Goal: Task Accomplishment & Management: Manage account settings

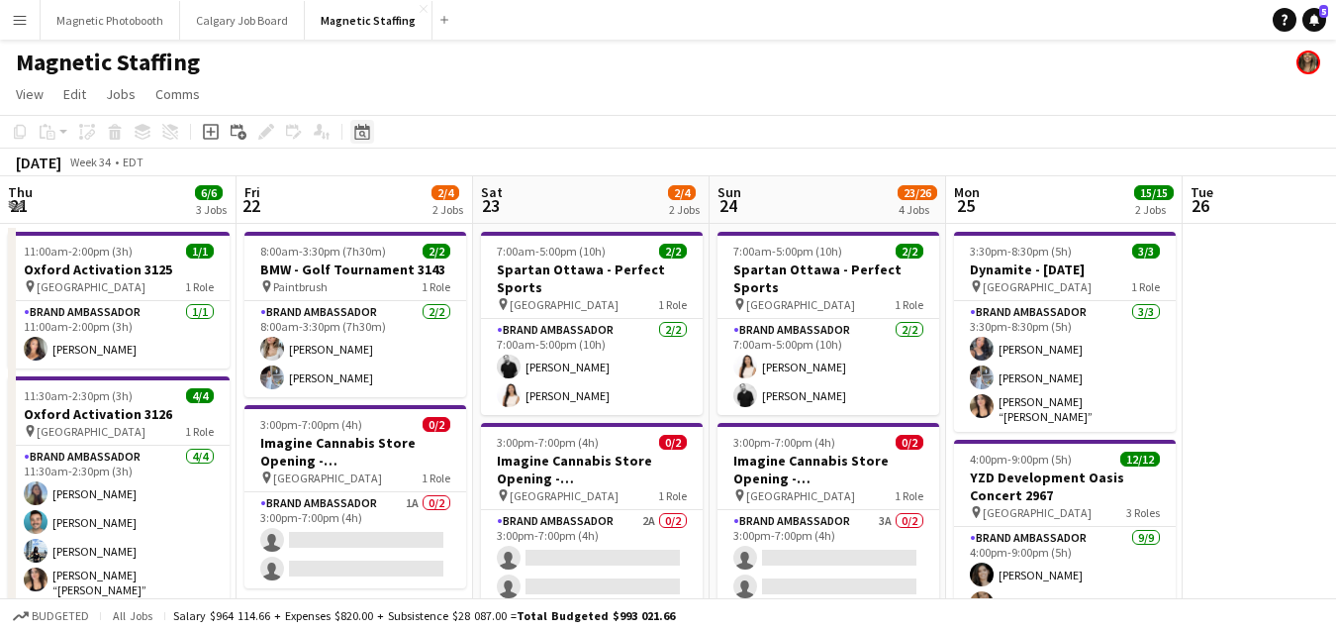
scroll to position [0, 680]
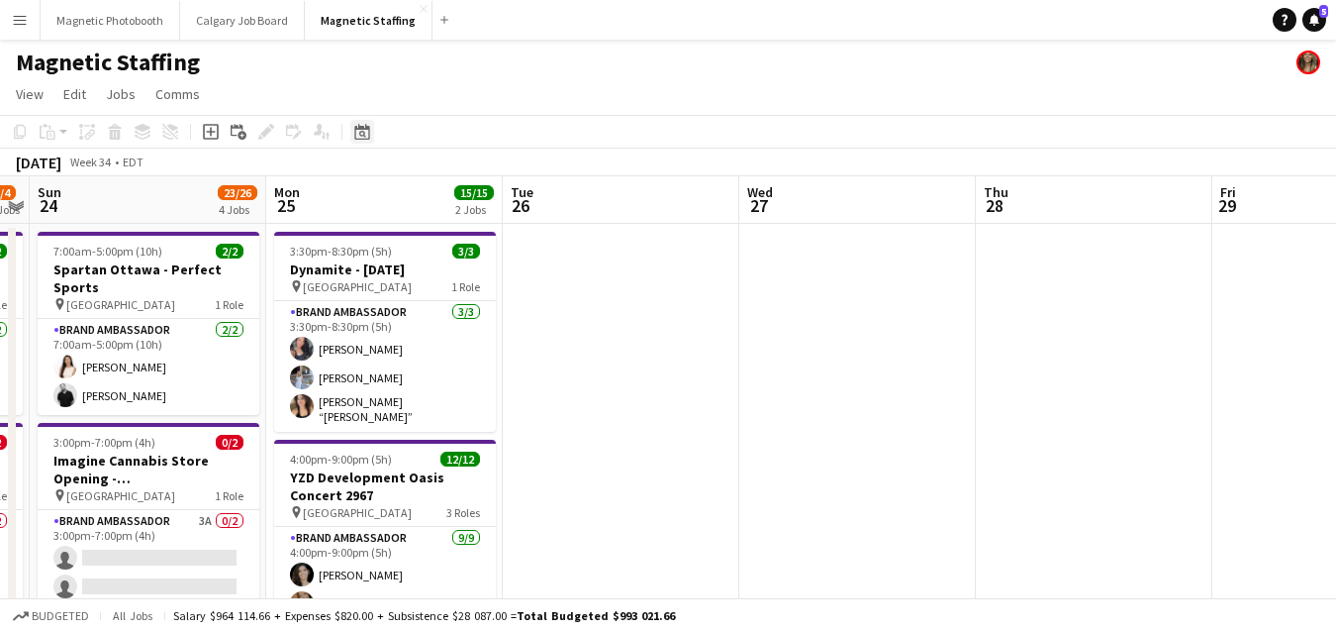
click at [359, 135] on icon "Date picker" at bounding box center [362, 132] width 16 height 16
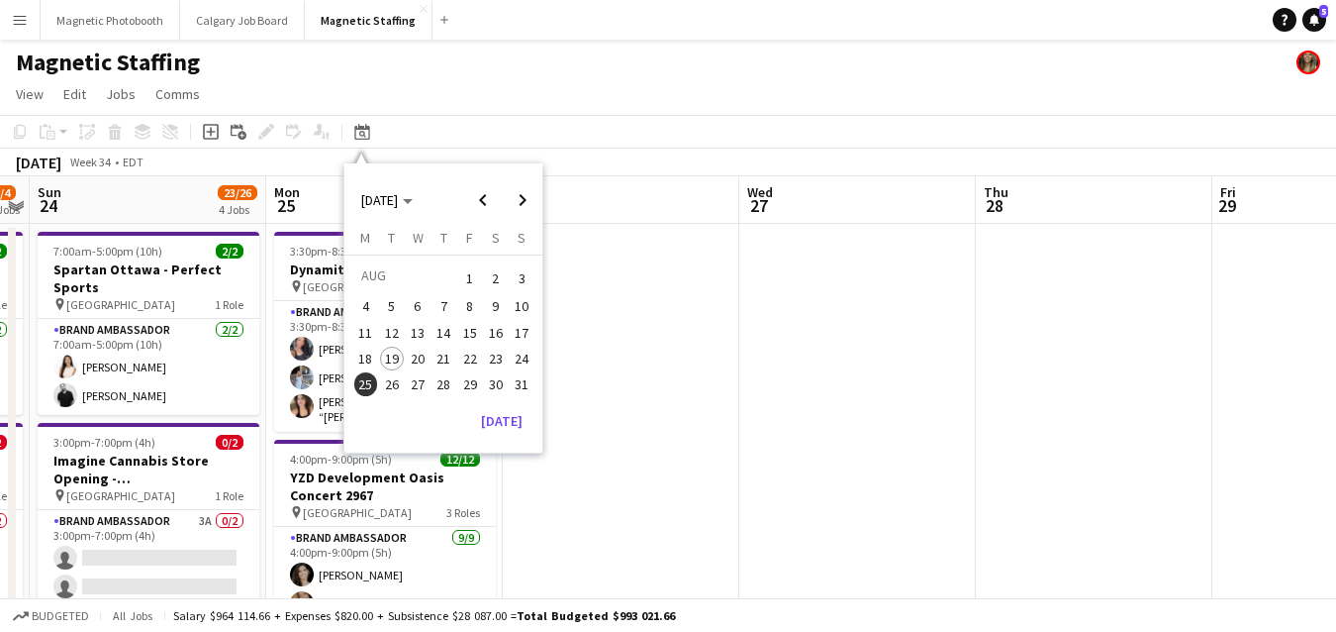
click at [458, 356] on span "22" at bounding box center [470, 358] width 24 height 24
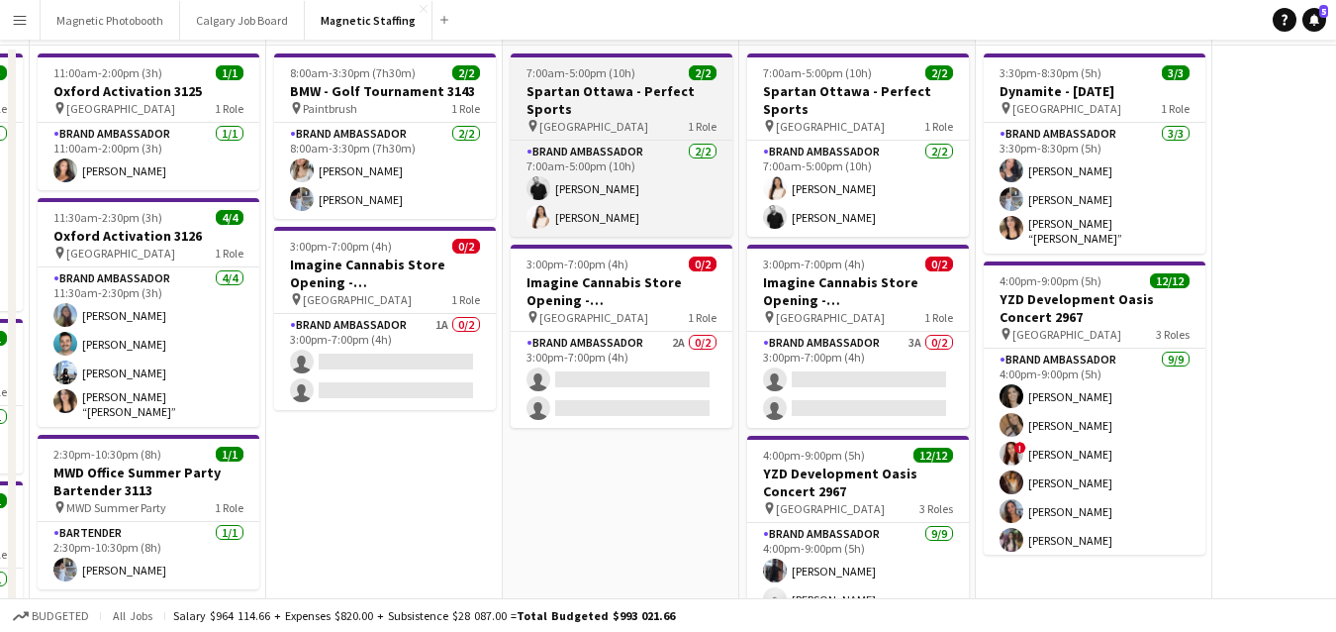
scroll to position [0, 0]
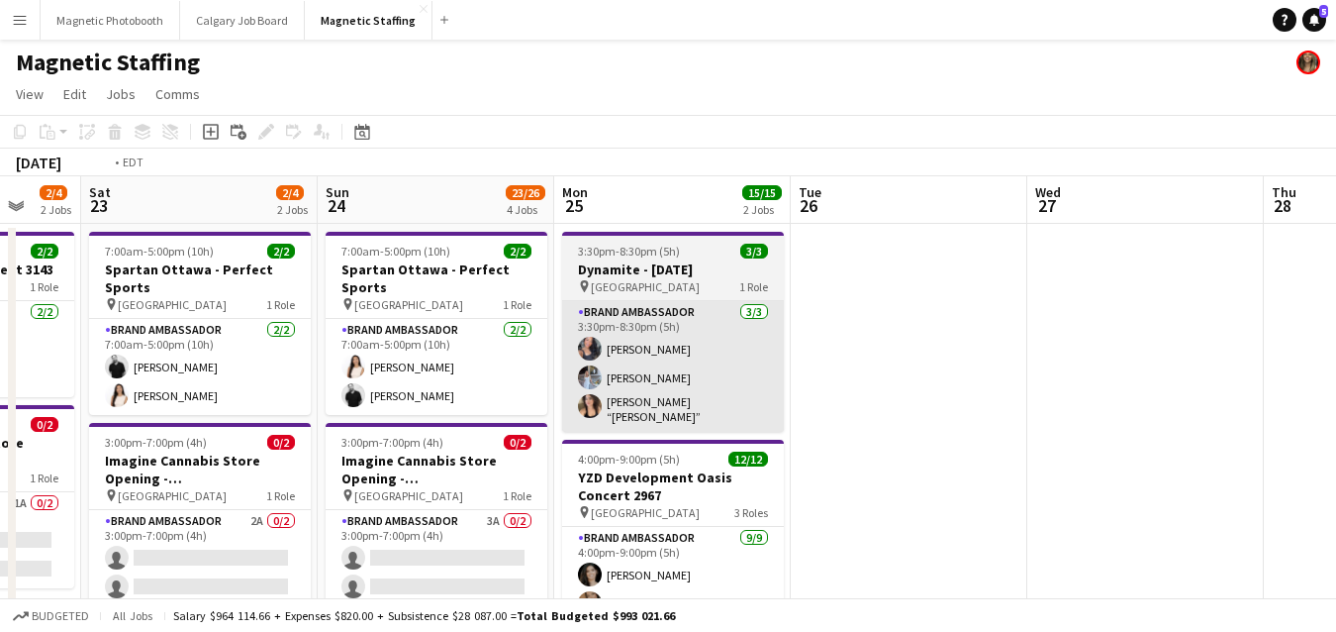
drag, startPoint x: 1066, startPoint y: 338, endPoint x: 50, endPoint y: 346, distance: 1015.7
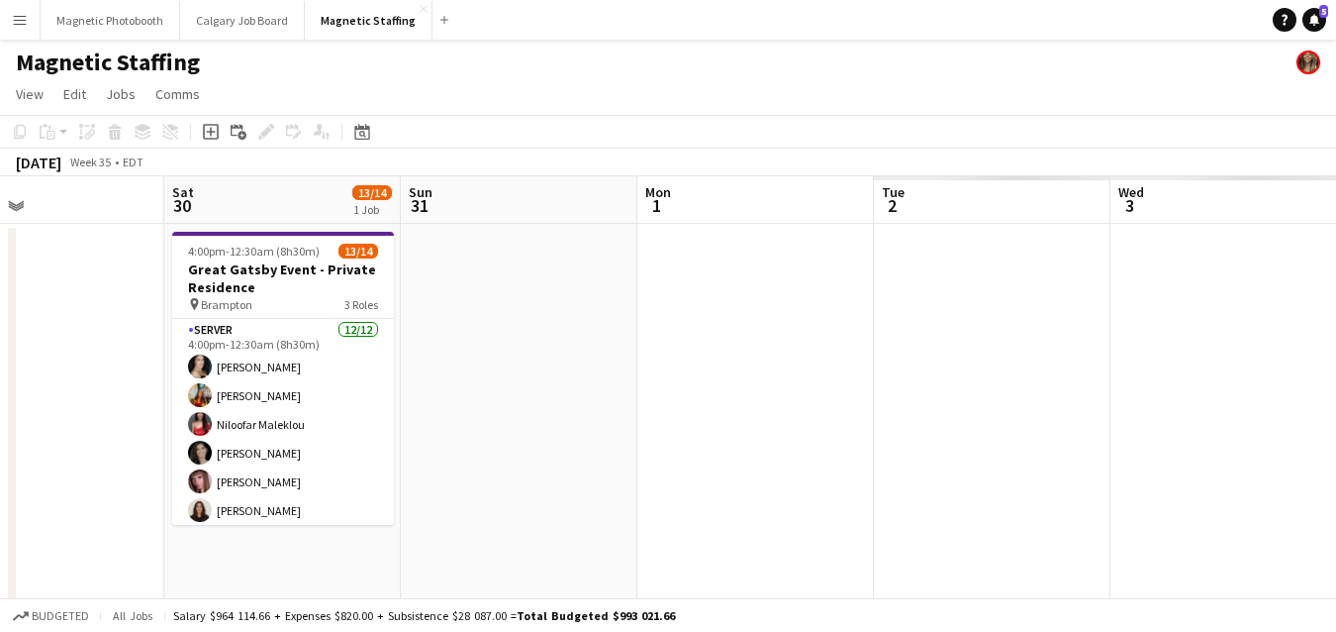
drag, startPoint x: 210, startPoint y: 372, endPoint x: 6, endPoint y: 382, distance: 204.2
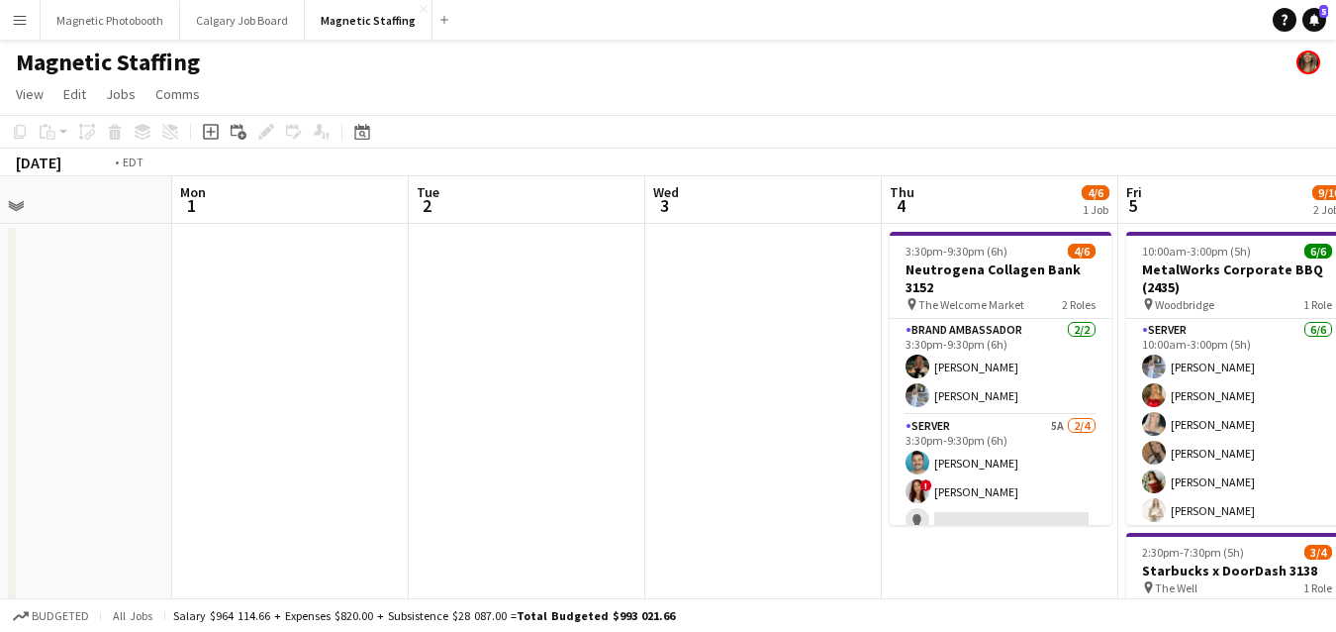
drag, startPoint x: 502, startPoint y: 334, endPoint x: 0, endPoint y: 353, distance: 502.3
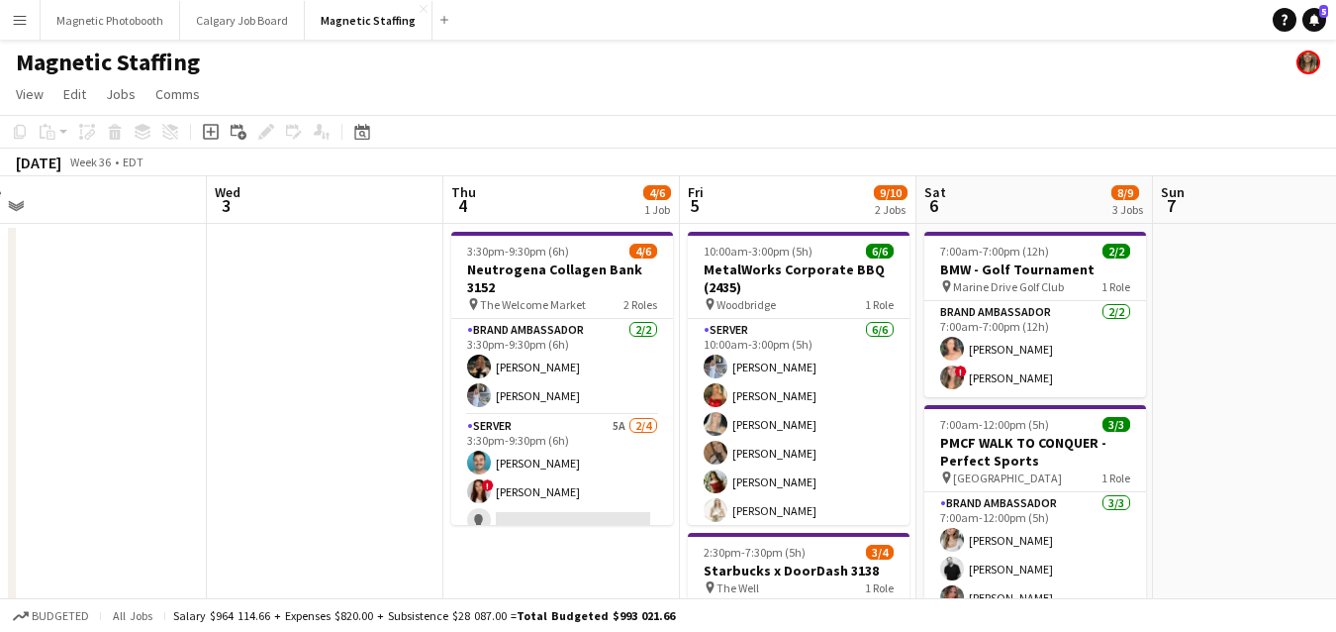
scroll to position [0, 782]
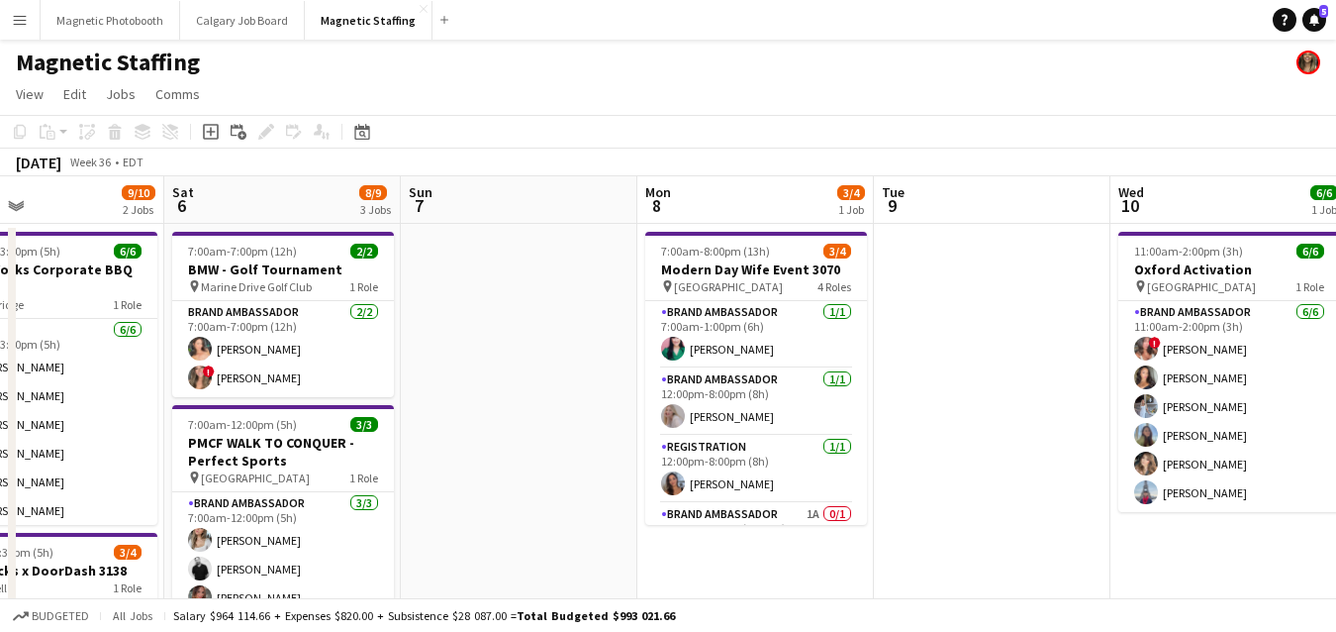
drag, startPoint x: 803, startPoint y: 370, endPoint x: 90, endPoint y: 375, distance: 712.8
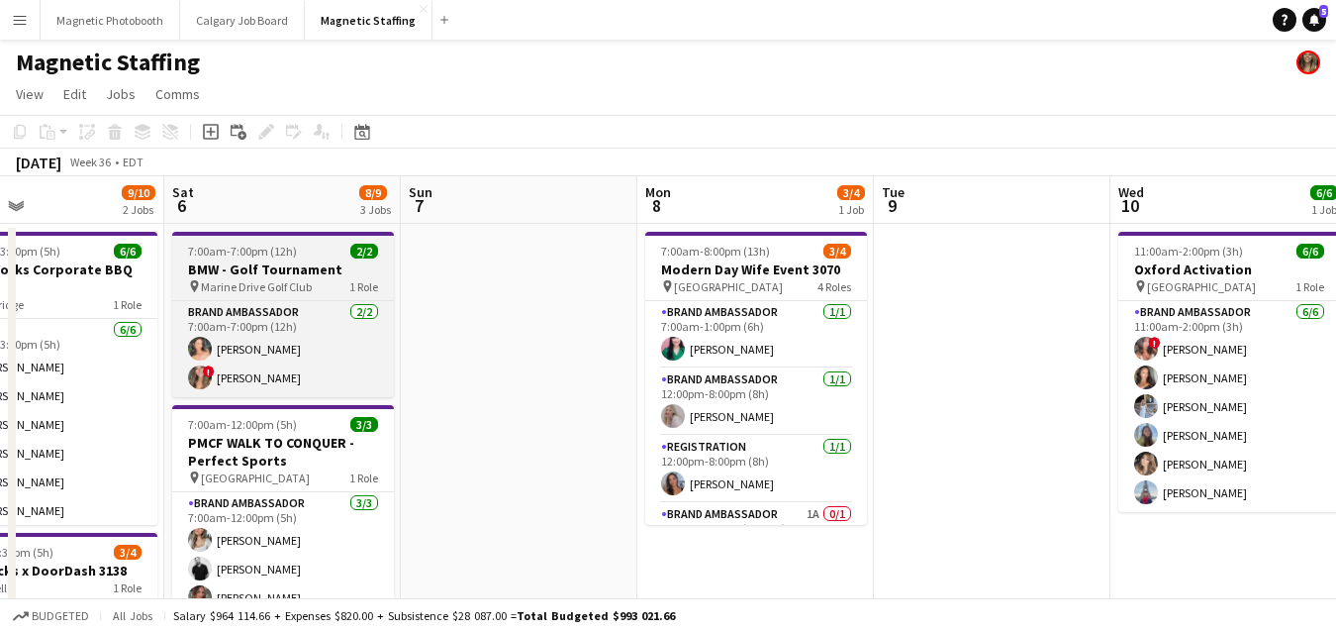
click at [252, 265] on h3 "BMW - Golf Tournament" at bounding box center [283, 269] width 222 height 18
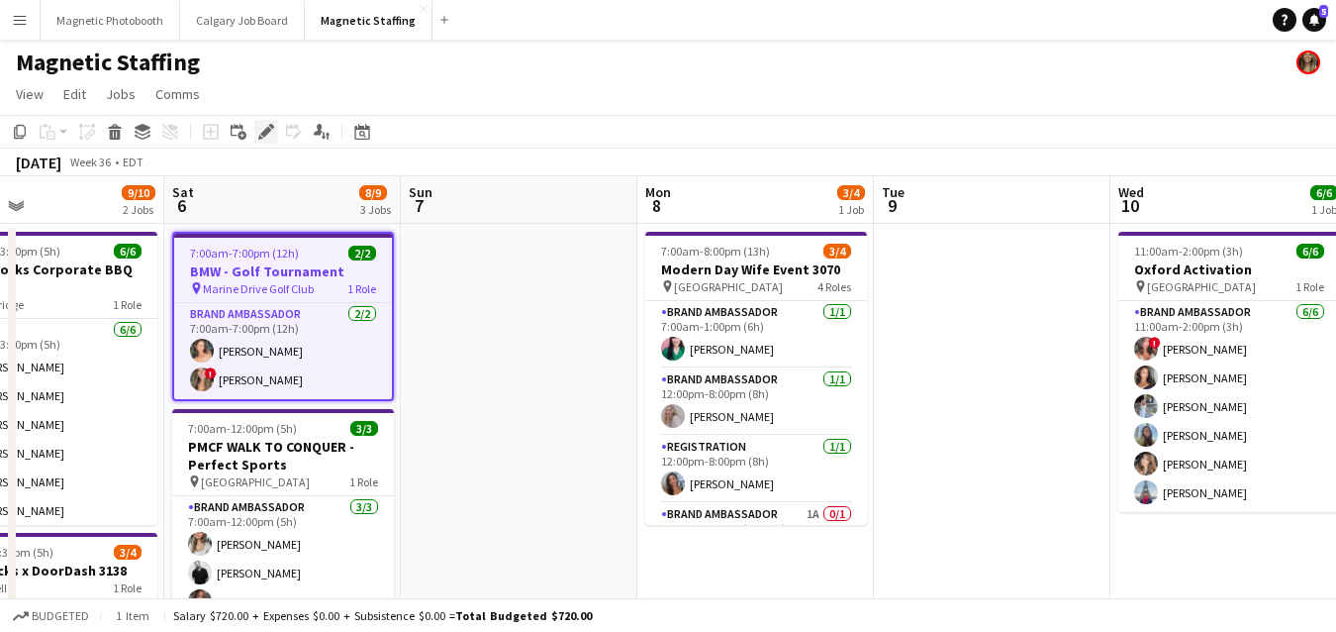
click at [266, 126] on icon "Edit" at bounding box center [266, 132] width 16 height 16
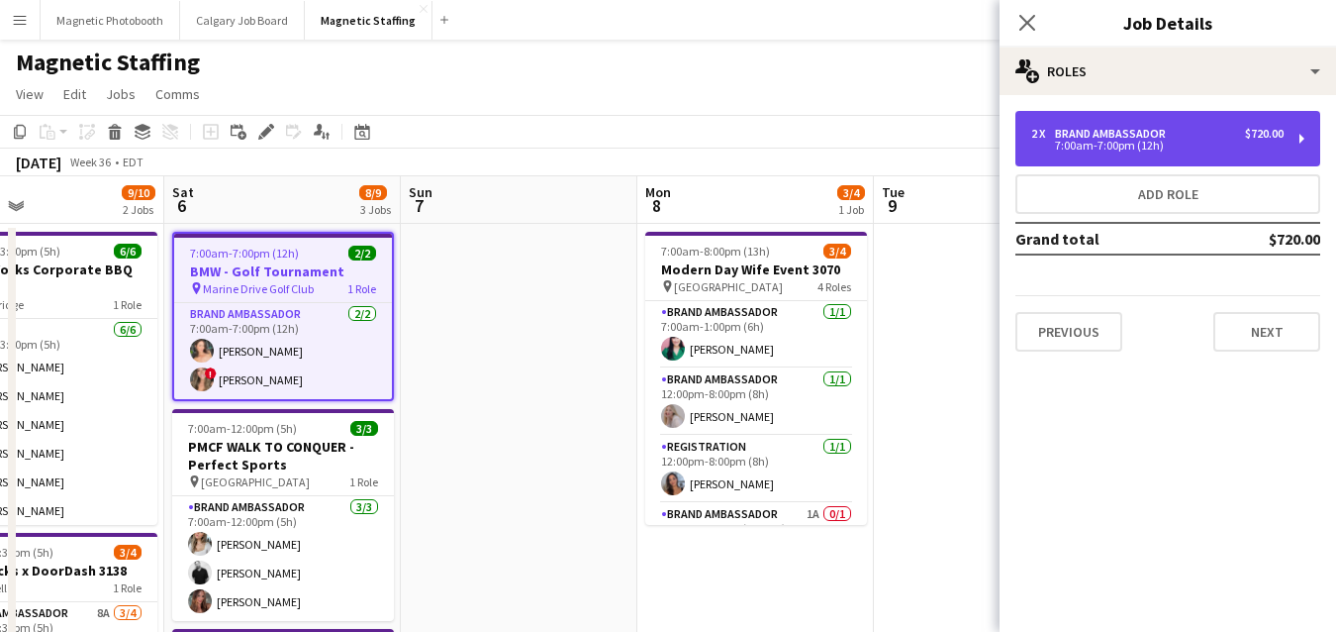
click at [1229, 134] on div "2 x Brand Ambassador $720.00" at bounding box center [1158, 134] width 252 height 14
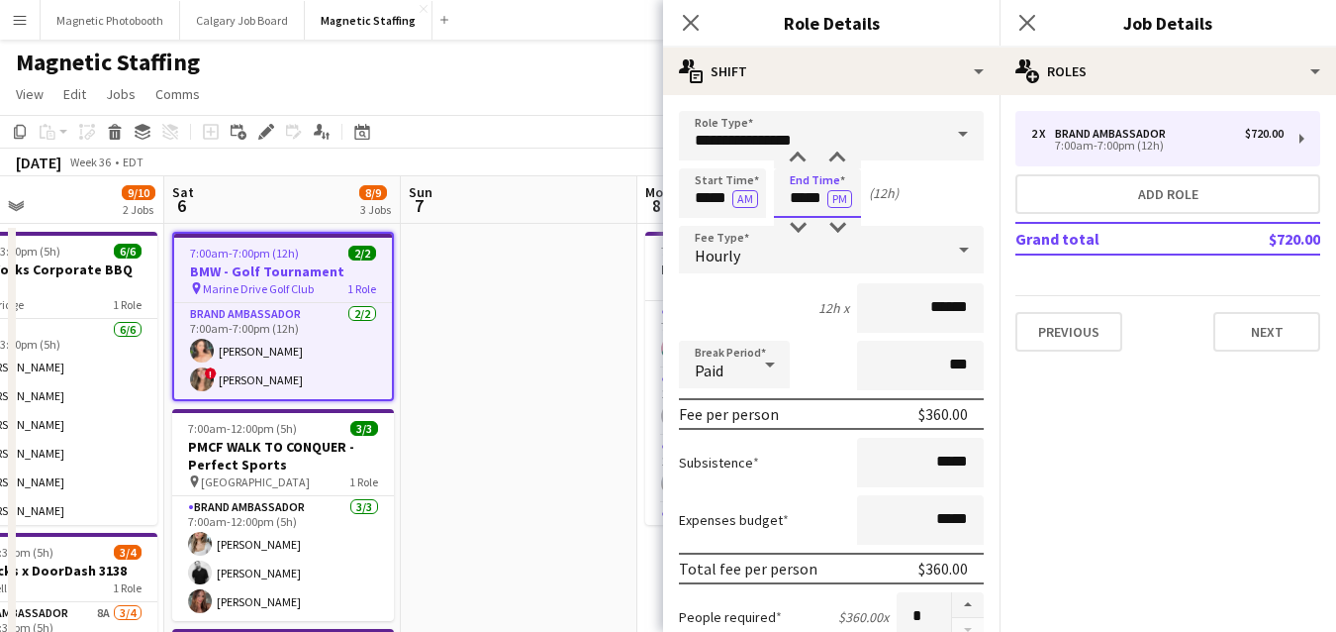
drag, startPoint x: 824, startPoint y: 199, endPoint x: 614, endPoint y: 189, distance: 210.1
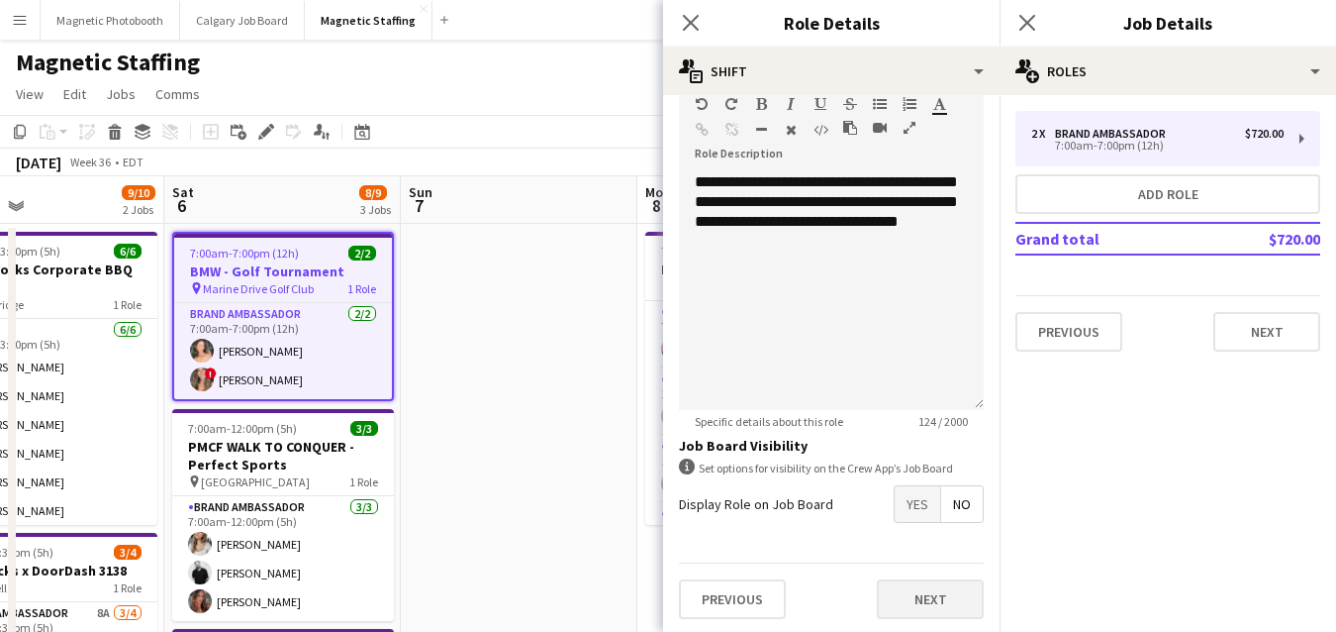
type input "*****"
click at [922, 593] on button "Next" at bounding box center [930, 599] width 107 height 40
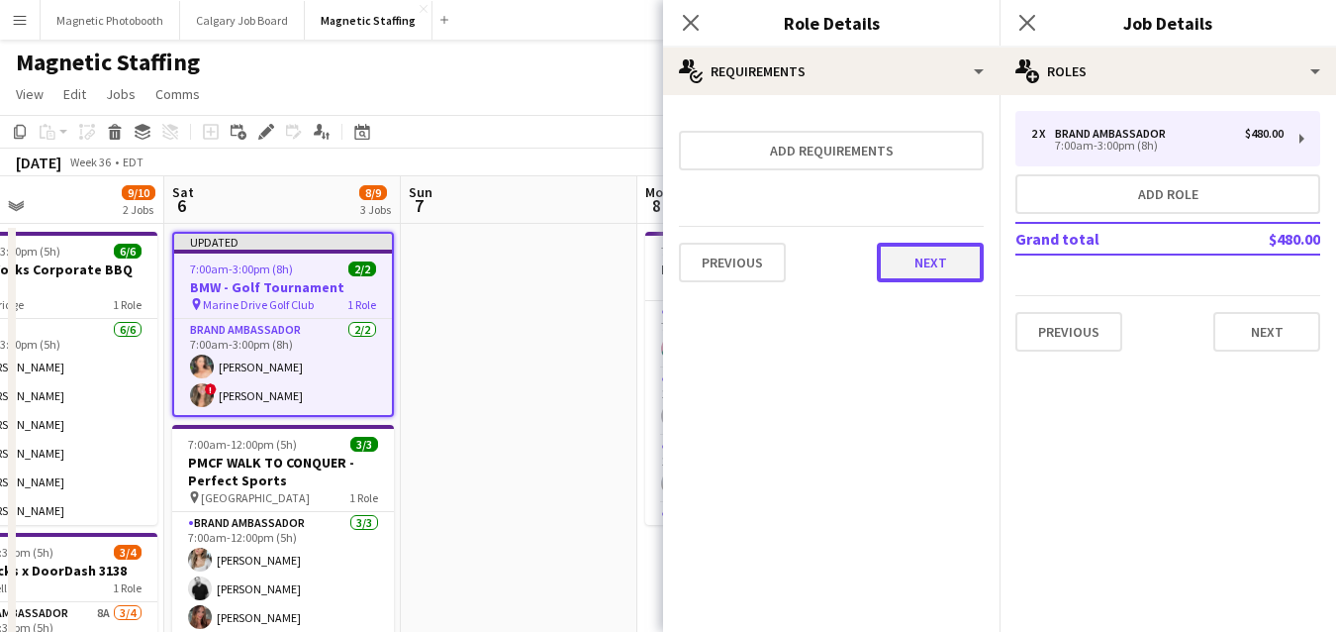
click at [939, 268] on button "Next" at bounding box center [930, 263] width 107 height 40
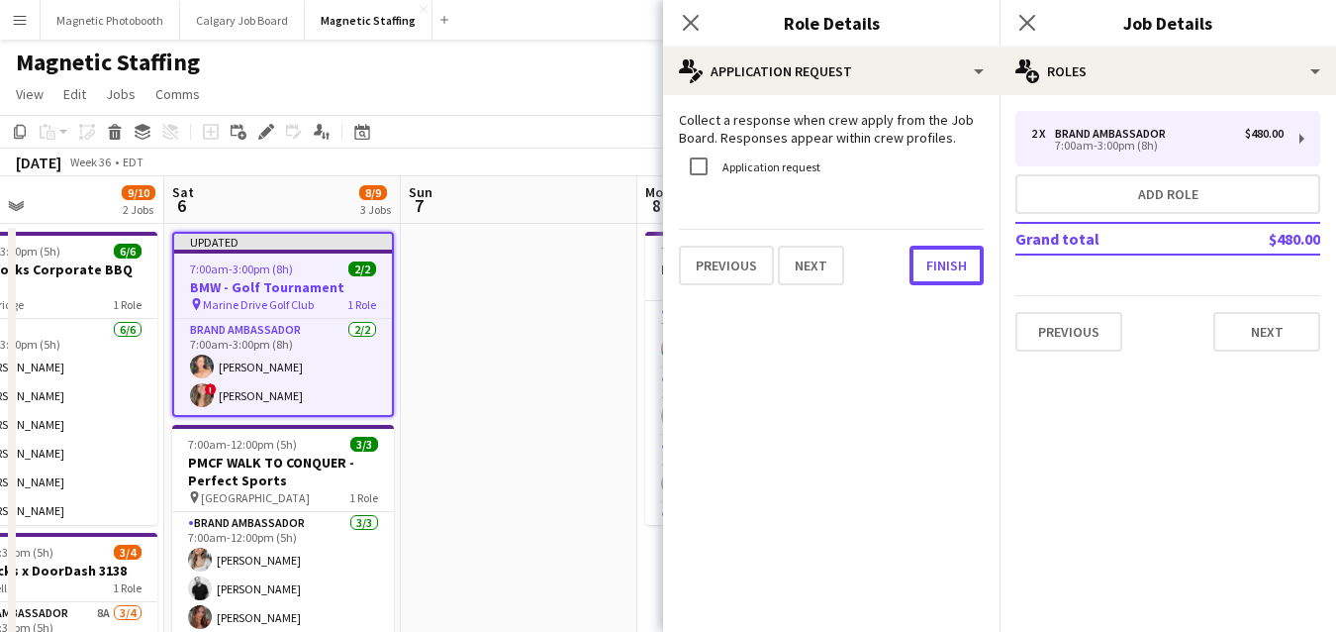
click at [939, 268] on button "Finish" at bounding box center [947, 266] width 74 height 40
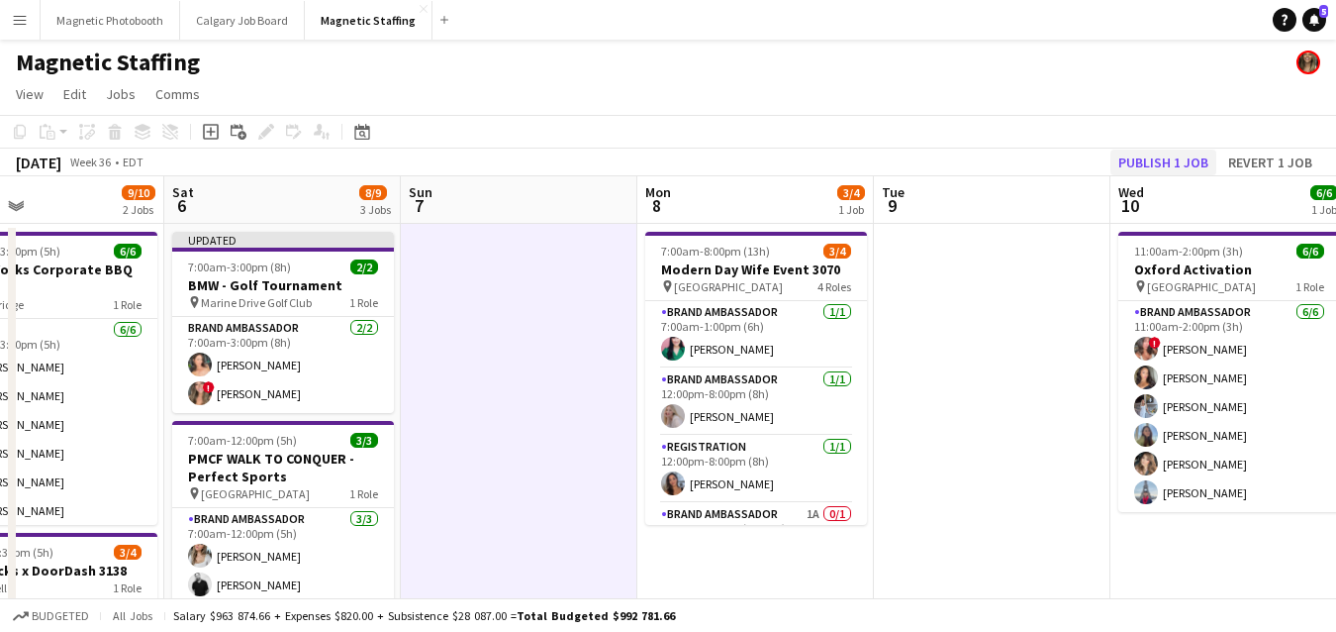
click at [1184, 149] on div "[DATE] Week 36 • EDT Publish 1 job Revert 1 job" at bounding box center [668, 162] width 1336 height 28
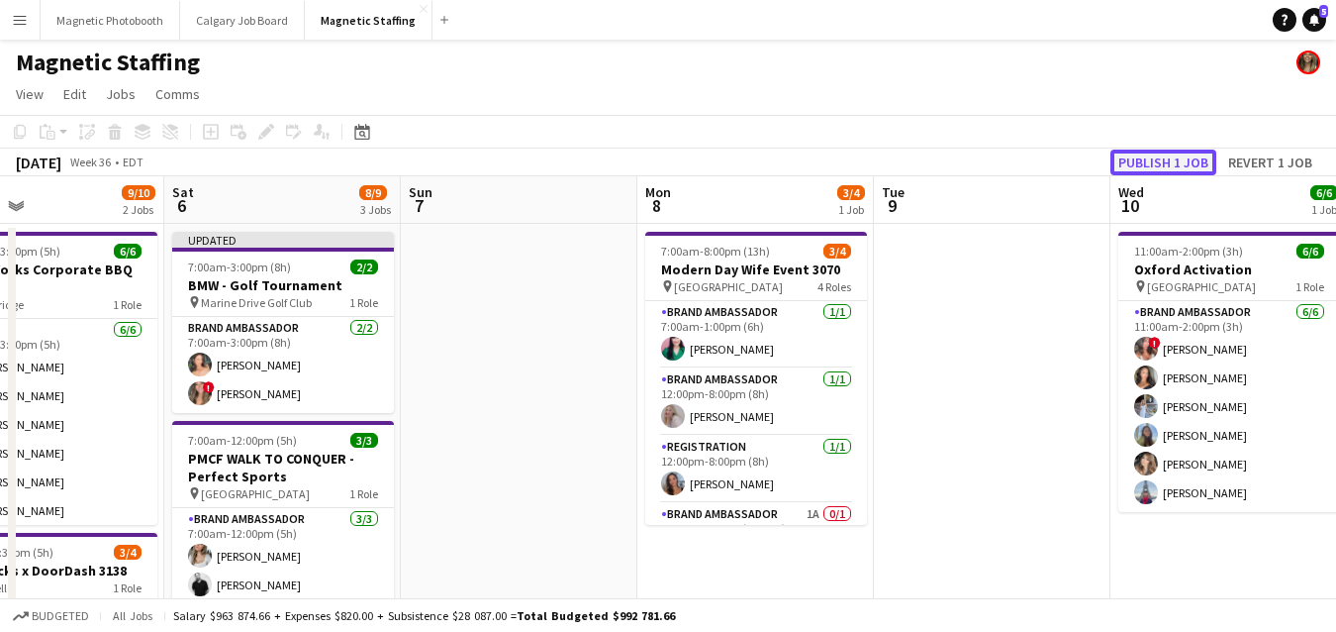
click at [1174, 158] on button "Publish 1 job" at bounding box center [1164, 162] width 106 height 26
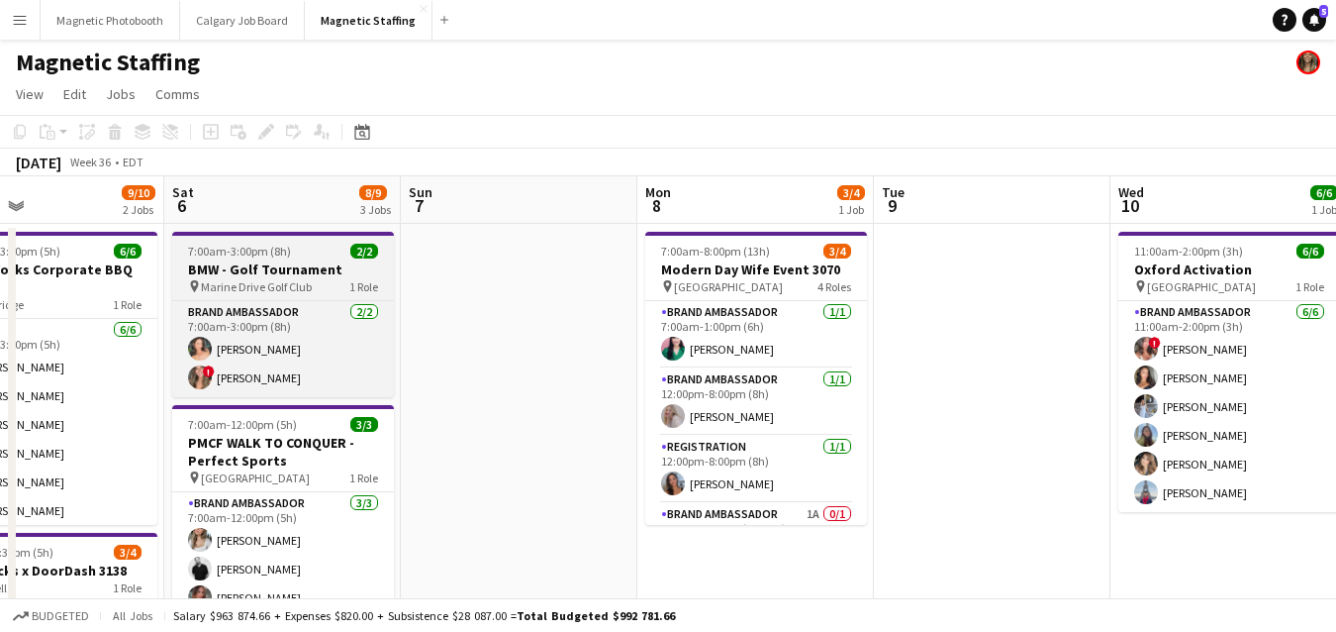
click at [263, 260] on app-job-card "7:00am-3:00pm (8h) 2/2 BMW - Golf Tournament pin Marine Drive Golf Club 1 Role …" at bounding box center [283, 314] width 222 height 165
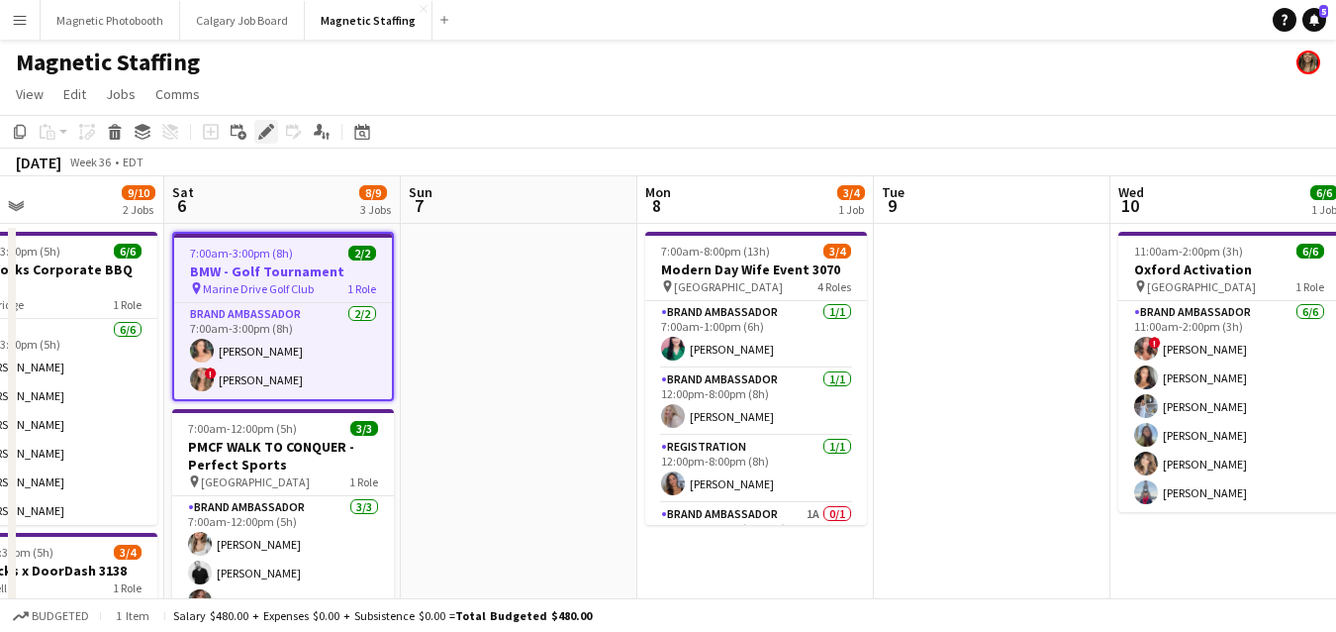
click at [267, 128] on icon at bounding box center [265, 132] width 11 height 11
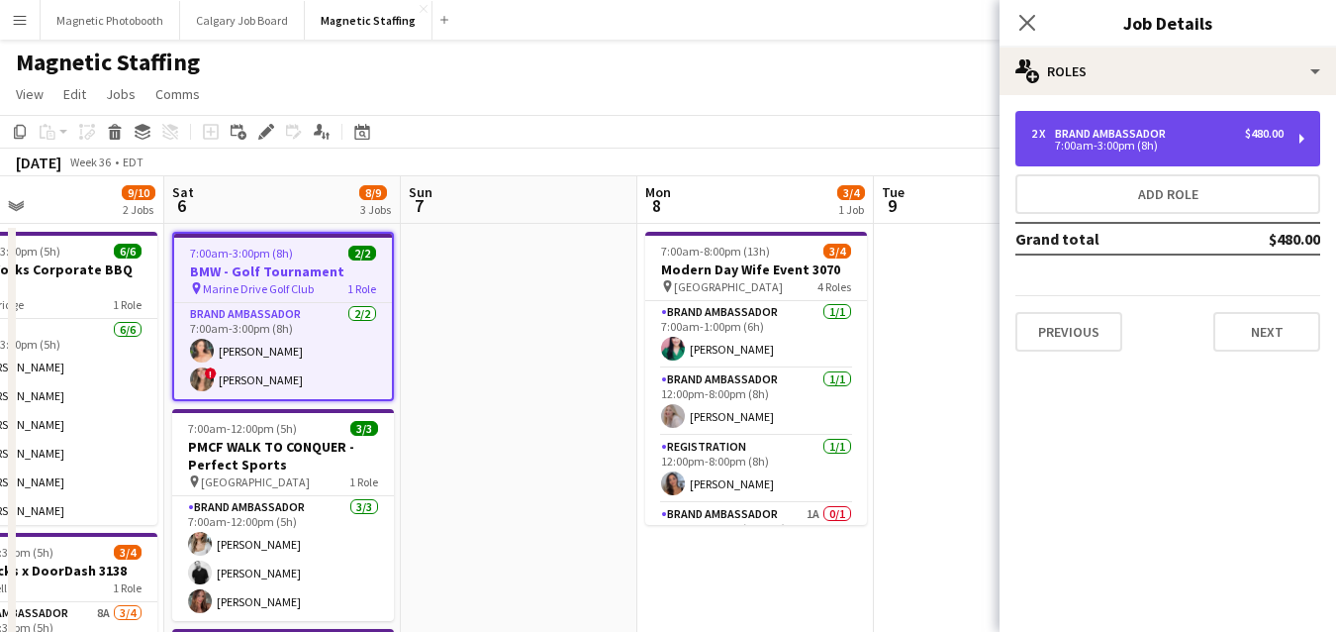
click at [1177, 136] on div "2 x Brand Ambassador $480.00" at bounding box center [1158, 134] width 252 height 14
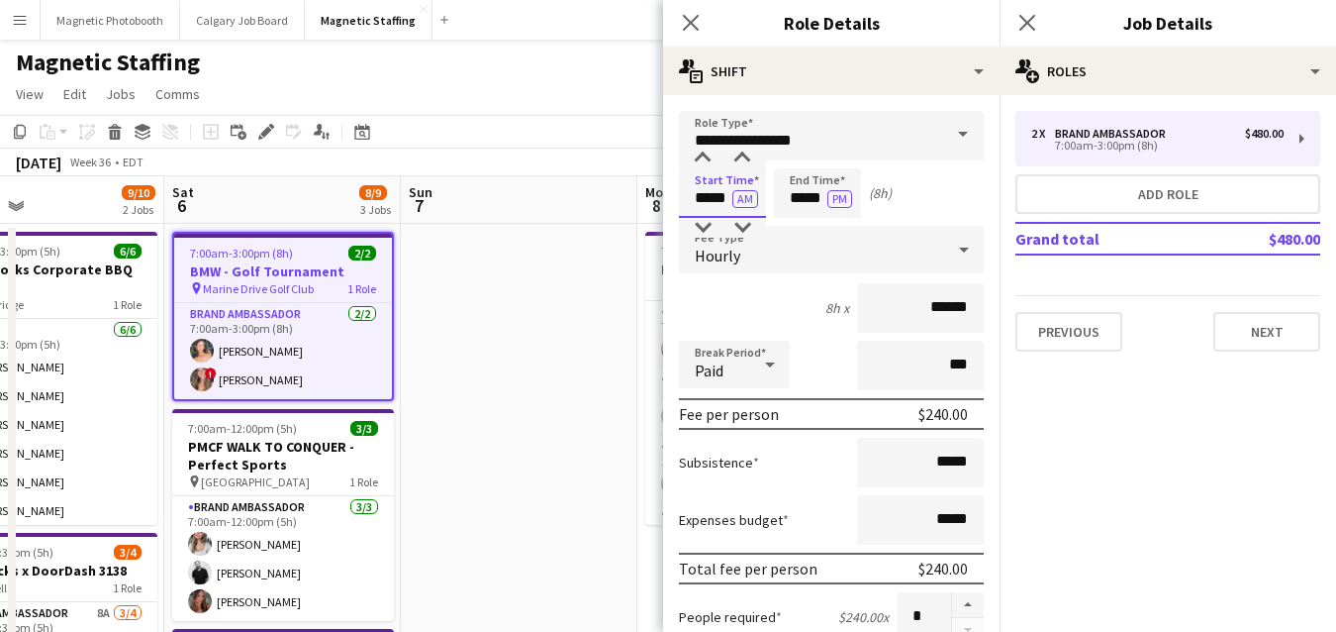
drag, startPoint x: 730, startPoint y: 197, endPoint x: 632, endPoint y: 191, distance: 98.2
type input "*****"
drag, startPoint x: 823, startPoint y: 201, endPoint x: 628, endPoint y: 189, distance: 195.4
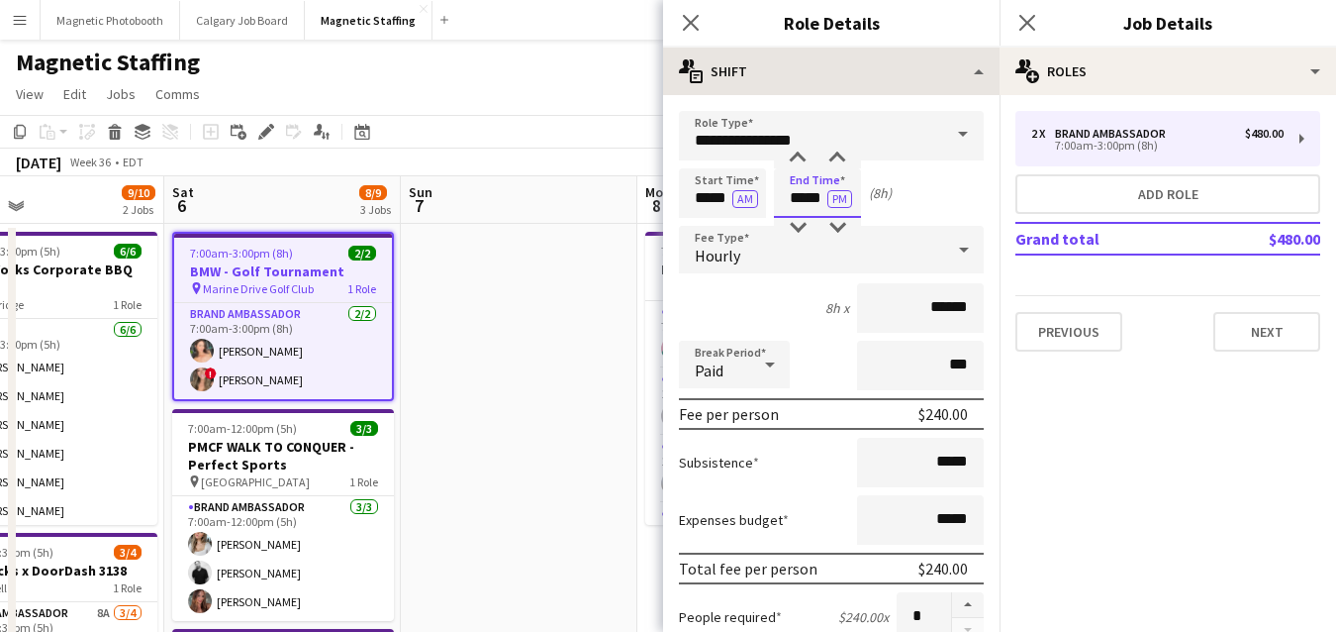
type input "*****"
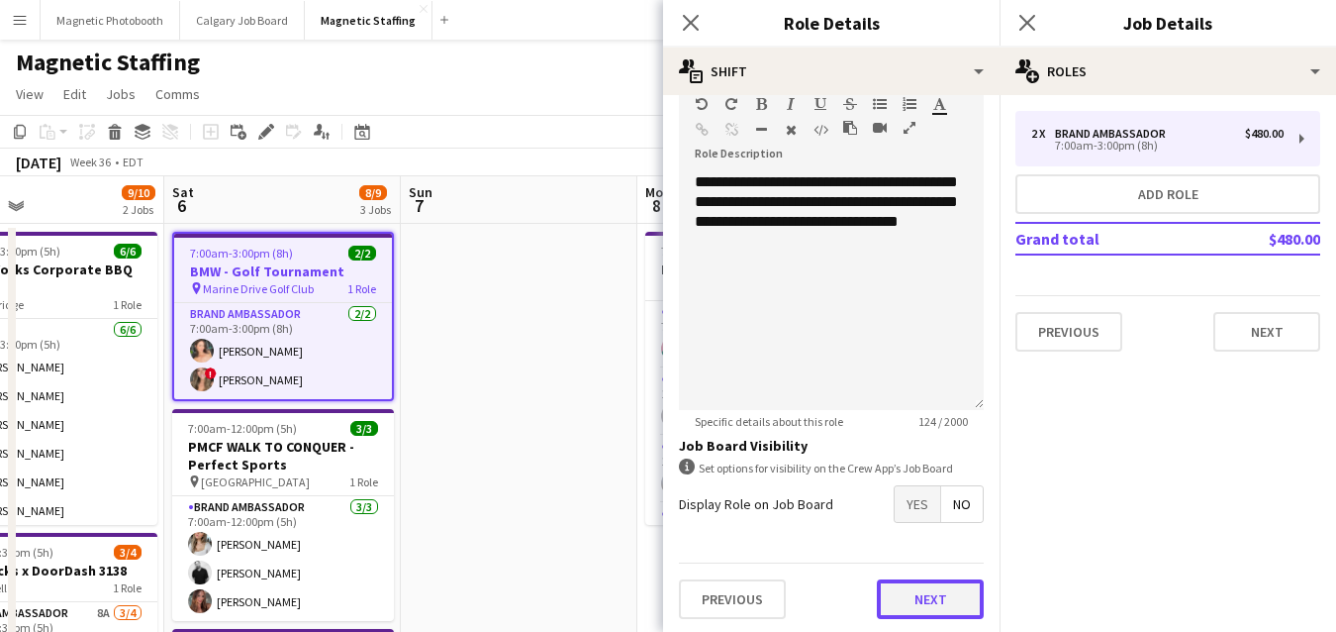
click at [940, 600] on button "Next" at bounding box center [930, 599] width 107 height 40
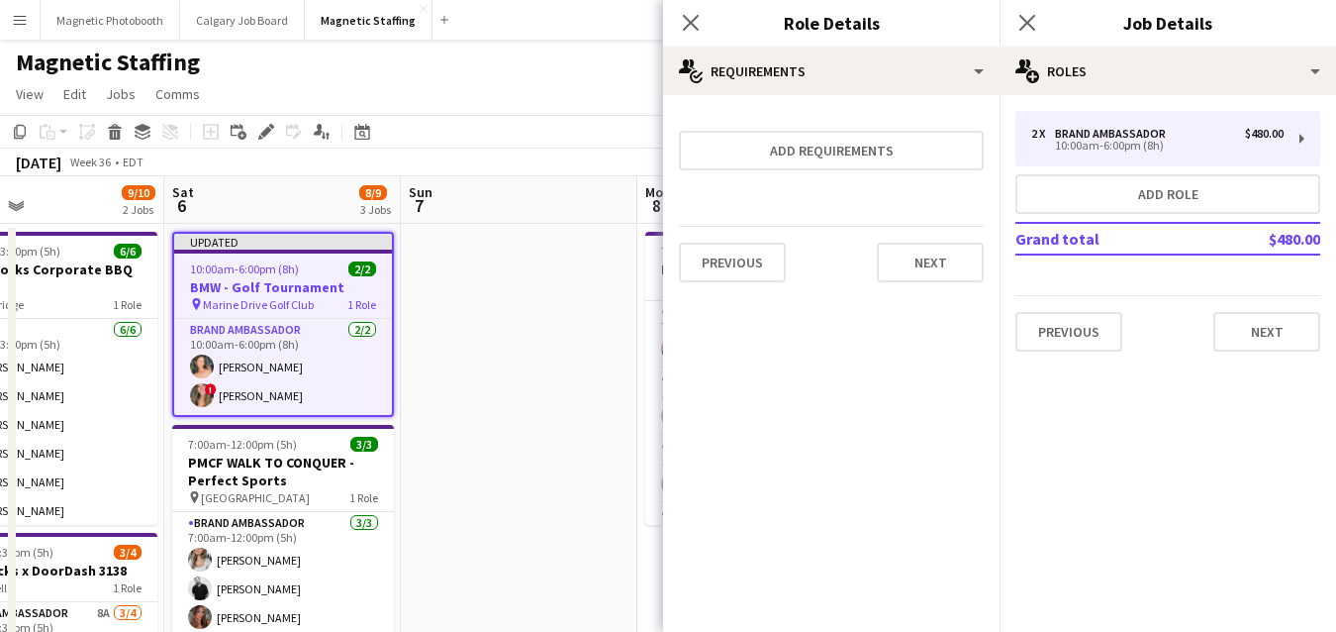
scroll to position [0, 0]
click at [935, 267] on button "Next" at bounding box center [930, 263] width 107 height 40
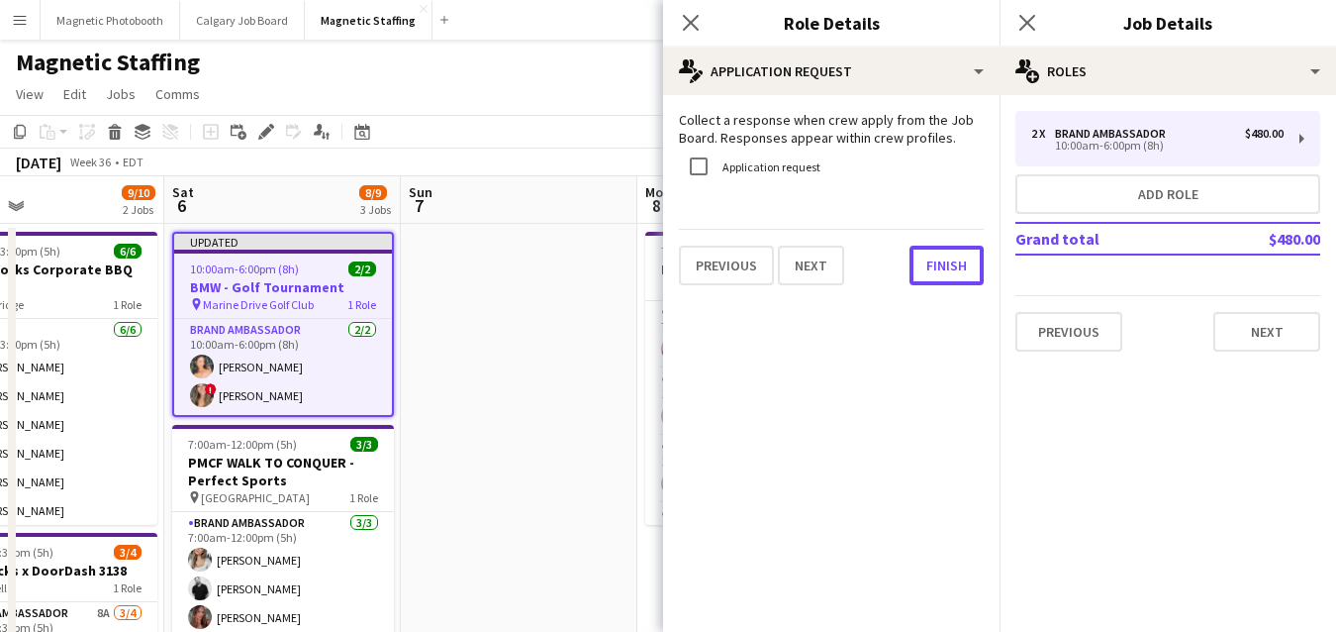
click at [935, 267] on button "Finish" at bounding box center [947, 266] width 74 height 40
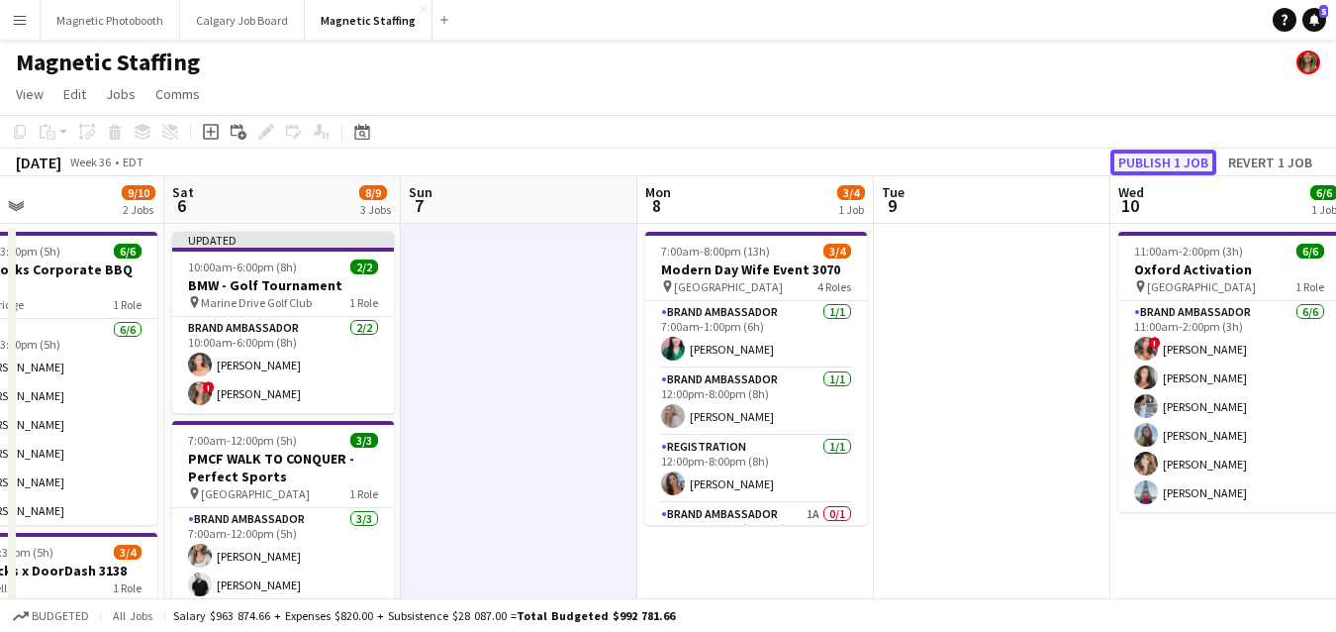
click at [1198, 161] on button "Publish 1 job" at bounding box center [1164, 162] width 106 height 26
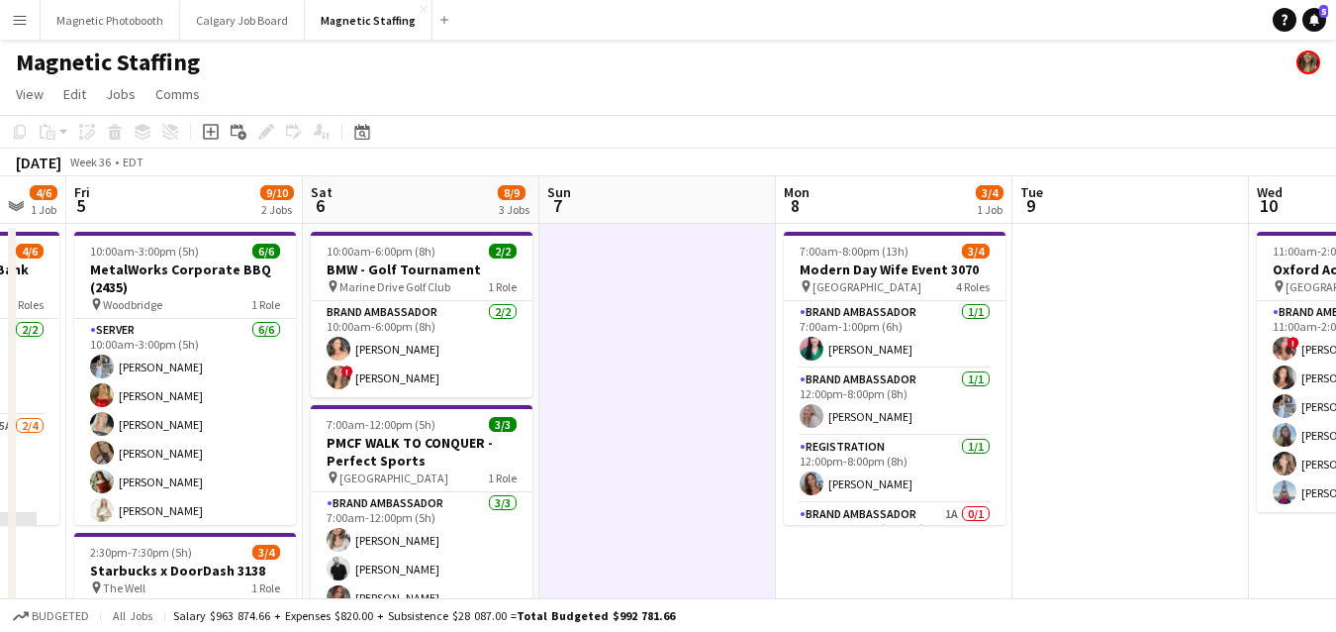
drag, startPoint x: 473, startPoint y: 390, endPoint x: 628, endPoint y: 381, distance: 154.7
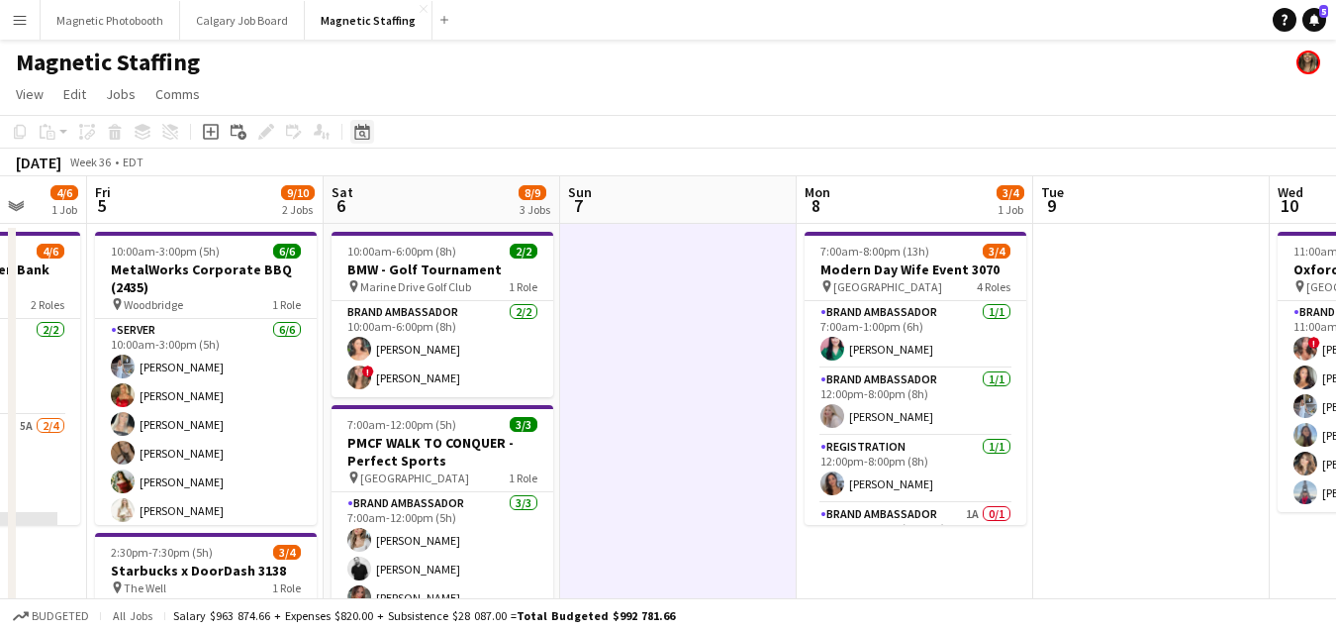
click at [367, 124] on icon "Date picker" at bounding box center [362, 132] width 16 height 16
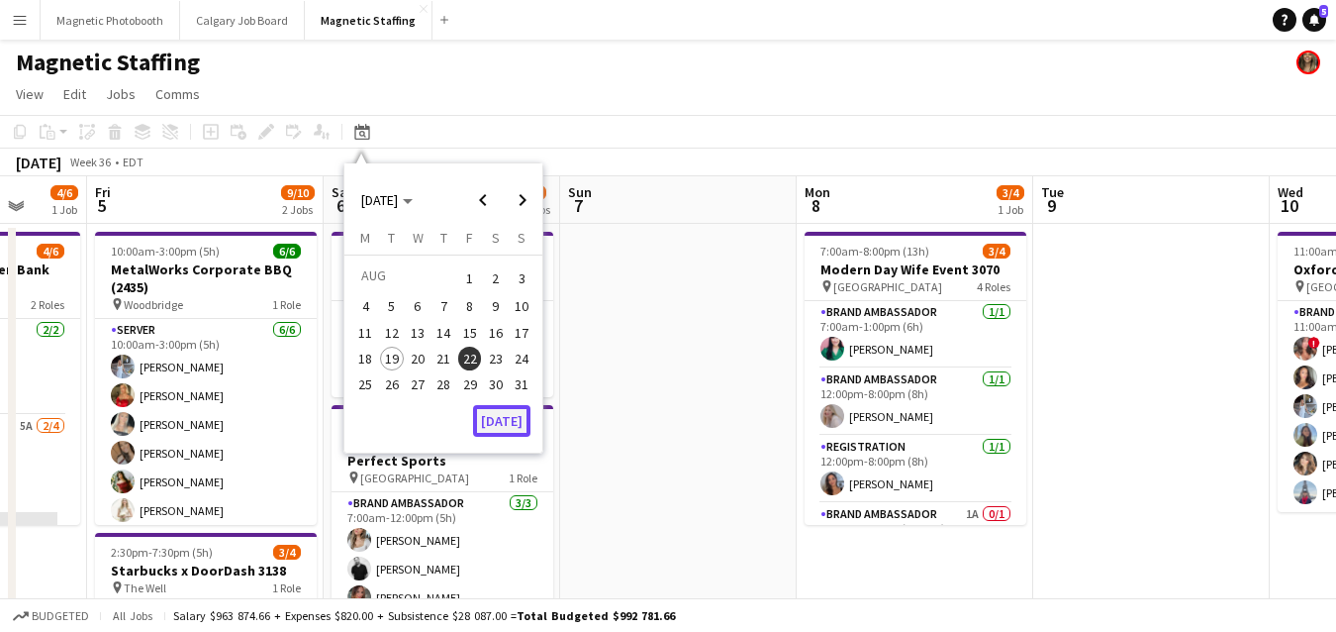
click at [511, 414] on button "[DATE]" at bounding box center [501, 421] width 57 height 32
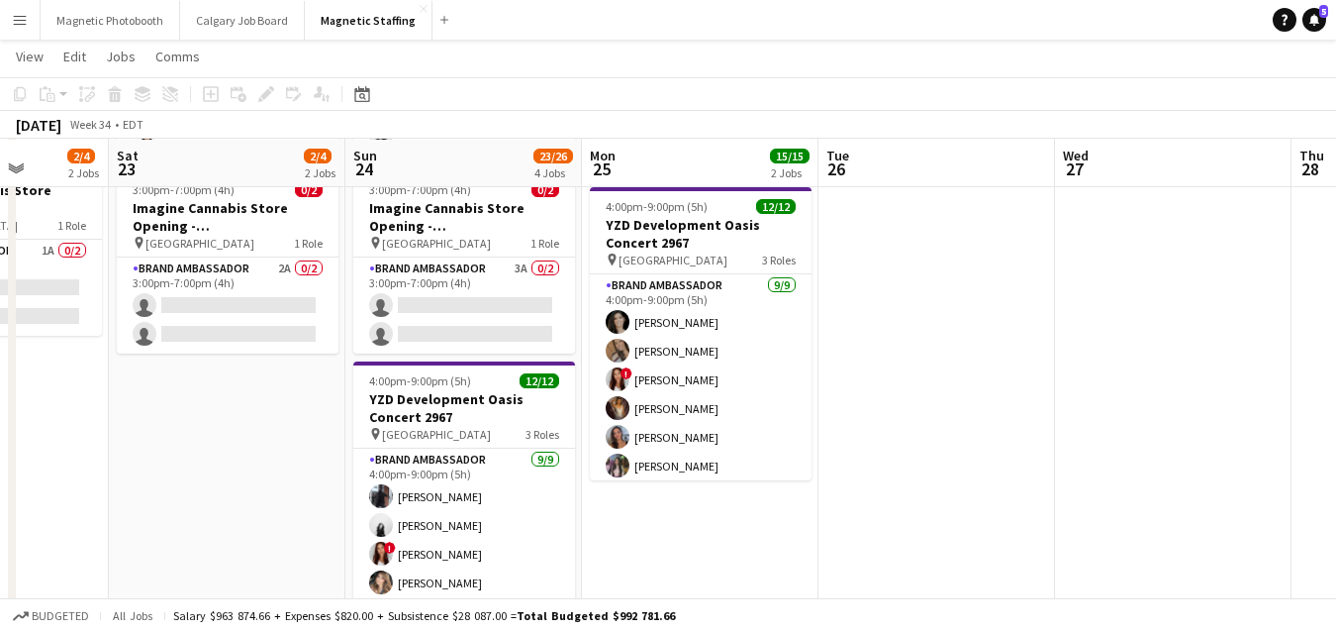
scroll to position [453, 0]
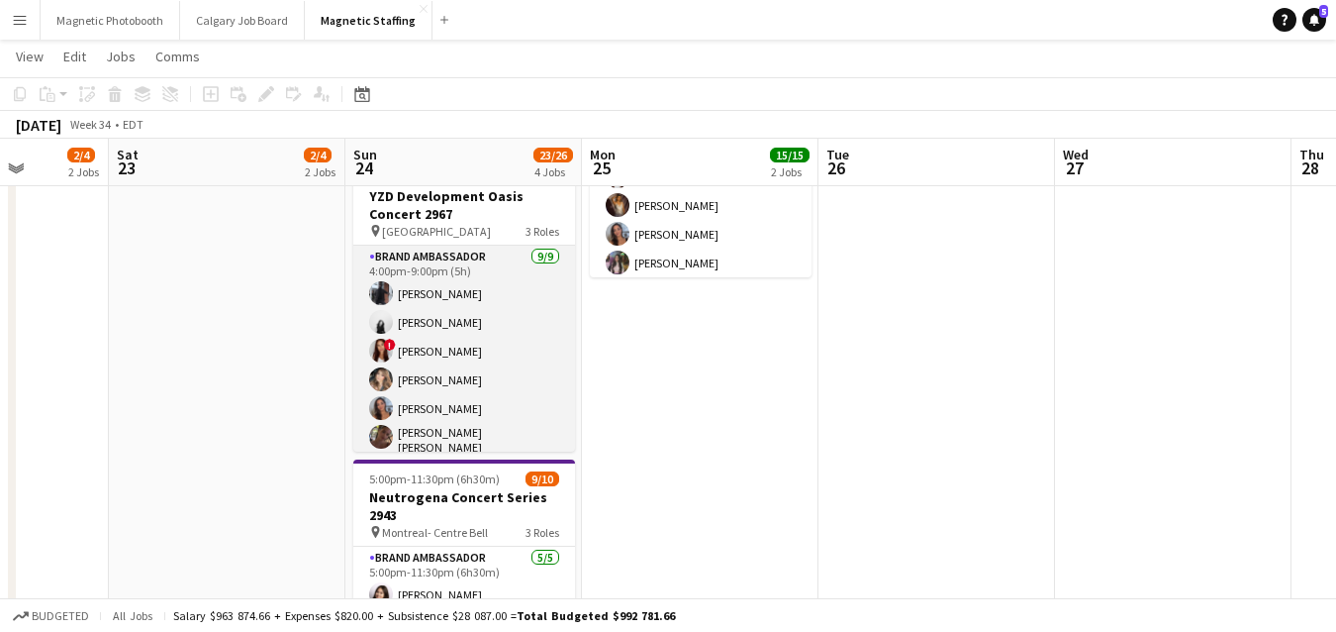
click at [466, 346] on app-card-role "Brand Ambassador [DATE] 4:00pm-9:00pm (5h) [PERSON_NAME] [PERSON_NAME] ! [PERSO…" at bounding box center [464, 397] width 222 height 303
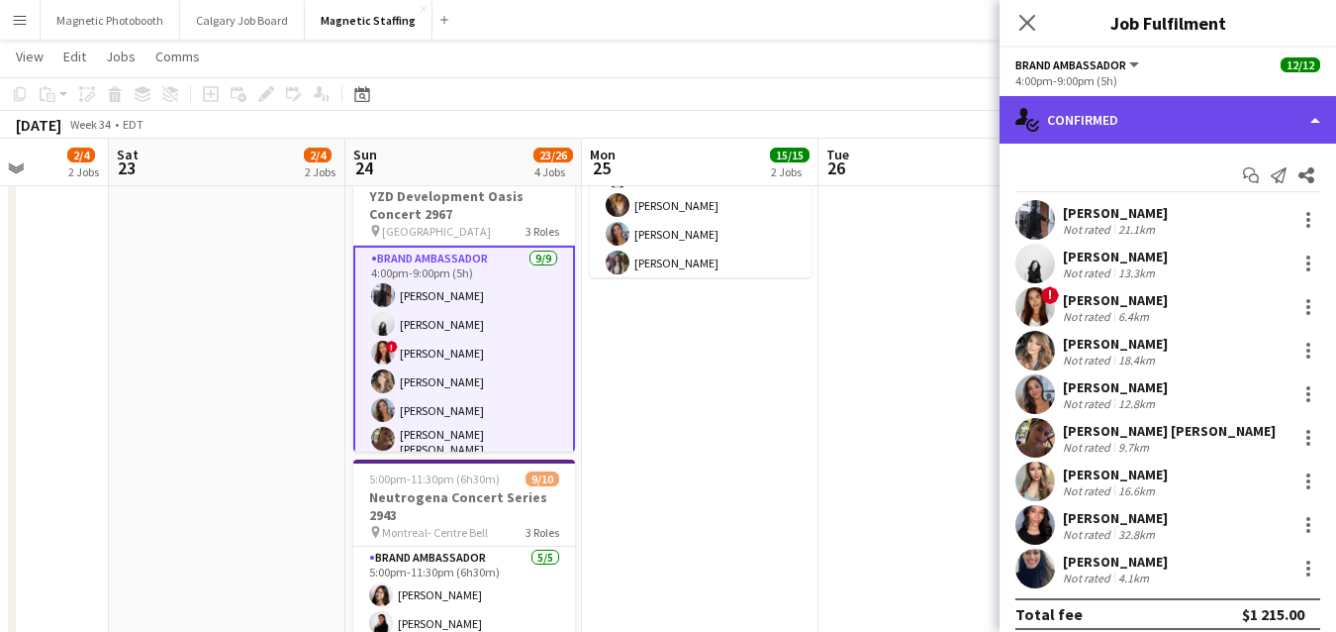
click at [1244, 124] on div "single-neutral-actions-check-2 Confirmed" at bounding box center [1168, 120] width 337 height 48
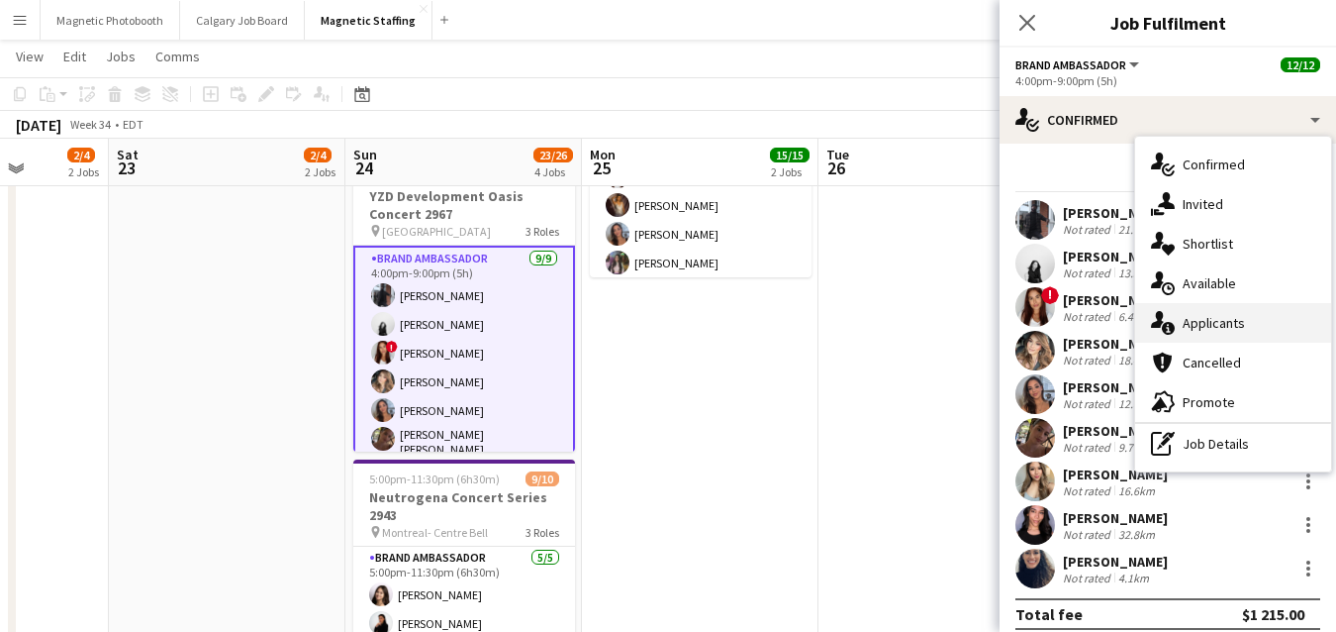
click at [1200, 321] on div "single-neutral-actions-information Applicants" at bounding box center [1233, 323] width 196 height 40
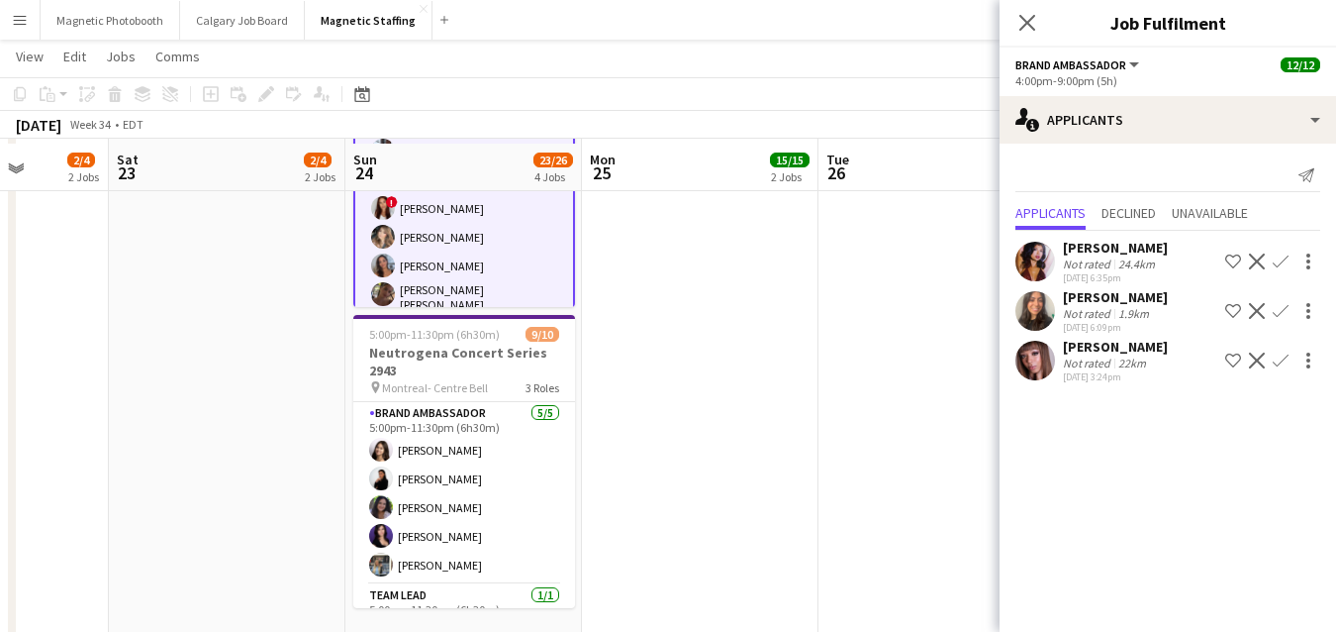
scroll to position [603, 0]
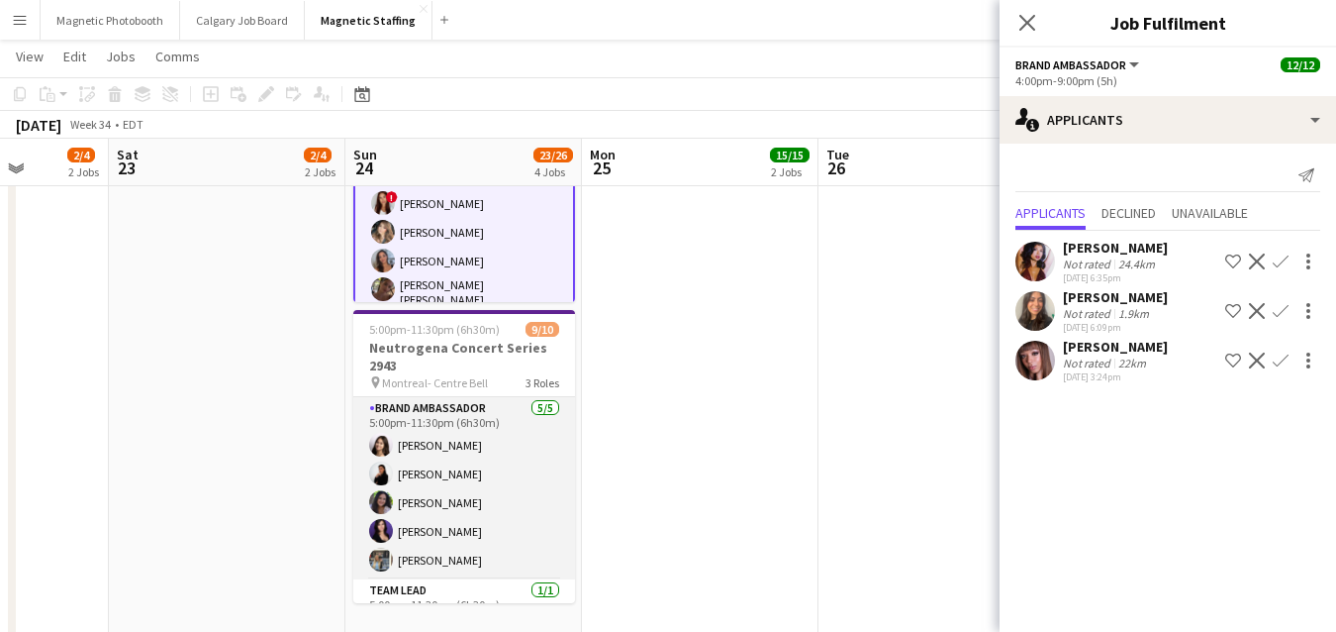
click at [466, 510] on app-card-role "Brand Ambassador [DATE] 5:00pm-11:30pm (6h30m) [PERSON_NAME] [PERSON_NAME] [PER…" at bounding box center [464, 488] width 222 height 182
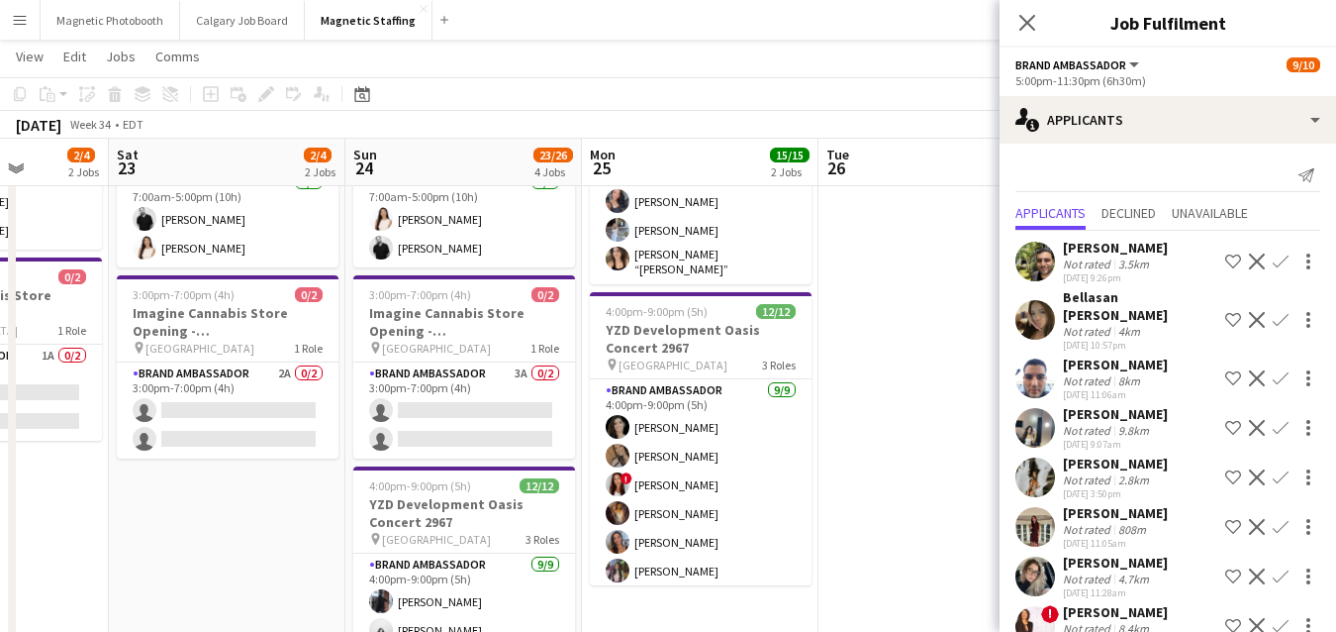
scroll to position [117, 0]
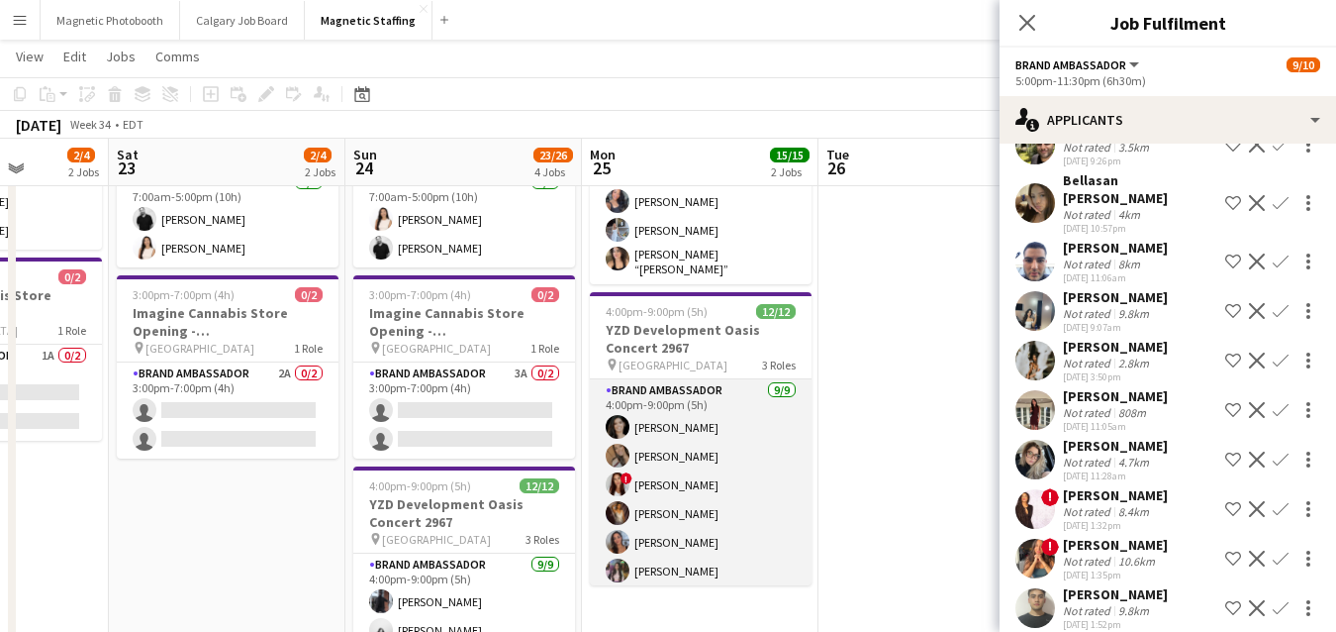
click at [792, 481] on app-card-role "Brand Ambassador [DATE] 4:00pm-9:00pm (5h) [PERSON_NAME] [PERSON_NAME] ! [PERSO…" at bounding box center [701, 527] width 222 height 297
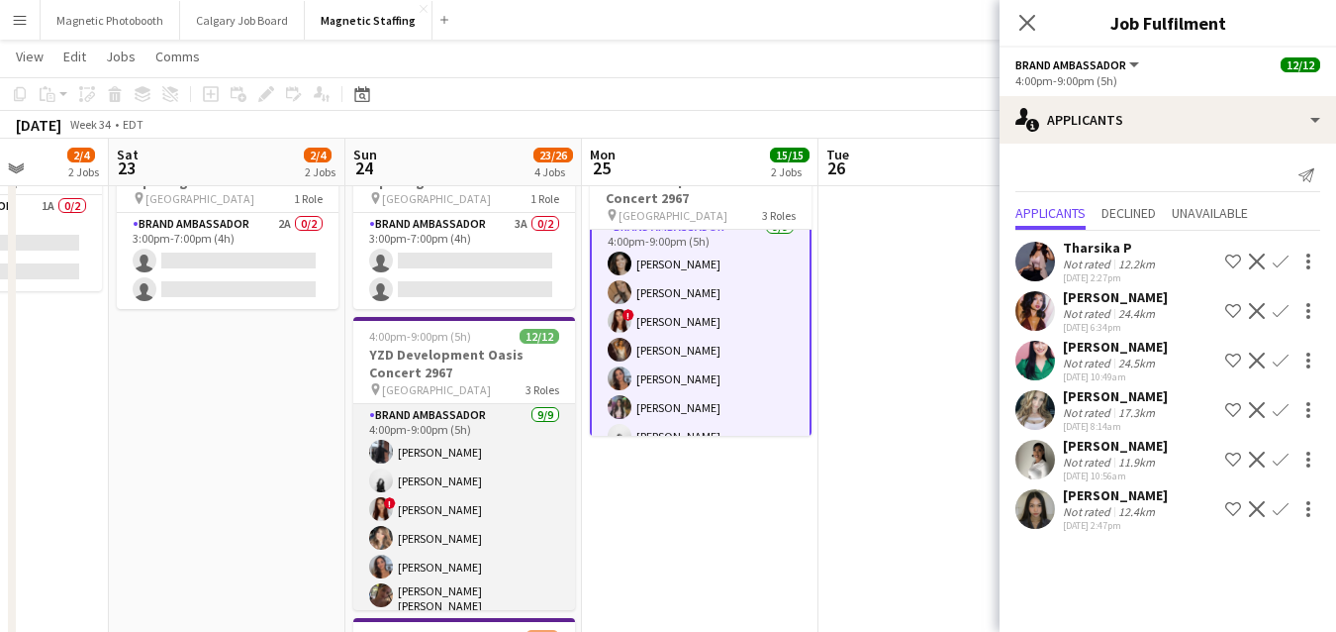
scroll to position [0, 836]
click at [501, 522] on app-card-role "Brand Ambassador [DATE] 4:00pm-9:00pm (5h) [PERSON_NAME] [PERSON_NAME] ! [PERSO…" at bounding box center [465, 555] width 222 height 303
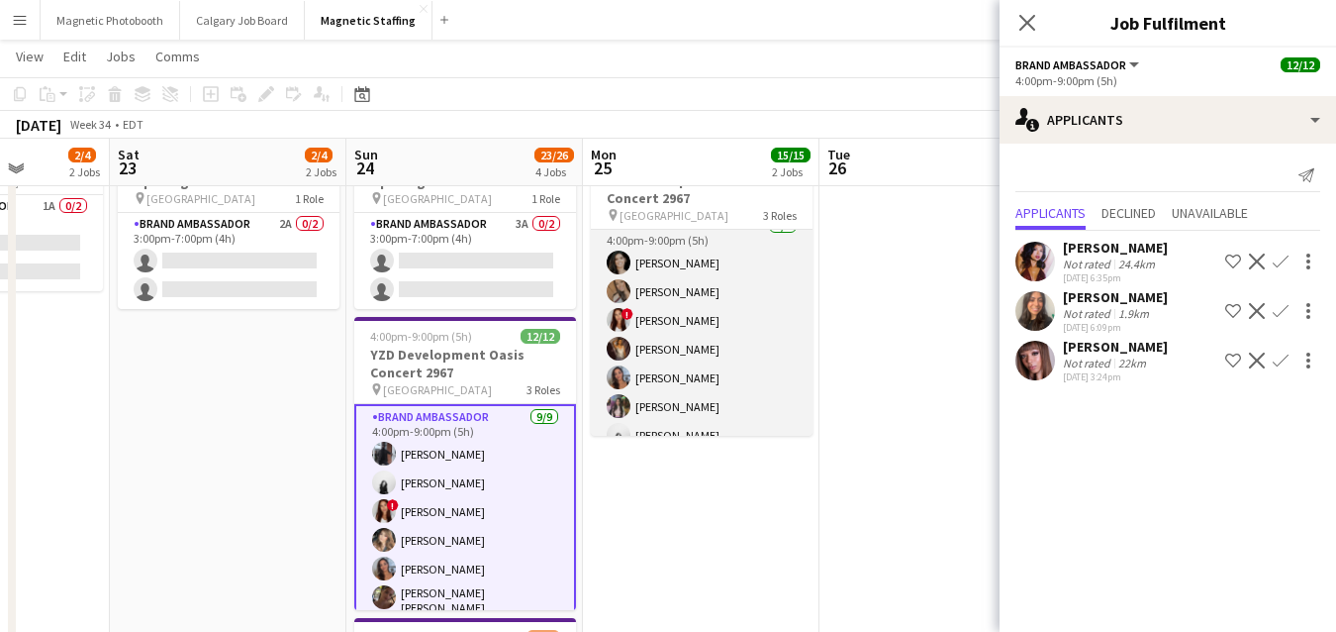
click at [643, 386] on app-card-role "Brand Ambassador [DATE] 4:00pm-9:00pm (5h) [PERSON_NAME] [PERSON_NAME] ! [PERSO…" at bounding box center [702, 363] width 222 height 297
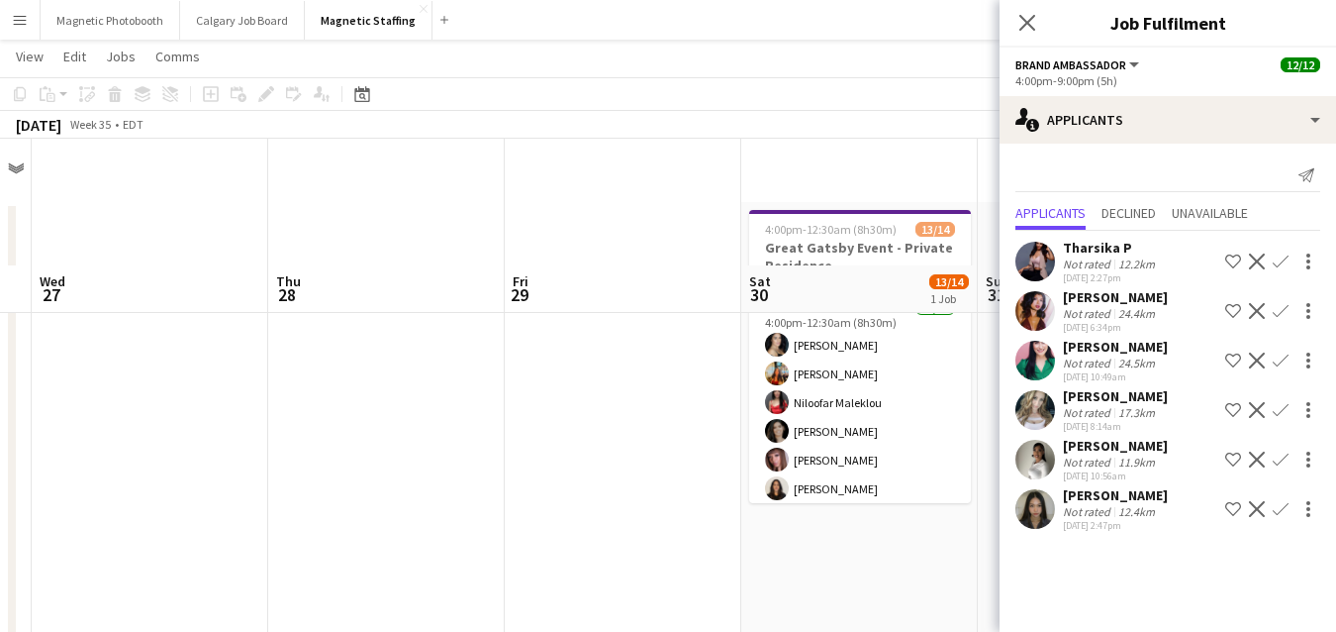
scroll to position [0, 0]
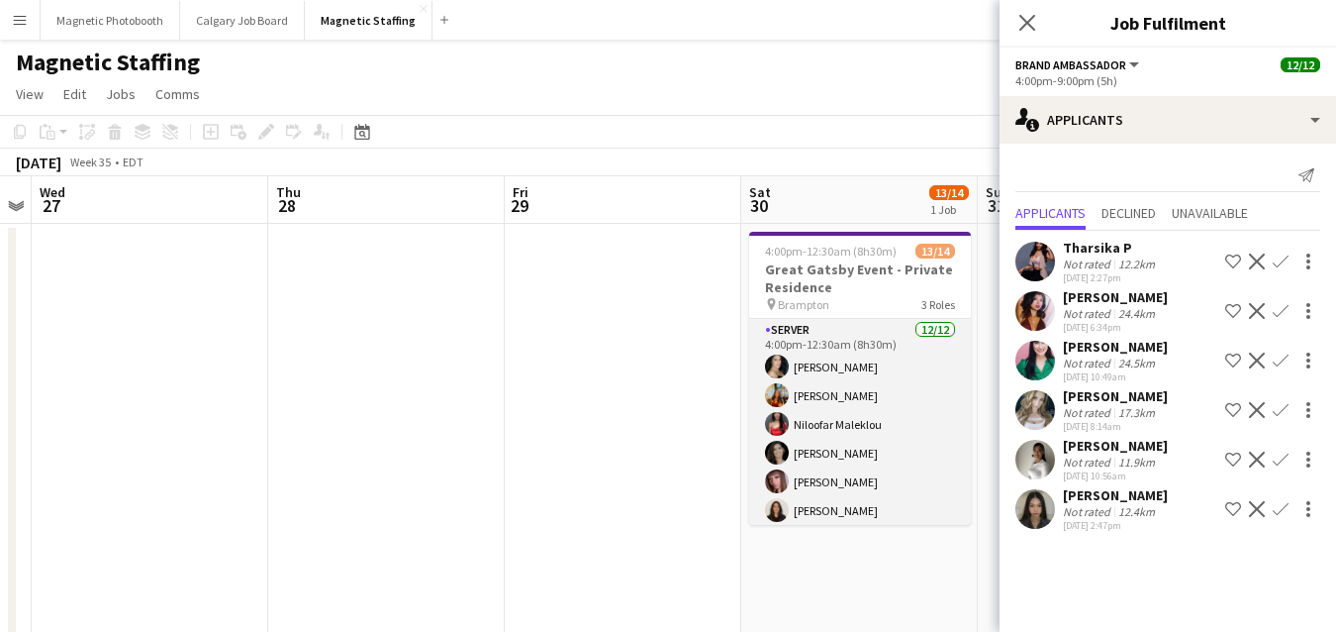
click at [823, 439] on app-card-role "Server [DATE] 4:00pm-12:30am (8h30m) [PERSON_NAME] [PERSON_NAME] [PERSON_NAME] …" at bounding box center [860, 510] width 222 height 383
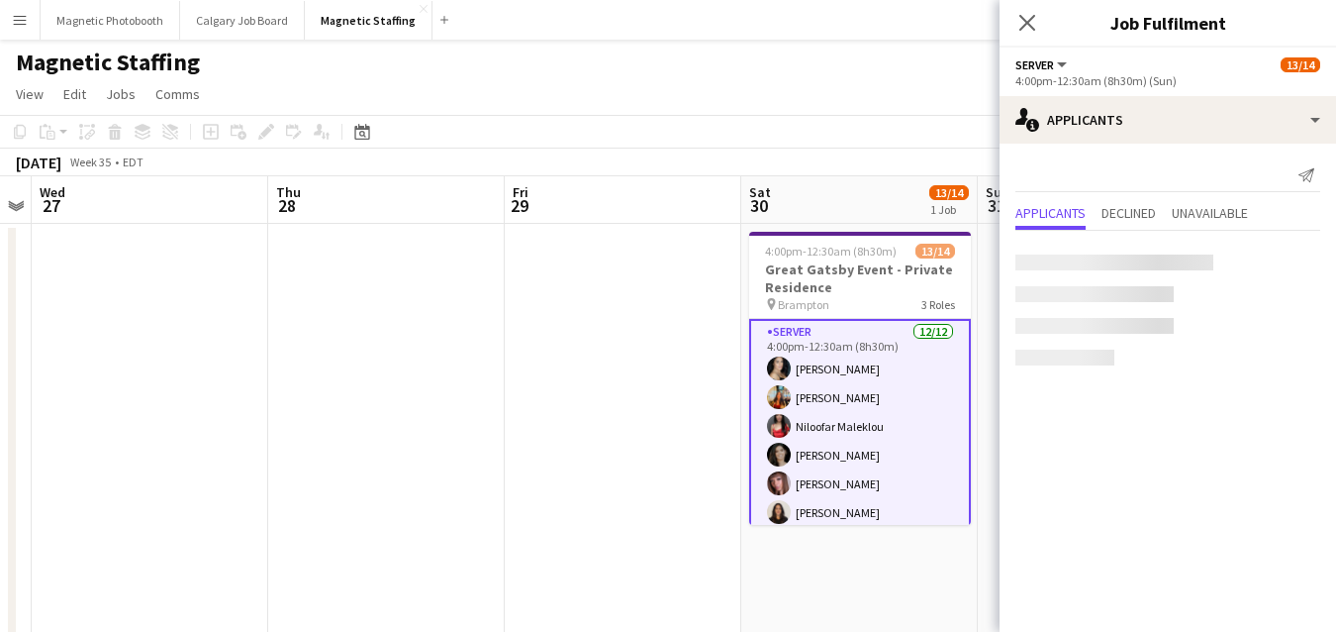
scroll to position [0, 678]
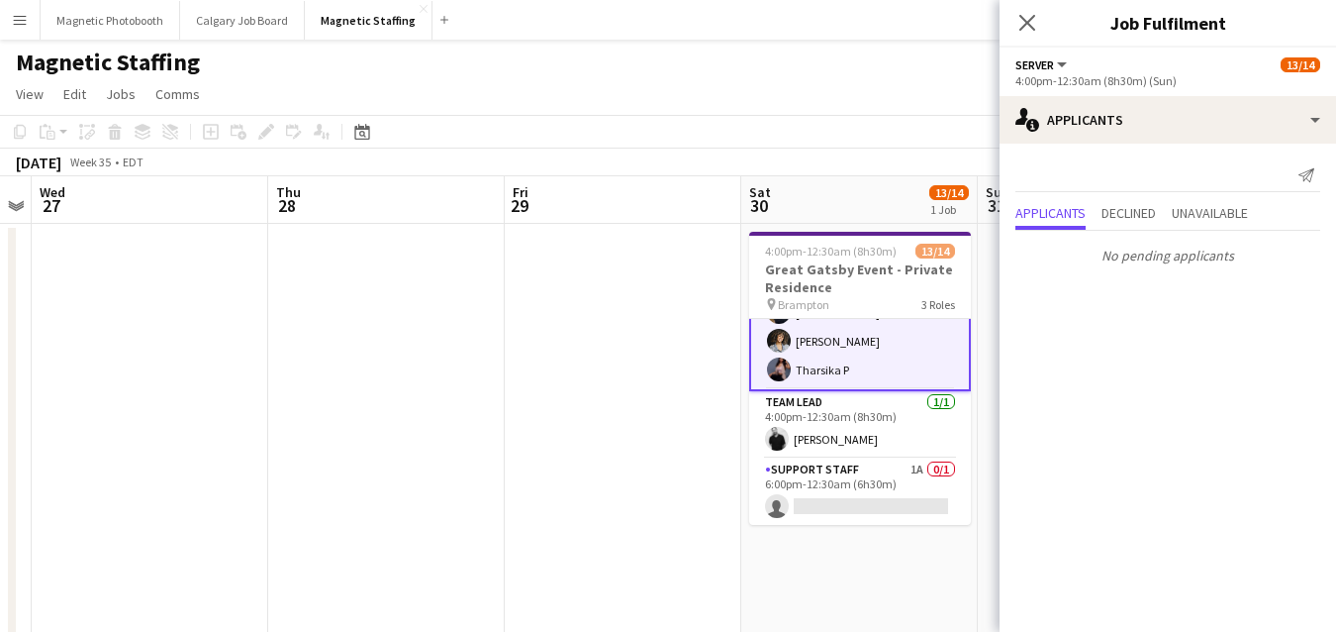
click at [821, 473] on app-card-role "Support Staff 1A 0/1 6:00pm-12:30am (6h30m) single-neutral-actions" at bounding box center [860, 491] width 222 height 67
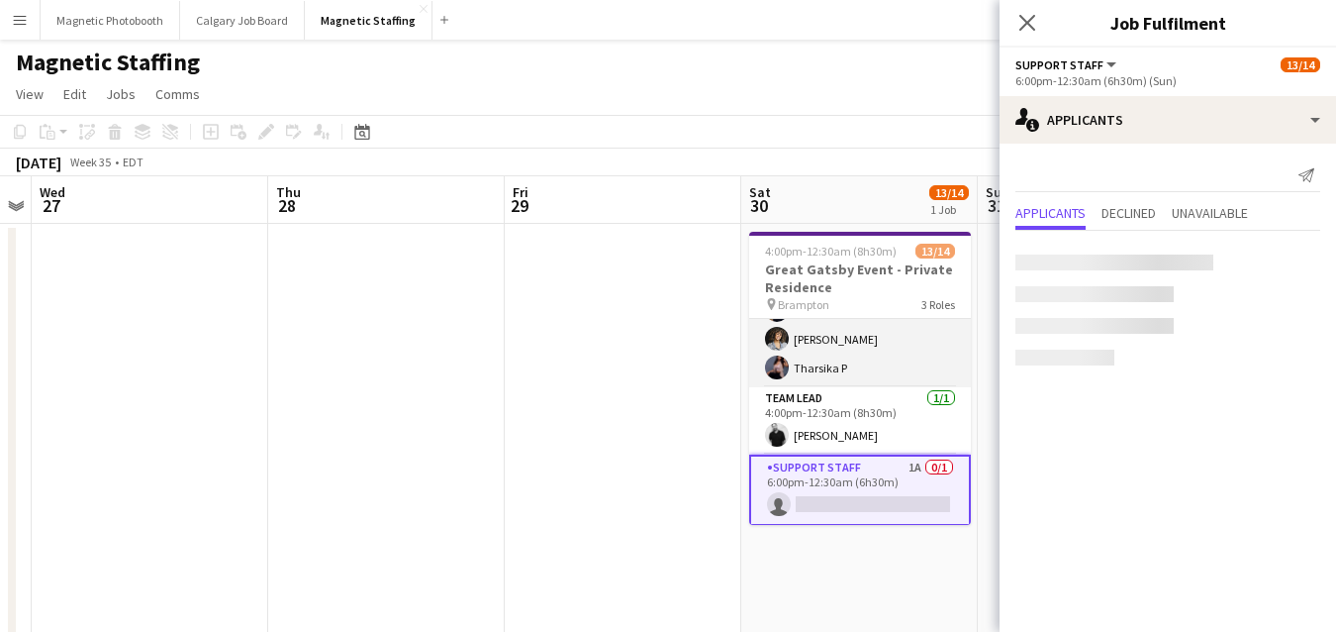
scroll to position [313, 0]
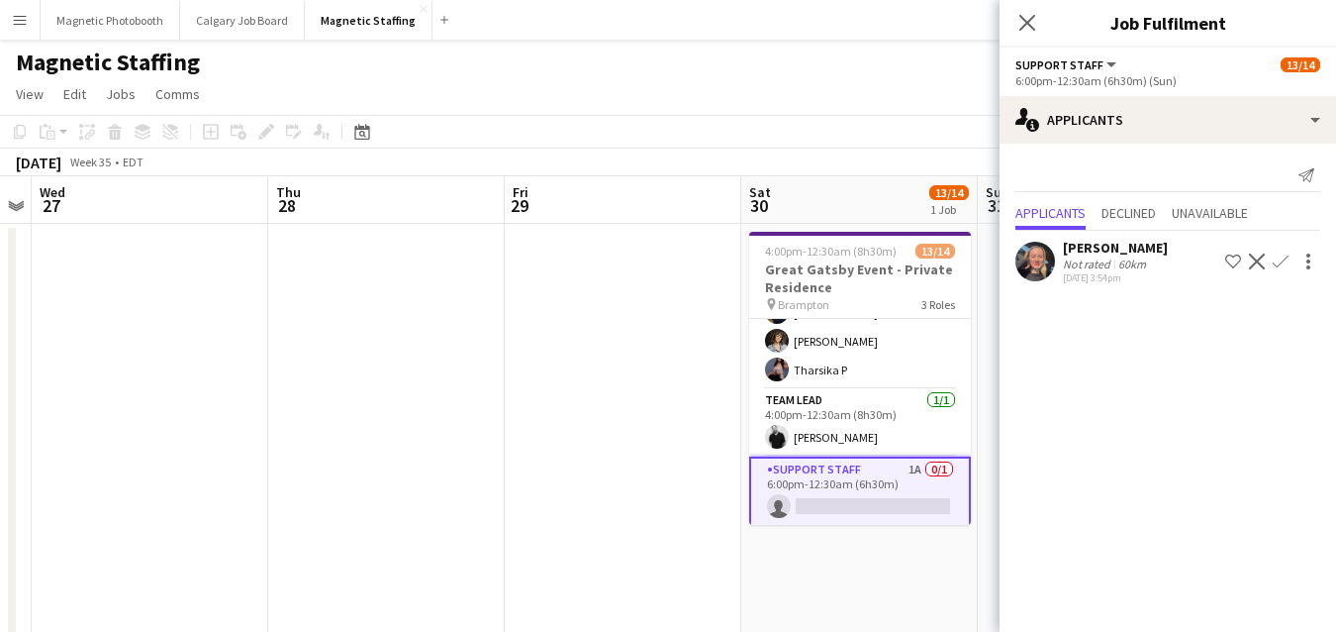
click at [1281, 262] on app-icon "Confirm" at bounding box center [1281, 261] width 16 height 16
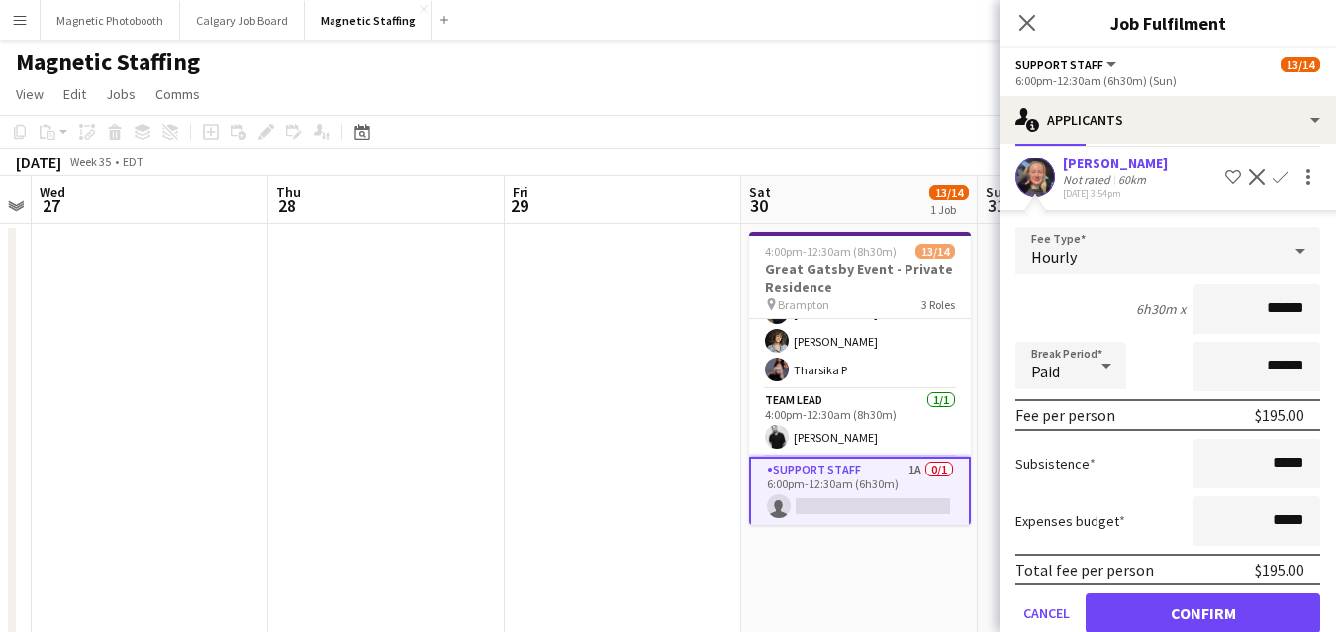
scroll to position [119, 0]
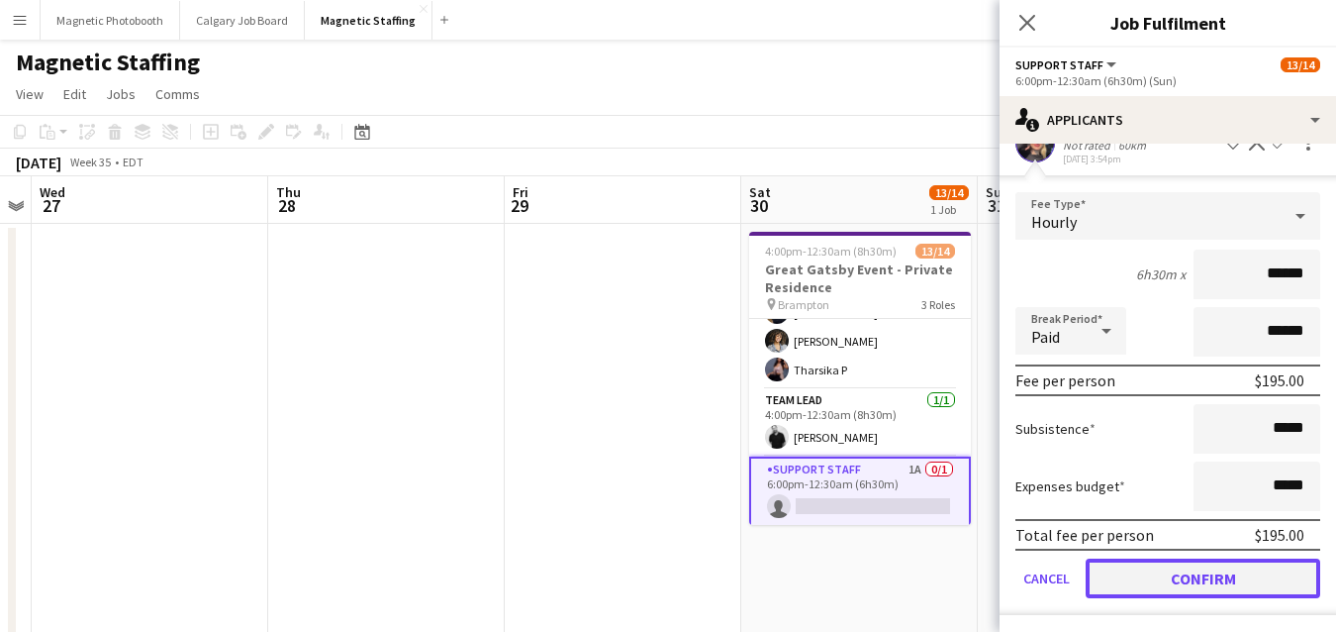
click at [1191, 580] on button "Confirm" at bounding box center [1203, 578] width 235 height 40
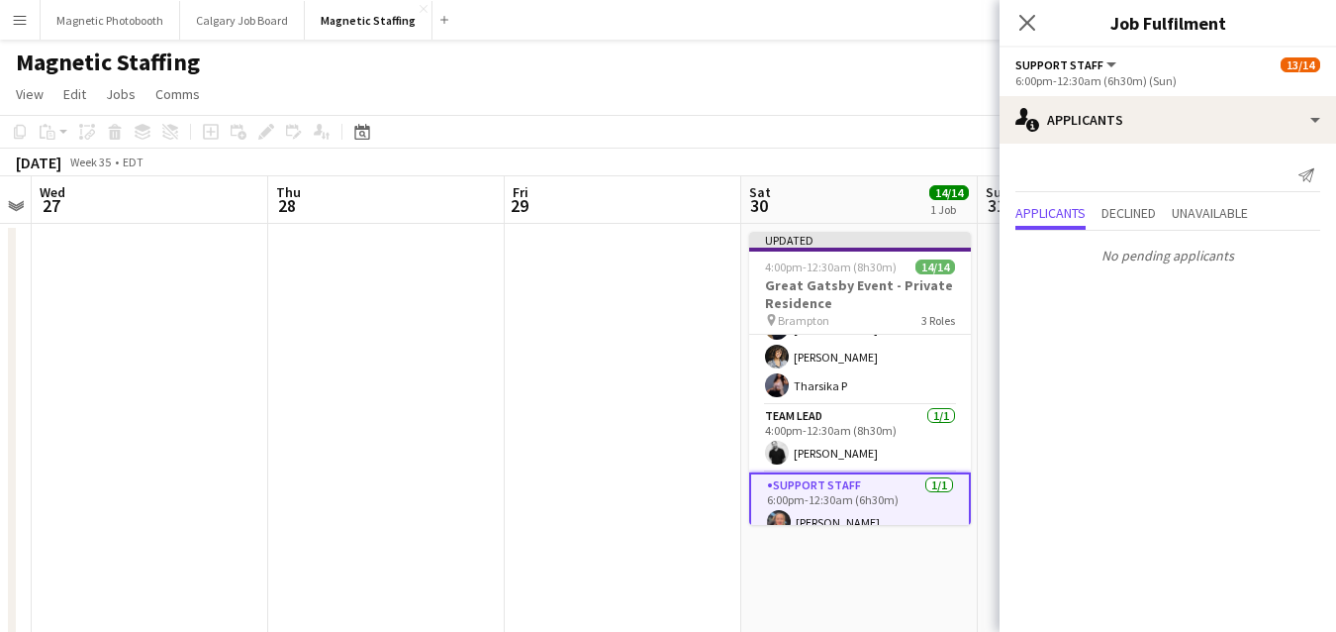
scroll to position [0, 0]
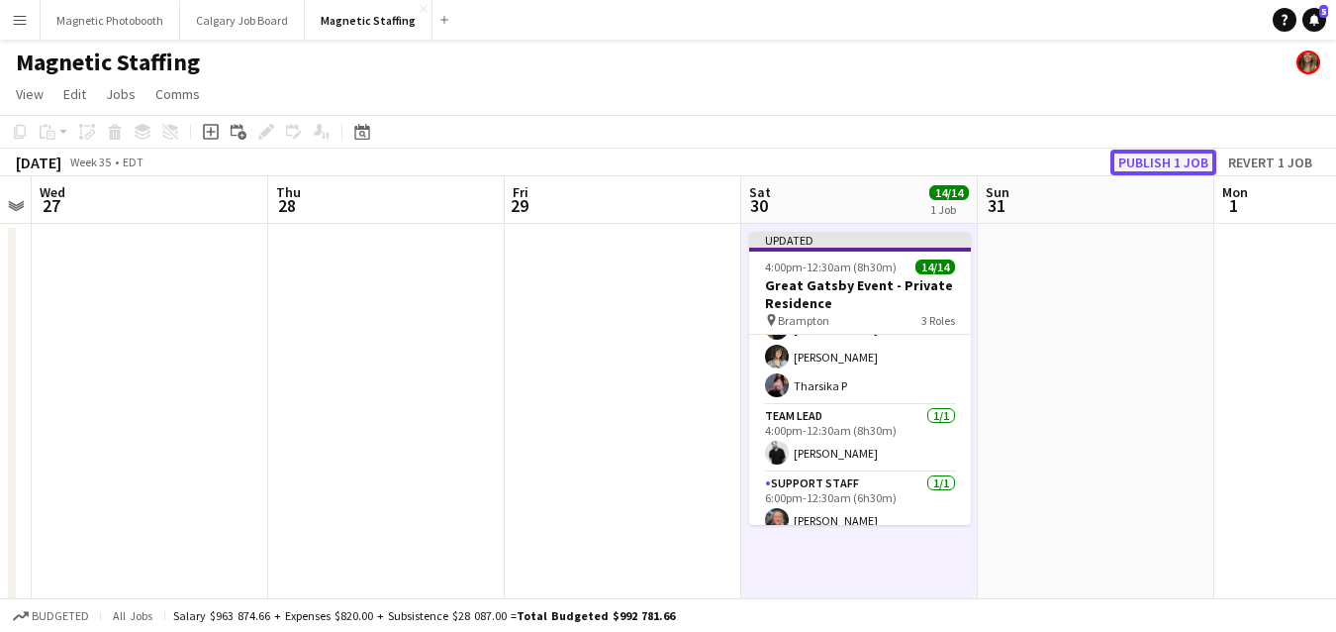
click at [1164, 158] on button "Publish 1 job" at bounding box center [1164, 162] width 106 height 26
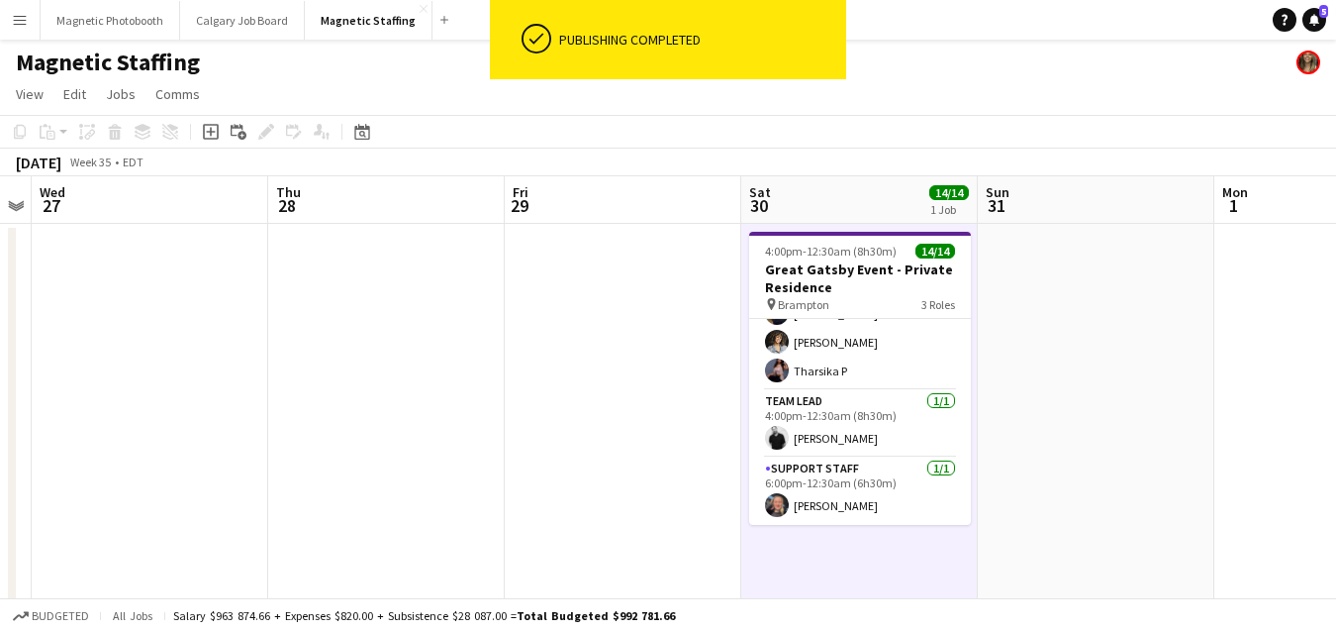
scroll to position [312, 0]
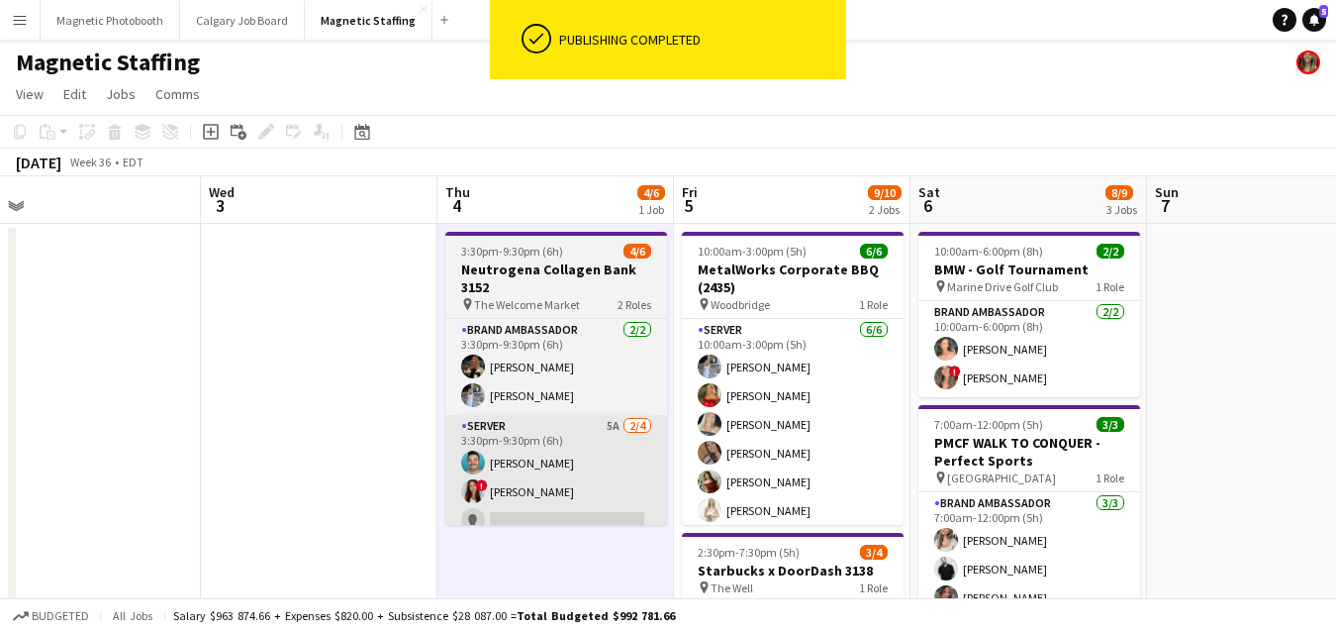
click at [620, 492] on app-card-role "Server 5A [DATE] 3:30pm-9:30pm (6h) [PERSON_NAME] ! [PERSON_NAME] single-neutra…" at bounding box center [556, 491] width 222 height 153
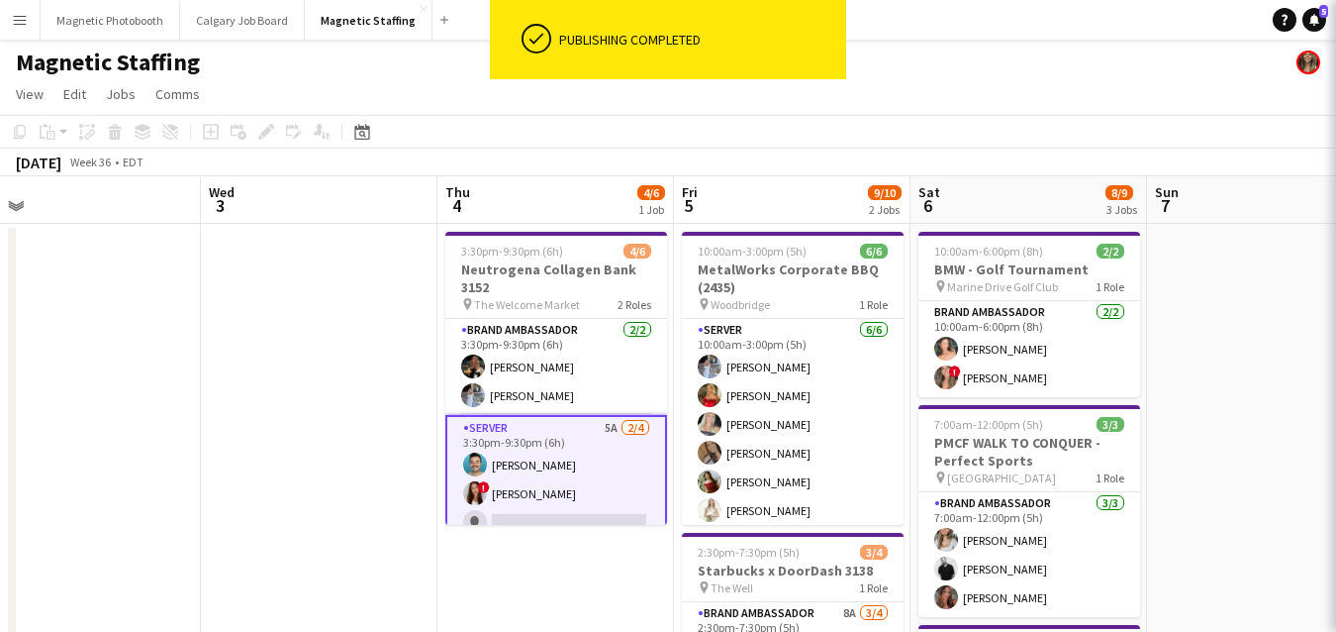
scroll to position [0, 746]
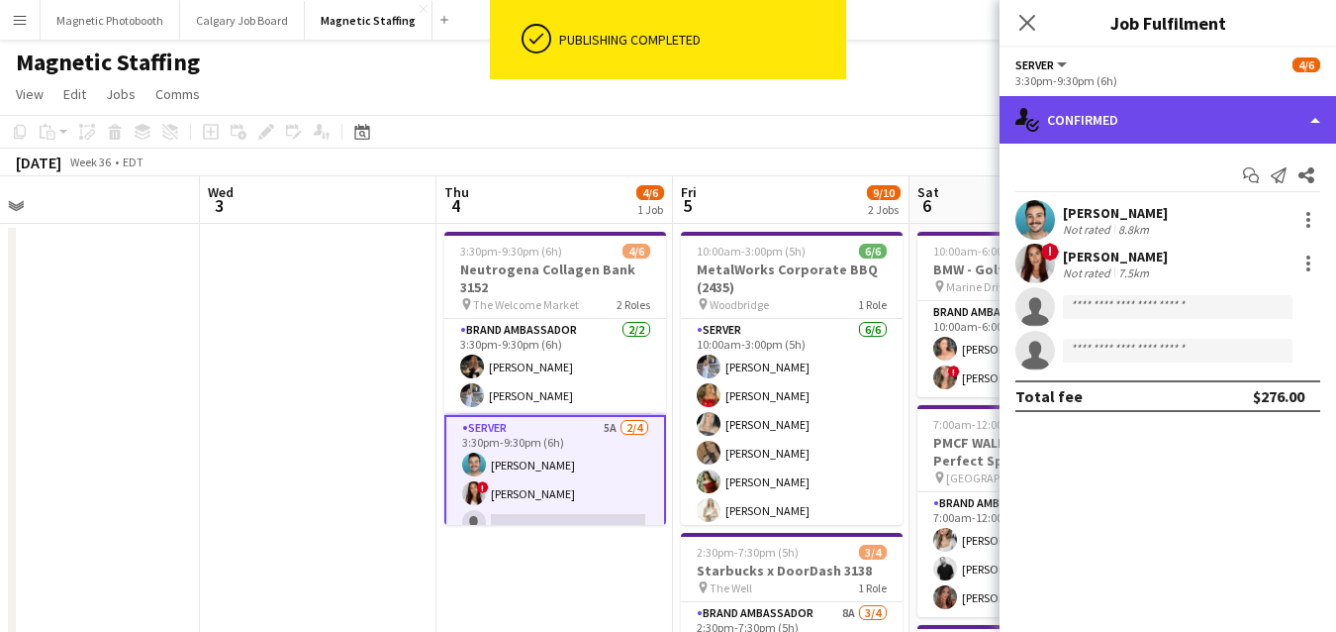
click at [1147, 128] on div "single-neutral-actions-check-2 Confirmed" at bounding box center [1168, 120] width 337 height 48
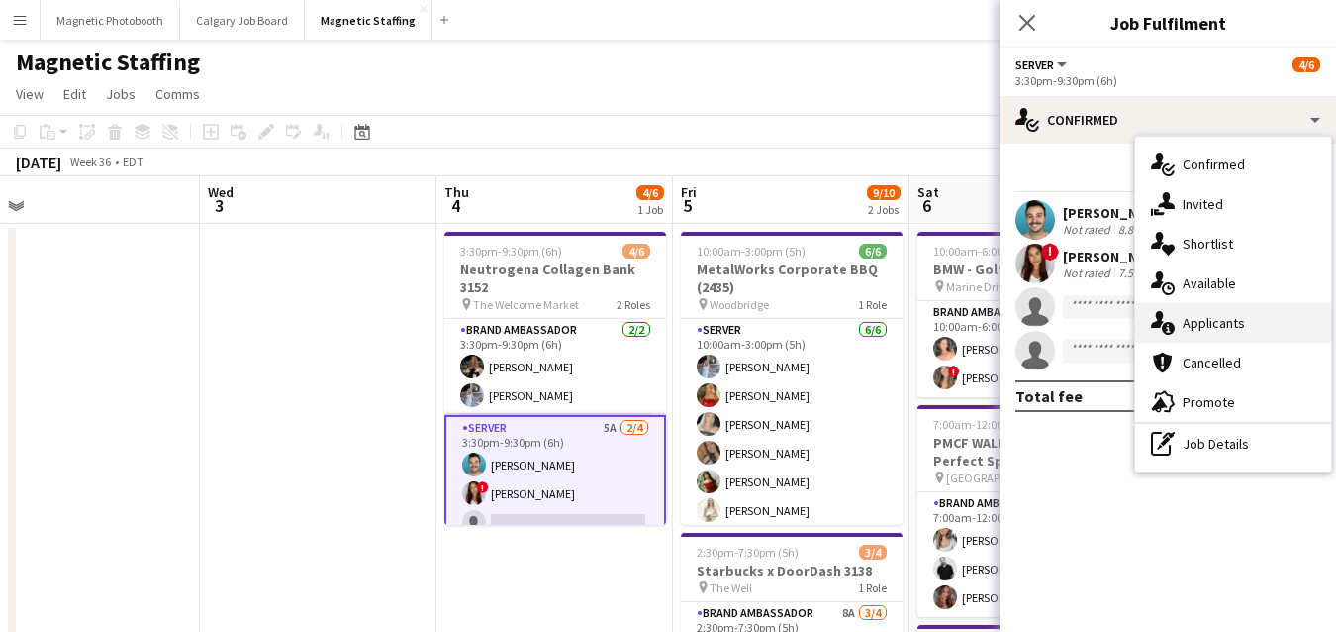
click at [1188, 327] on div "single-neutral-actions-information Applicants" at bounding box center [1233, 323] width 196 height 40
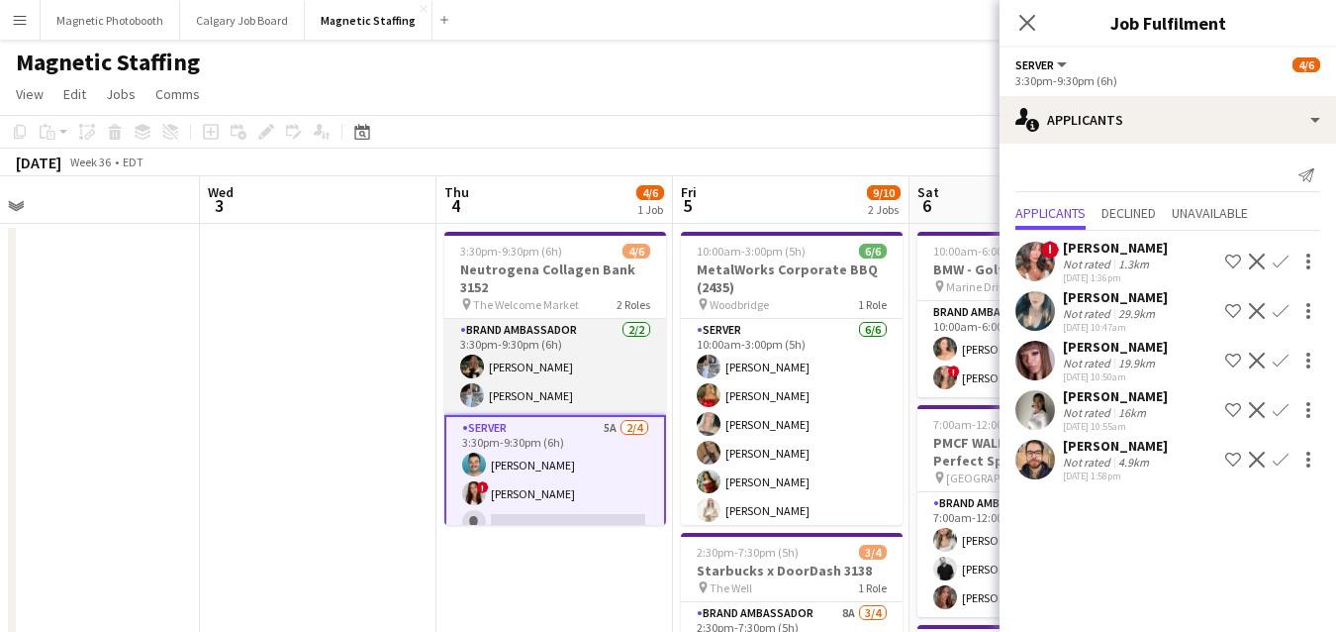
click at [512, 373] on app-card-role "Brand Ambassador [DATE] 3:30pm-9:30pm (6h) [PERSON_NAME] [PERSON_NAME]" at bounding box center [555, 367] width 222 height 96
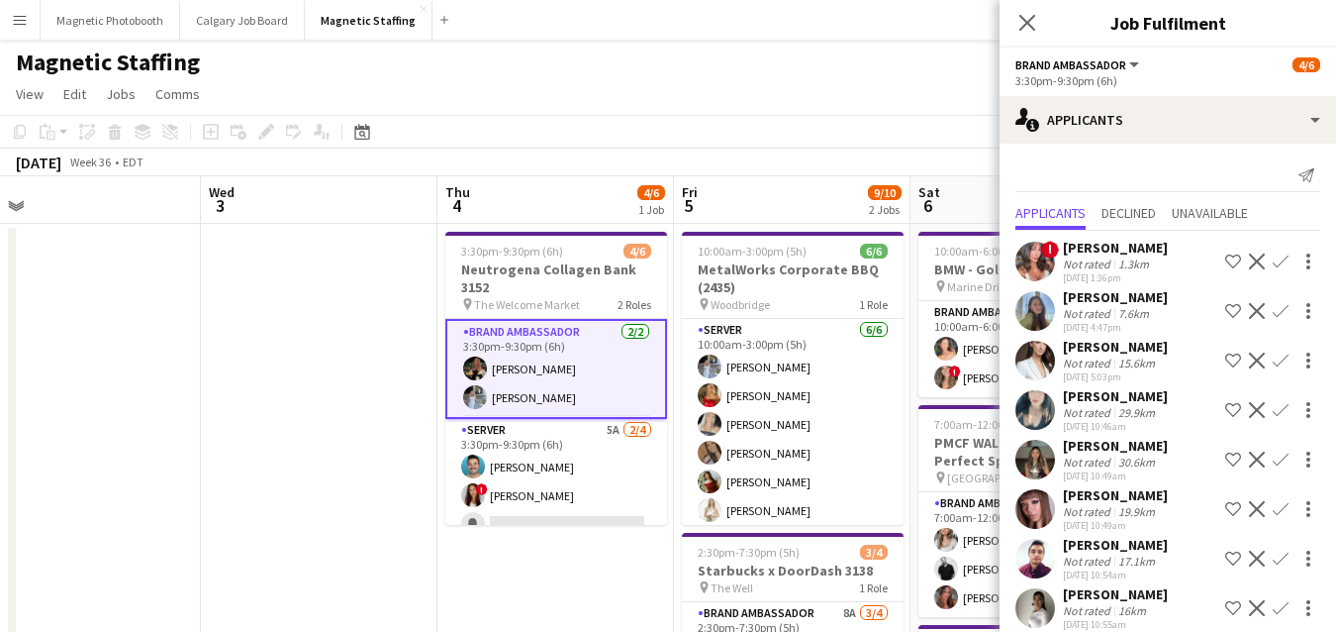
scroll to position [166, 0]
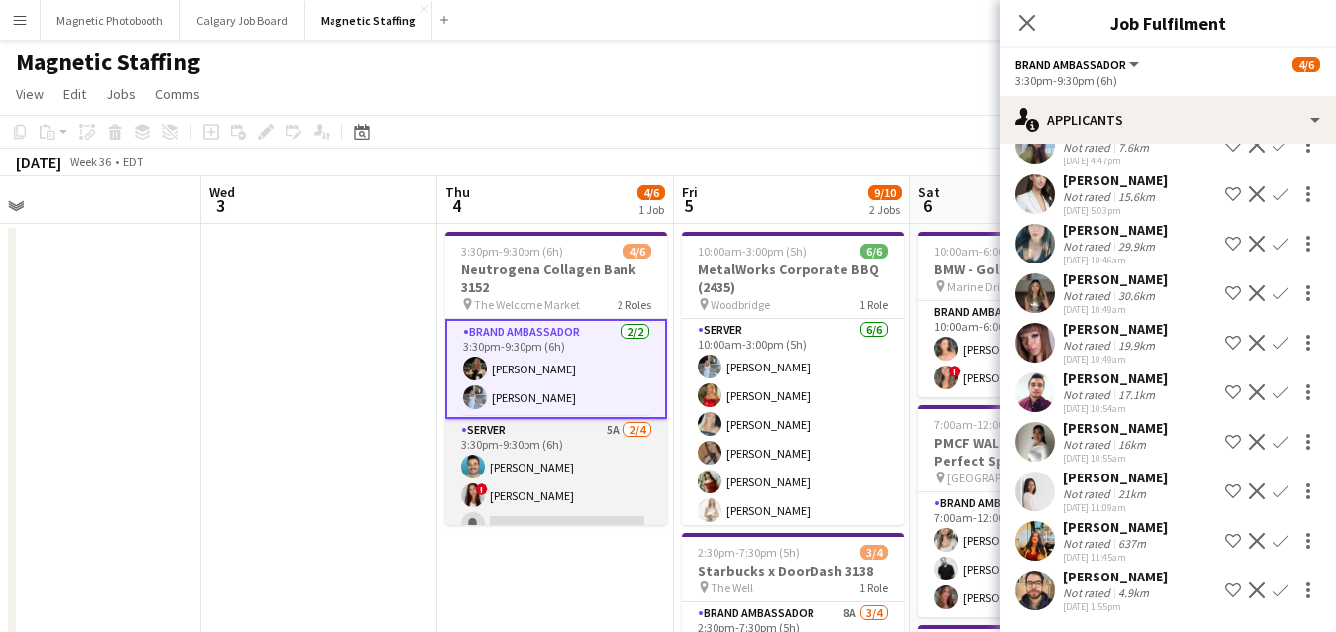
click at [531, 497] on app-card-role "Server 5A [DATE] 3:30pm-9:30pm (6h) [PERSON_NAME] ! [PERSON_NAME] single-neutra…" at bounding box center [556, 495] width 222 height 153
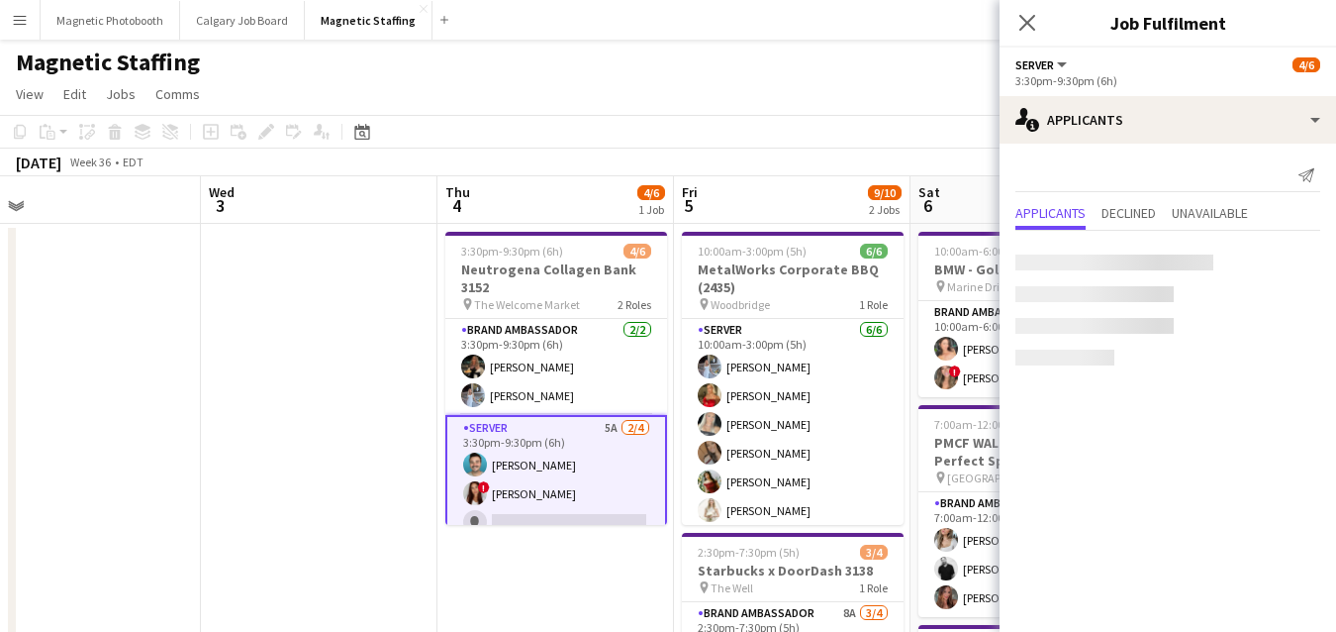
scroll to position [0, 0]
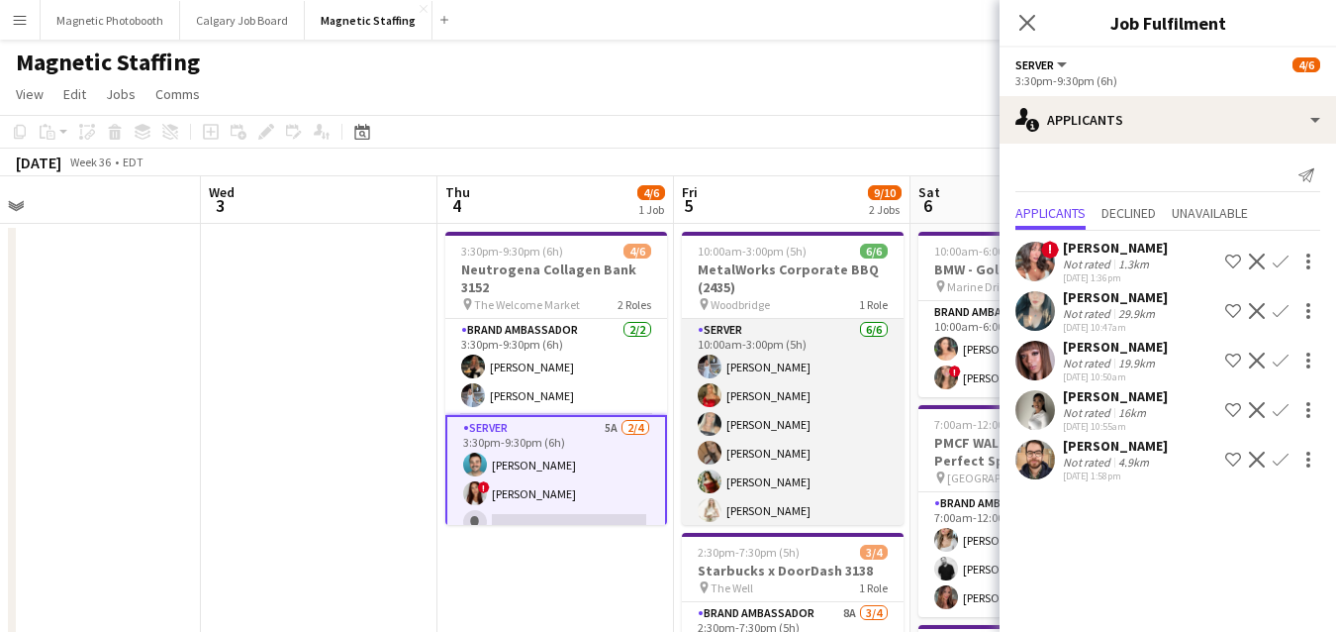
click at [787, 440] on app-card-role "Server [DATE] 10:00am-3:00pm (5h) [PERSON_NAME] [PERSON_NAME] [PERSON_NAME] [PE…" at bounding box center [793, 424] width 222 height 211
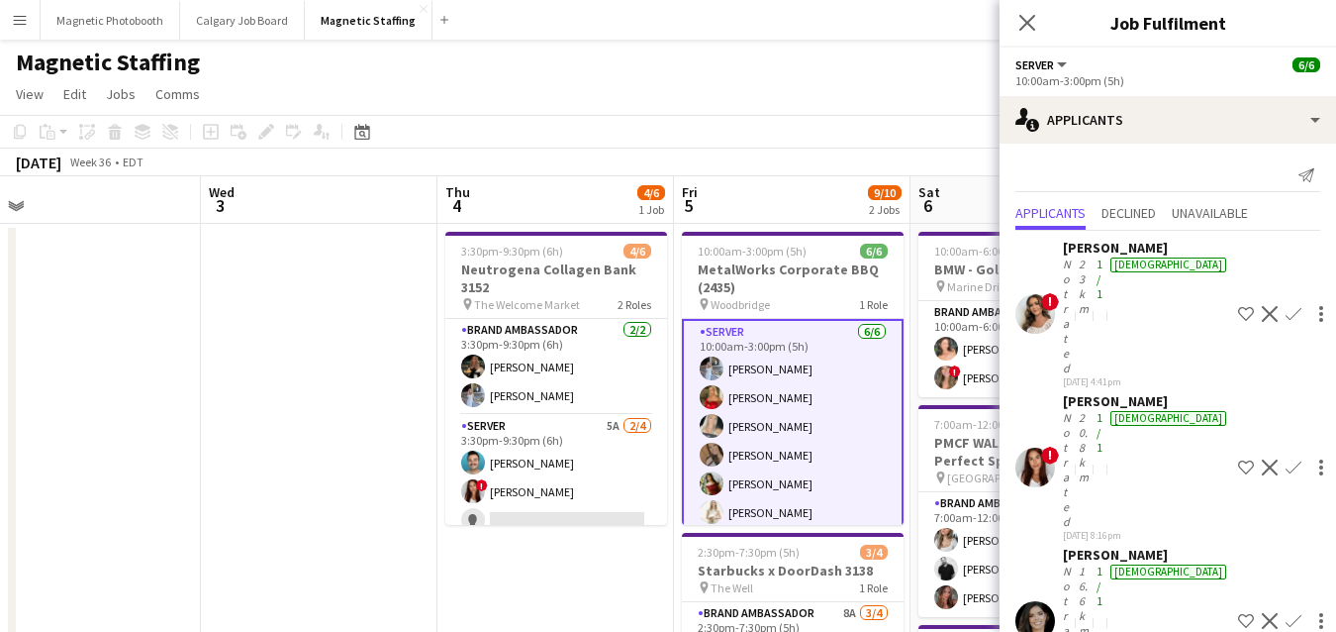
scroll to position [8, 0]
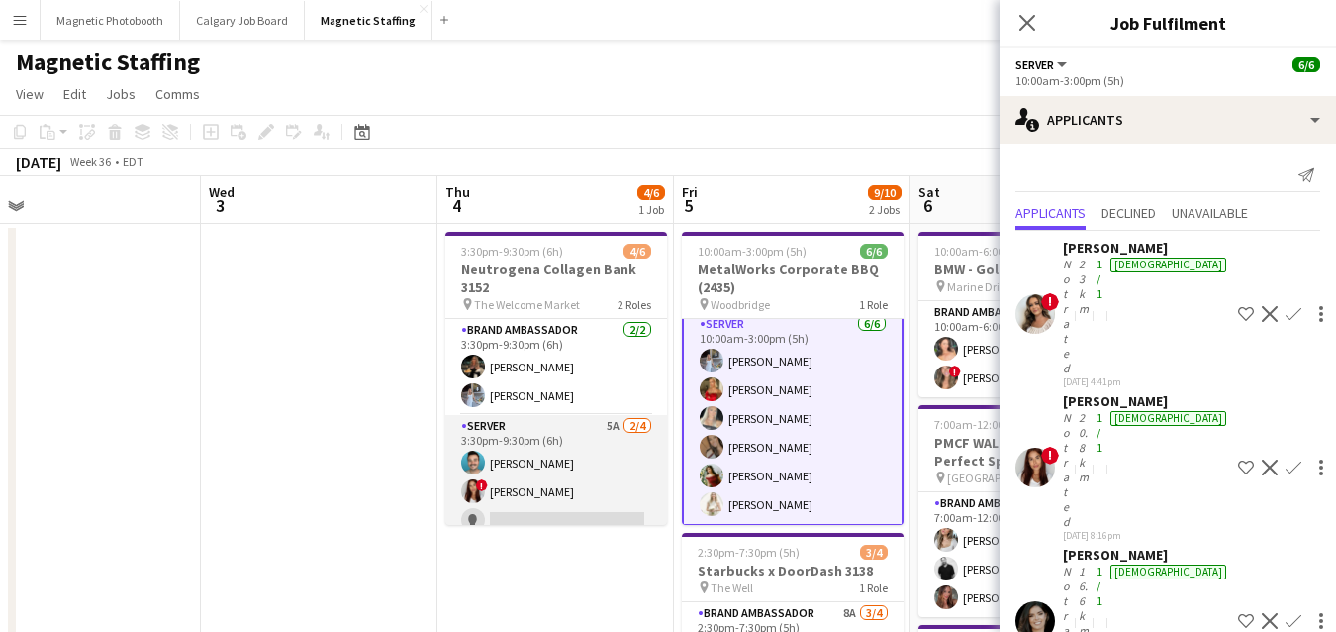
click at [562, 485] on app-card-role "Server 5A [DATE] 3:30pm-9:30pm (6h) [PERSON_NAME] ! [PERSON_NAME] single-neutra…" at bounding box center [556, 491] width 222 height 153
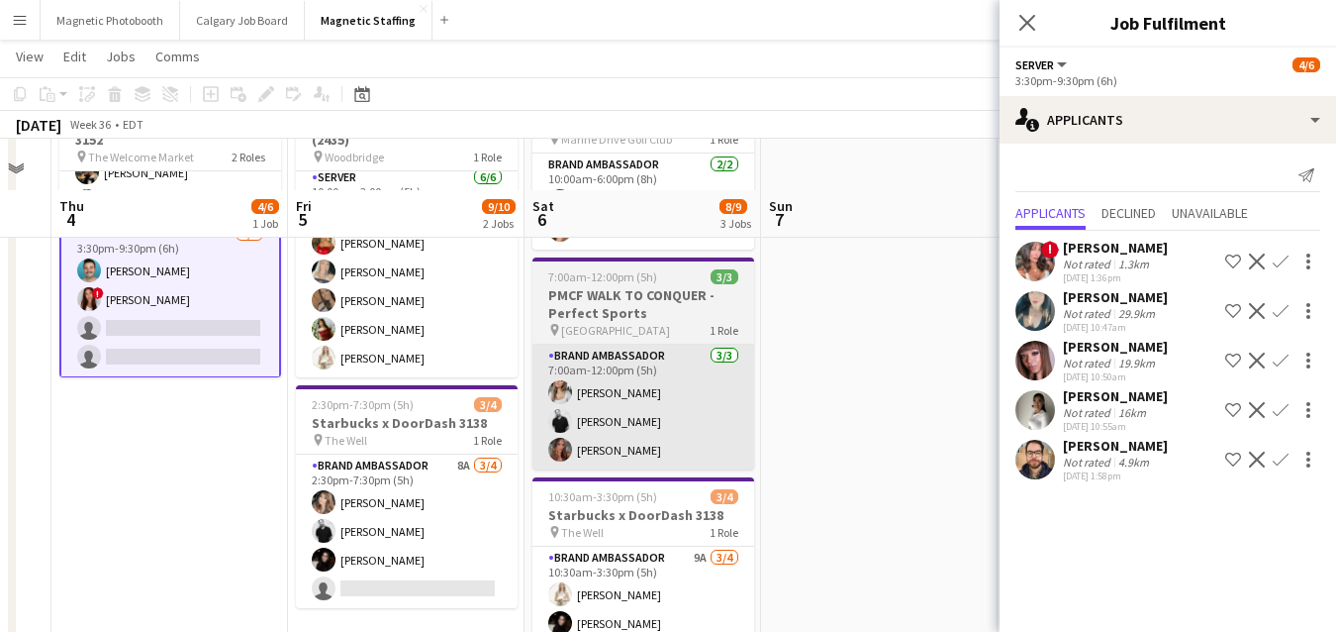
scroll to position [197, 0]
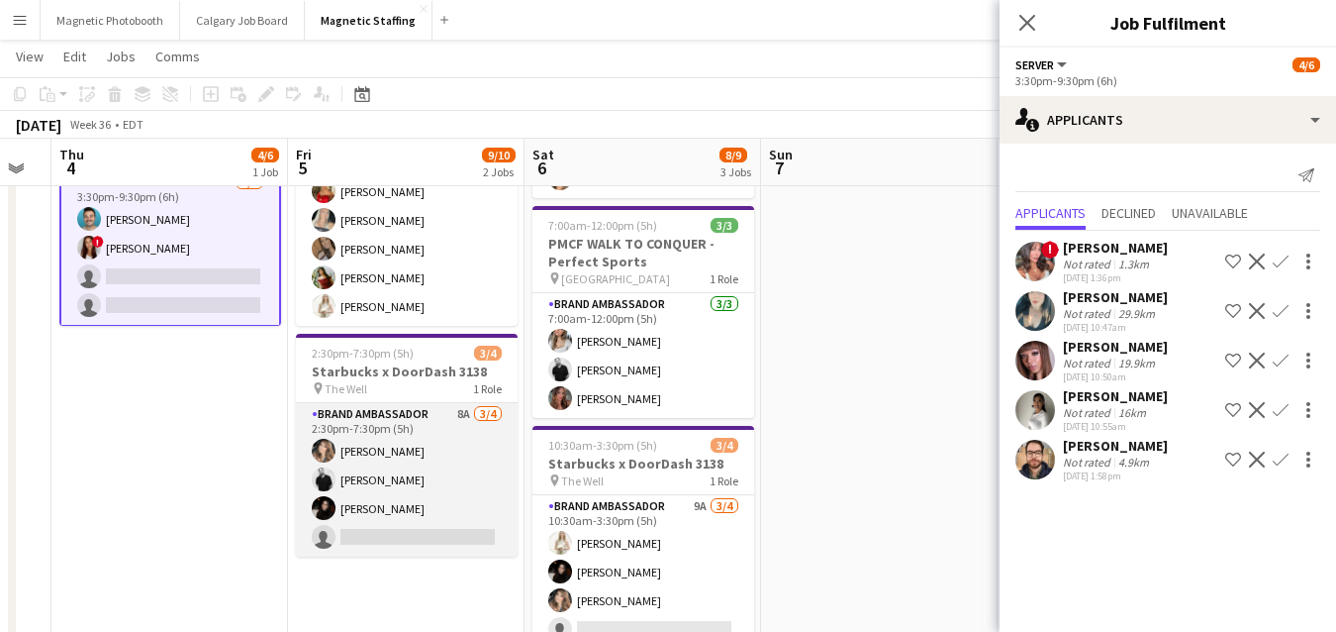
click at [474, 517] on app-card-role "Brand Ambassador 8A [DATE] 2:30pm-7:30pm (5h) [PERSON_NAME] [PERSON_NAME] [PERS…" at bounding box center [407, 479] width 222 height 153
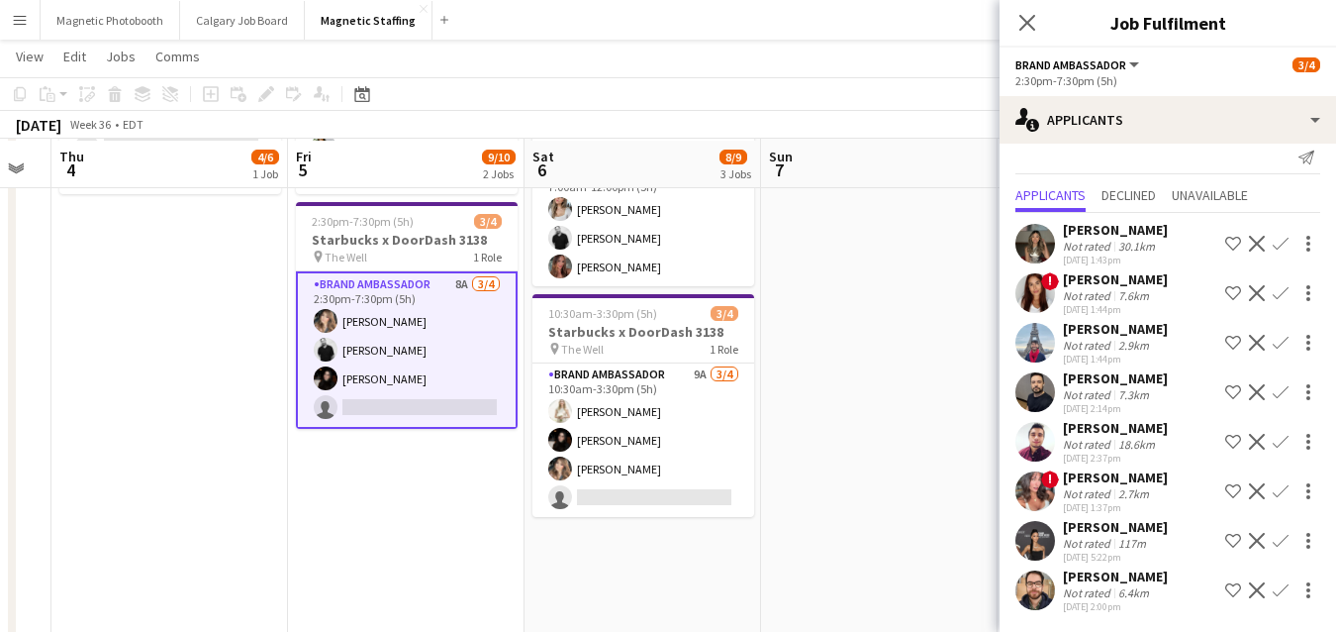
scroll to position [330, 0]
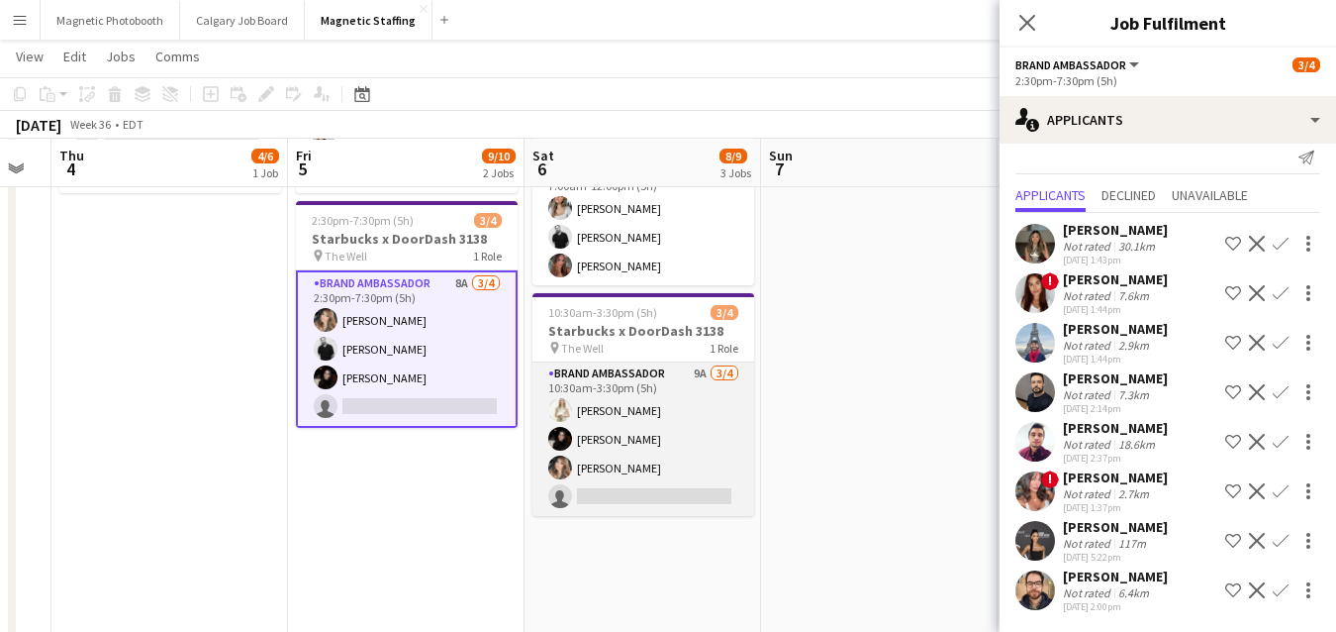
click at [646, 482] on app-card-role "Brand Ambassador 9A [DATE] 10:30am-3:30pm (5h) [PERSON_NAME] [PERSON_NAME] [PER…" at bounding box center [644, 438] width 222 height 153
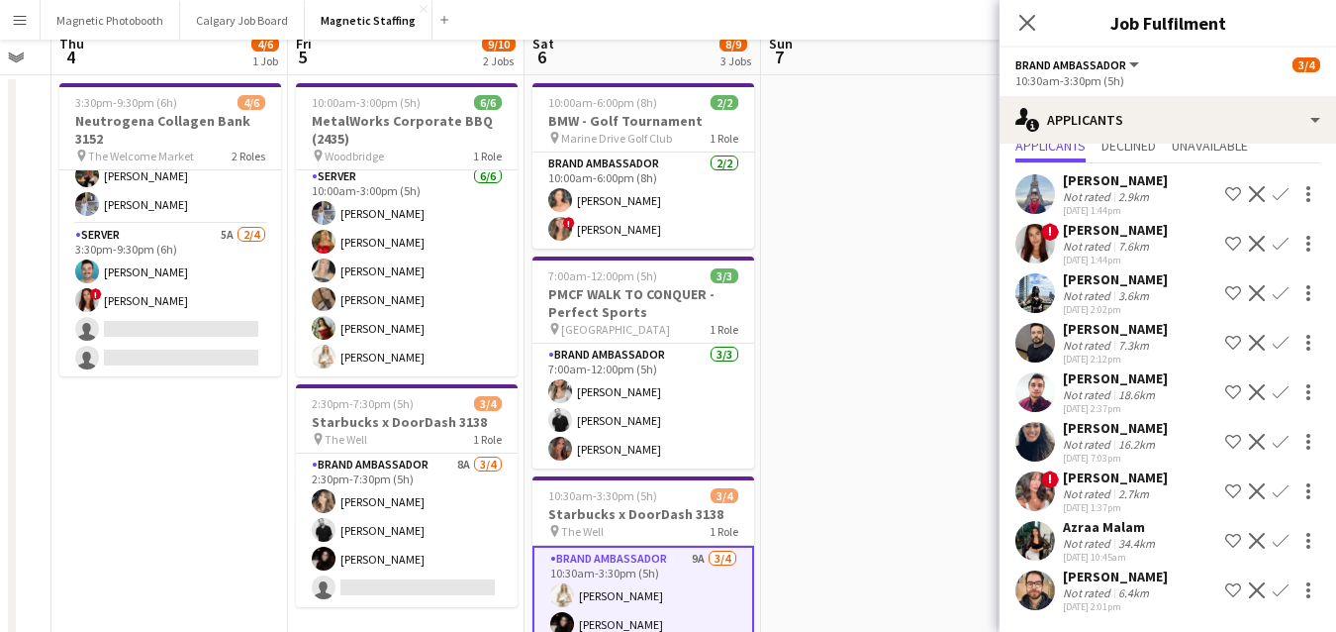
scroll to position [0, 0]
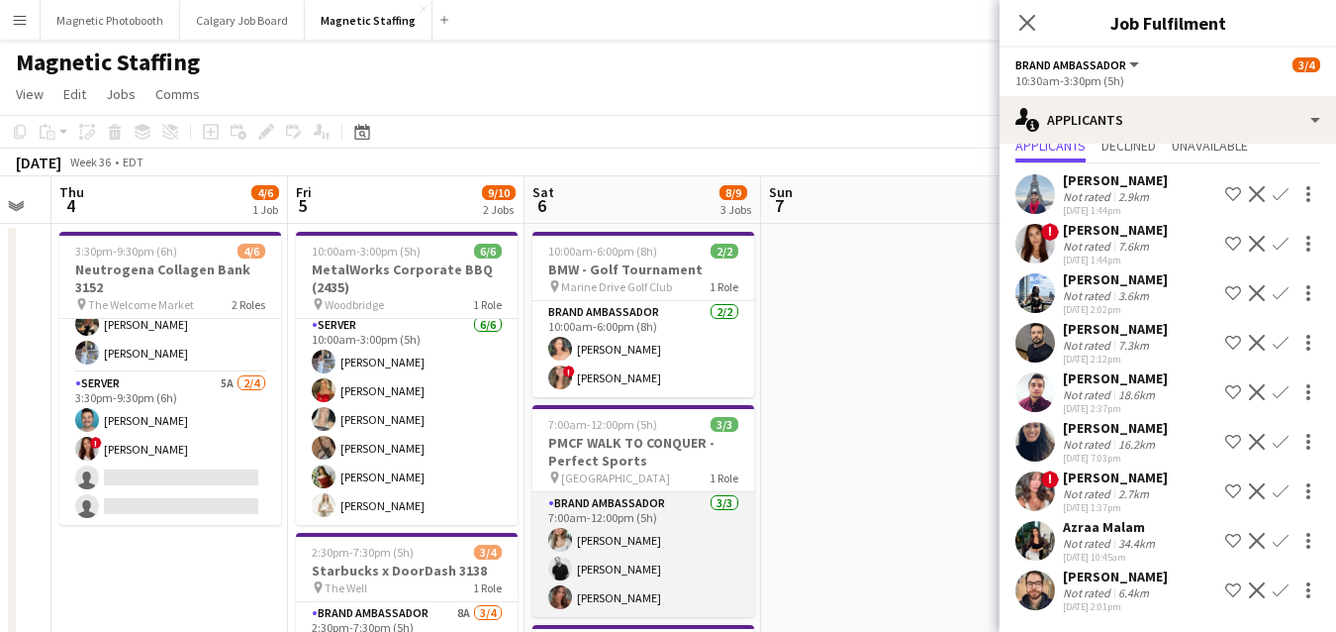
click at [641, 591] on app-card-role "Brand Ambassador [DATE] 7:00am-12:00pm (5h) [PERSON_NAME] [PERSON_NAME] [PERSON…" at bounding box center [644, 554] width 222 height 125
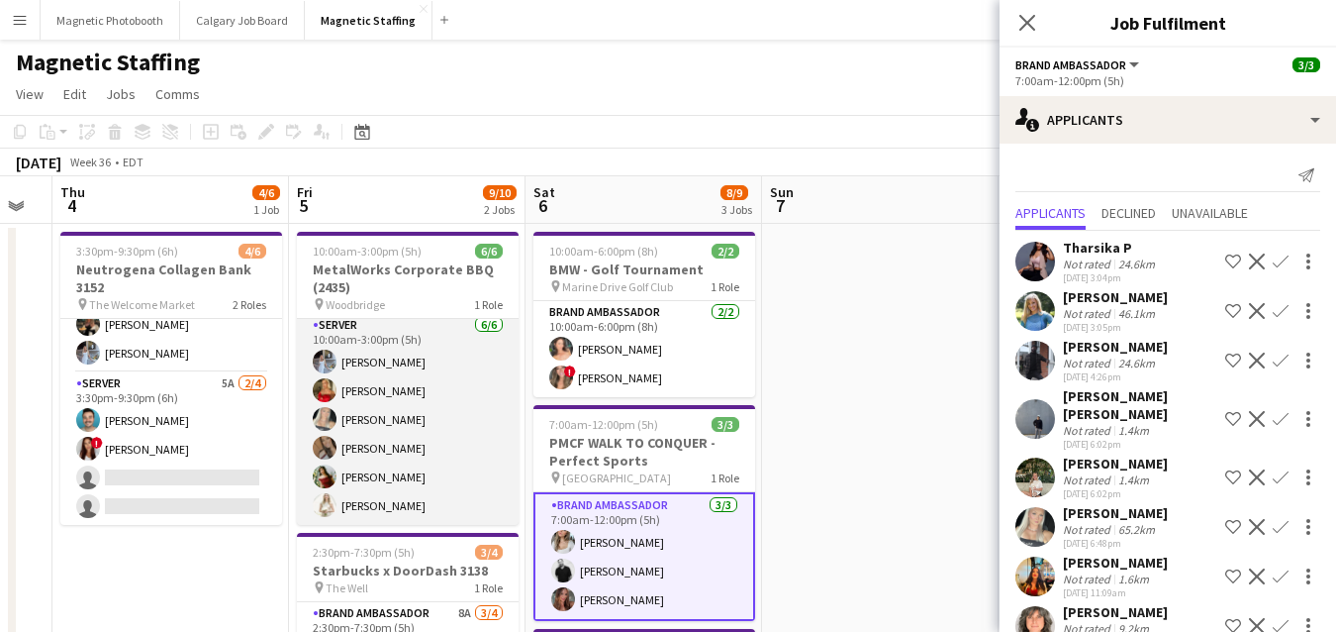
click at [420, 439] on app-card-role "Server [DATE] 10:00am-3:00pm (5h) [PERSON_NAME] [PERSON_NAME] [PERSON_NAME] [PE…" at bounding box center [408, 419] width 222 height 211
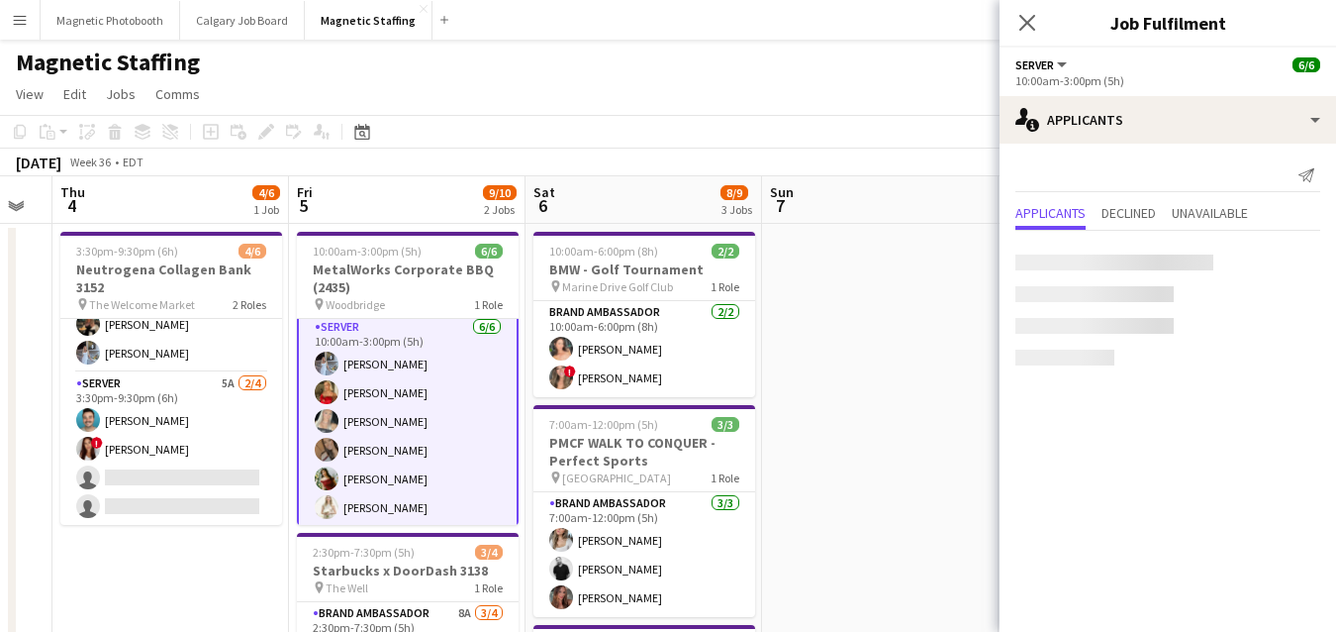
scroll to position [6, 0]
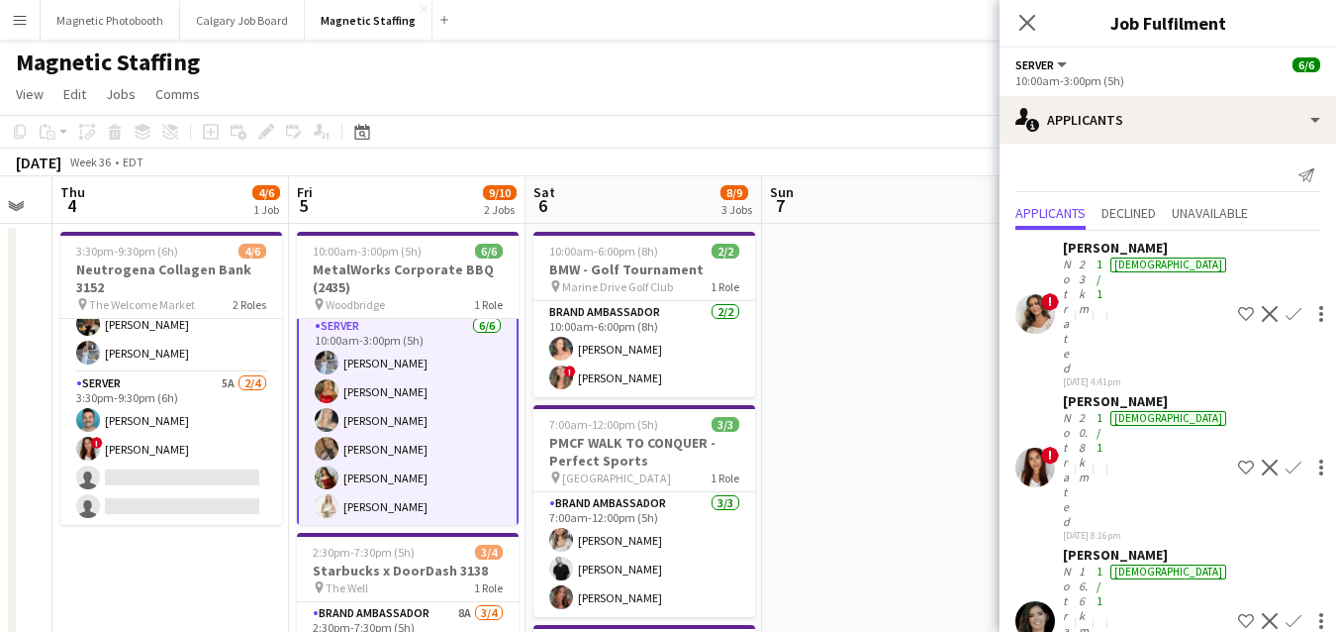
click at [1262, 613] on app-icon "Decline" at bounding box center [1270, 621] width 16 height 16
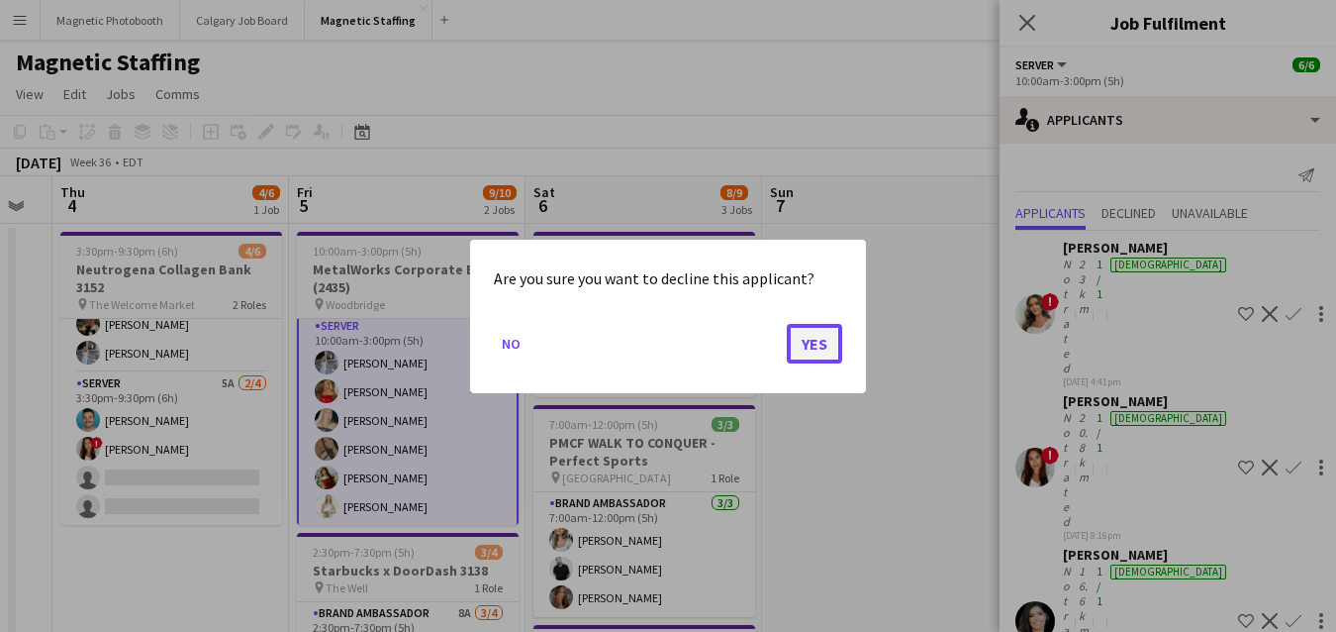
click at [807, 352] on button "Yes" at bounding box center [814, 343] width 55 height 40
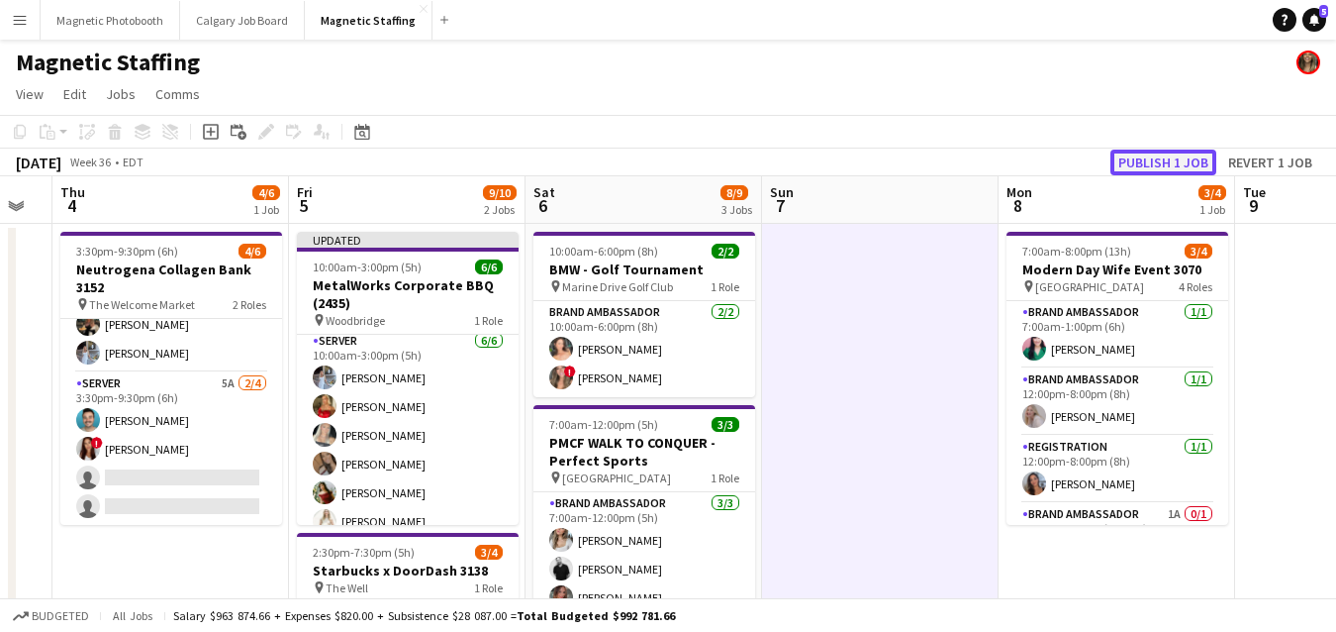
click at [1176, 162] on button "Publish 1 job" at bounding box center [1164, 162] width 106 height 26
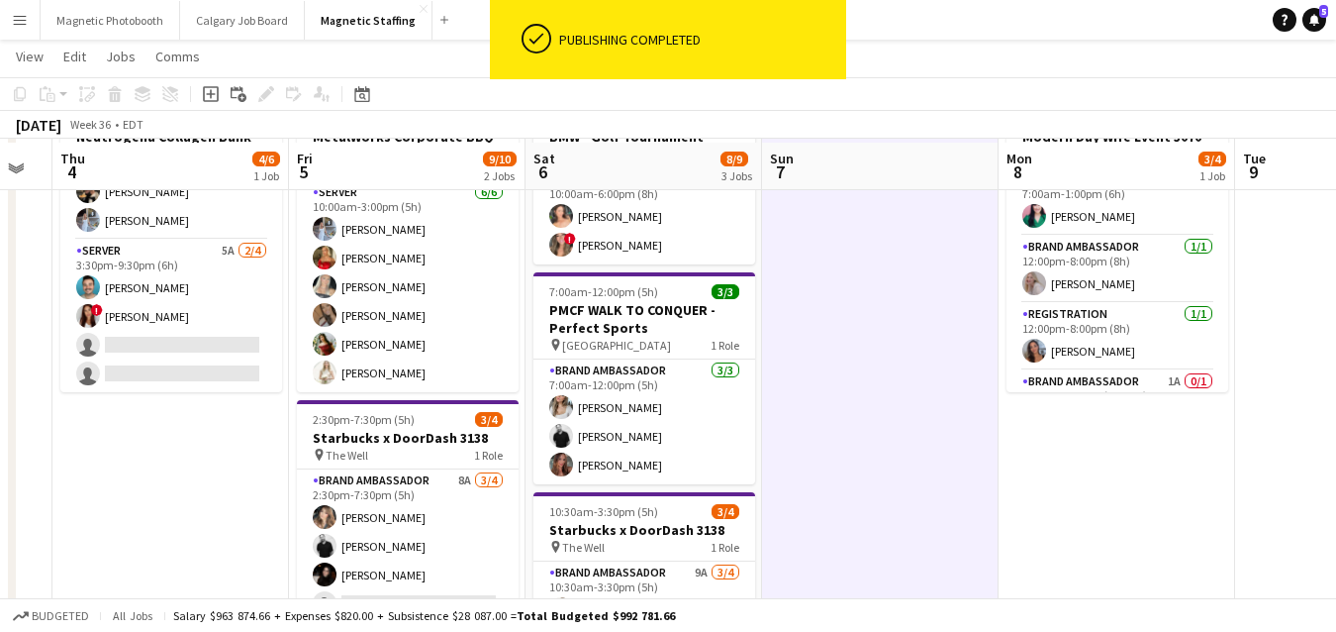
scroll to position [135, 0]
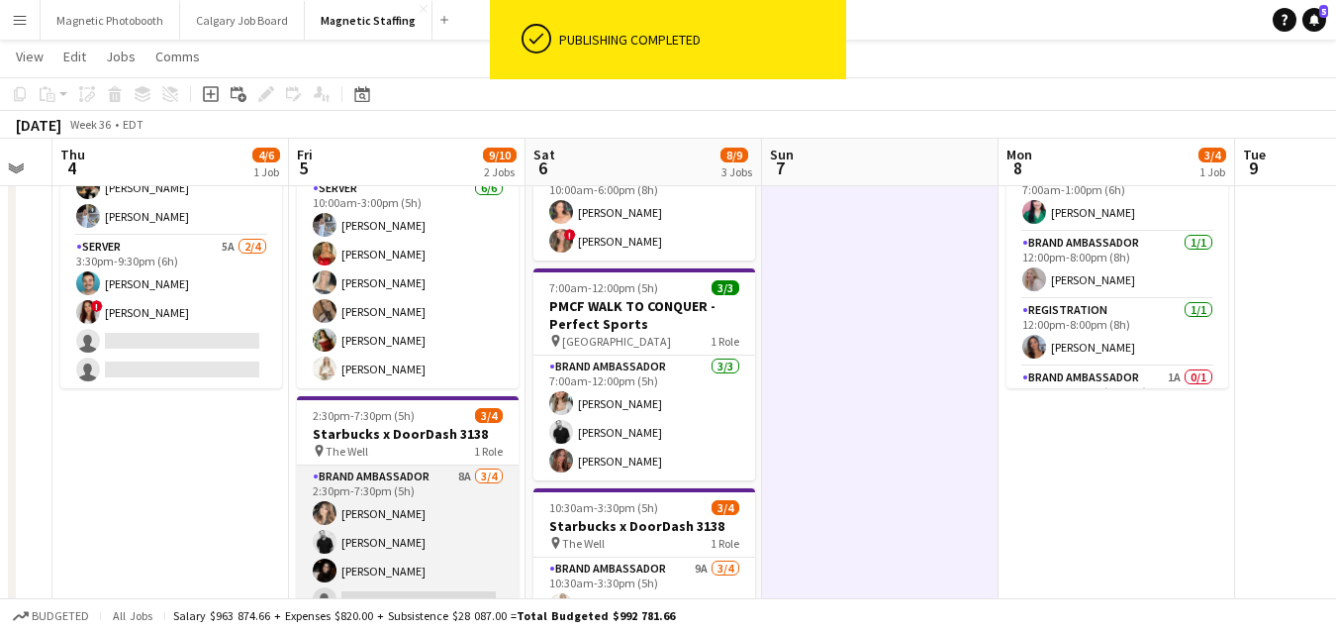
click at [406, 574] on app-card-role "Brand Ambassador 8A [DATE] 2:30pm-7:30pm (5h) [PERSON_NAME] [PERSON_NAME] [PERS…" at bounding box center [408, 541] width 222 height 153
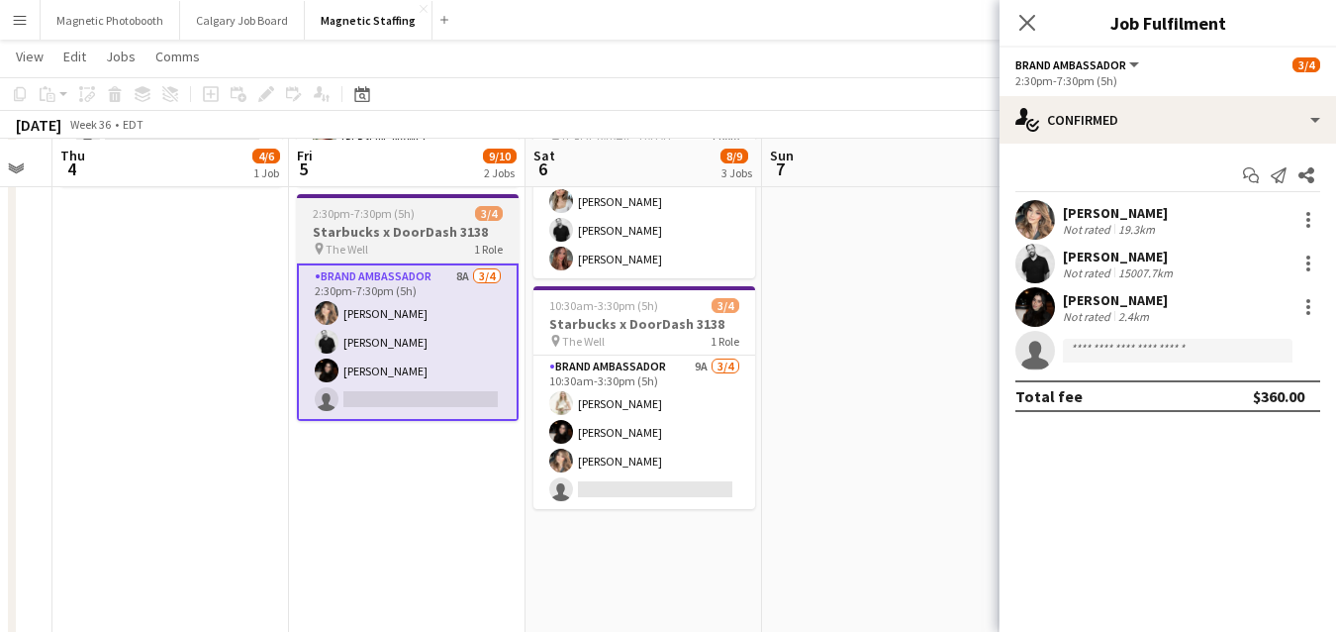
scroll to position [344, 0]
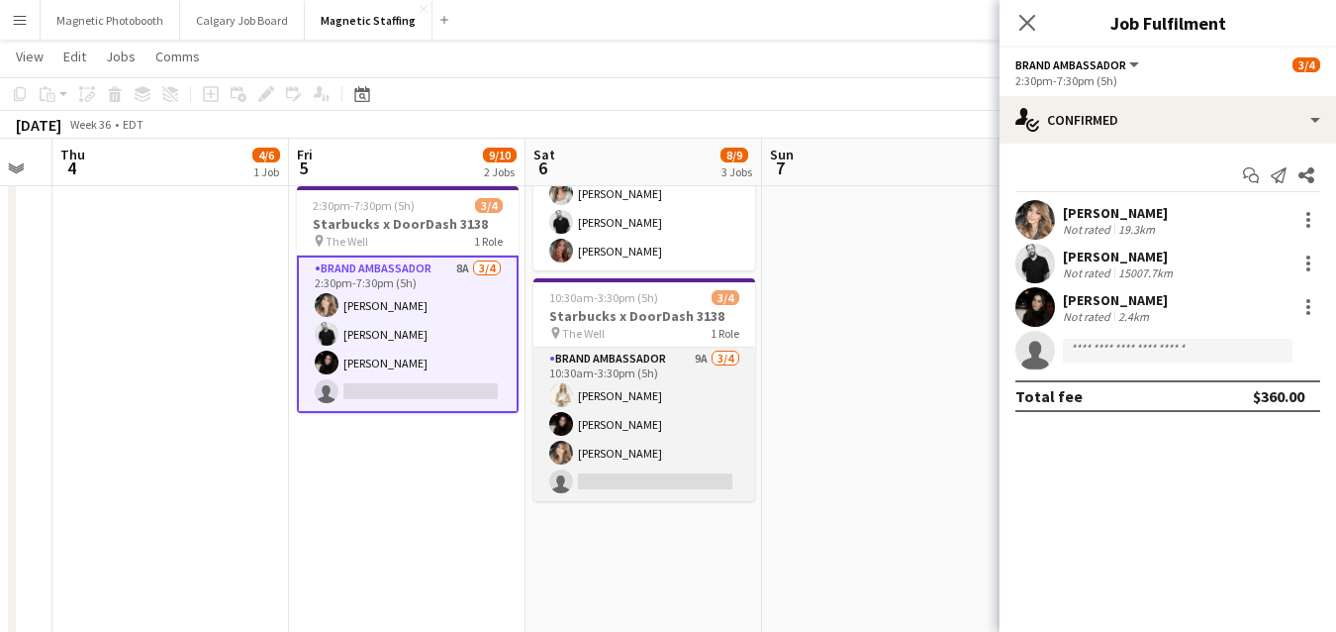
click at [598, 459] on app-card-role "Brand Ambassador 9A [DATE] 10:30am-3:30pm (5h) [PERSON_NAME] [PERSON_NAME] [PER…" at bounding box center [645, 423] width 222 height 153
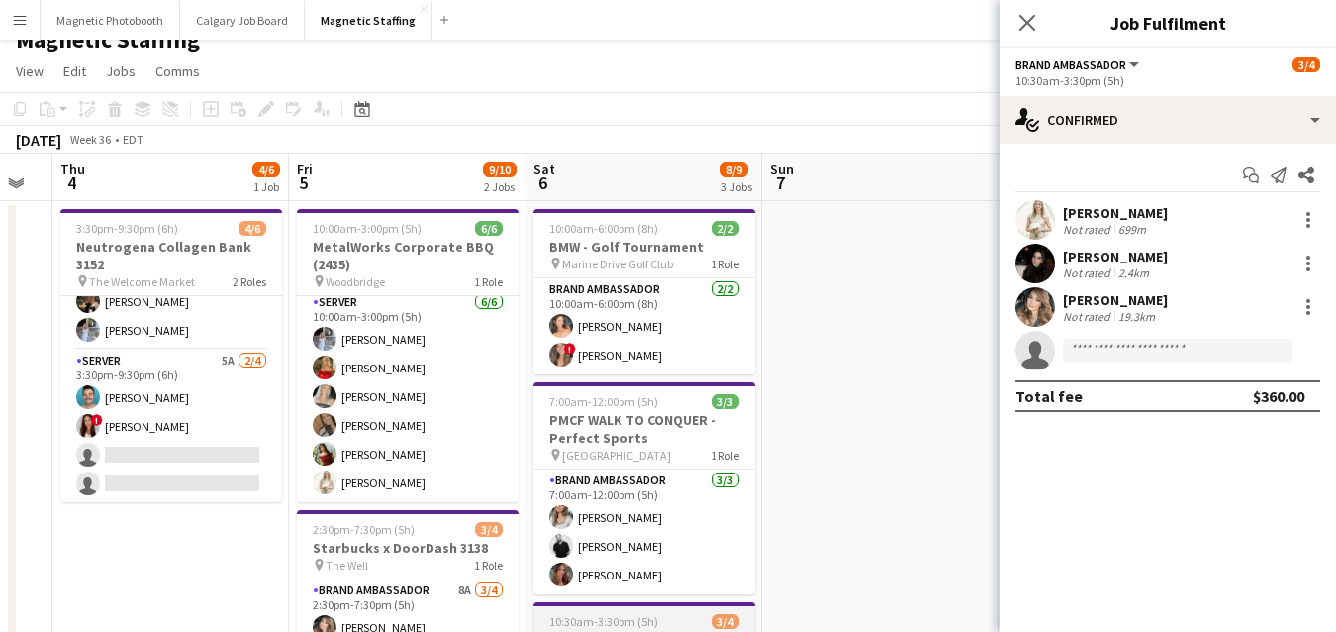
scroll to position [0, 0]
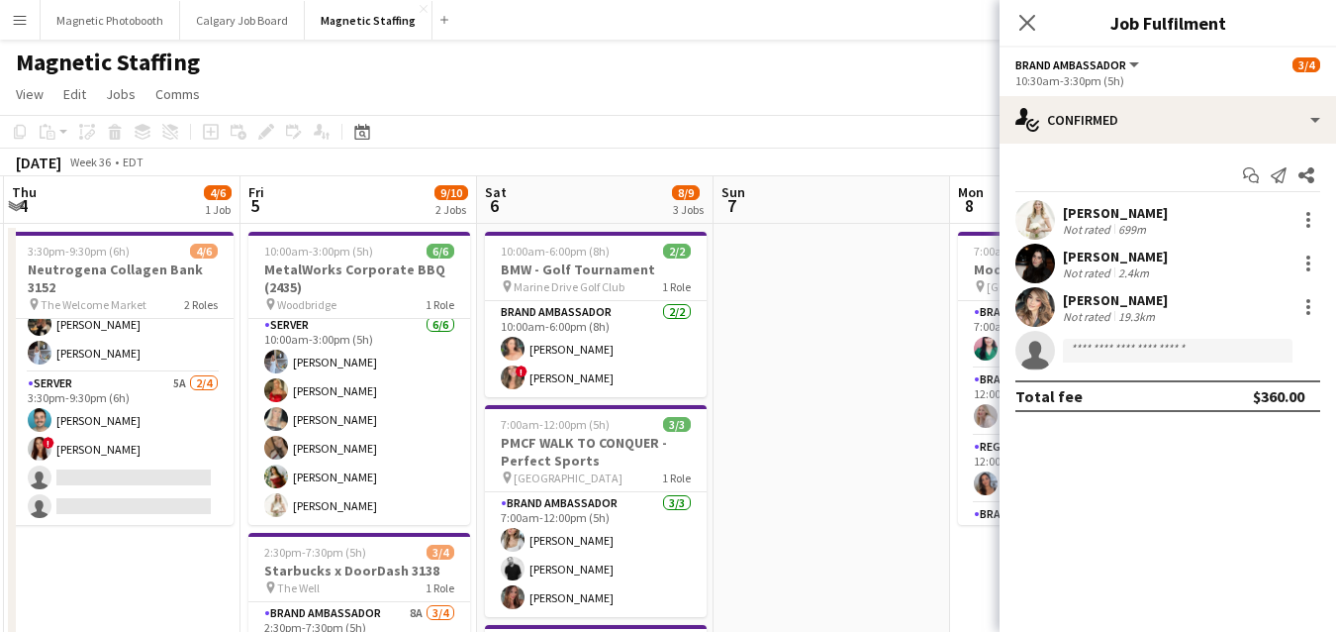
drag, startPoint x: 951, startPoint y: 298, endPoint x: 355, endPoint y: 410, distance: 606.4
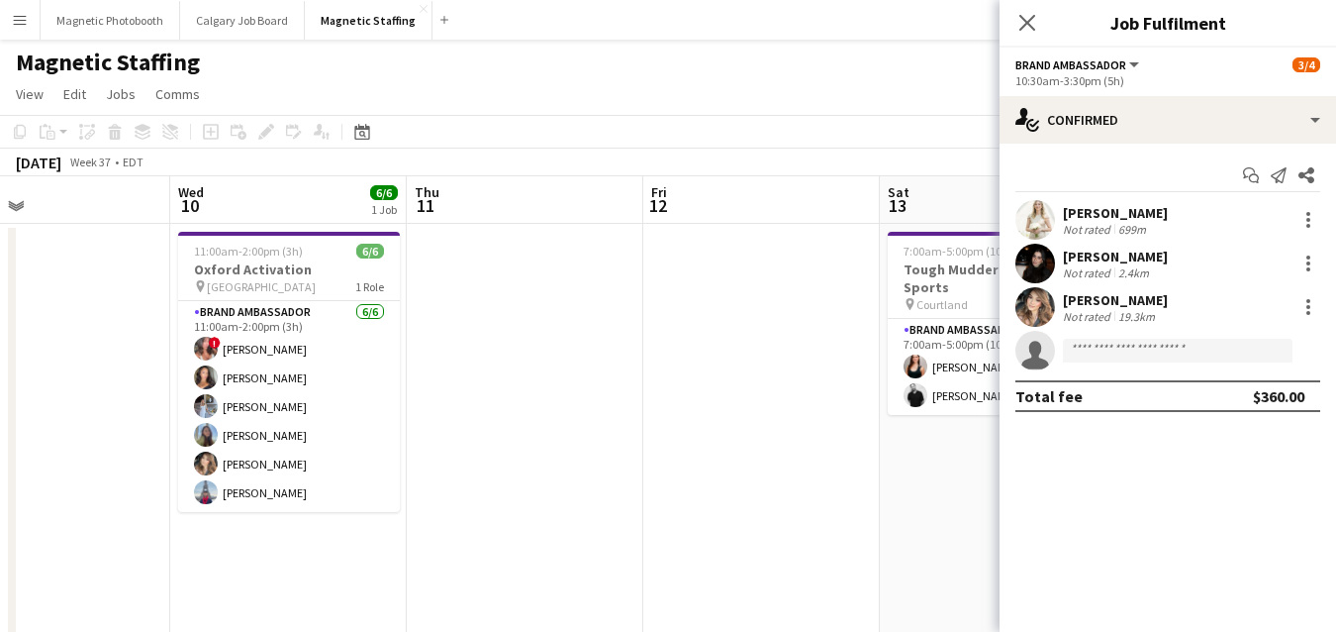
scroll to position [0, 653]
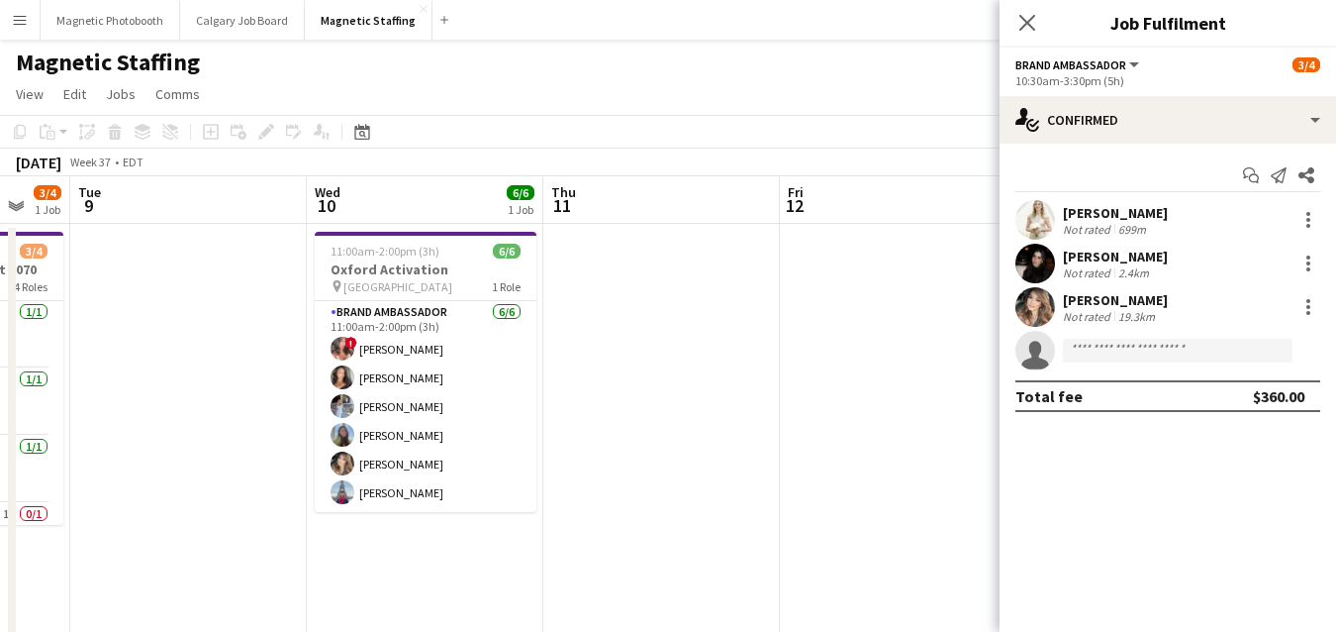
drag, startPoint x: 481, startPoint y: 463, endPoint x: 213, endPoint y: 478, distance: 268.7
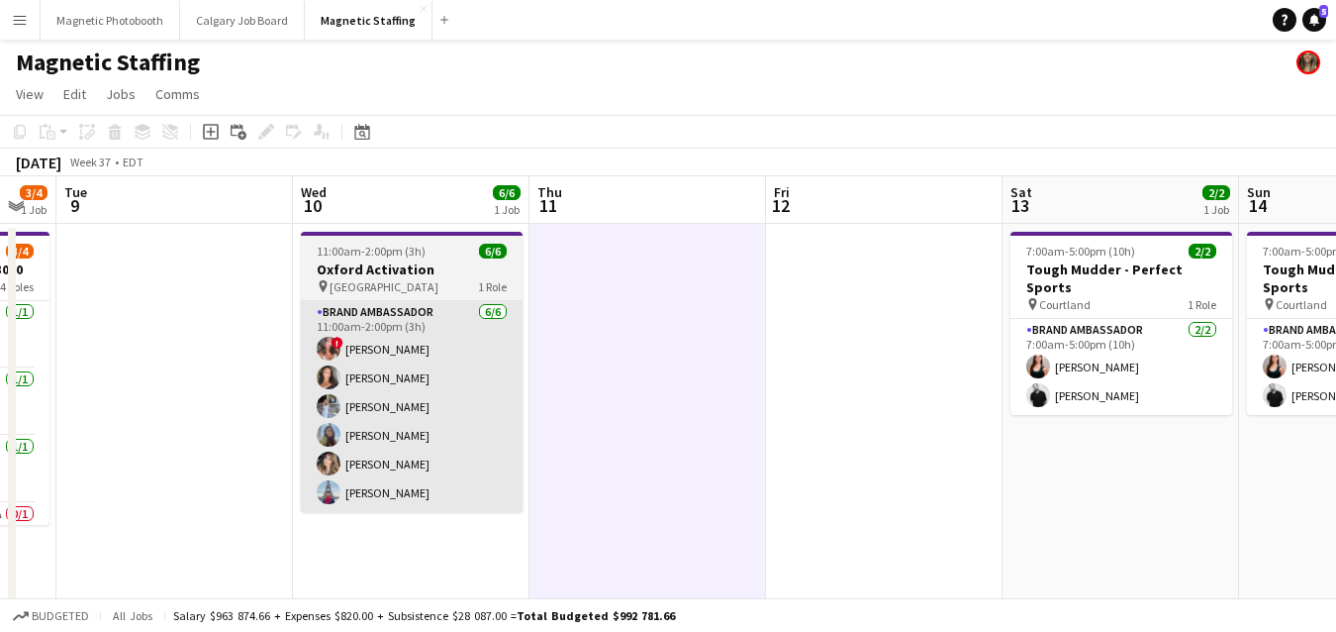
click at [463, 443] on app-card-role "Brand Ambassador [DATE] 11:00am-2:00pm (3h) ! [PERSON_NAME] [PERSON_NAME] [PERS…" at bounding box center [412, 406] width 222 height 211
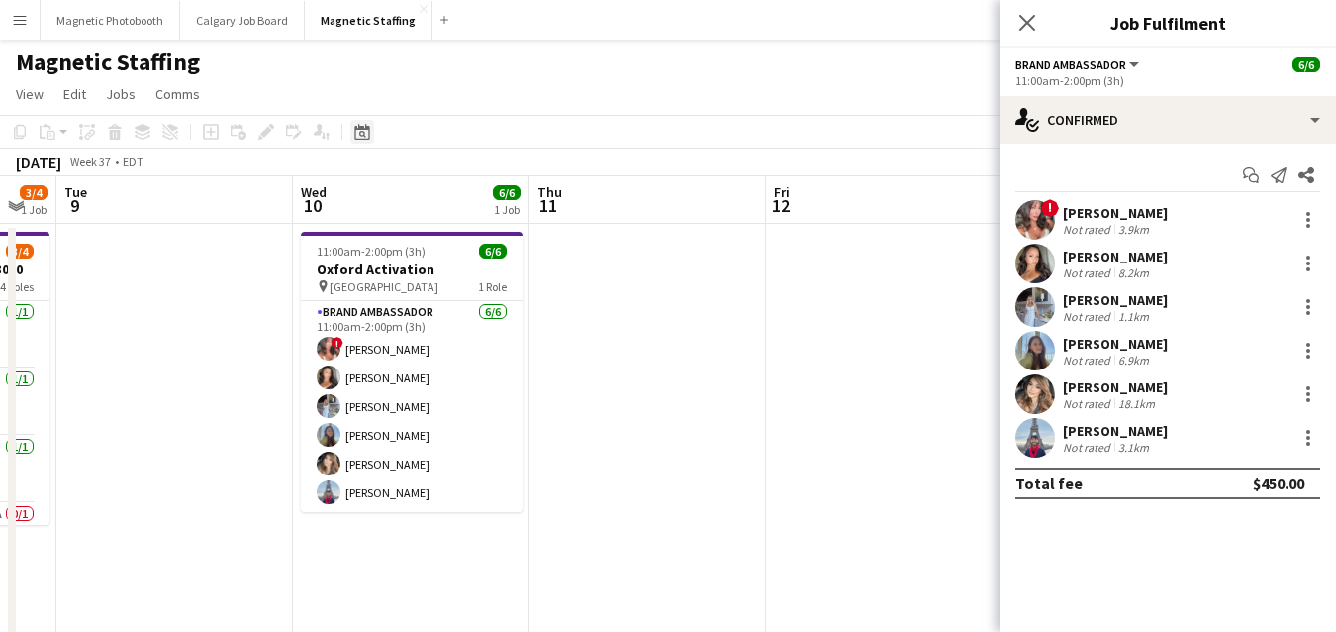
click at [362, 136] on icon at bounding box center [362, 134] width 7 height 7
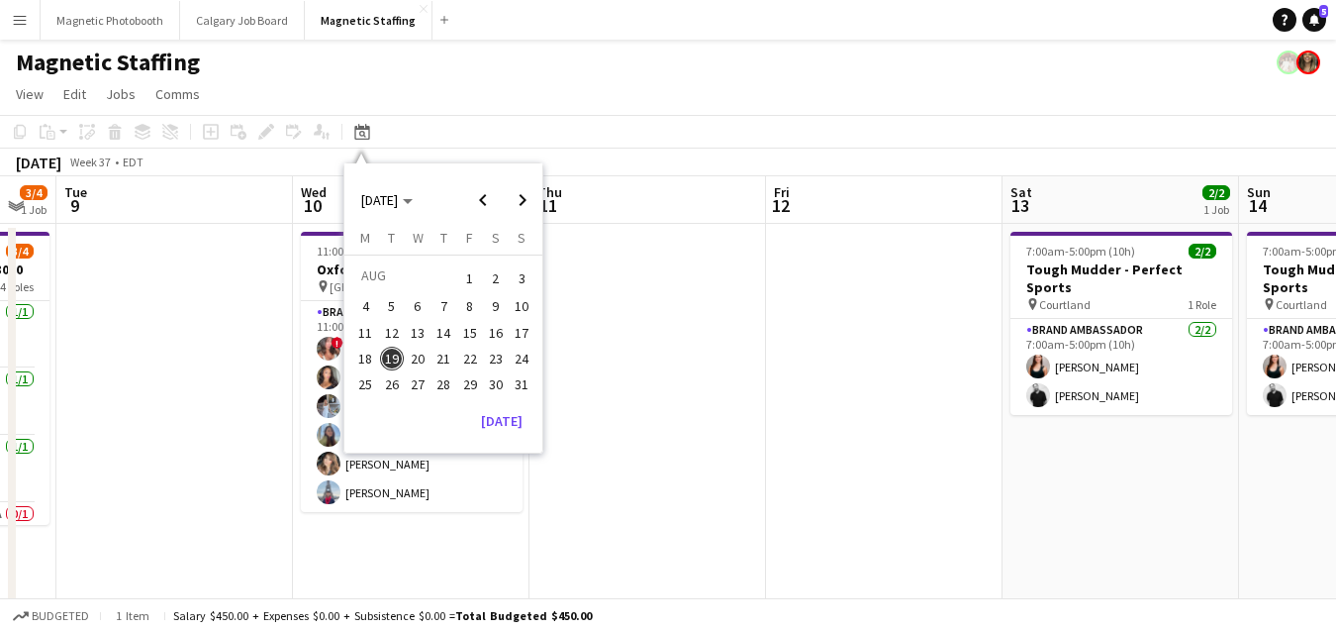
click at [489, 328] on span "16" at bounding box center [496, 333] width 24 height 24
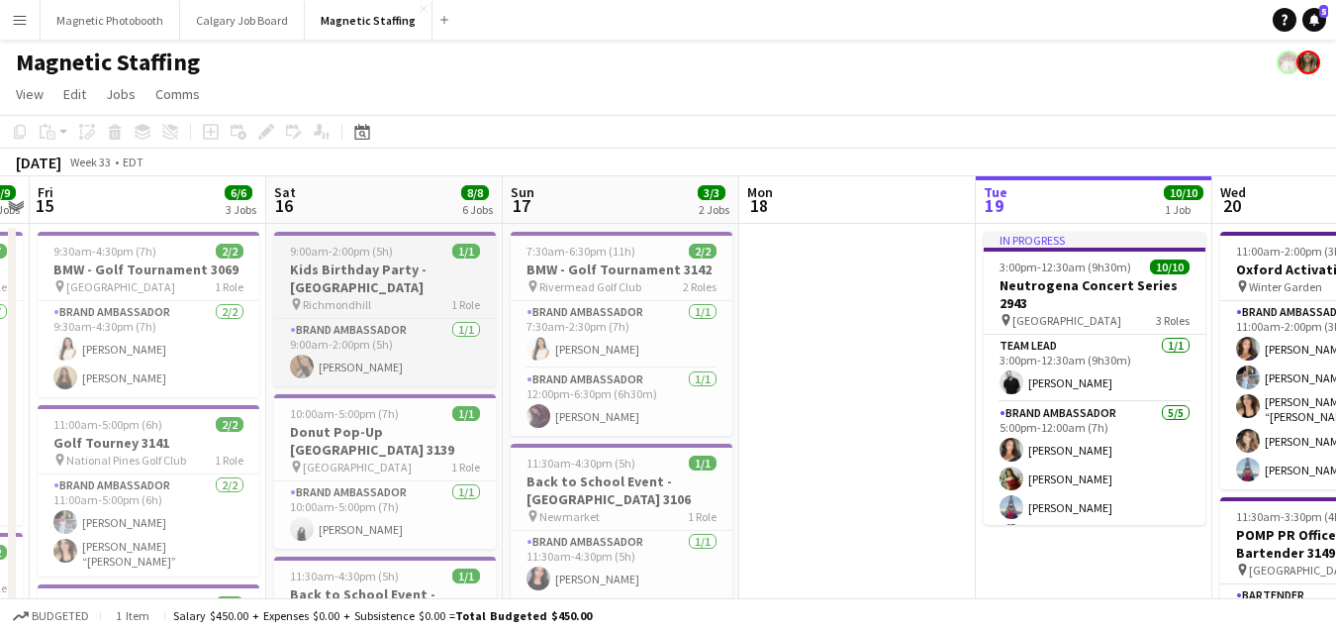
click at [351, 269] on h3 "Kids Birthday Party - [GEOGRAPHIC_DATA]" at bounding box center [385, 278] width 222 height 36
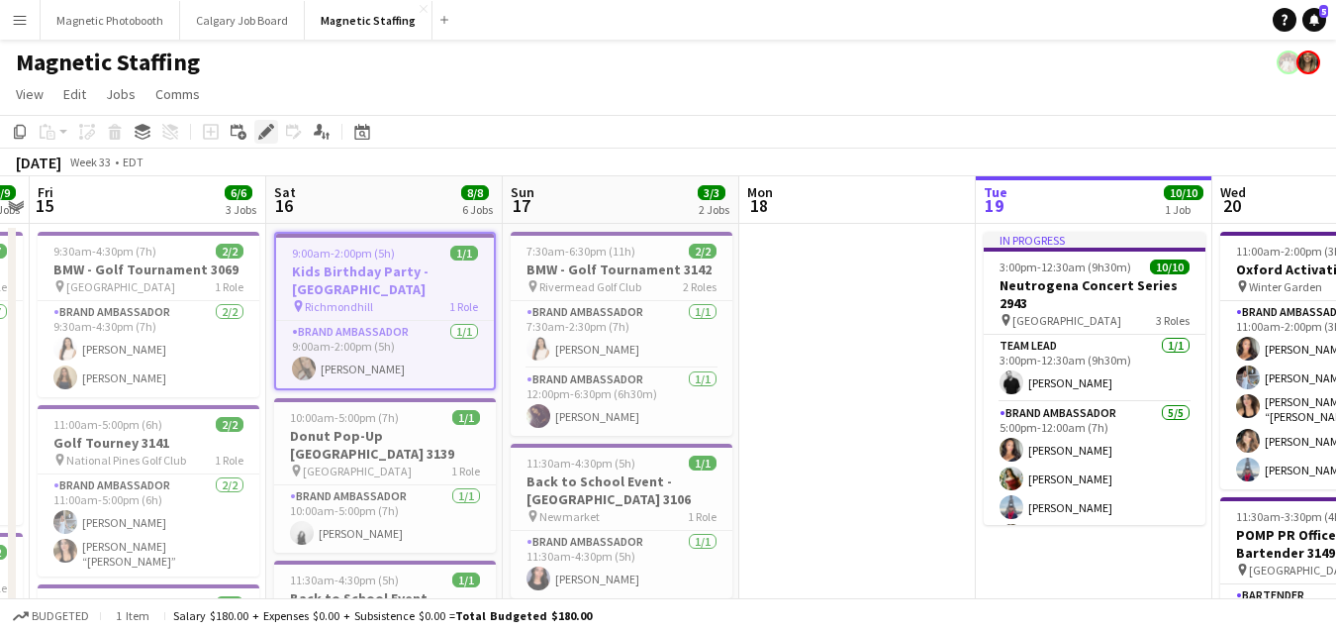
click at [265, 131] on icon at bounding box center [265, 132] width 11 height 11
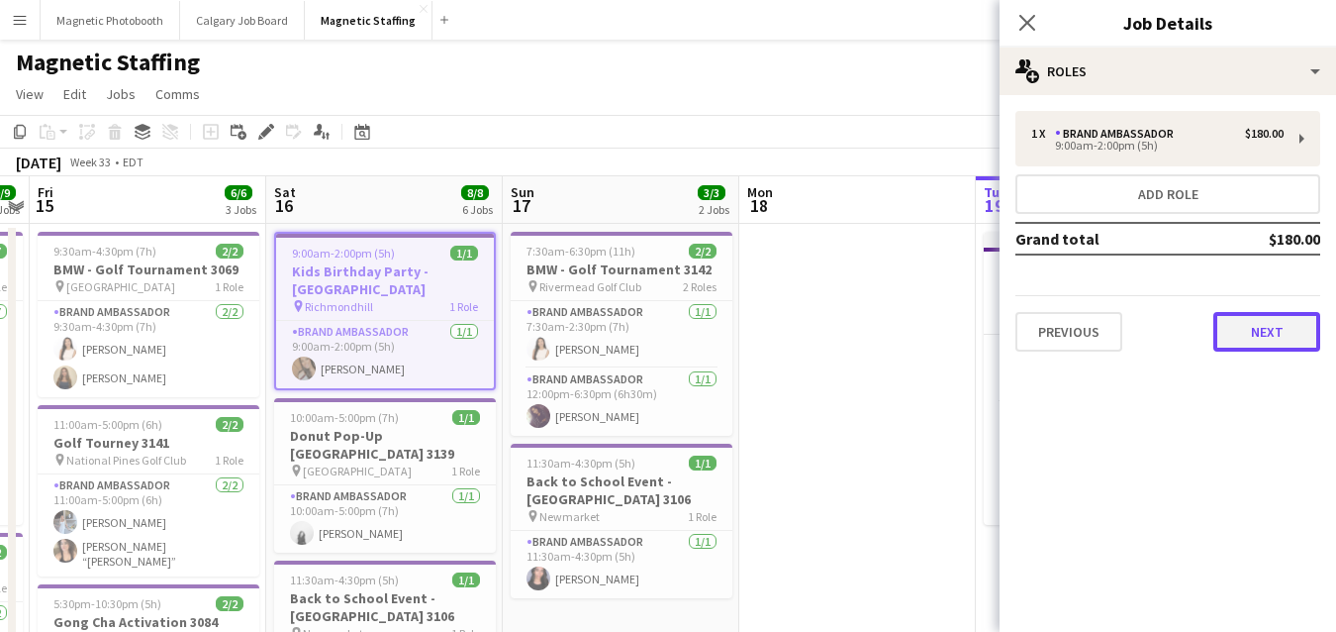
click at [1229, 341] on button "Next" at bounding box center [1267, 332] width 107 height 40
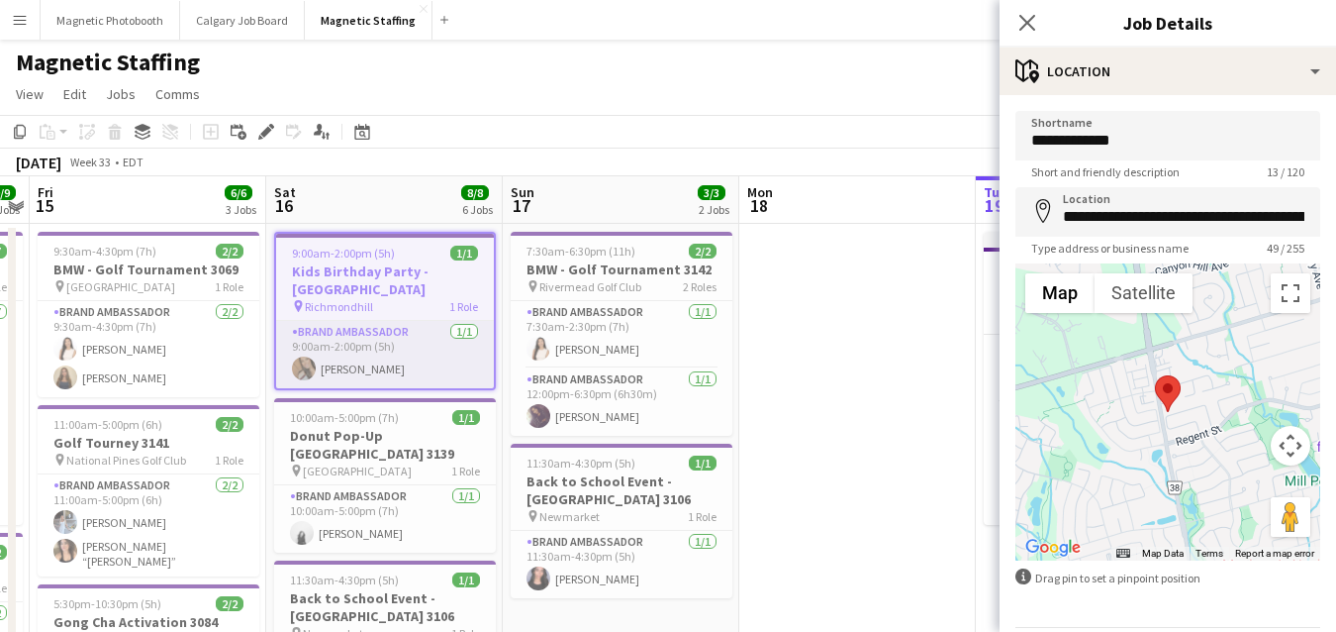
click at [311, 347] on app-card-role "Brand Ambassador [DATE] 9:00am-2:00pm (5h) [PERSON_NAME]" at bounding box center [385, 354] width 218 height 67
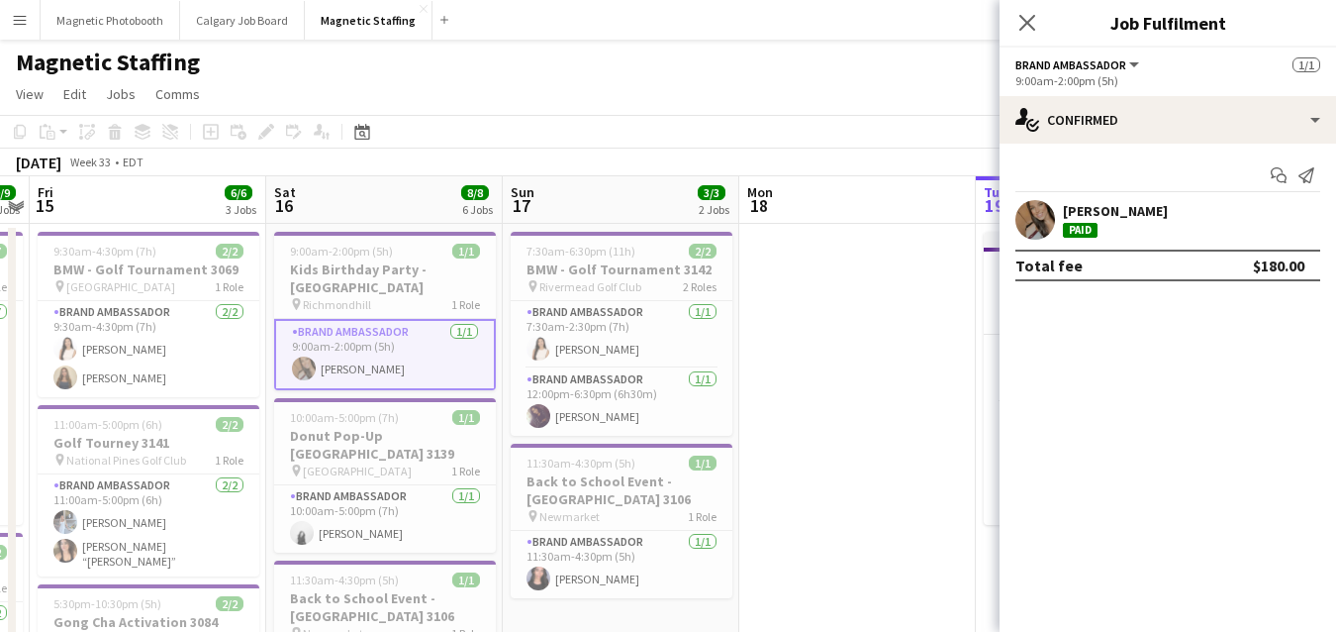
click at [1021, 231] on app-user-avatar at bounding box center [1036, 220] width 40 height 40
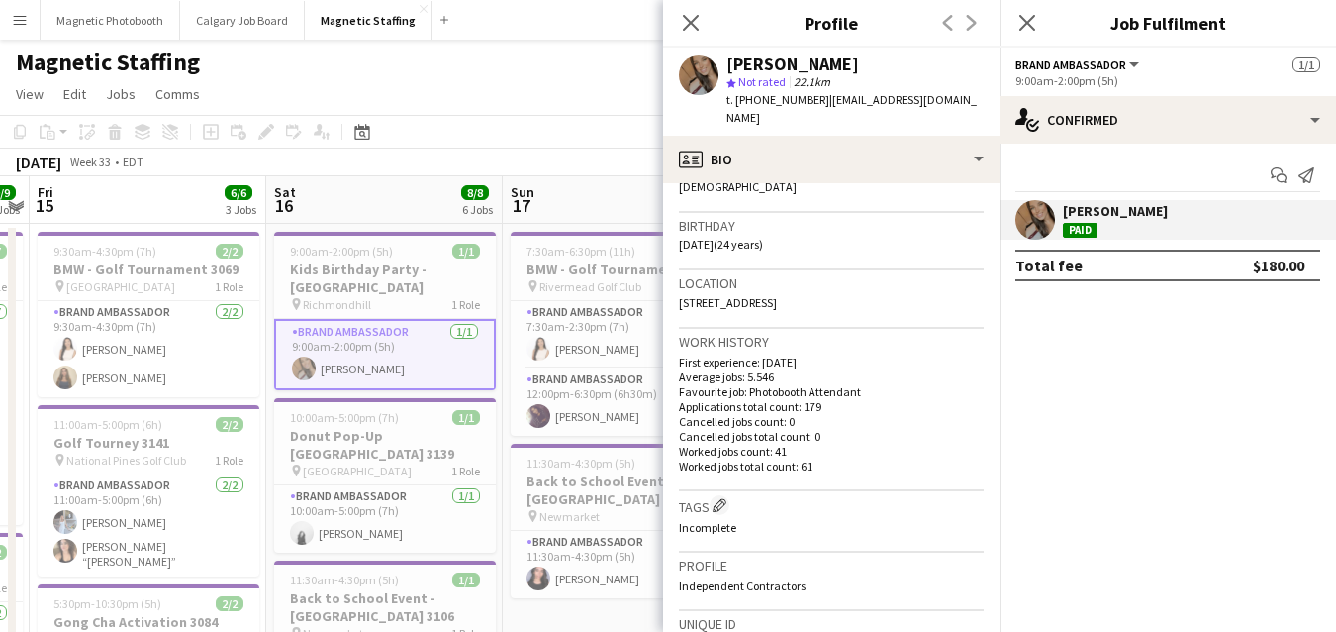
scroll to position [713, 0]
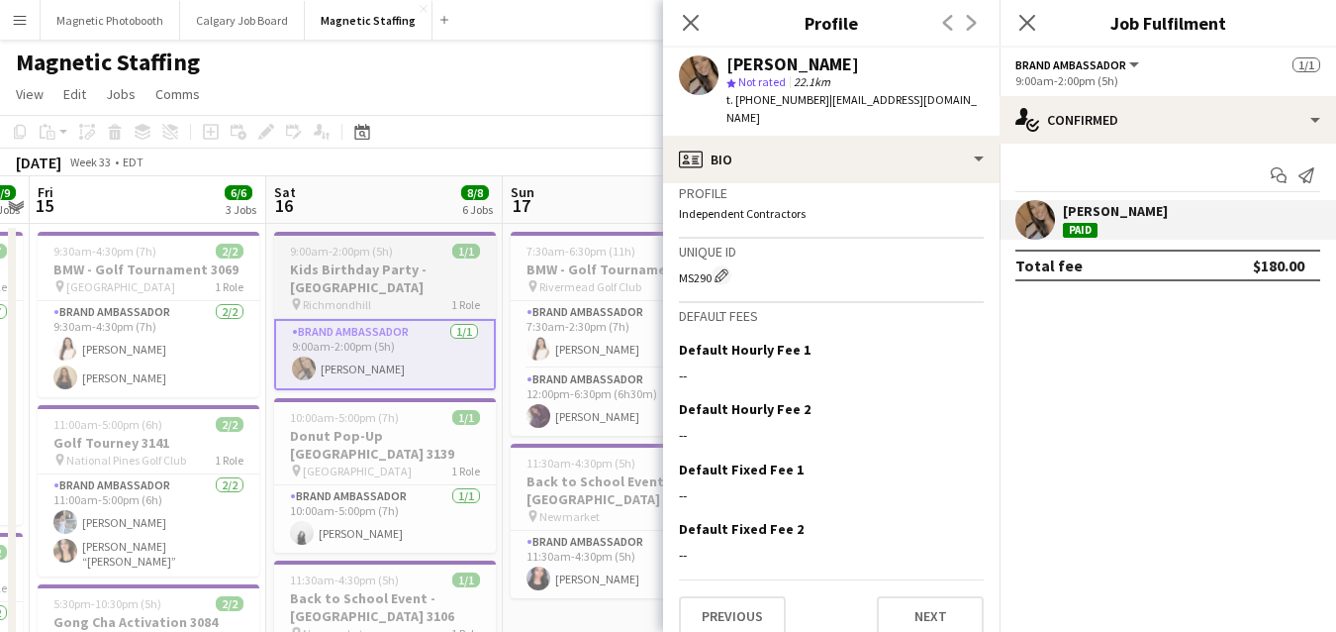
click at [399, 286] on h3 "Kids Birthday Party - [GEOGRAPHIC_DATA]" at bounding box center [385, 278] width 222 height 36
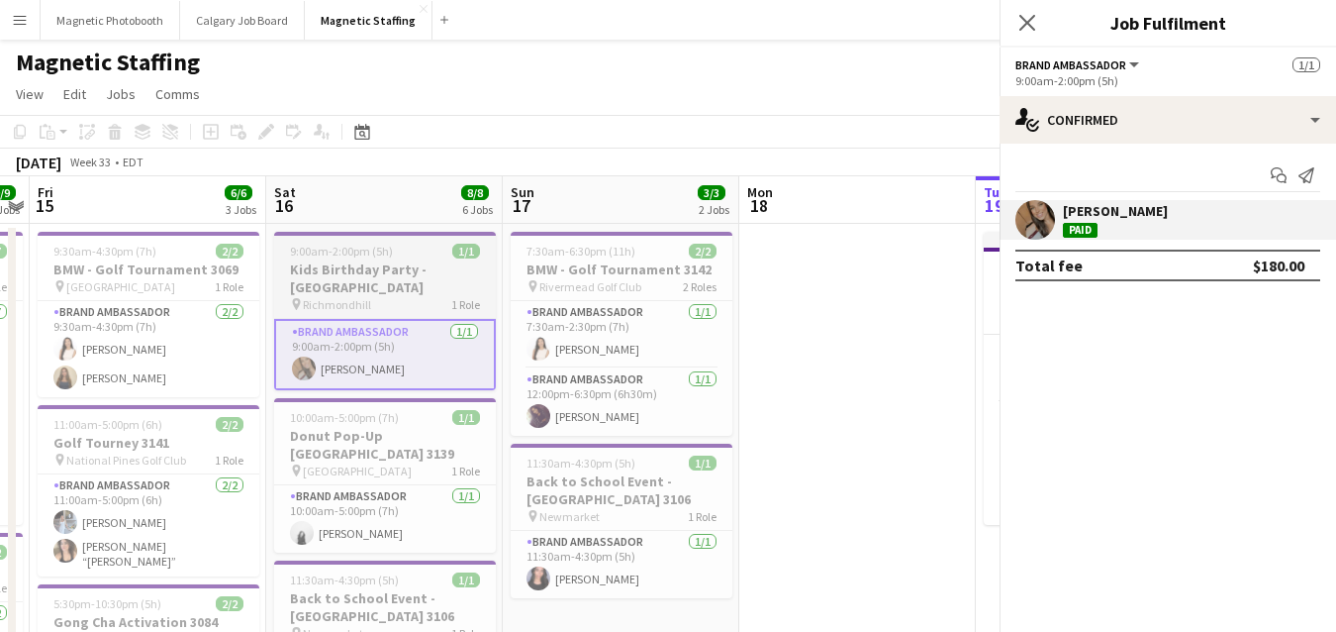
scroll to position [0, 681]
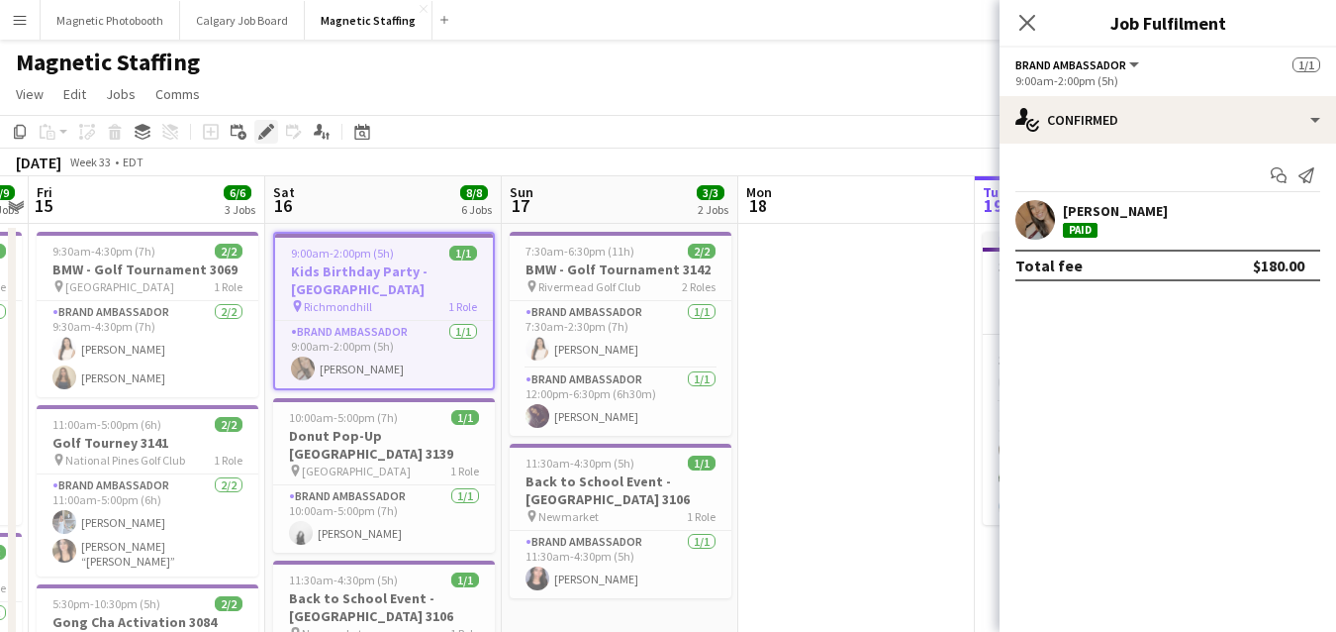
click at [258, 127] on icon "Edit" at bounding box center [266, 132] width 16 height 16
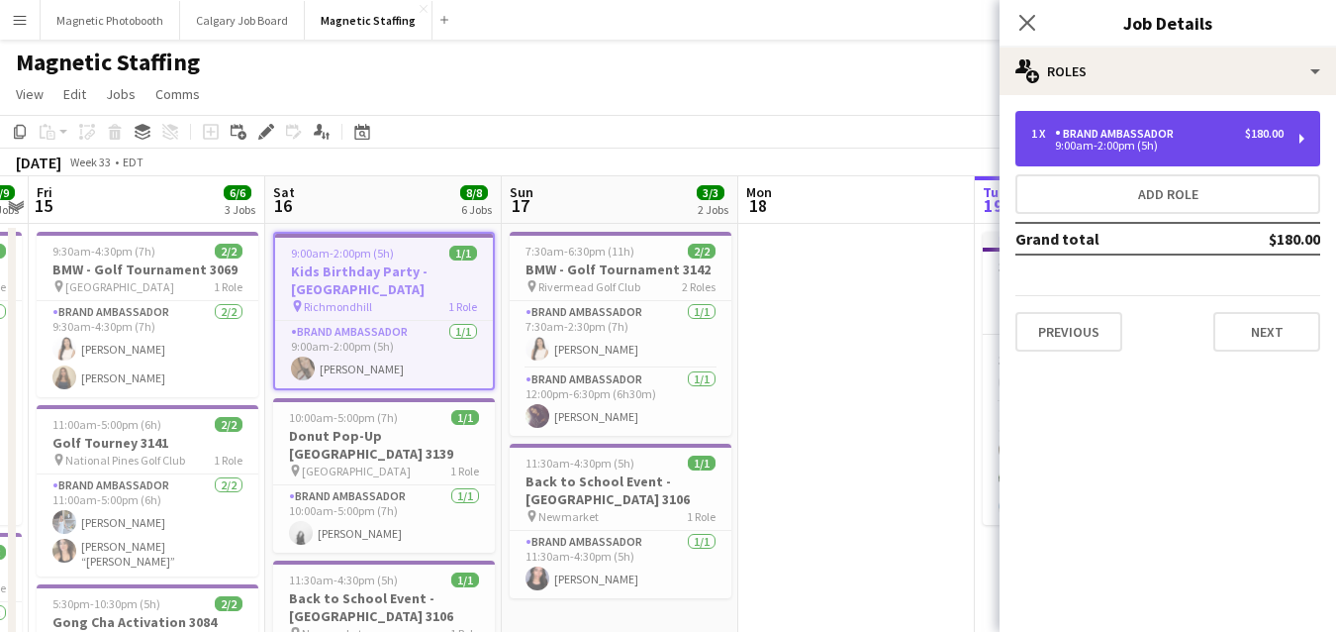
click at [1192, 142] on div "9:00am-2:00pm (5h)" at bounding box center [1158, 146] width 252 height 10
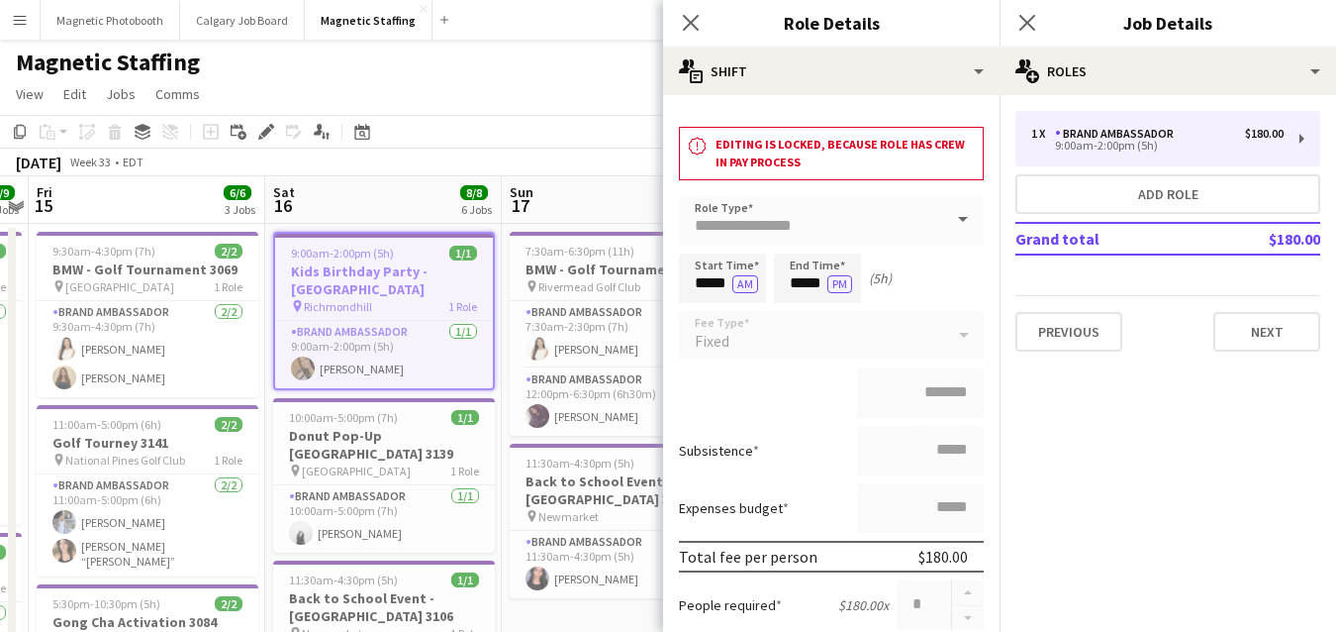
click at [554, 132] on app-toolbar "Copy Paste Paste Command V Paste with crew Command Shift V Paste linked Job [GE…" at bounding box center [668, 132] width 1336 height 34
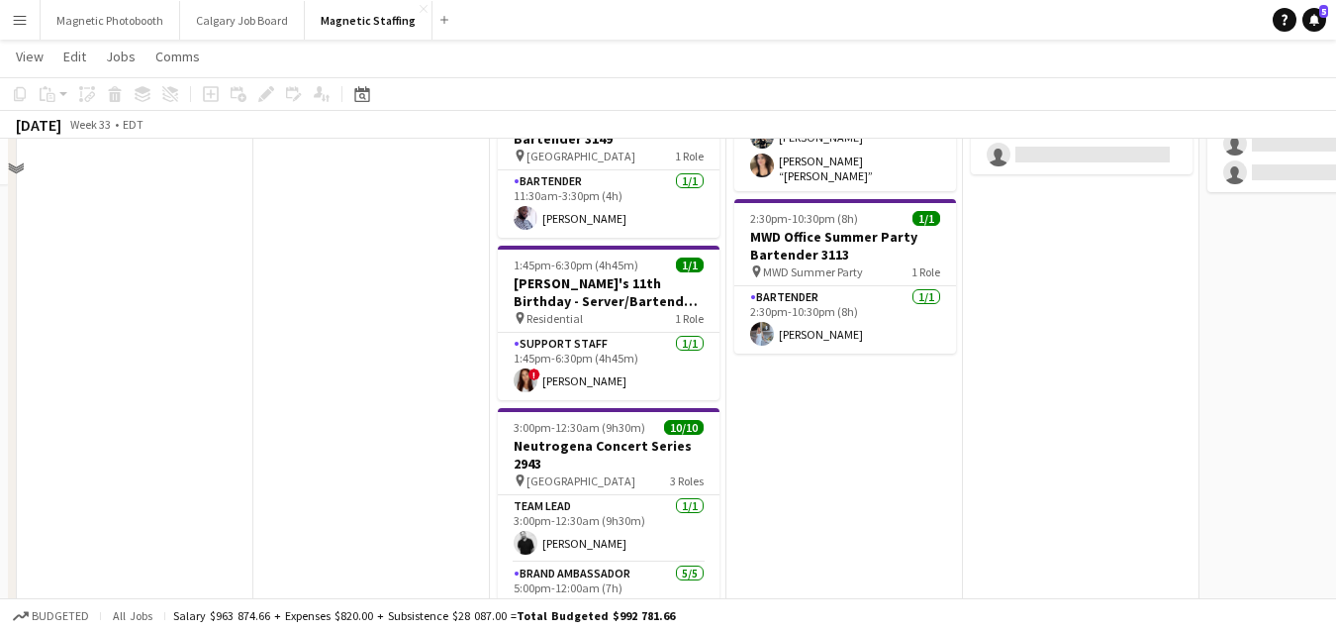
scroll to position [320, 0]
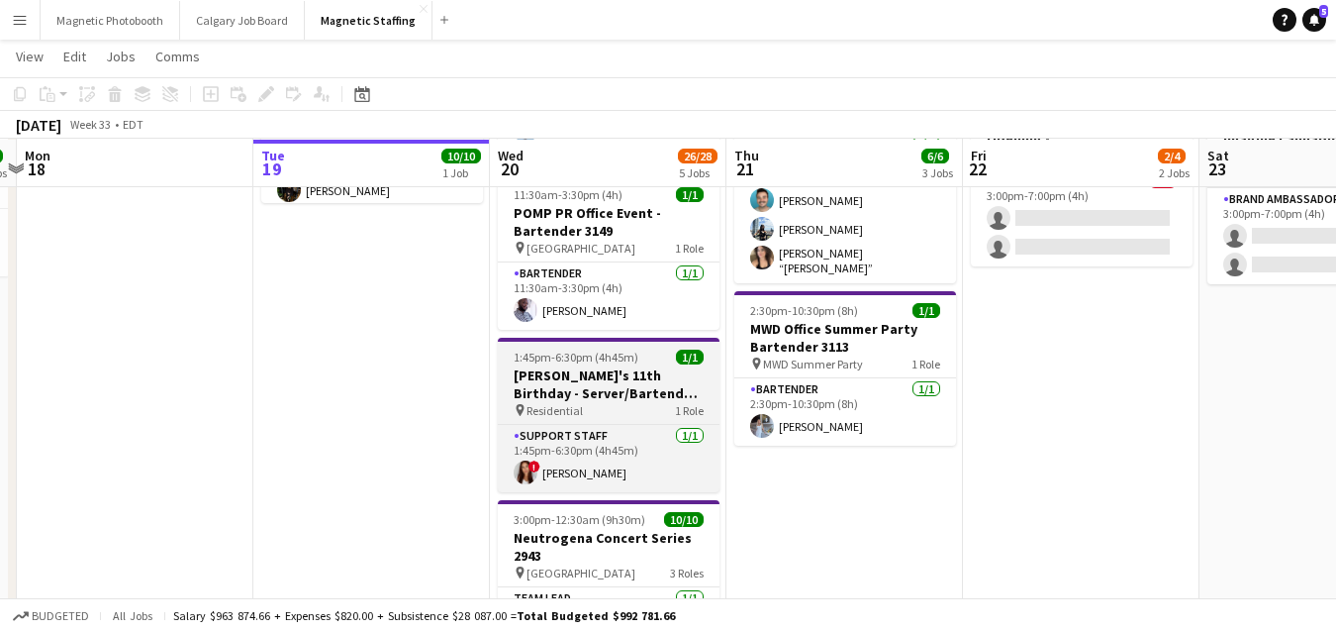
click at [536, 392] on h3 "[PERSON_NAME]'s 11th Birthday - Server/Bartender 3104" at bounding box center [609, 384] width 222 height 36
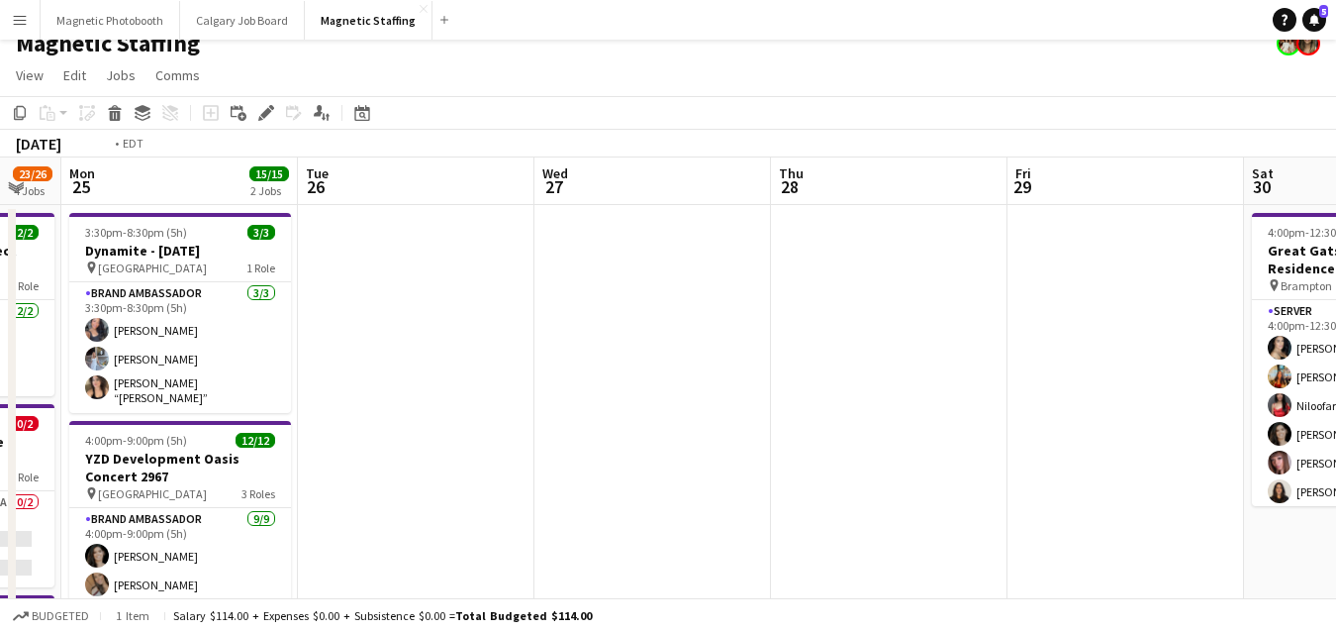
scroll to position [0, 570]
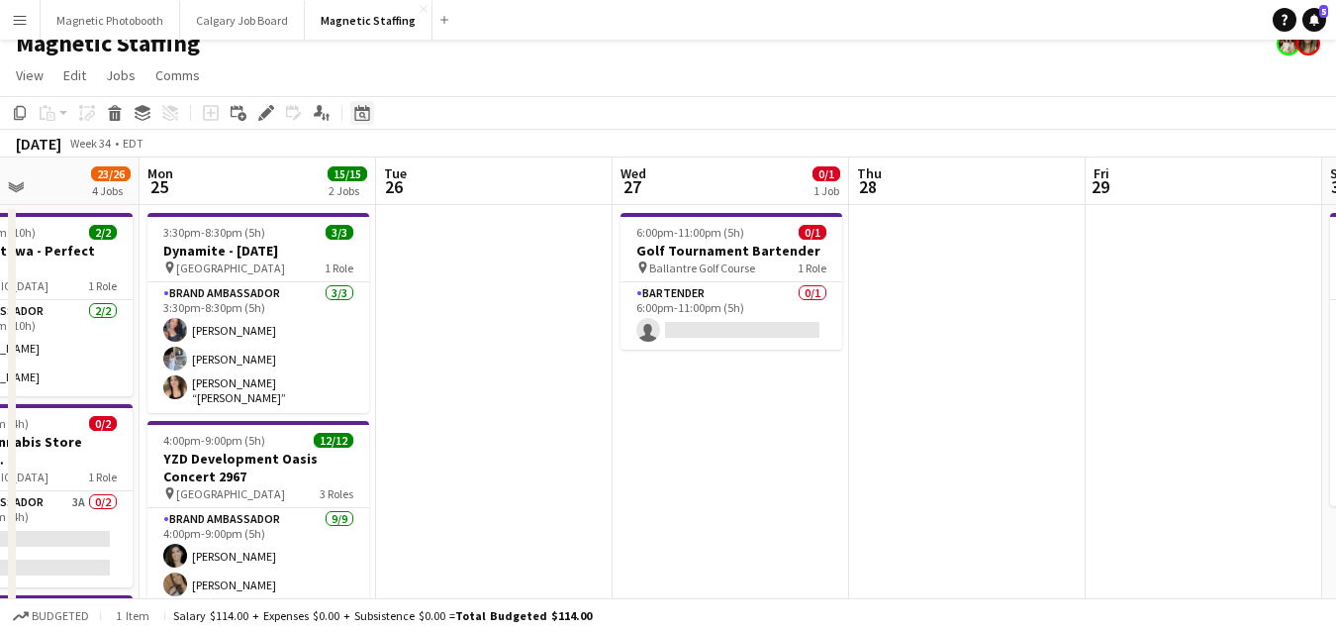
click at [360, 114] on icon "Date picker" at bounding box center [362, 113] width 16 height 16
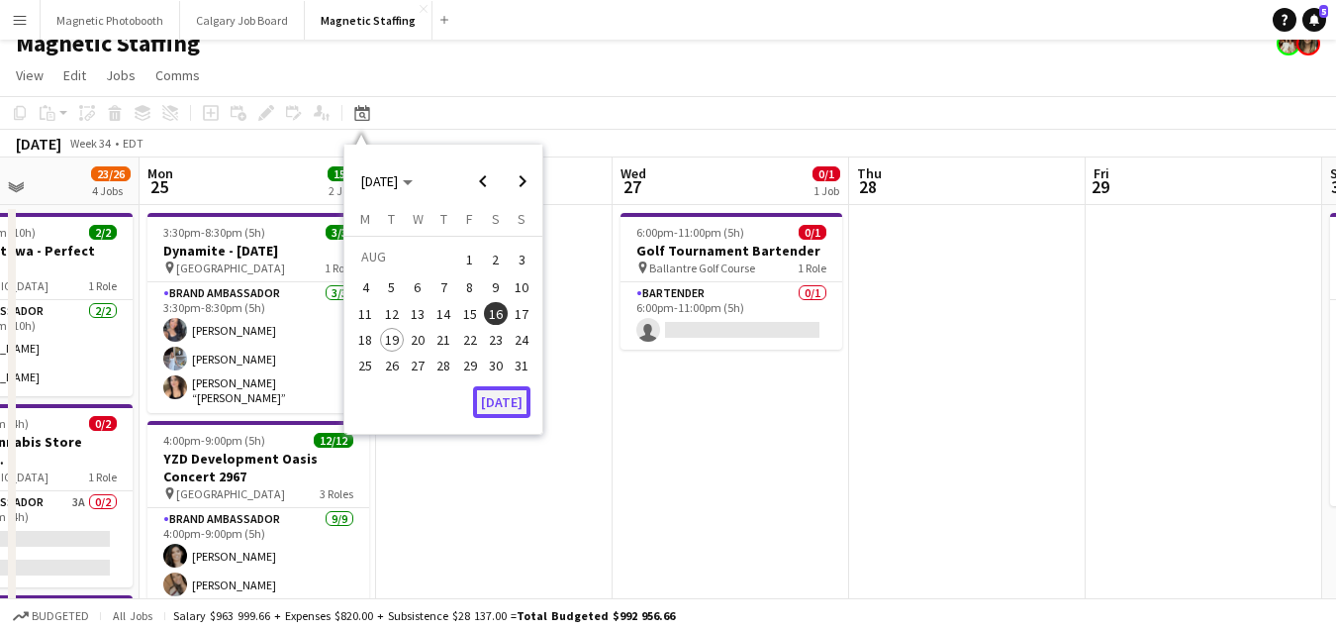
click at [502, 397] on button "[DATE]" at bounding box center [501, 402] width 57 height 32
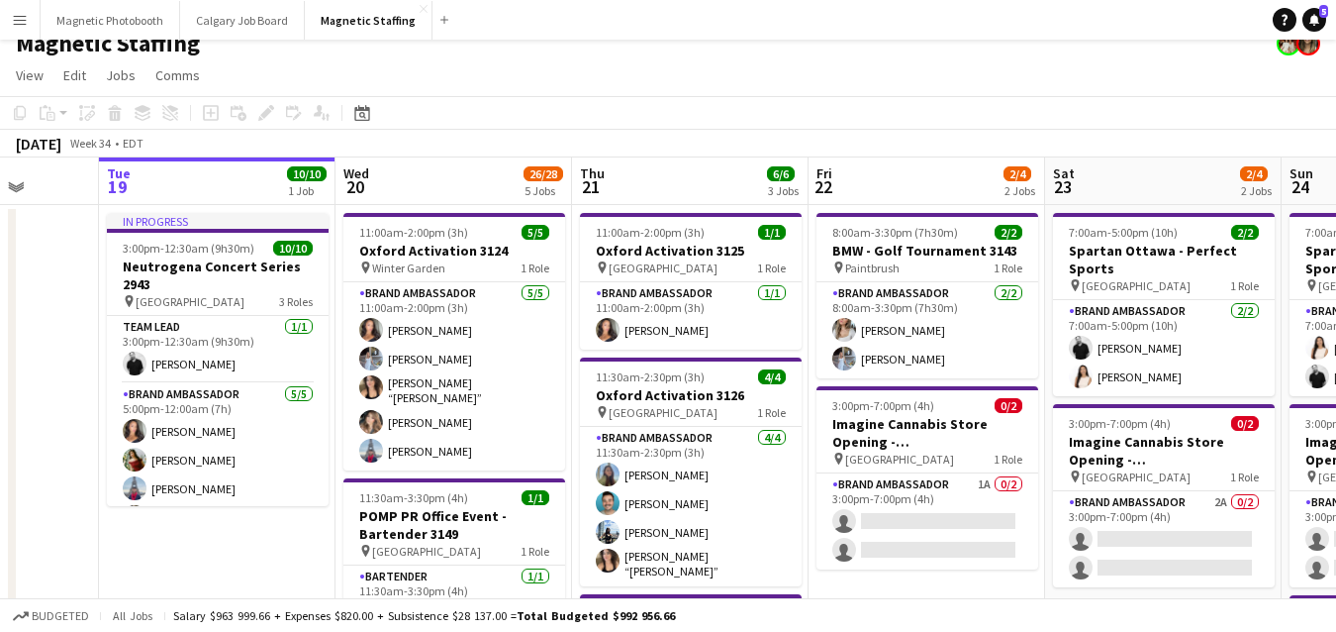
drag, startPoint x: 632, startPoint y: 461, endPoint x: 519, endPoint y: 461, distance: 112.9
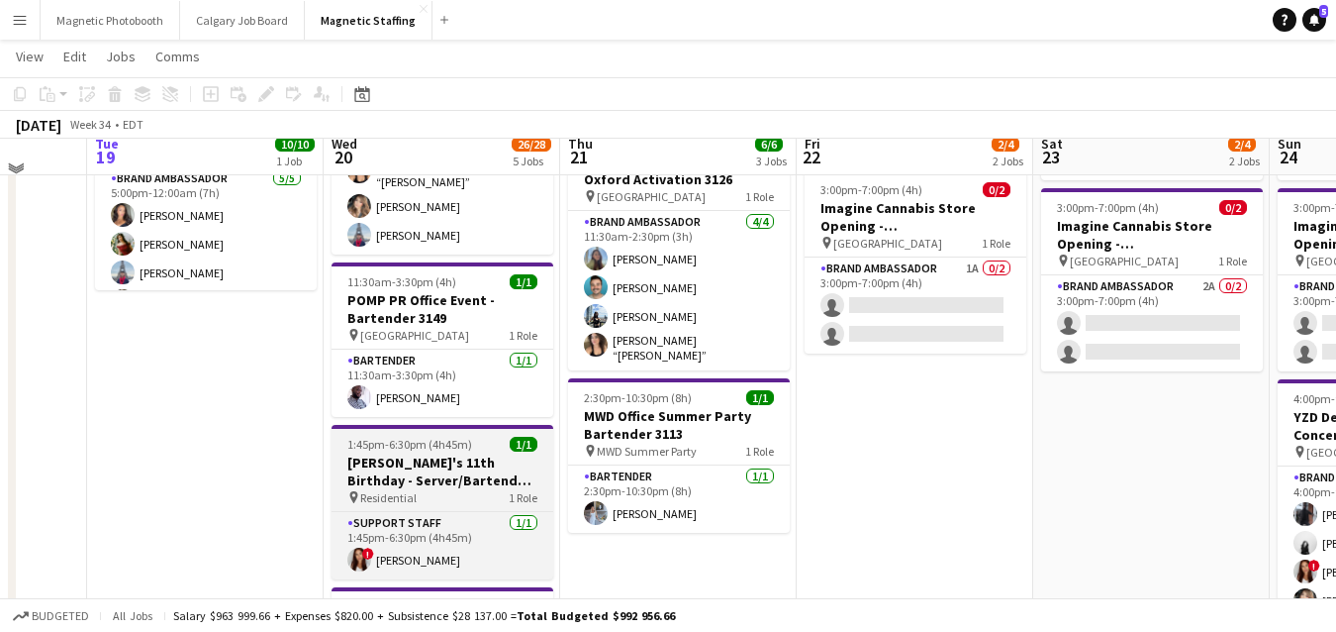
scroll to position [236, 0]
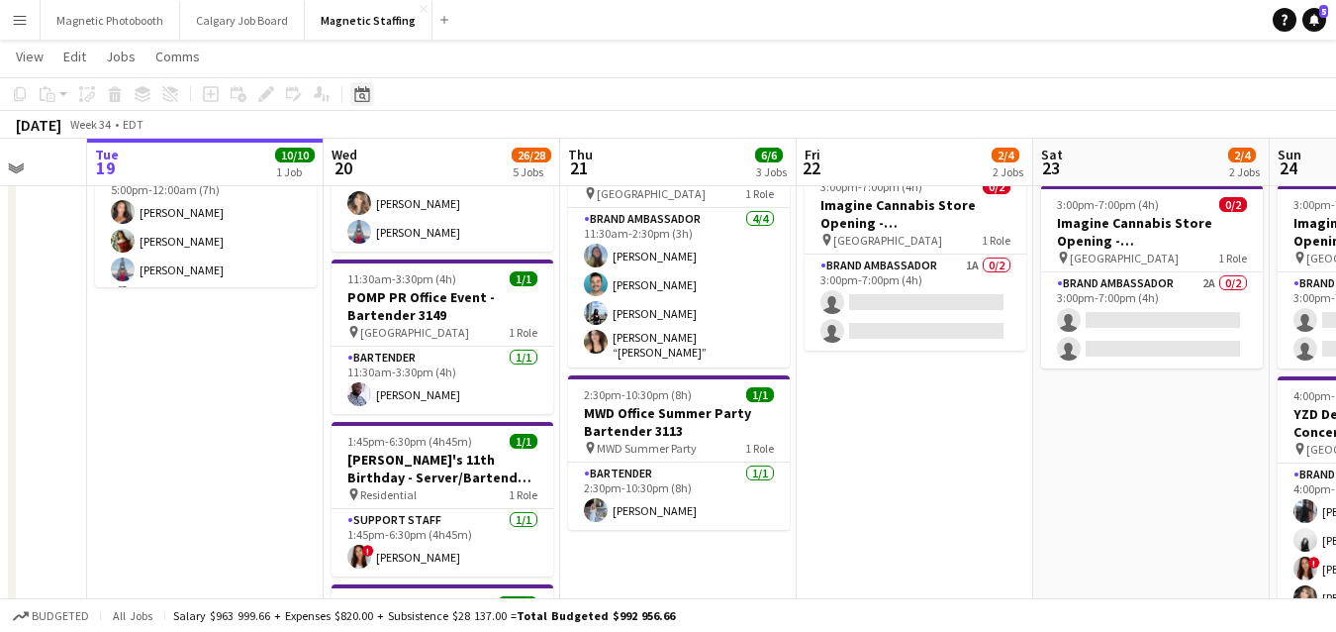
click at [356, 94] on icon "Date picker" at bounding box center [362, 94] width 16 height 16
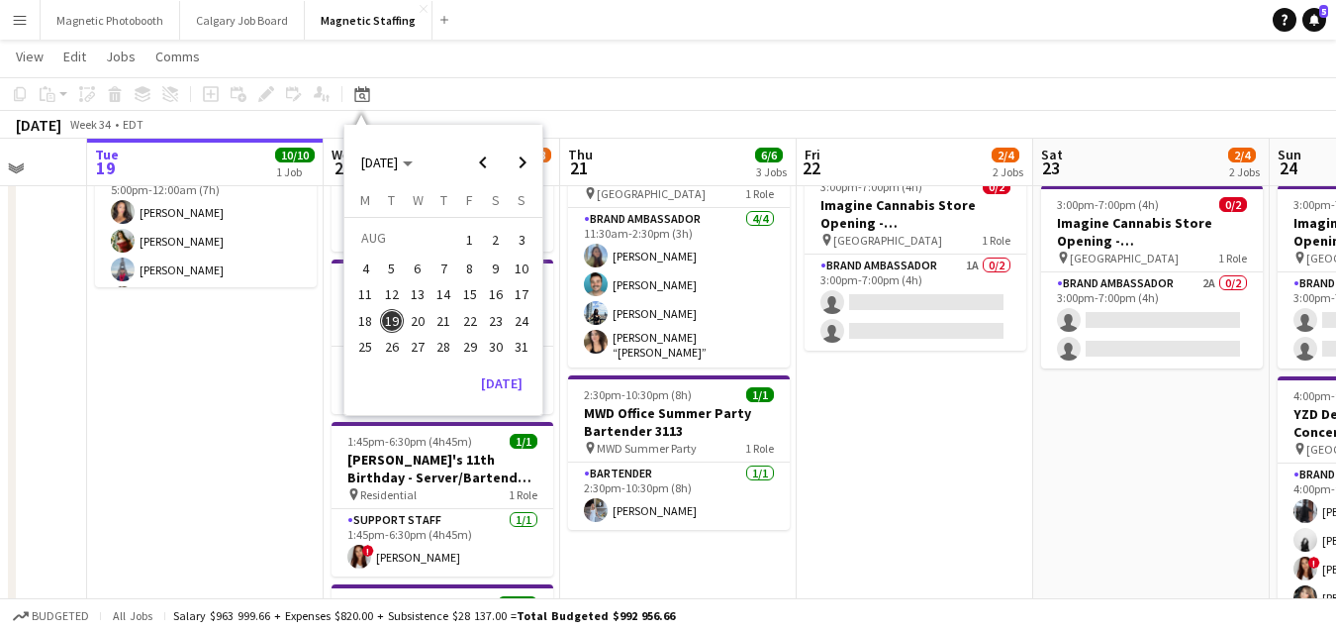
click at [415, 344] on span "27" at bounding box center [418, 347] width 24 height 24
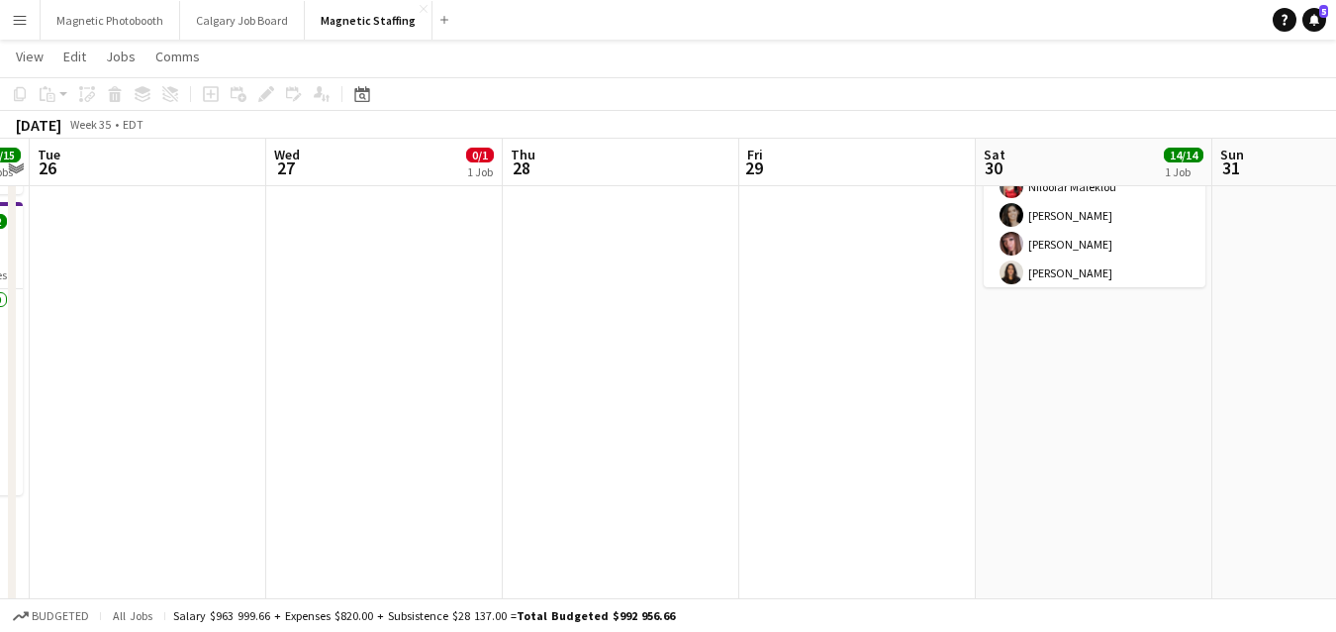
scroll to position [0, 0]
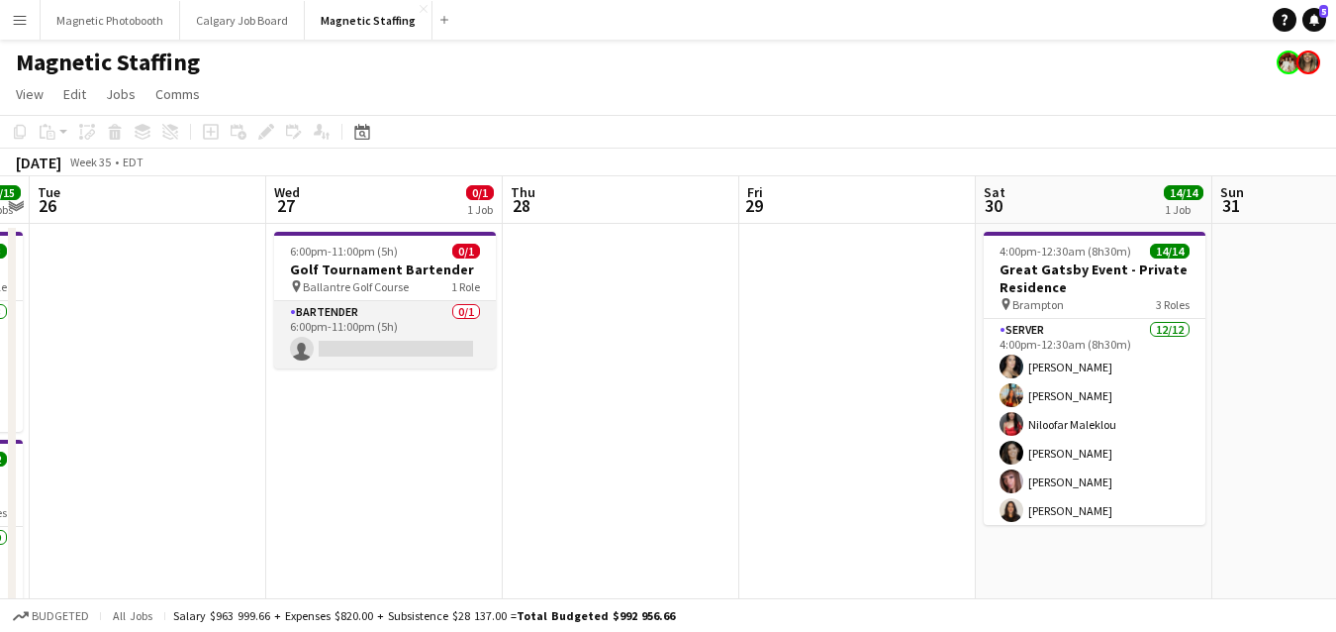
click at [406, 321] on app-card-role "Bartender 0/1 6:00pm-11:00pm (5h) single-neutral-actions" at bounding box center [385, 334] width 222 height 67
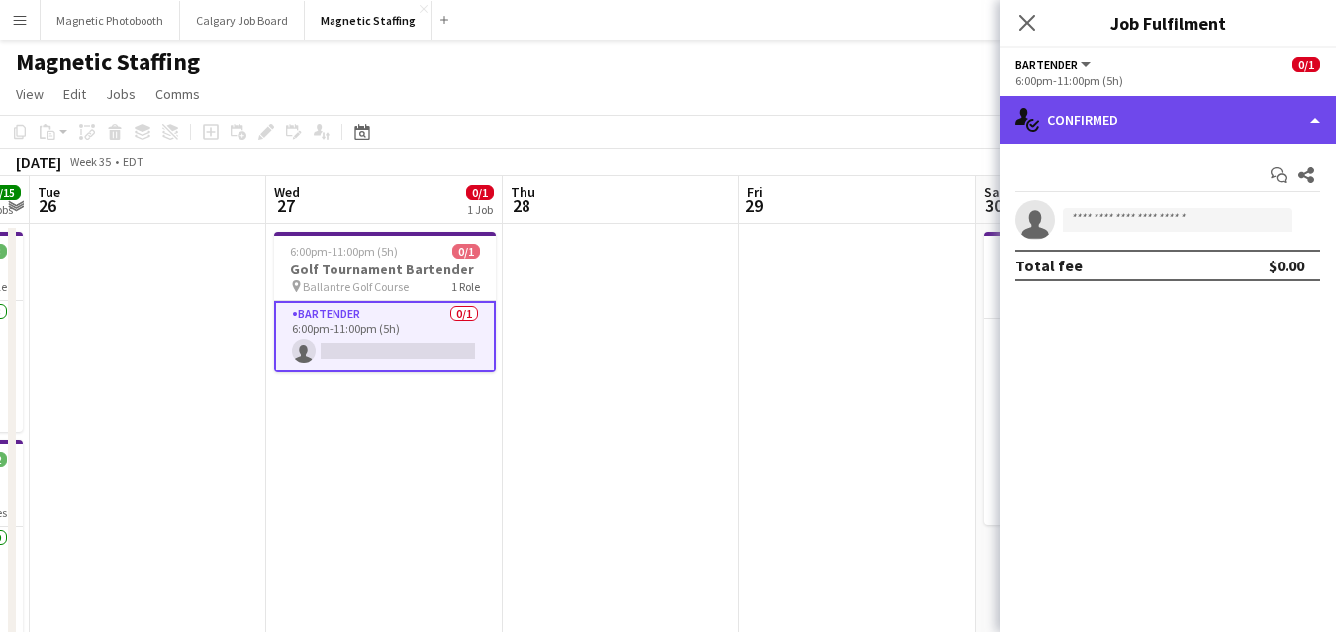
click at [1211, 128] on div "single-neutral-actions-check-2 Confirmed" at bounding box center [1168, 120] width 337 height 48
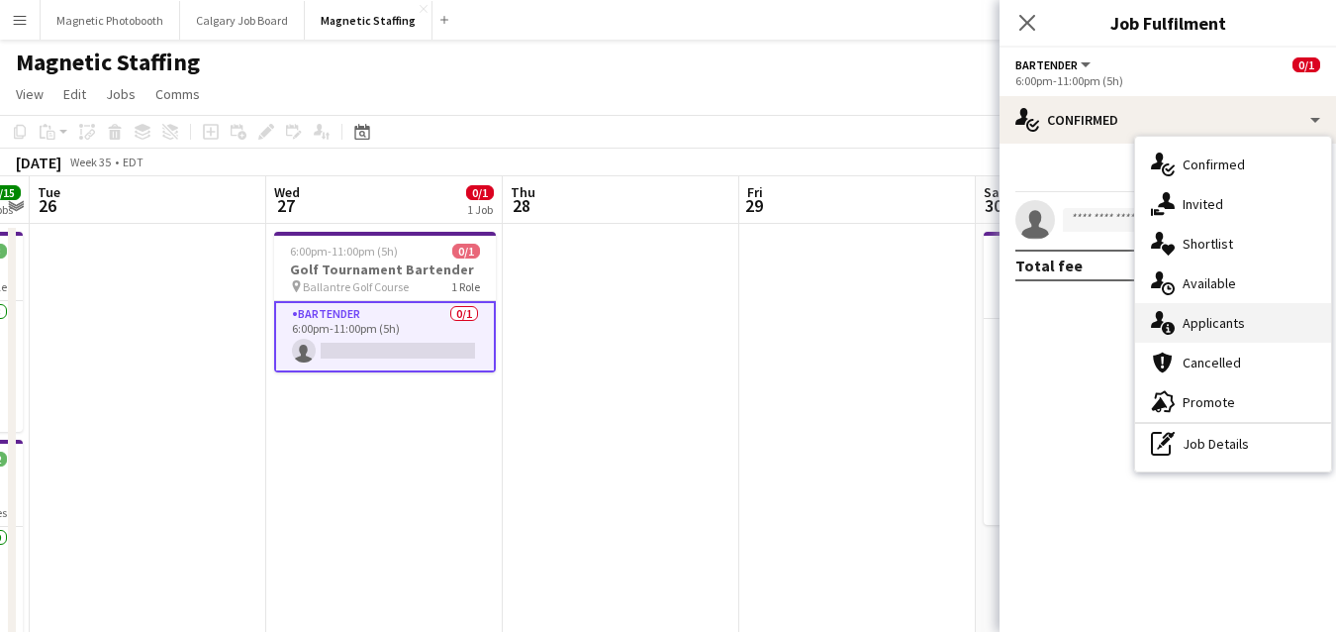
click at [1160, 324] on icon at bounding box center [1157, 319] width 13 height 17
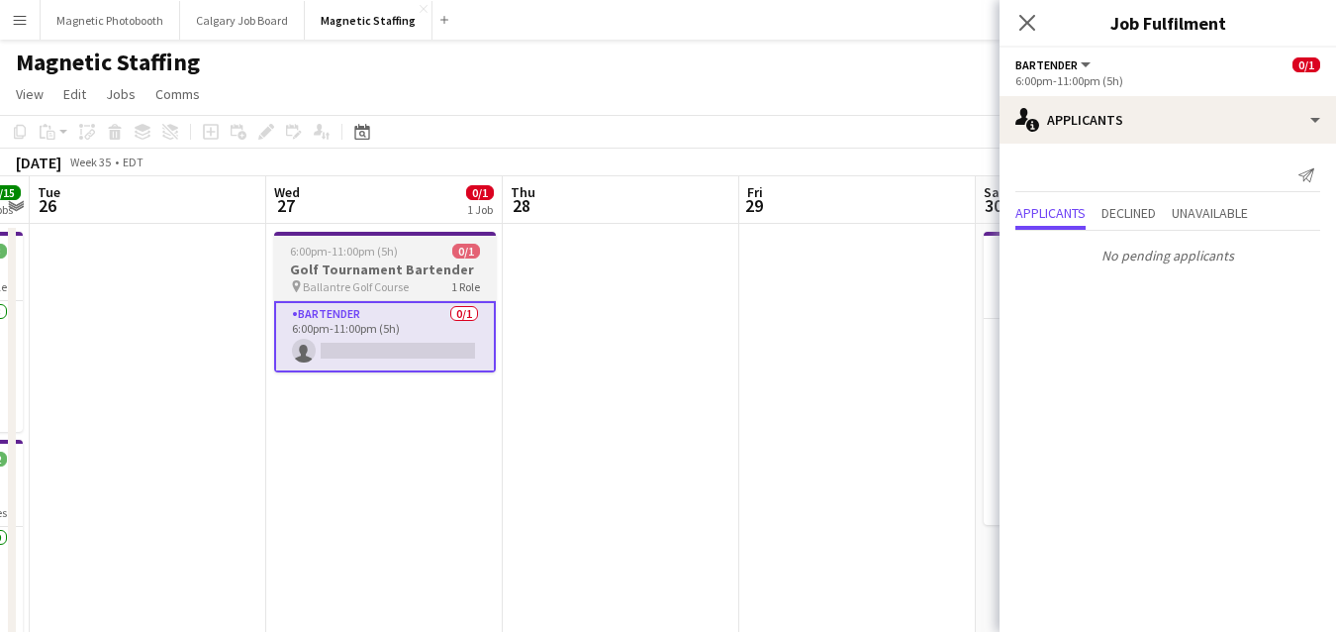
click at [371, 265] on h3 "Golf Tournament Bartender" at bounding box center [385, 269] width 222 height 18
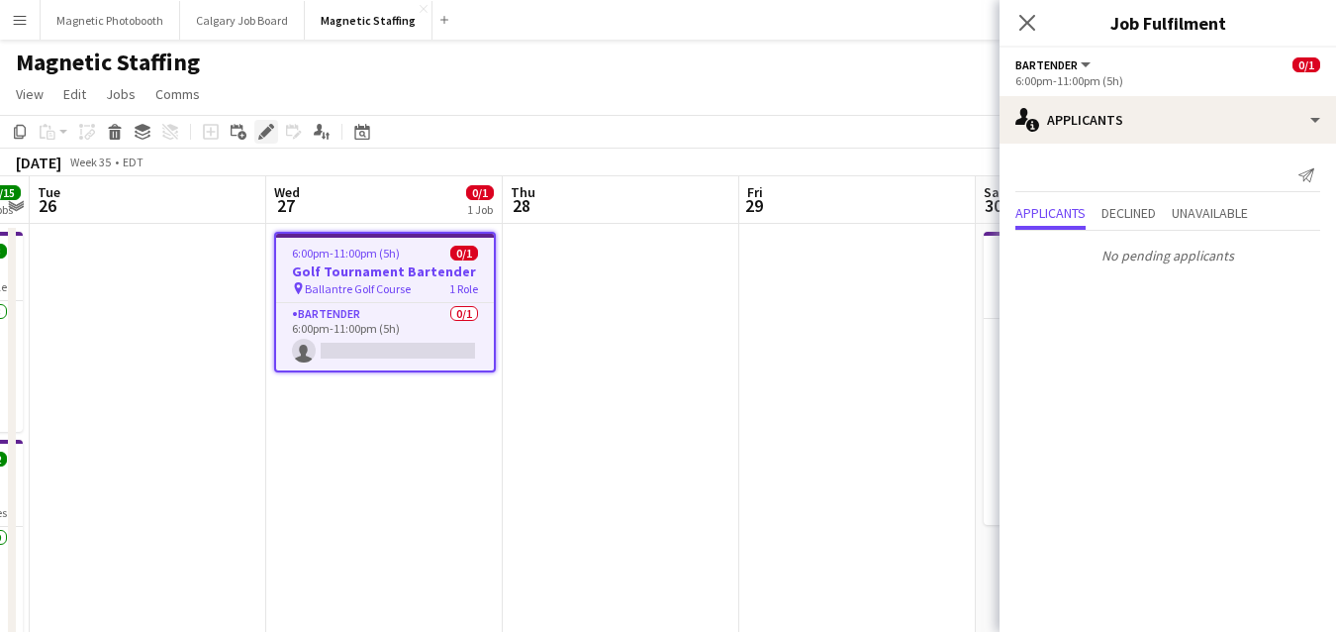
click at [263, 132] on icon at bounding box center [265, 132] width 11 height 11
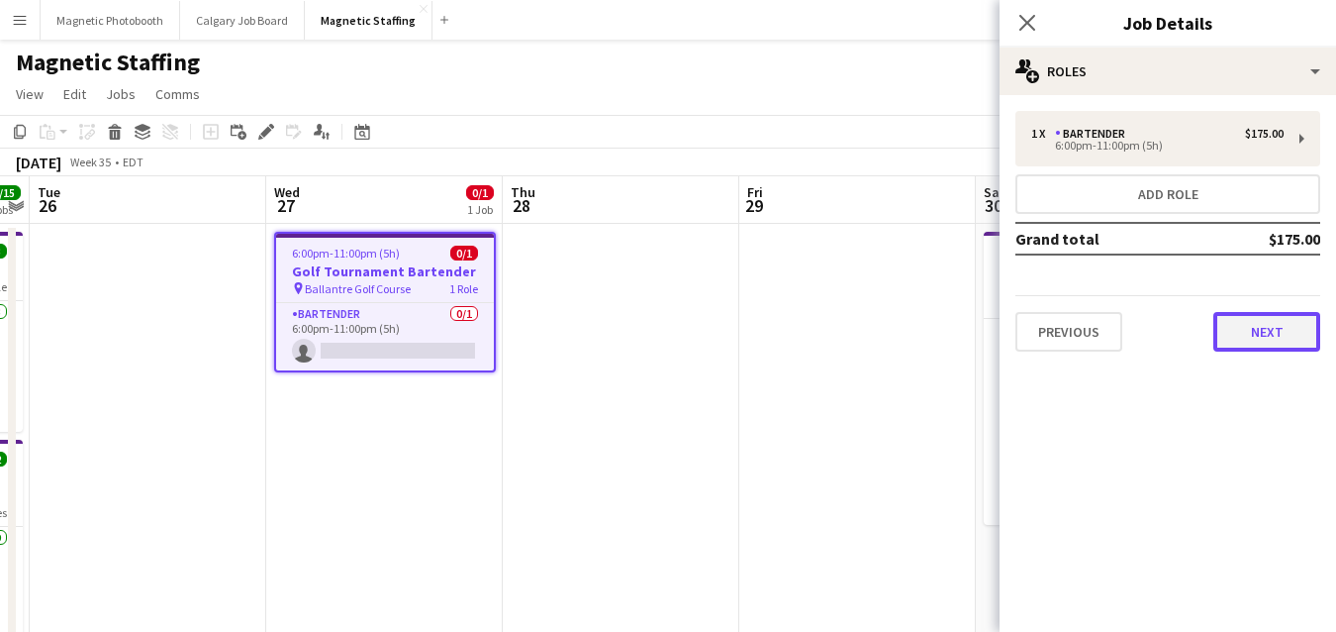
click at [1254, 335] on button "Next" at bounding box center [1267, 332] width 107 height 40
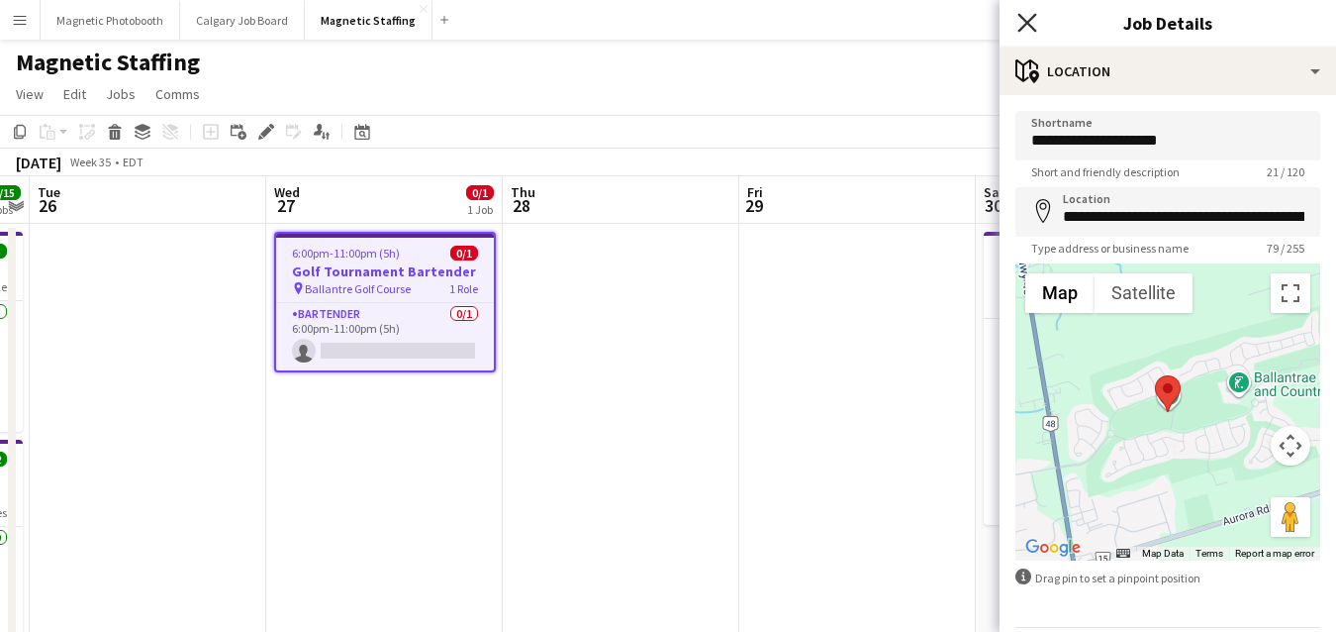
click at [1030, 18] on icon at bounding box center [1027, 22] width 19 height 19
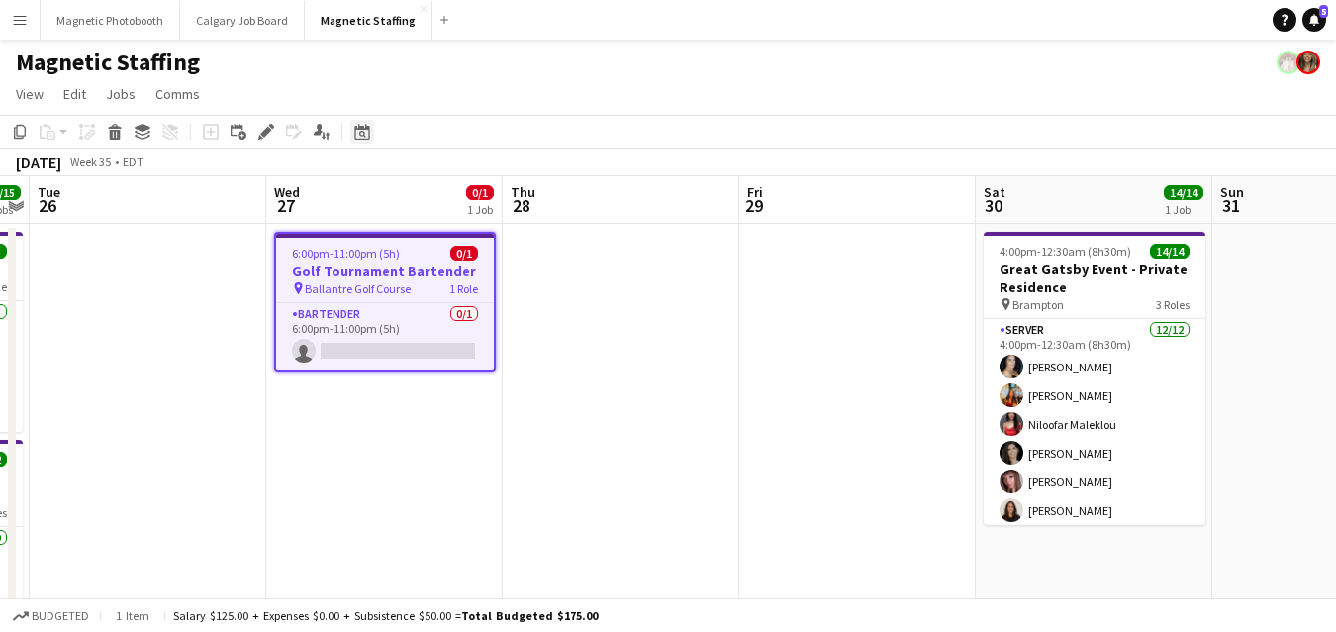
click at [362, 132] on icon at bounding box center [362, 134] width 7 height 7
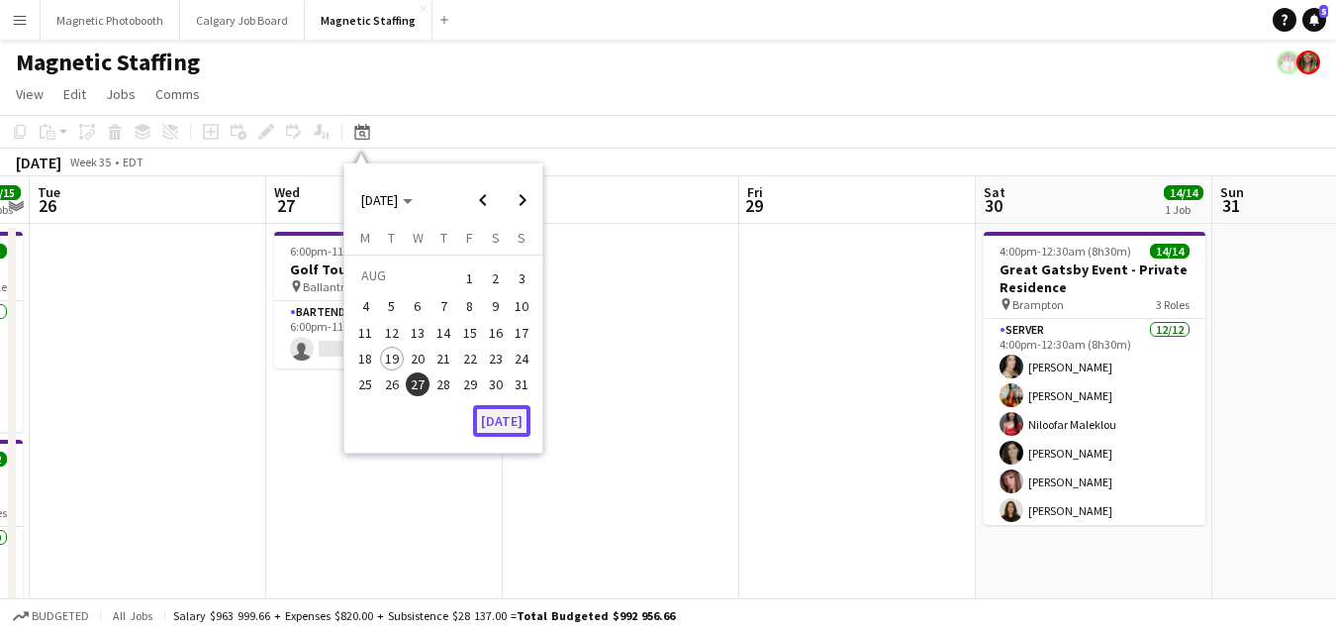
click at [499, 413] on button "[DATE]" at bounding box center [501, 421] width 57 height 32
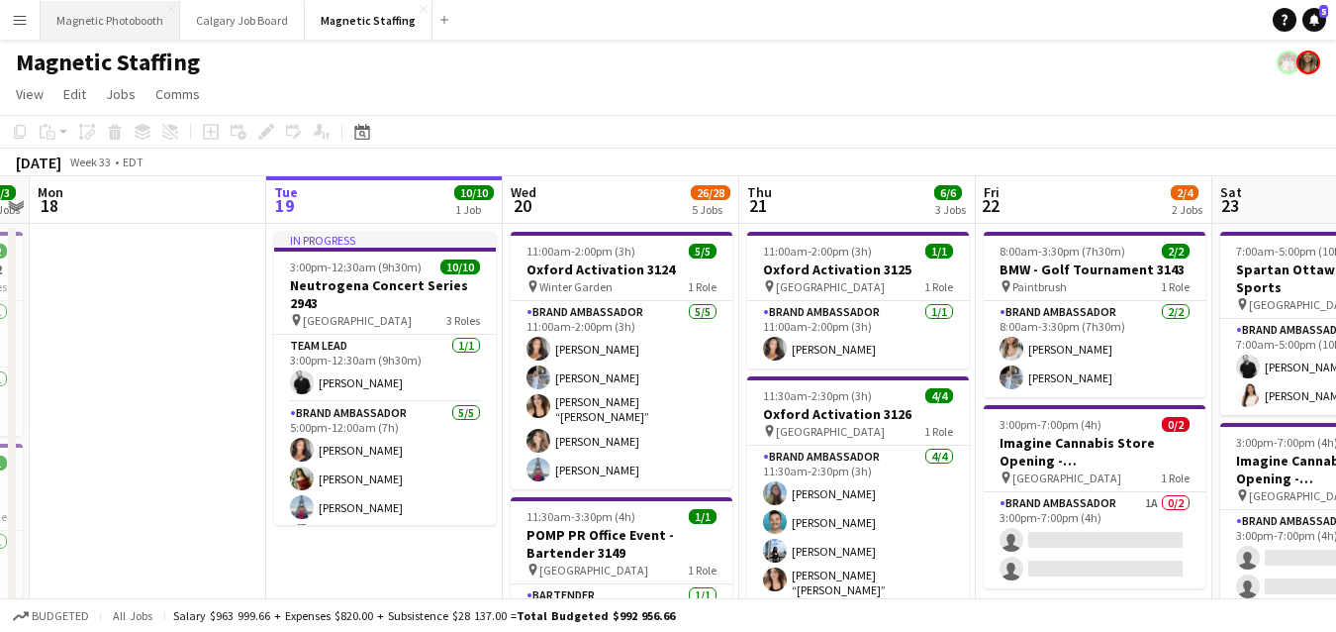
click at [137, 28] on button "Magnetic Photobooth Close" at bounding box center [111, 20] width 140 height 39
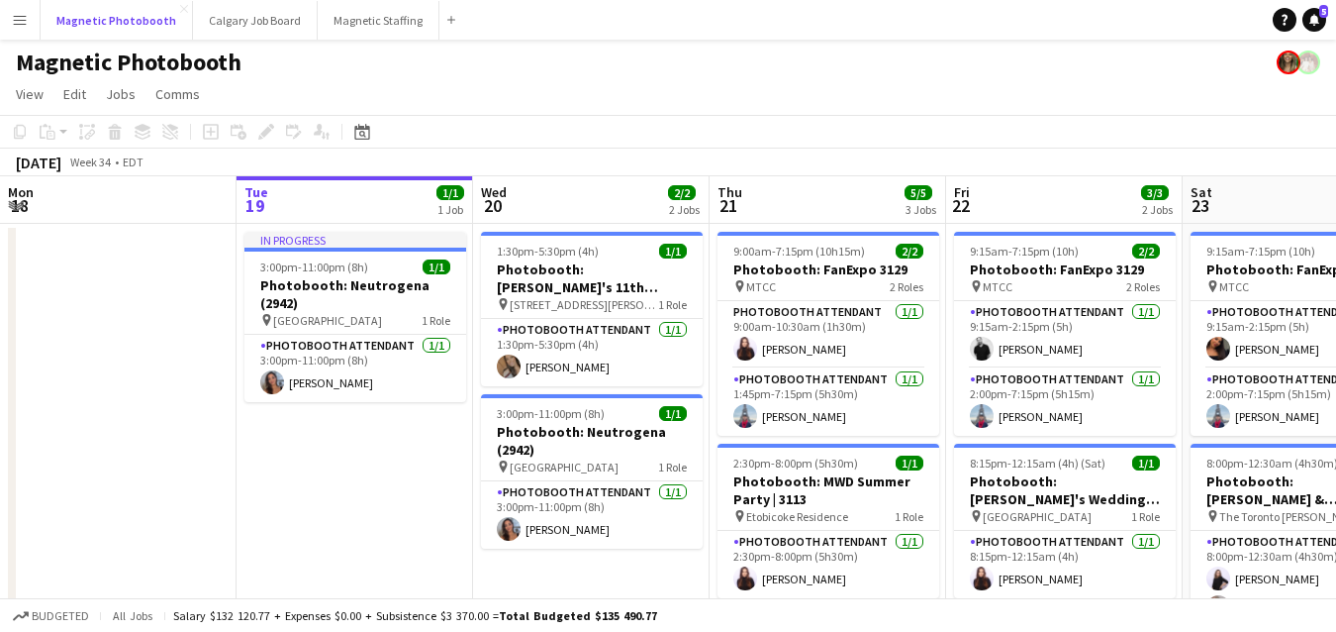
scroll to position [76, 0]
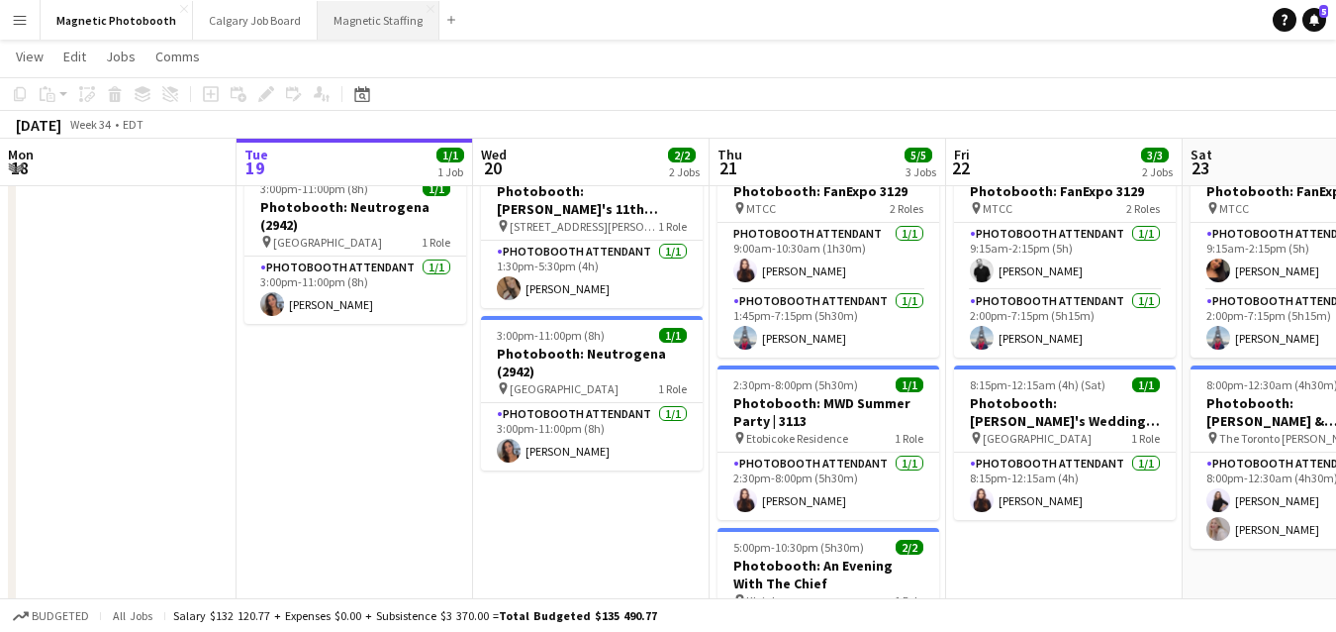
click at [377, 25] on button "Magnetic Staffing Close" at bounding box center [379, 20] width 122 height 39
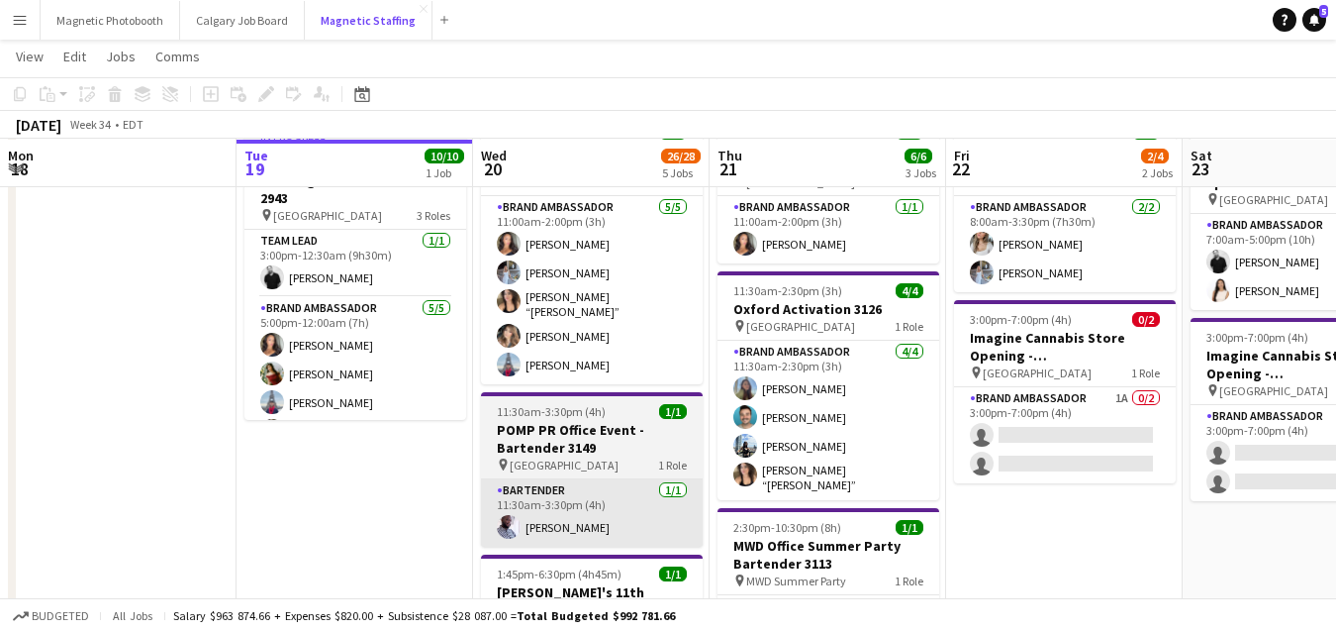
scroll to position [90, 0]
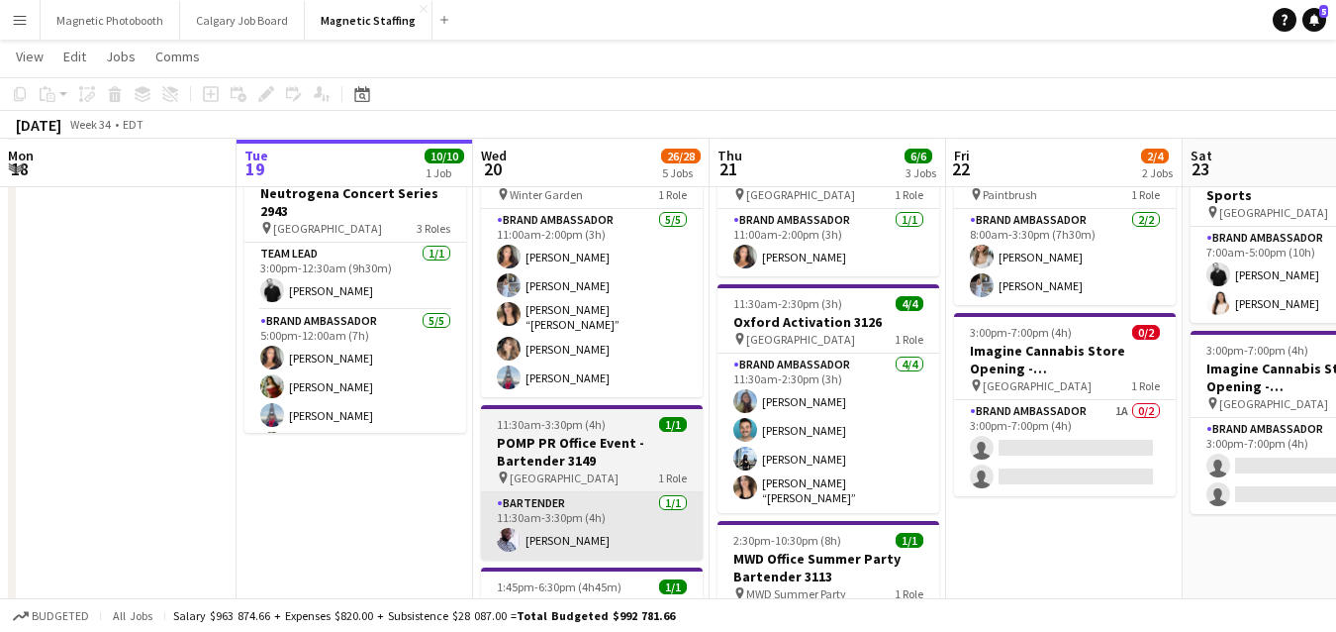
click at [561, 370] on app-card-role "Brand Ambassador [DATE] 11:00am-2:00pm (3h) [PERSON_NAME] [PERSON_NAME] [PERSON…" at bounding box center [592, 303] width 222 height 188
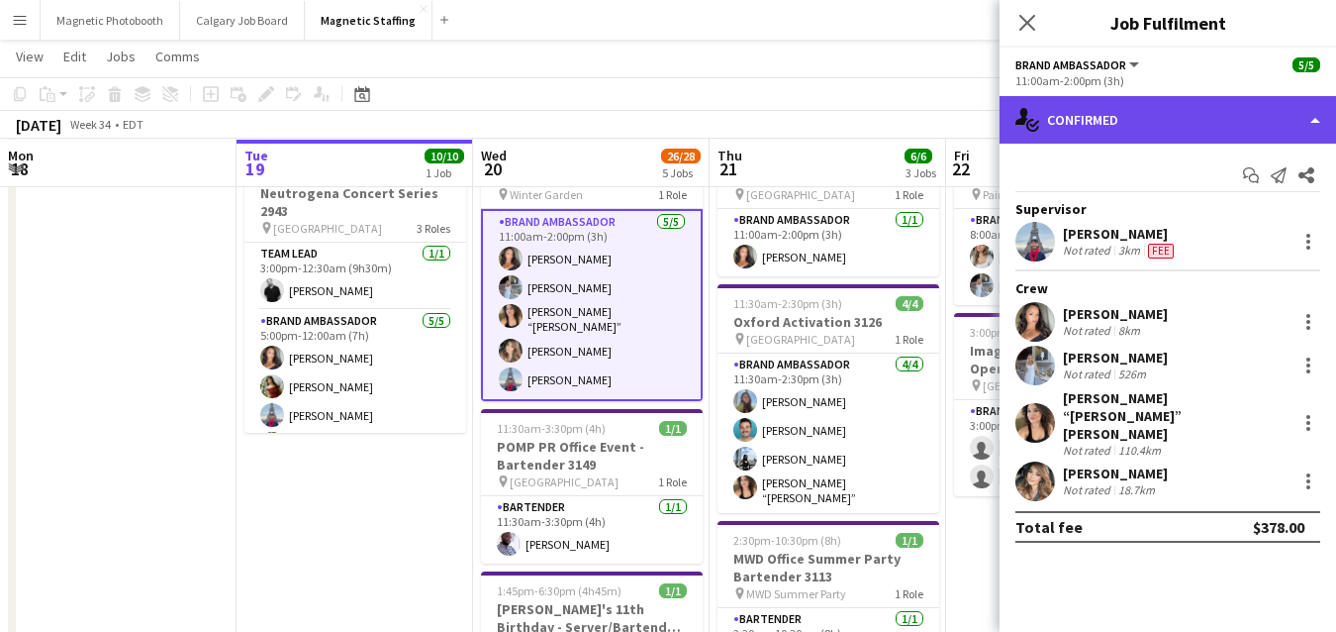
click at [1144, 116] on div "single-neutral-actions-check-2 Confirmed" at bounding box center [1168, 120] width 337 height 48
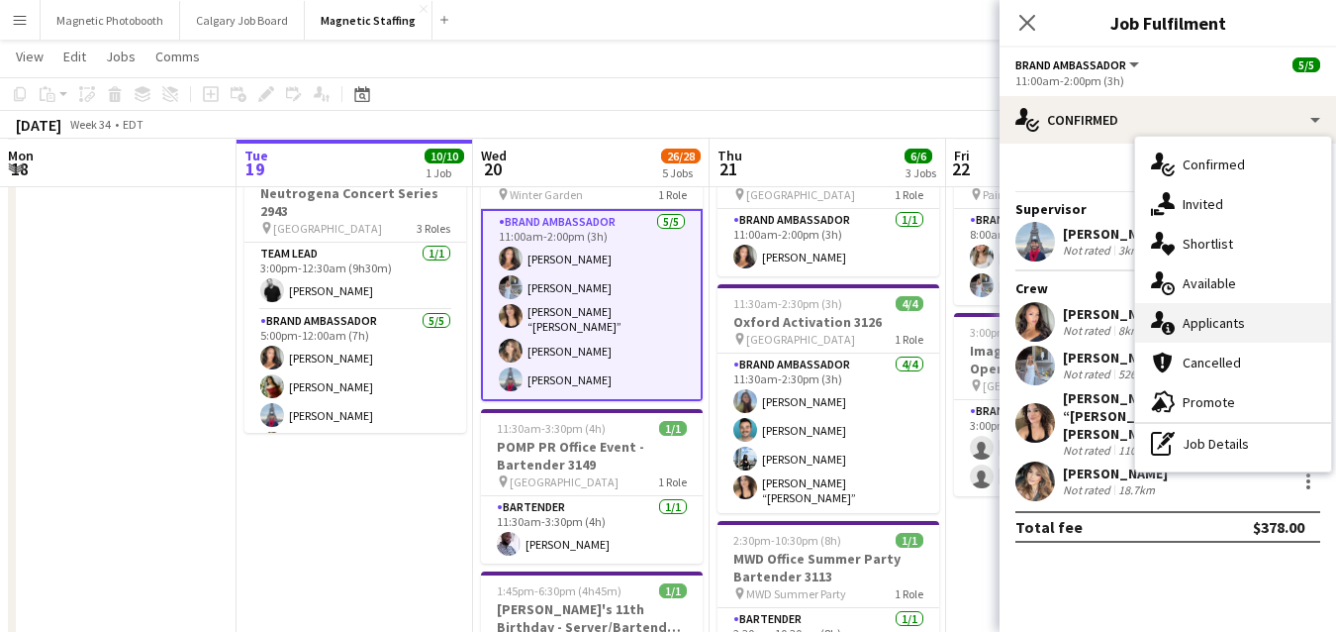
click at [1171, 338] on div "single-neutral-actions-information Applicants" at bounding box center [1233, 323] width 196 height 40
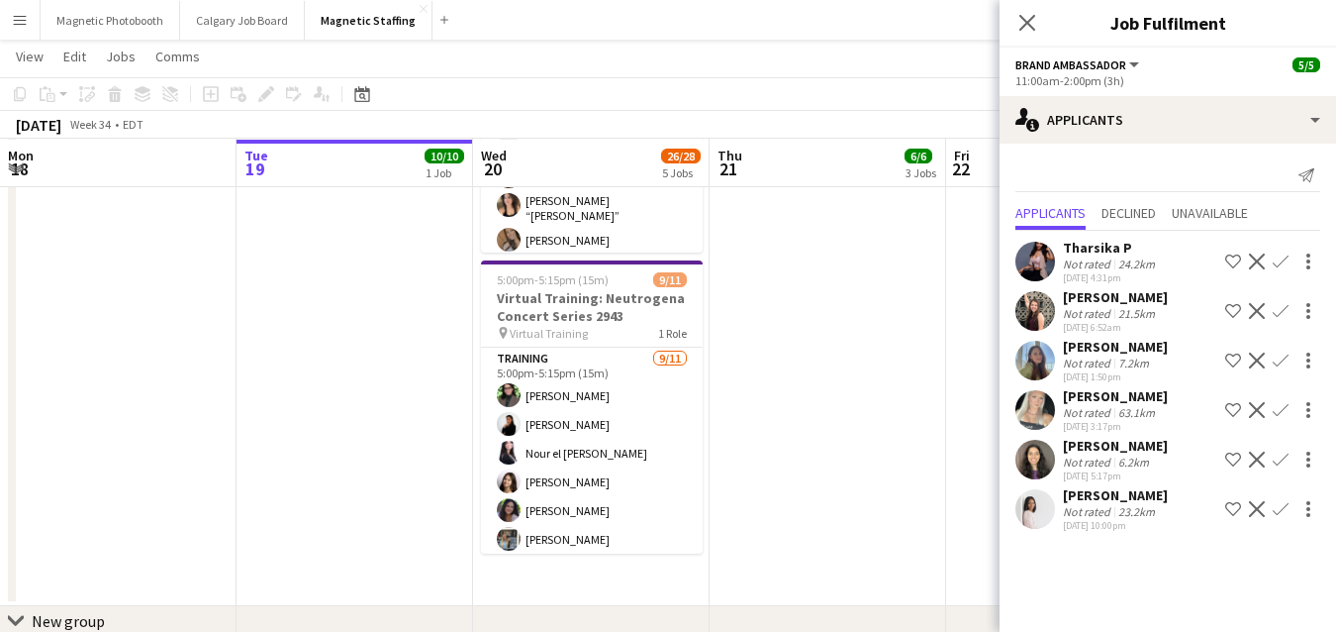
scroll to position [148, 0]
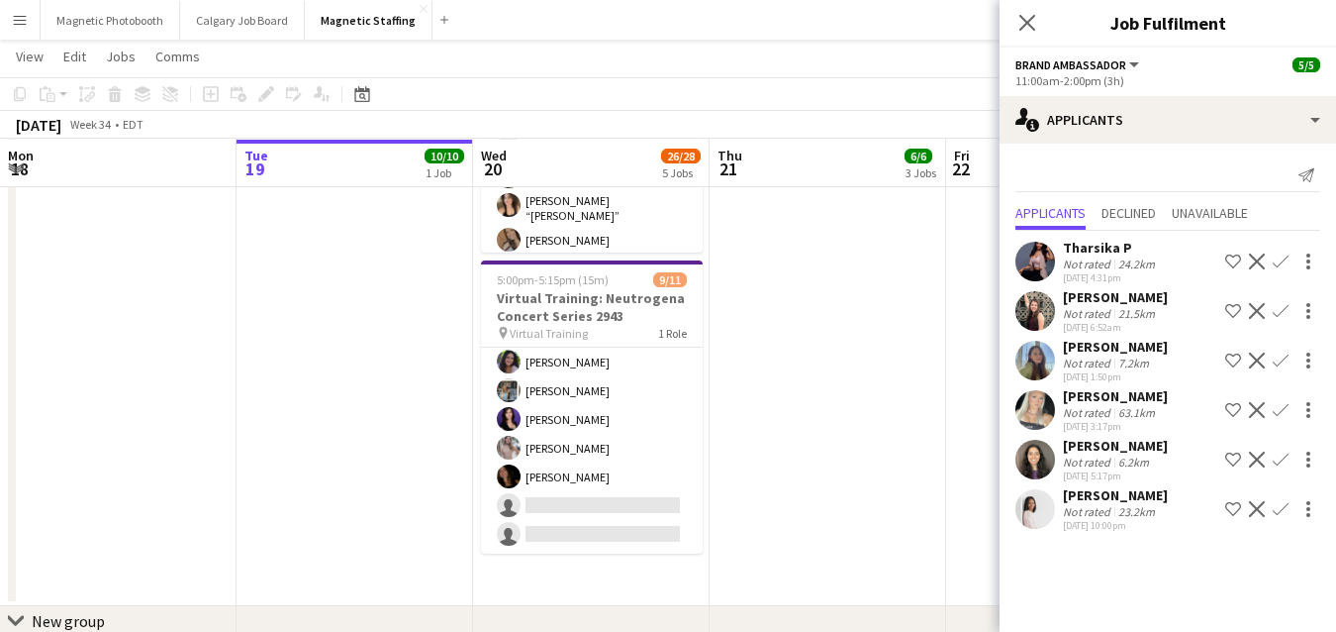
click at [677, 473] on app-card-role "Training [DATE] 5:00pm-5:15pm (15m) [PERSON_NAME] [PERSON_NAME] el houda [PERSO…" at bounding box center [592, 376] width 222 height 354
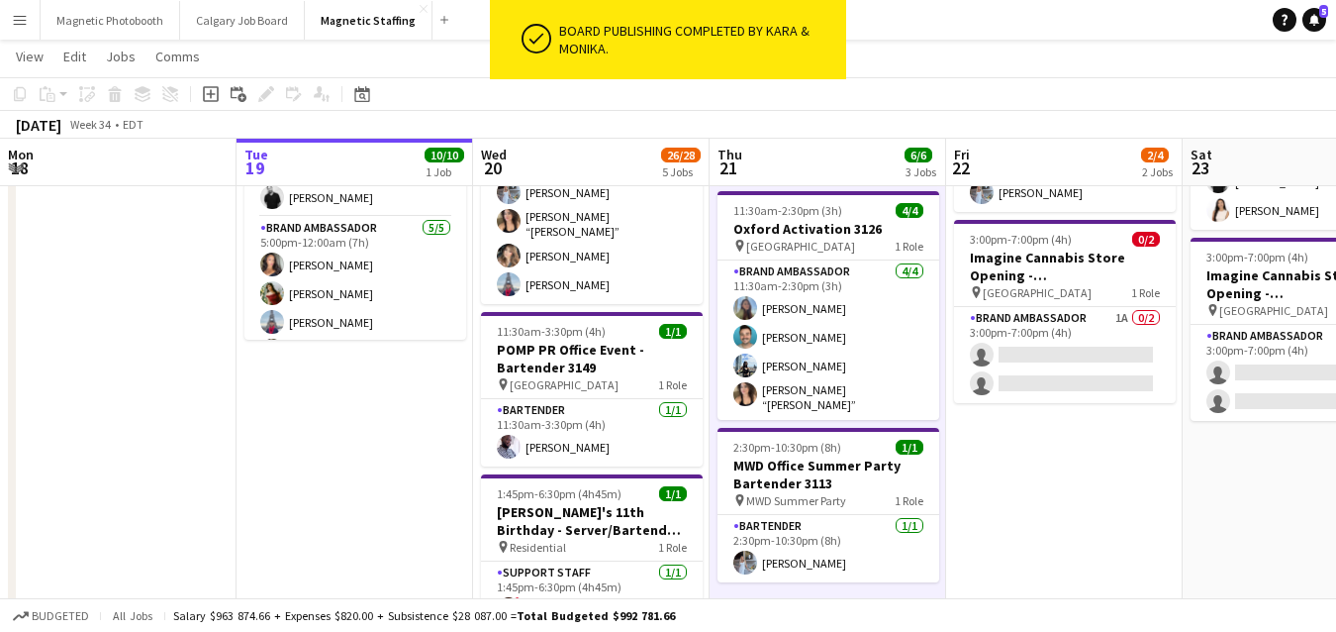
scroll to position [186, 0]
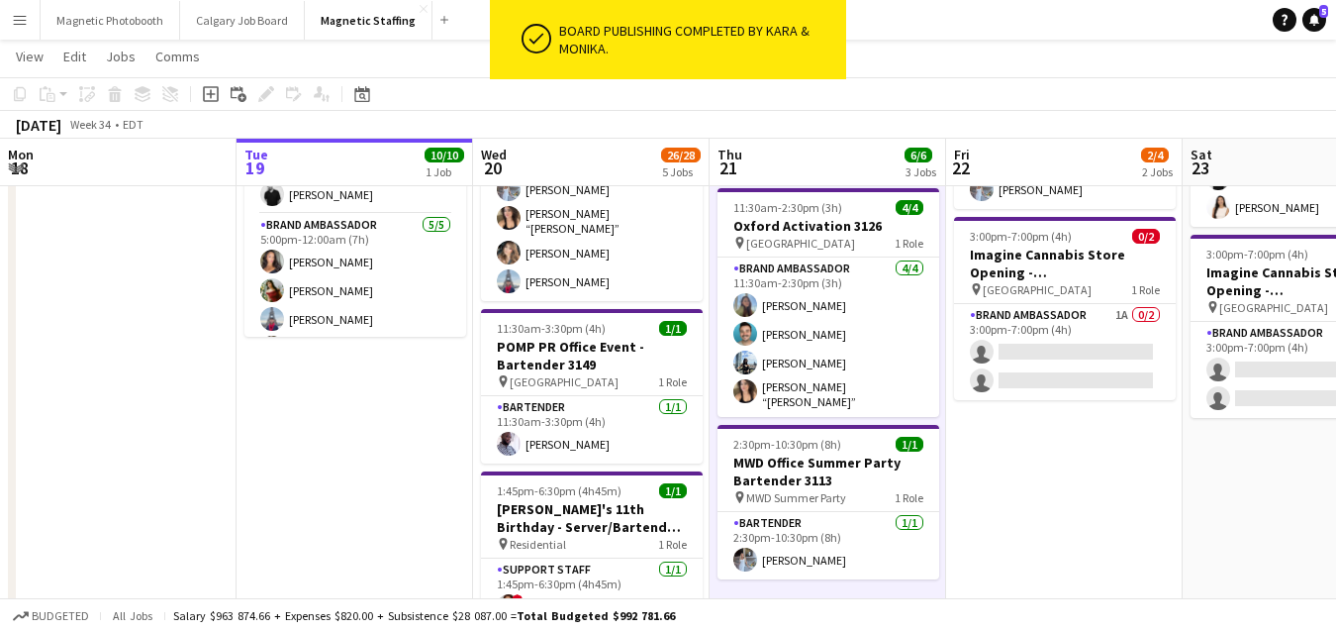
click at [814, 425] on div at bounding box center [829, 427] width 222 height 4
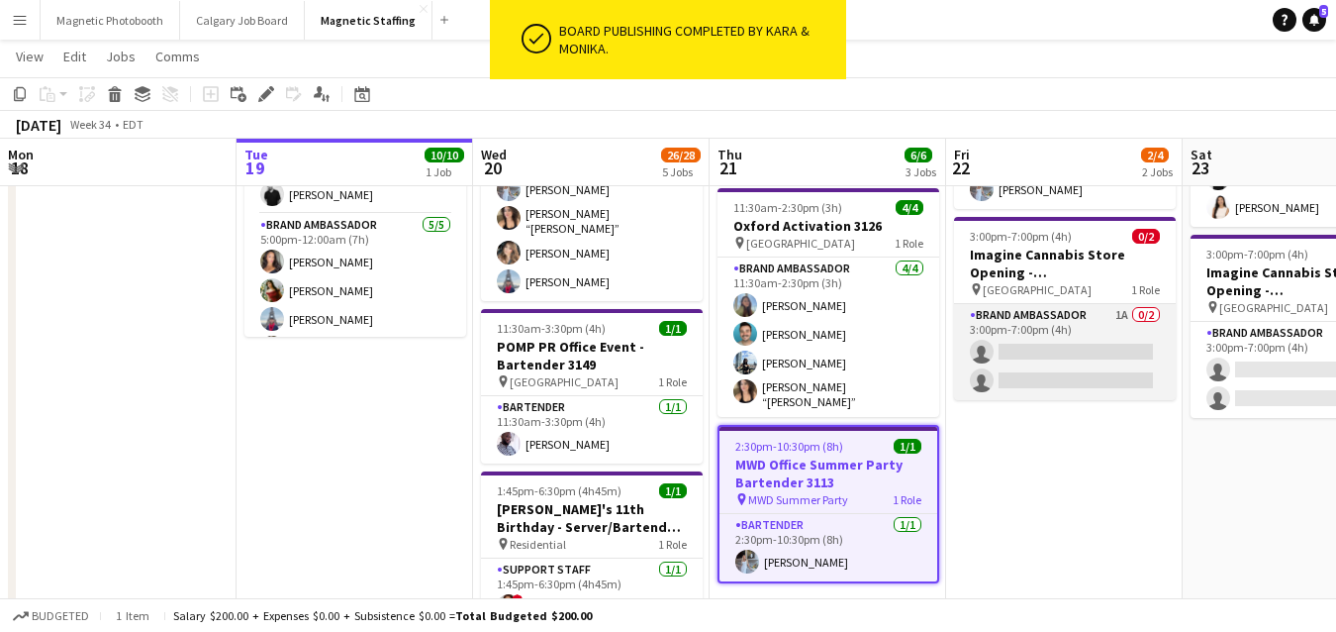
click at [1031, 349] on app-card-role "Brand Ambassador 1A 0/2 3:00pm-7:00pm (4h) single-neutral-actions single-neutra…" at bounding box center [1065, 352] width 222 height 96
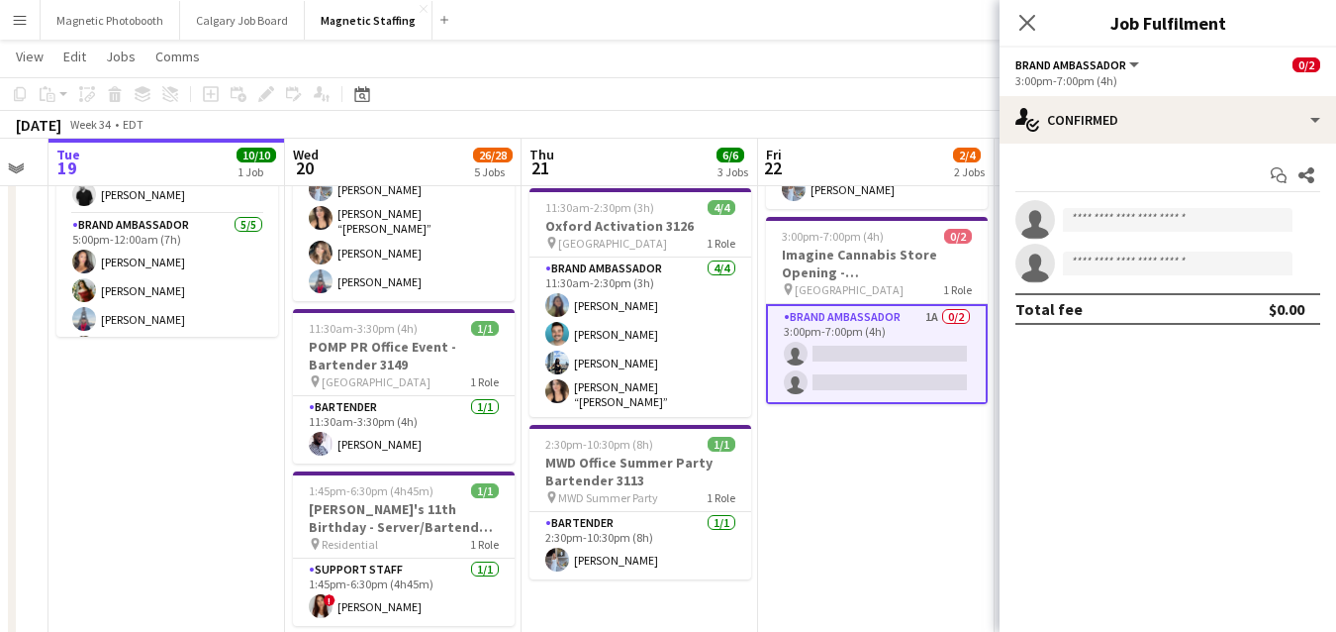
drag, startPoint x: 402, startPoint y: 492, endPoint x: 223, endPoint y: 496, distance: 179.2
click at [226, 496] on app-calendar-viewport "Sat 16 8/8 6 Jobs Sun 17 3/3 2 Jobs Mon 18 Tue 19 10/10 1 Job Wed 20 26/28 5 Jo…" at bounding box center [668, 633] width 1336 height 1484
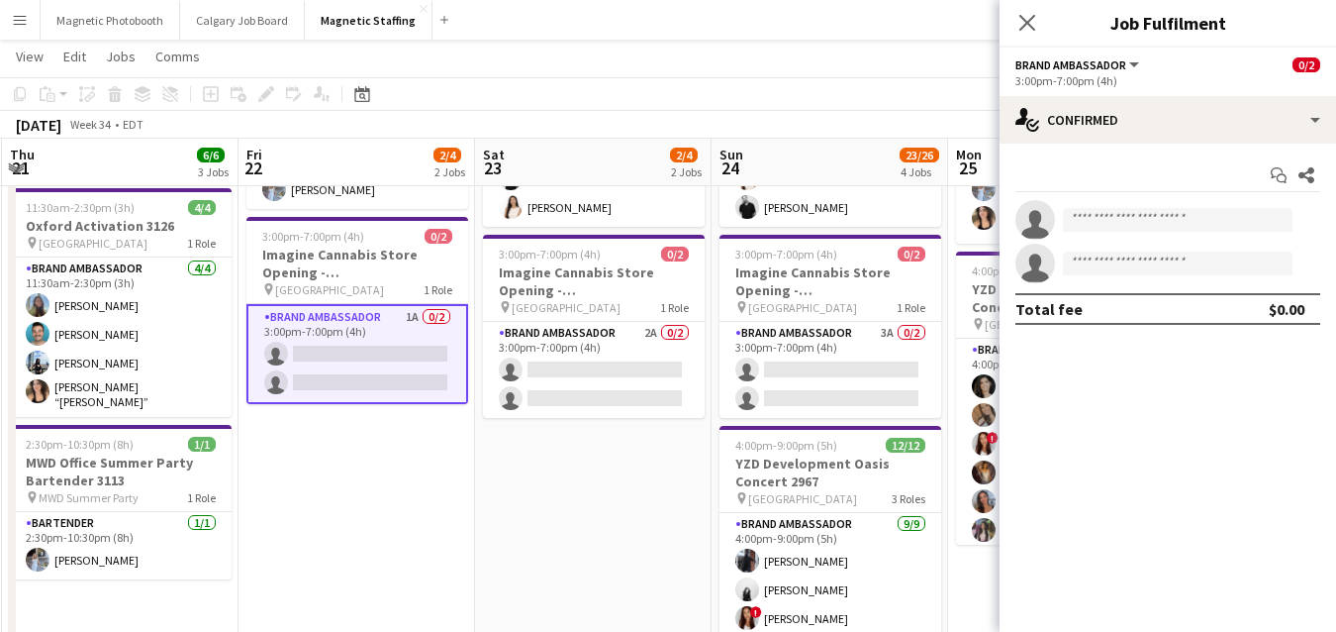
drag, startPoint x: 356, startPoint y: 467, endPoint x: 309, endPoint y: 467, distance: 47.5
click at [315, 467] on app-calendar-viewport "Mon 18 Tue 19 10/10 1 Job Wed 20 26/28 5 Jobs Thu 21 6/6 3 Jobs Fri 22 2/4 2 Jo…" at bounding box center [668, 633] width 1336 height 1484
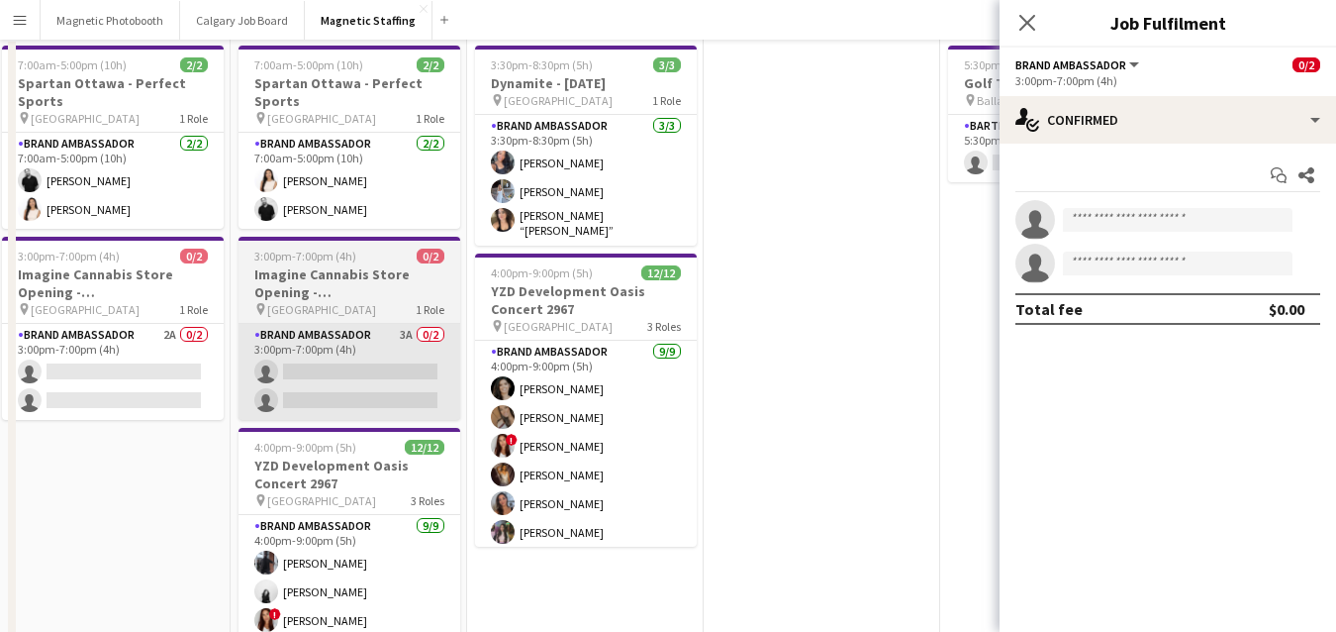
scroll to position [0, 0]
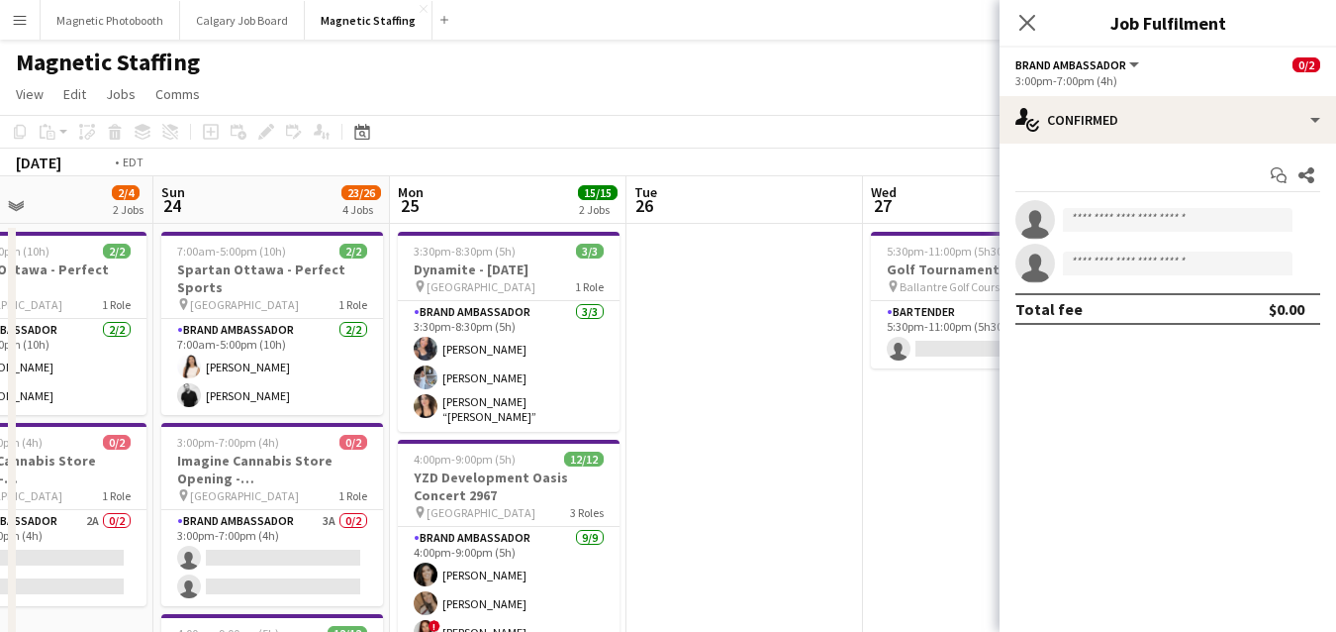
drag, startPoint x: 756, startPoint y: 350, endPoint x: 259, endPoint y: 421, distance: 501.9
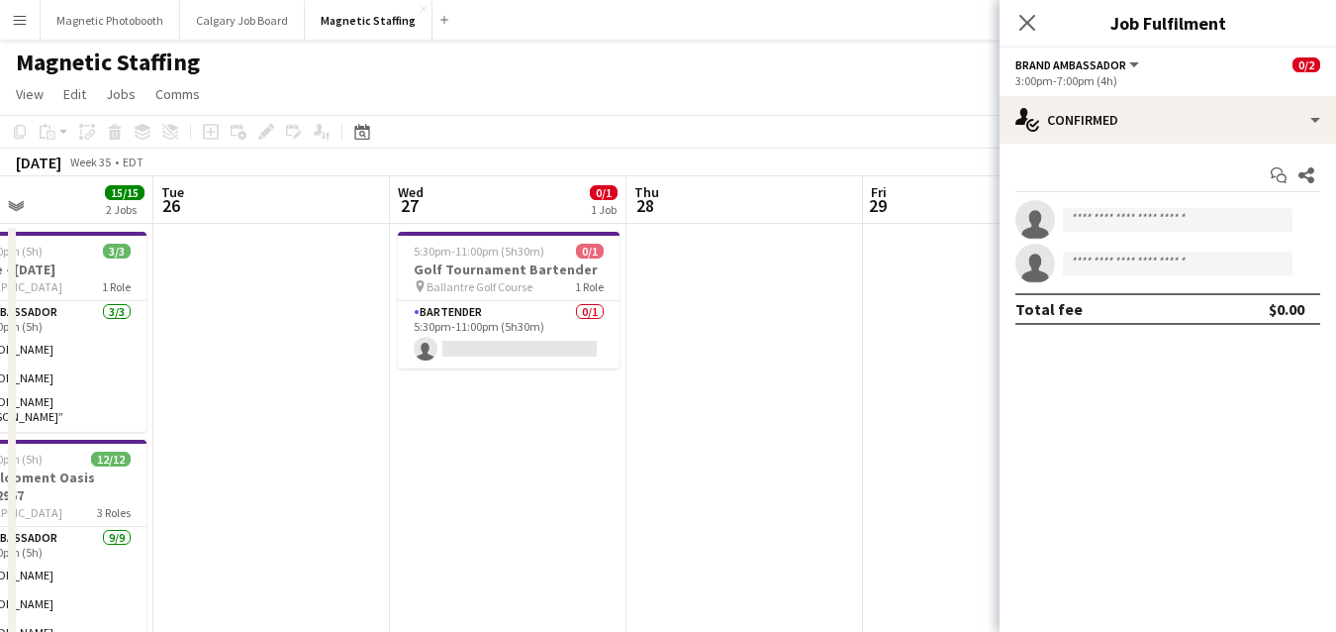
scroll to position [0, 828]
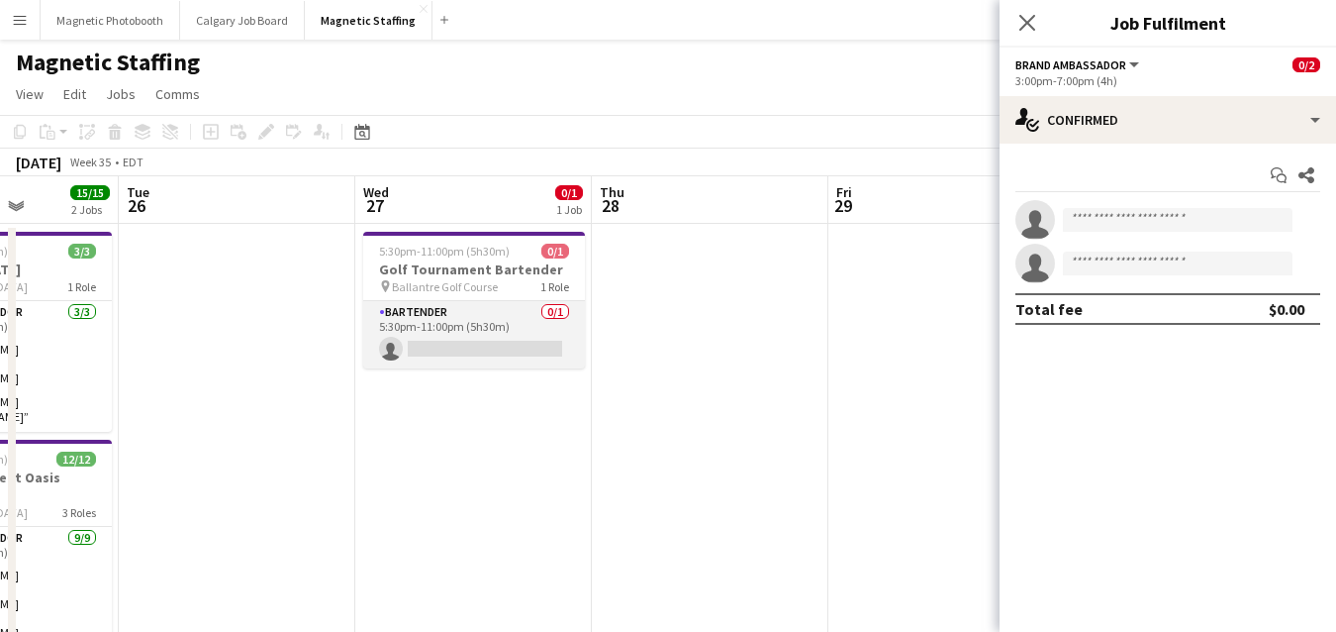
click at [507, 346] on app-card-role "Bartender 0/1 5:30pm-11:00pm (5h30m) single-neutral-actions" at bounding box center [474, 334] width 222 height 67
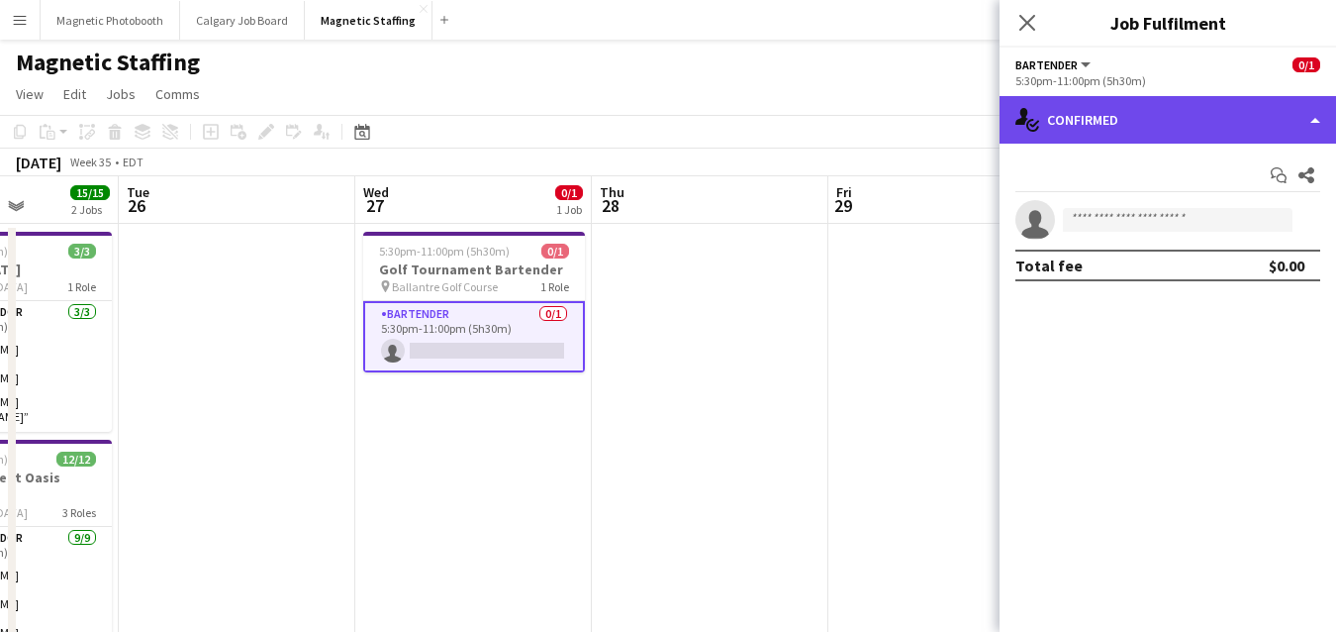
click at [1232, 111] on div "single-neutral-actions-check-2 Confirmed" at bounding box center [1168, 120] width 337 height 48
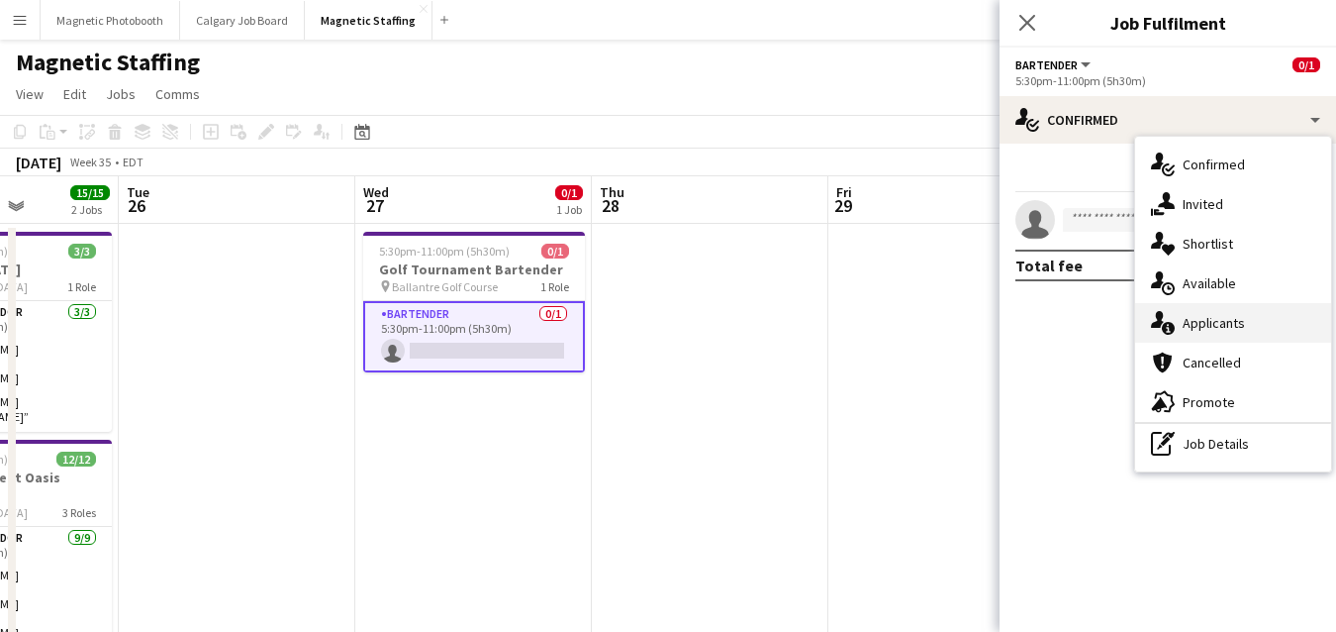
click at [1188, 315] on div "single-neutral-actions-information Applicants" at bounding box center [1233, 323] width 196 height 40
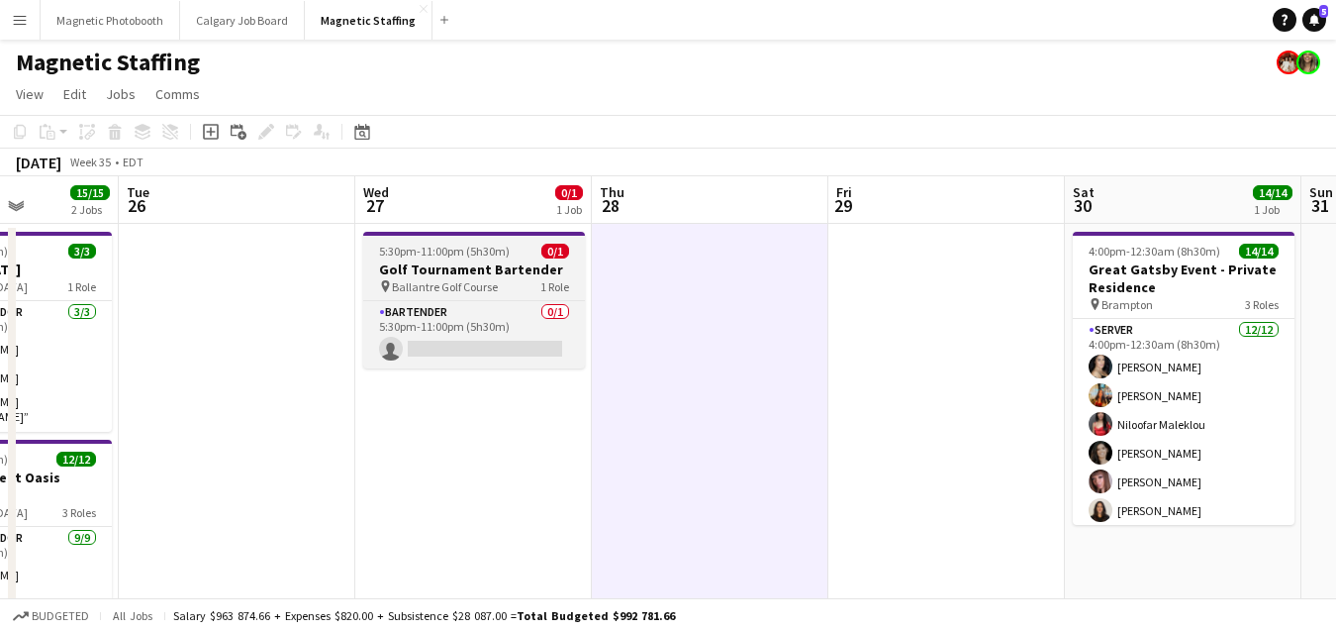
click at [458, 284] on span "Ballantre Golf Course" at bounding box center [445, 286] width 106 height 15
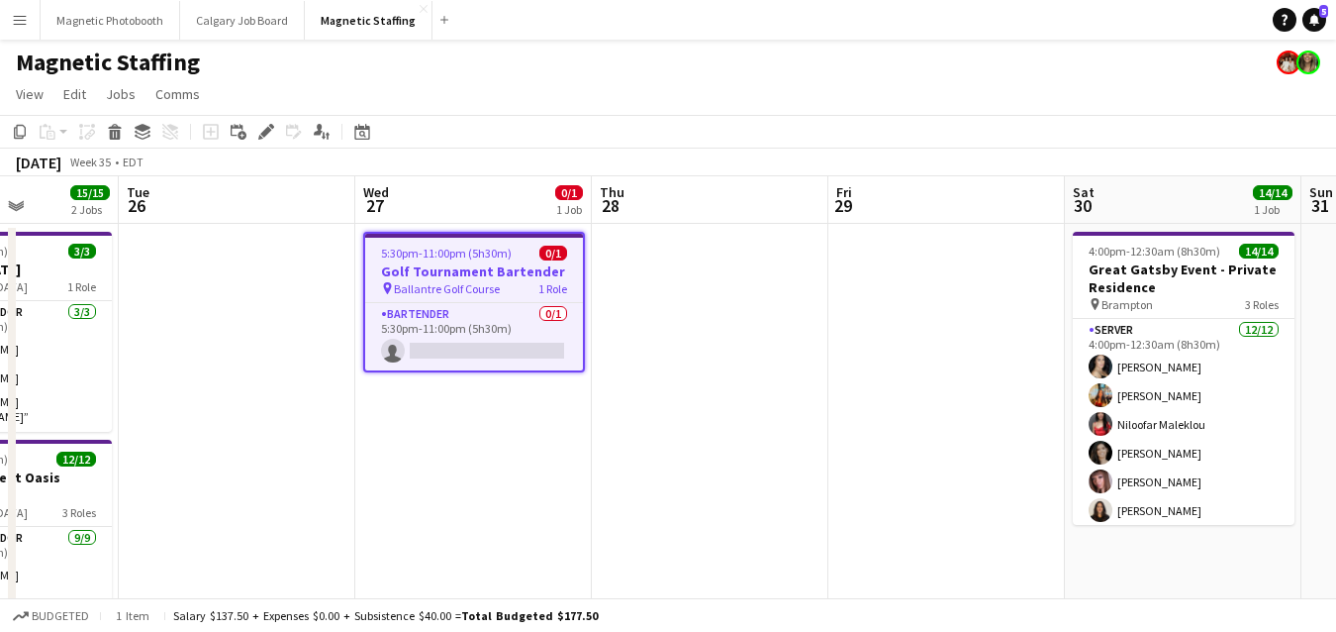
click at [265, 144] on app-toolbar "Copy Paste Paste Command V Paste with crew Command Shift V Paste linked Job [GE…" at bounding box center [668, 132] width 1336 height 34
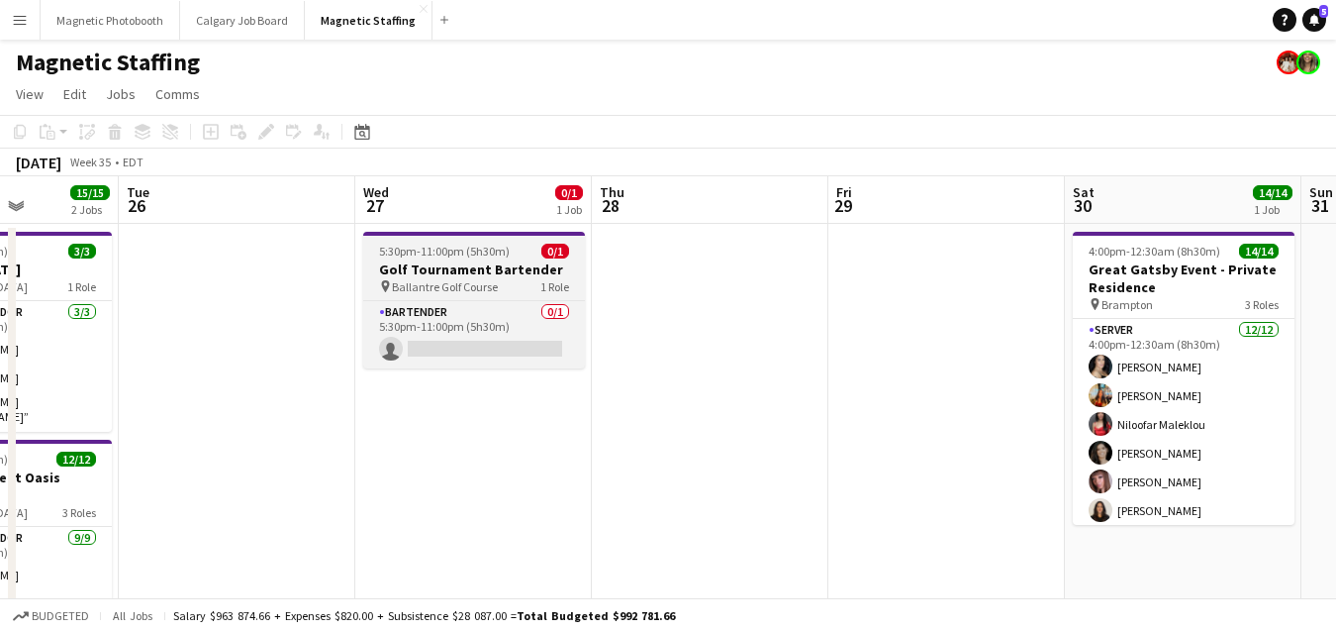
click at [453, 271] on h3 "Golf Tournament Bartender" at bounding box center [474, 269] width 222 height 18
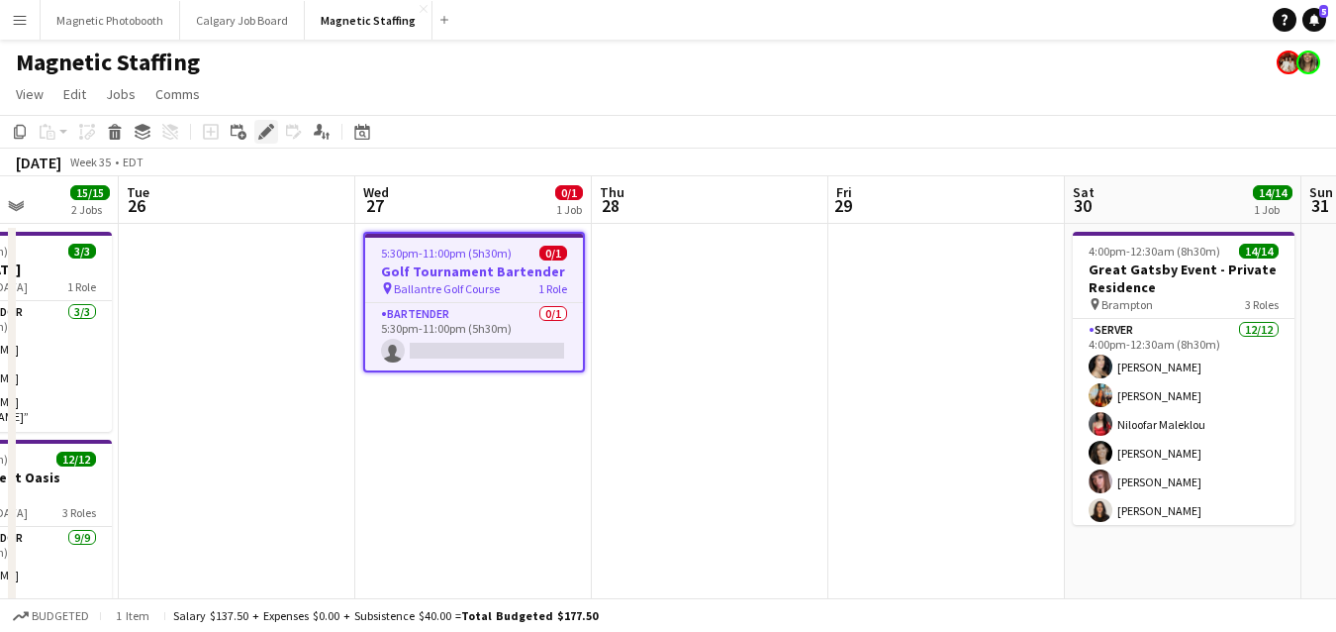
click at [255, 126] on div "Edit" at bounding box center [266, 132] width 24 height 24
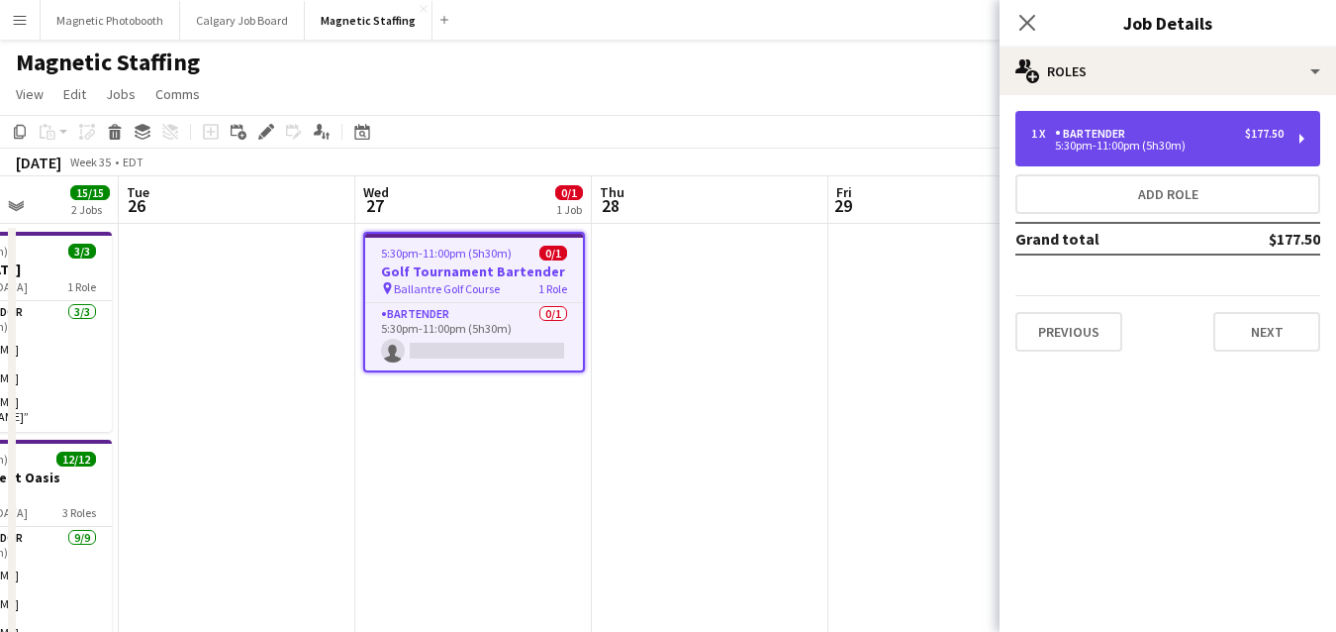
click at [1127, 149] on div "5:30pm-11:00pm (5h30m)" at bounding box center [1158, 146] width 252 height 10
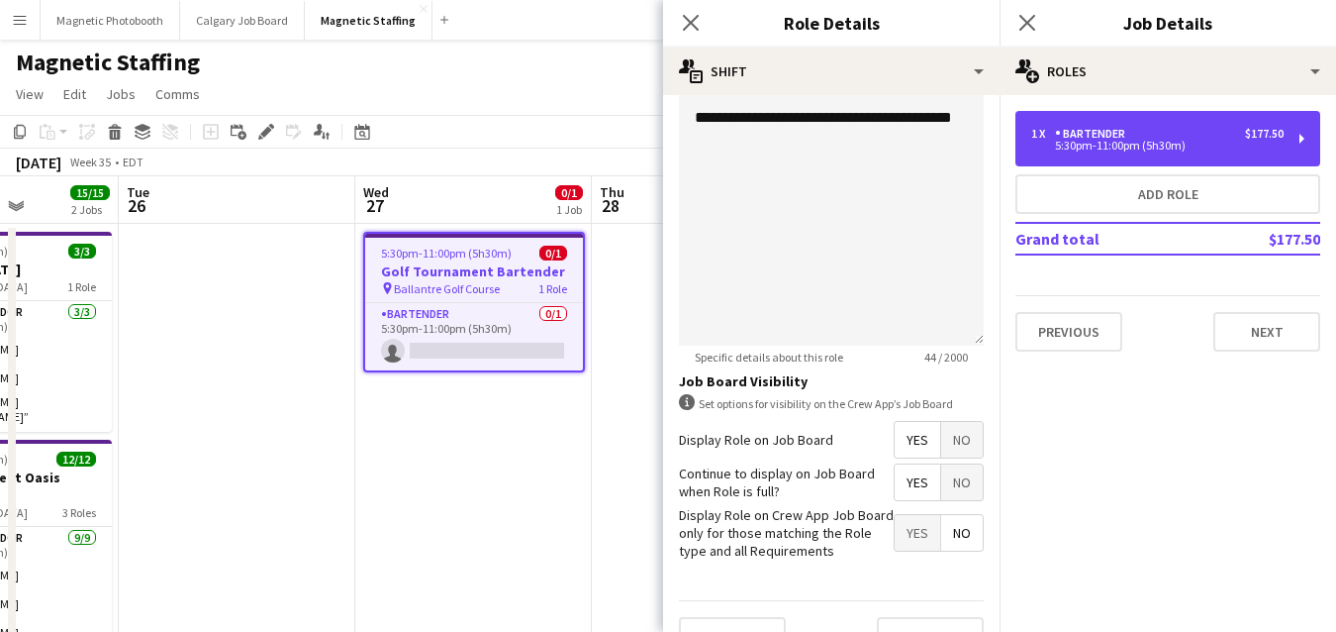
scroll to position [707, 0]
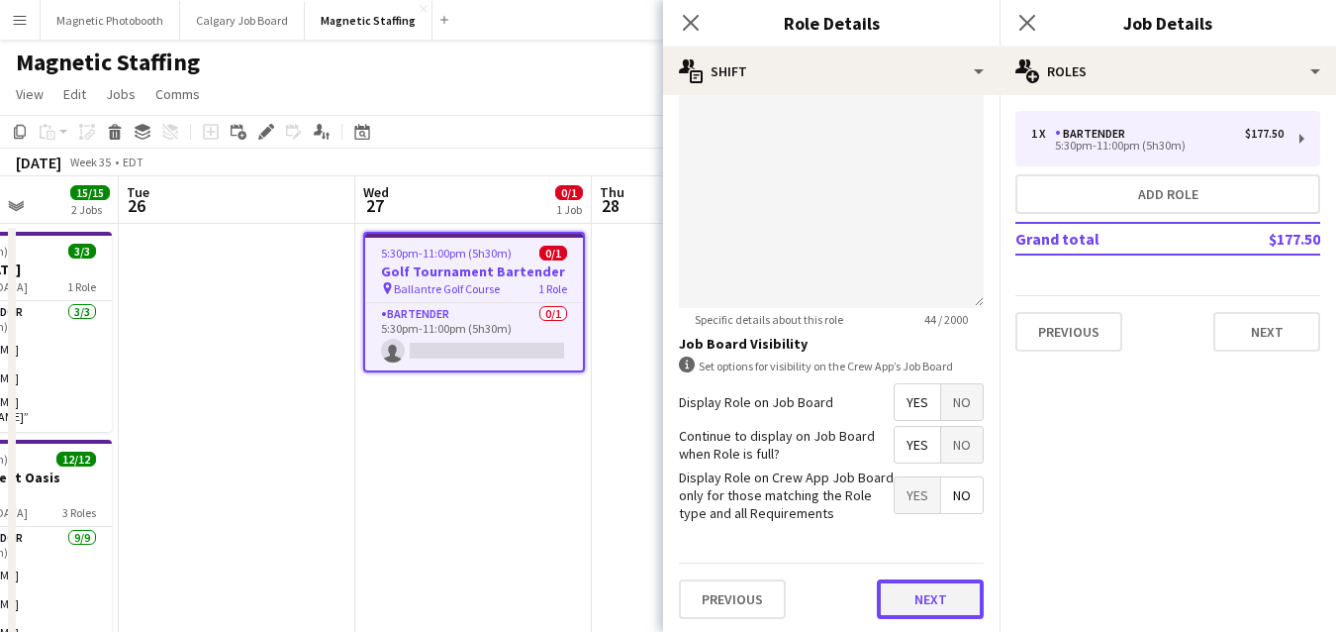
click at [927, 599] on button "Next" at bounding box center [930, 599] width 107 height 40
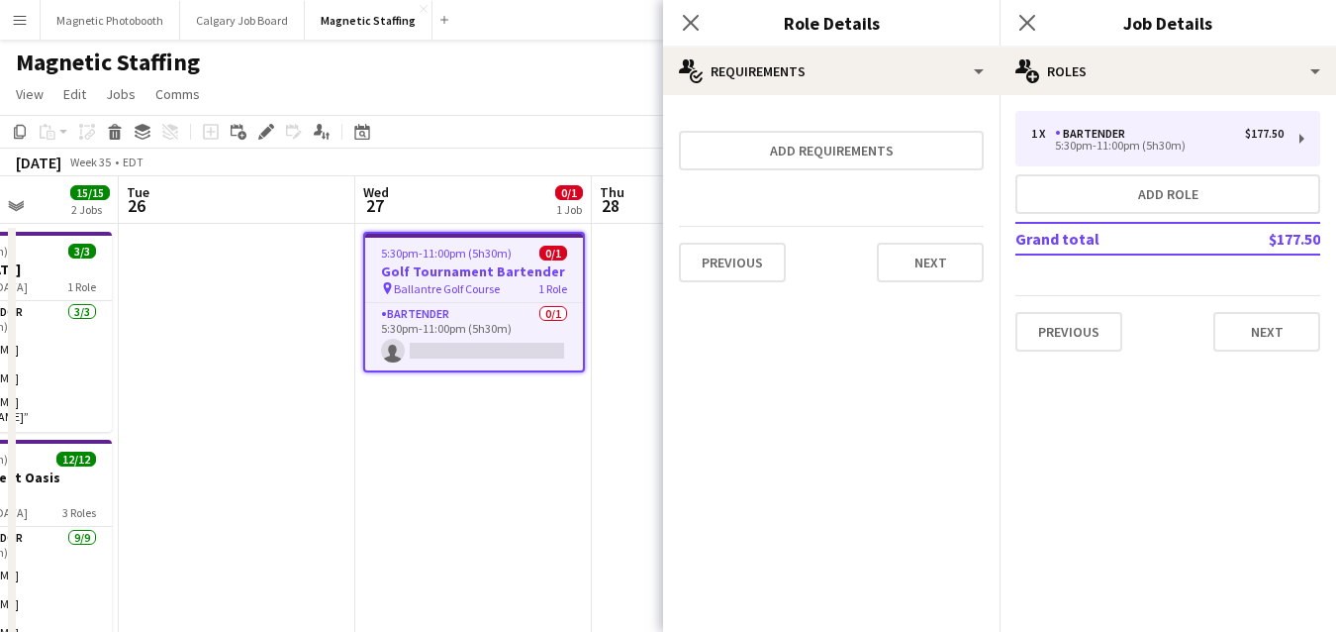
scroll to position [0, 0]
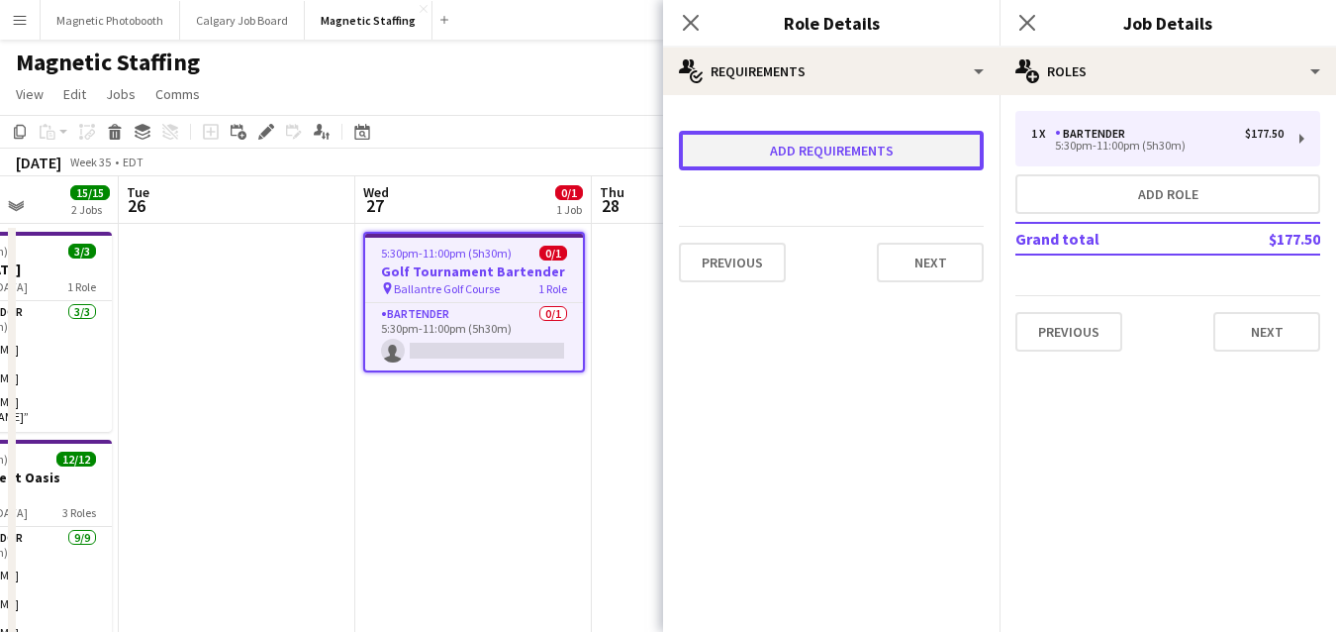
click at [828, 148] on button "Add requirements" at bounding box center [831, 151] width 305 height 40
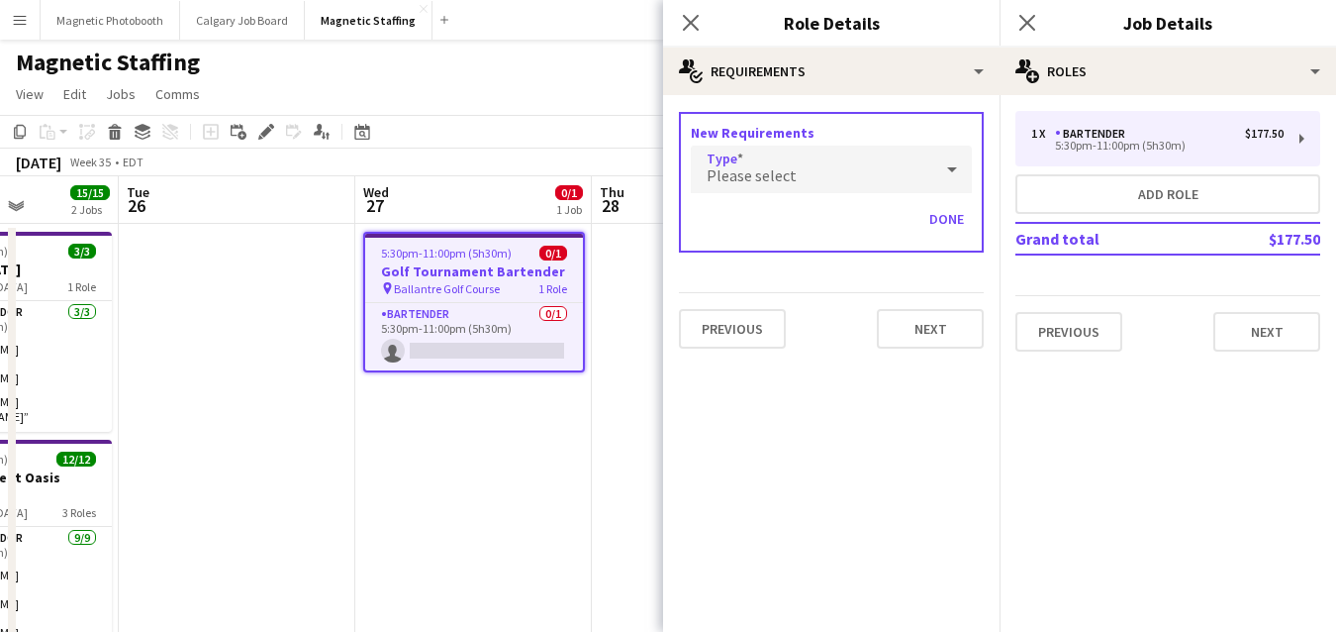
click at [771, 173] on span "Please select" at bounding box center [752, 175] width 90 height 20
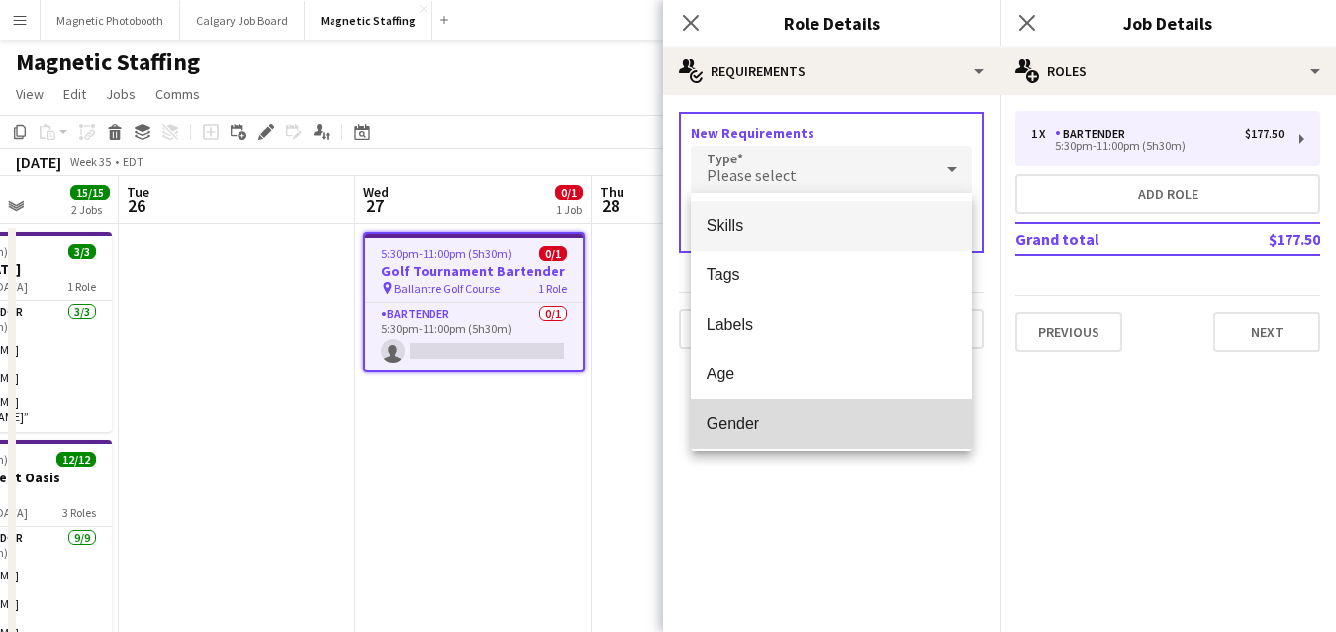
click at [751, 421] on span "Gender" at bounding box center [831, 423] width 249 height 19
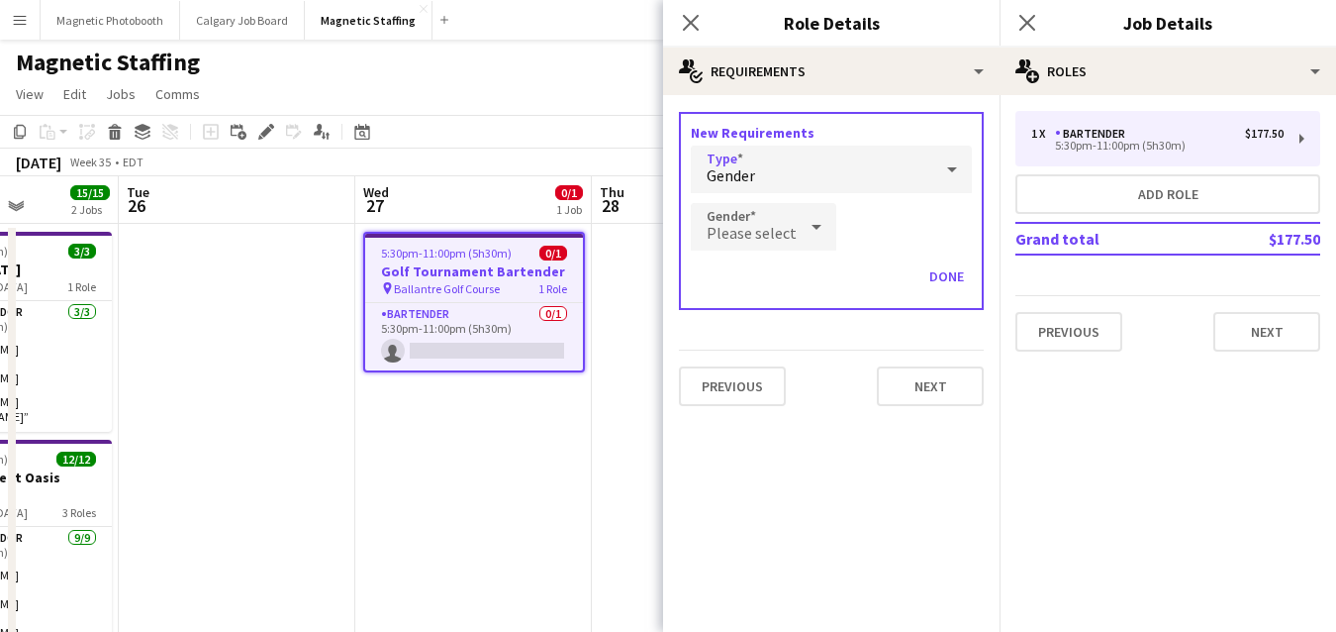
click at [790, 233] on span "Please select" at bounding box center [752, 233] width 90 height 20
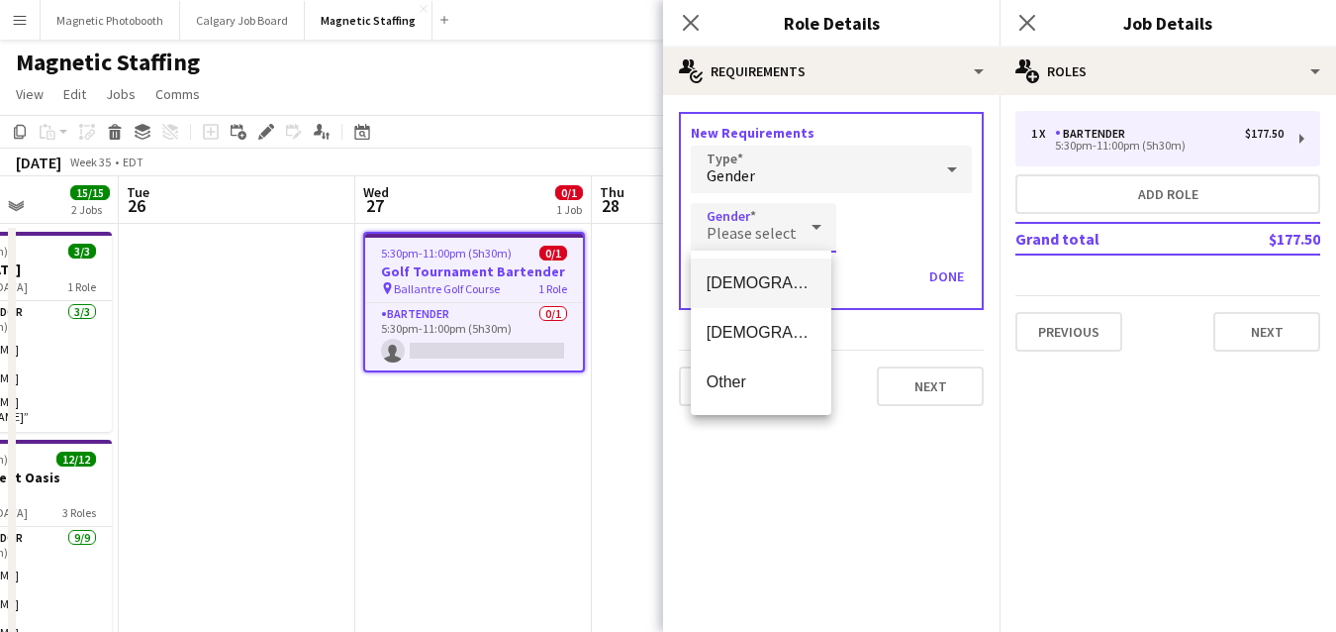
click at [779, 275] on span "[DEMOGRAPHIC_DATA]" at bounding box center [761, 282] width 109 height 19
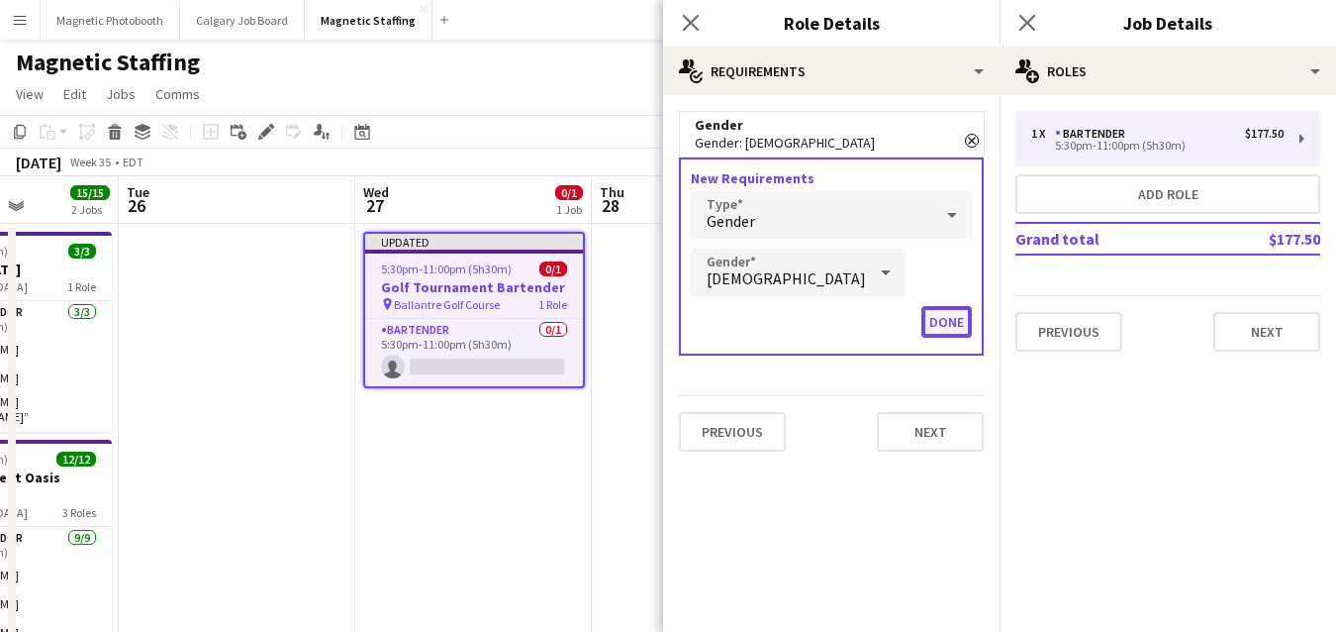
click at [962, 311] on button "Done" at bounding box center [947, 322] width 50 height 32
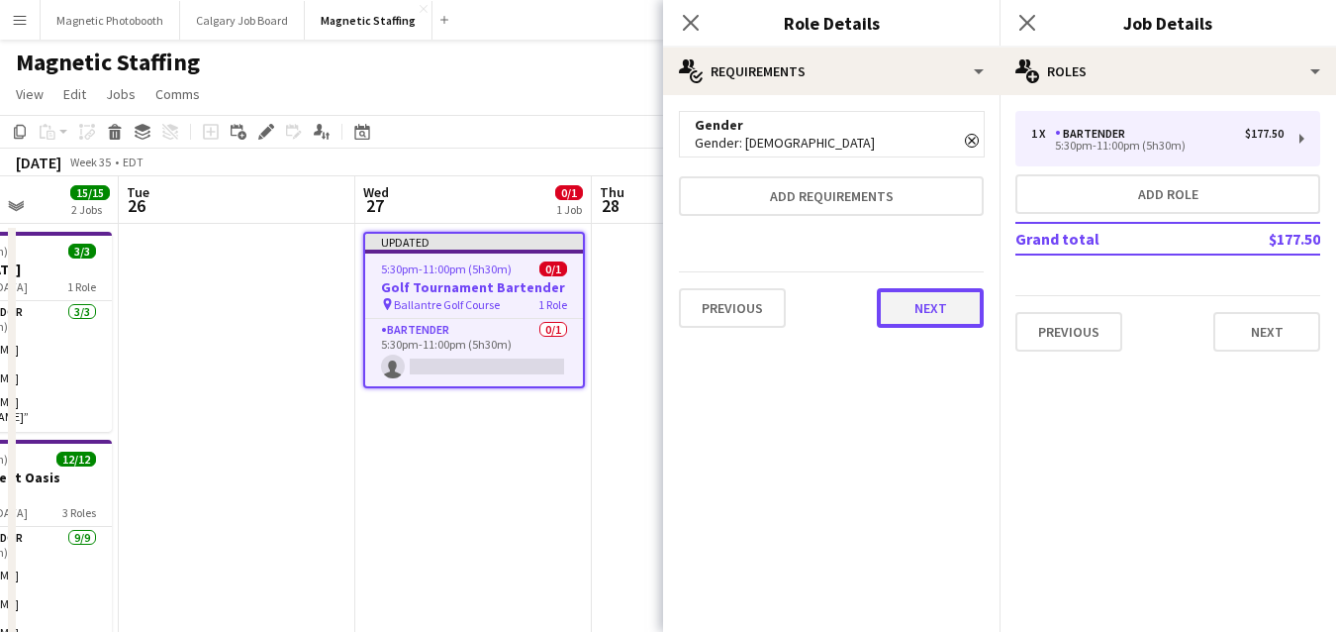
click at [955, 307] on button "Next" at bounding box center [930, 308] width 107 height 40
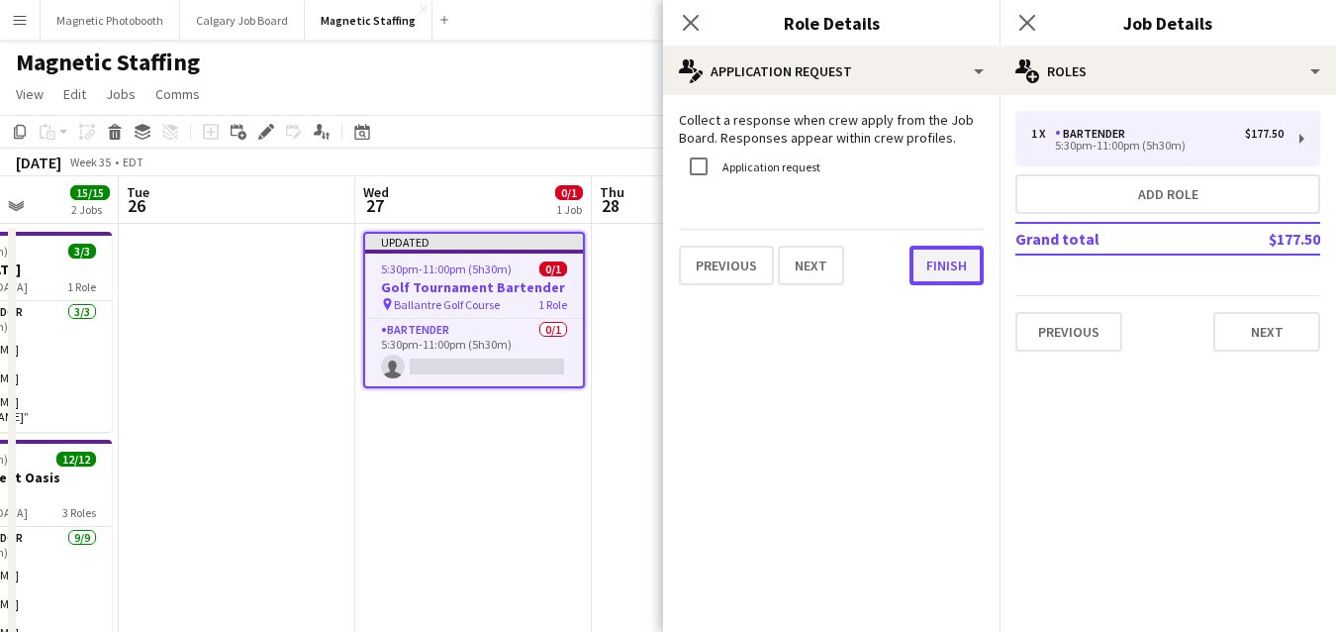
click at [941, 274] on button "Finish" at bounding box center [947, 266] width 74 height 40
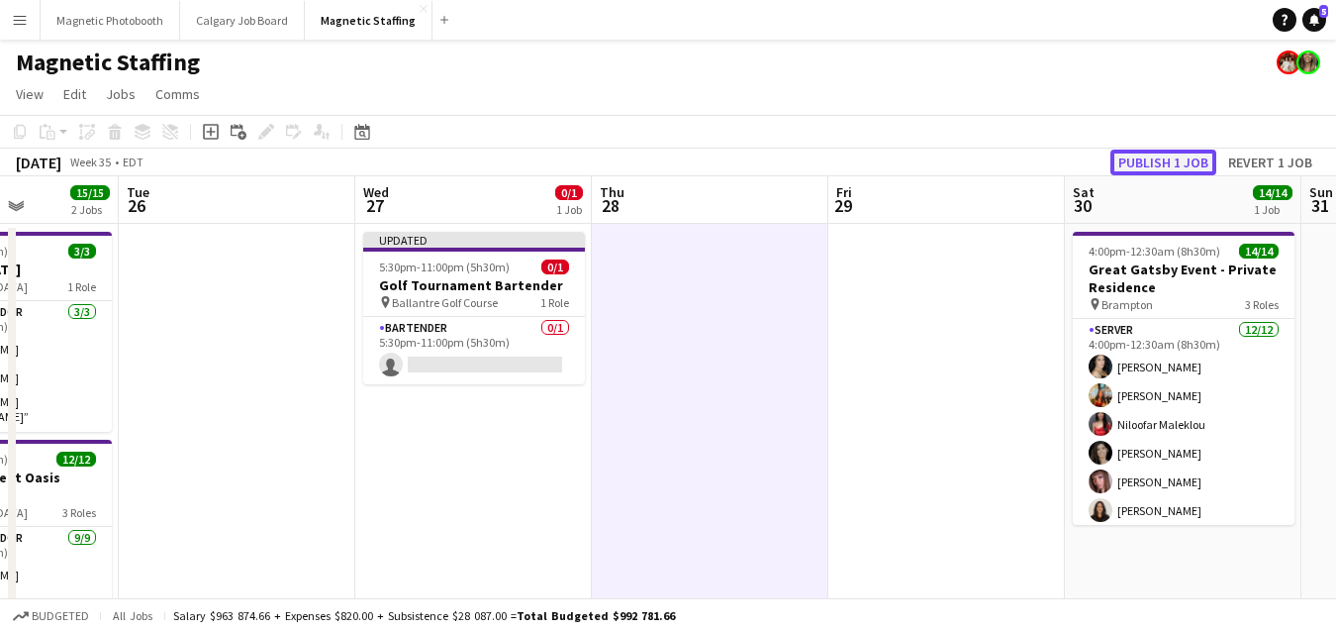
click at [1185, 161] on button "Publish 1 job" at bounding box center [1164, 162] width 106 height 26
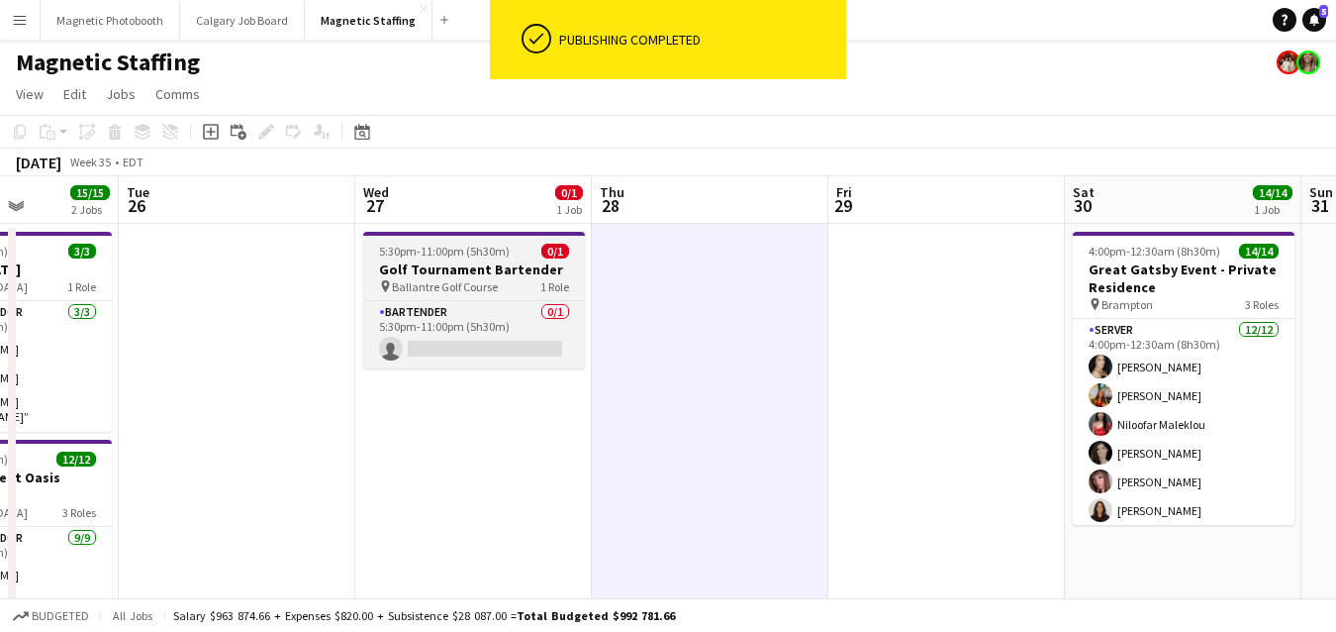
click at [417, 274] on h3 "Golf Tournament Bartender" at bounding box center [474, 269] width 222 height 18
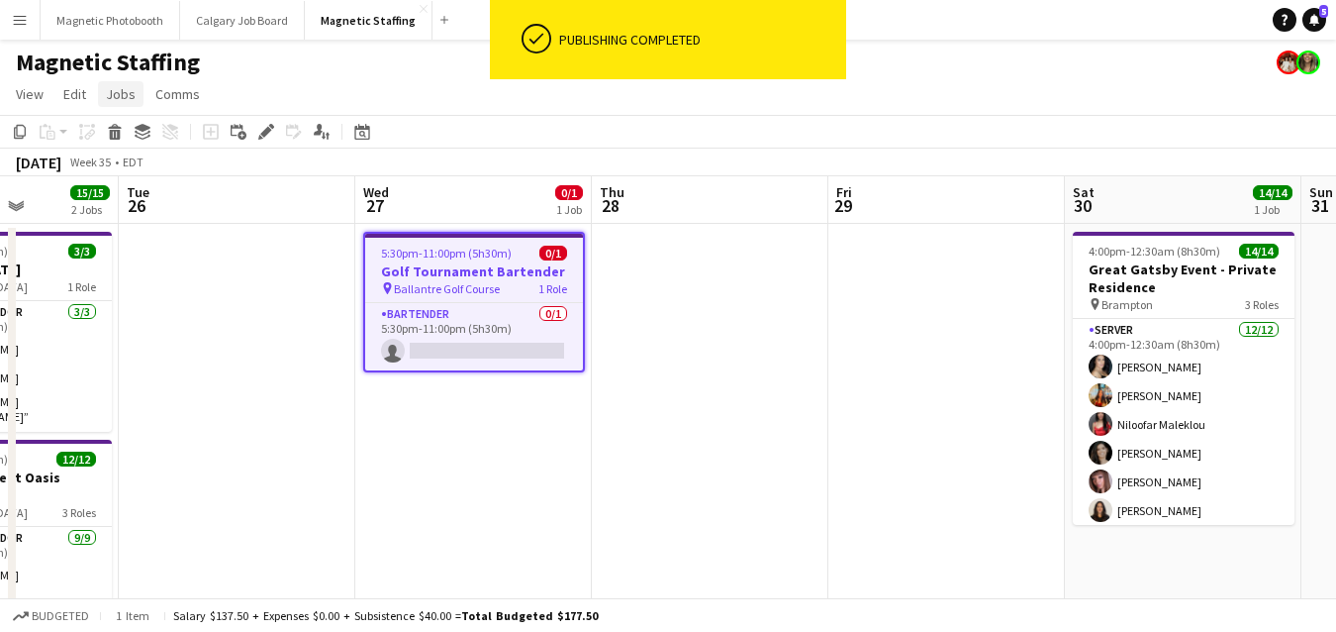
click at [118, 97] on span "Jobs" at bounding box center [121, 94] width 30 height 18
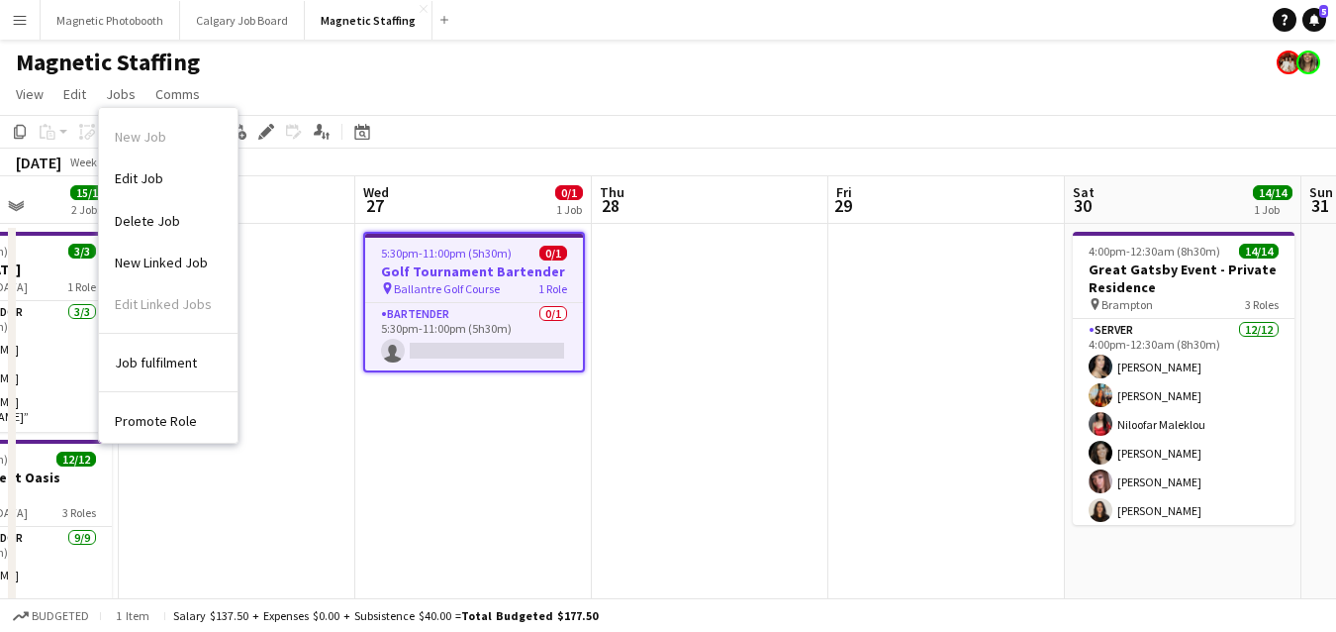
click at [456, 280] on div "pin Ballantre Golf Course 1 Role" at bounding box center [474, 288] width 218 height 16
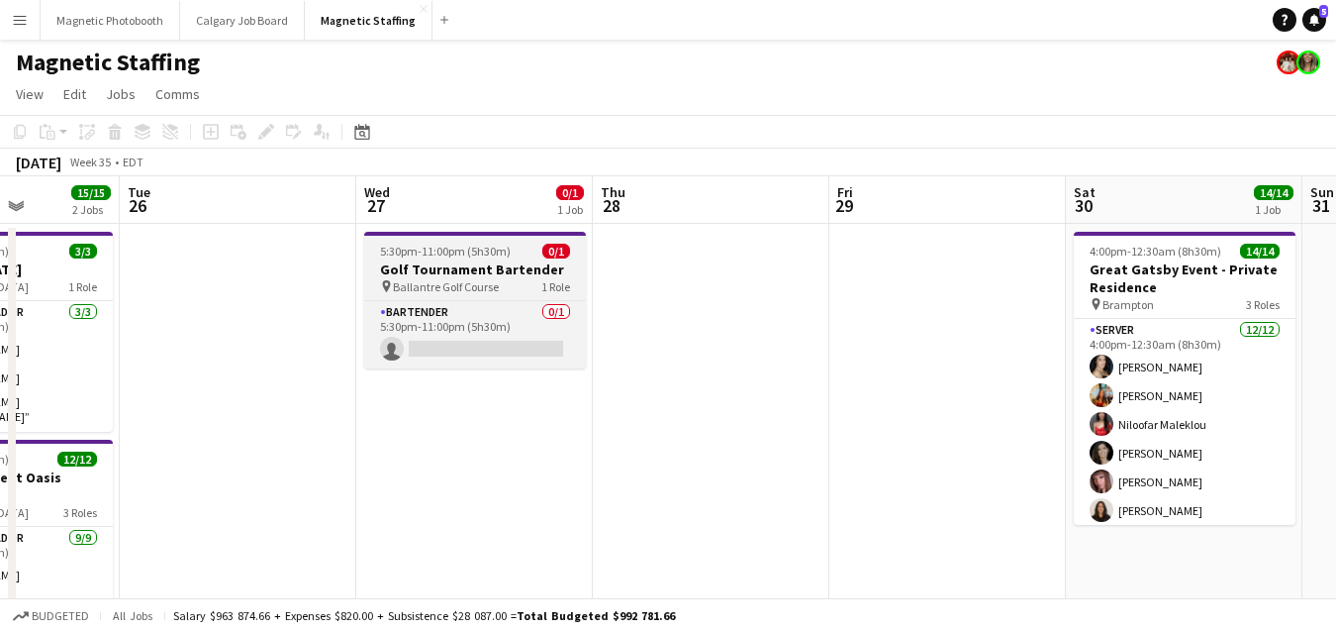
click at [455, 279] on span "Ballantre Golf Course" at bounding box center [446, 286] width 106 height 15
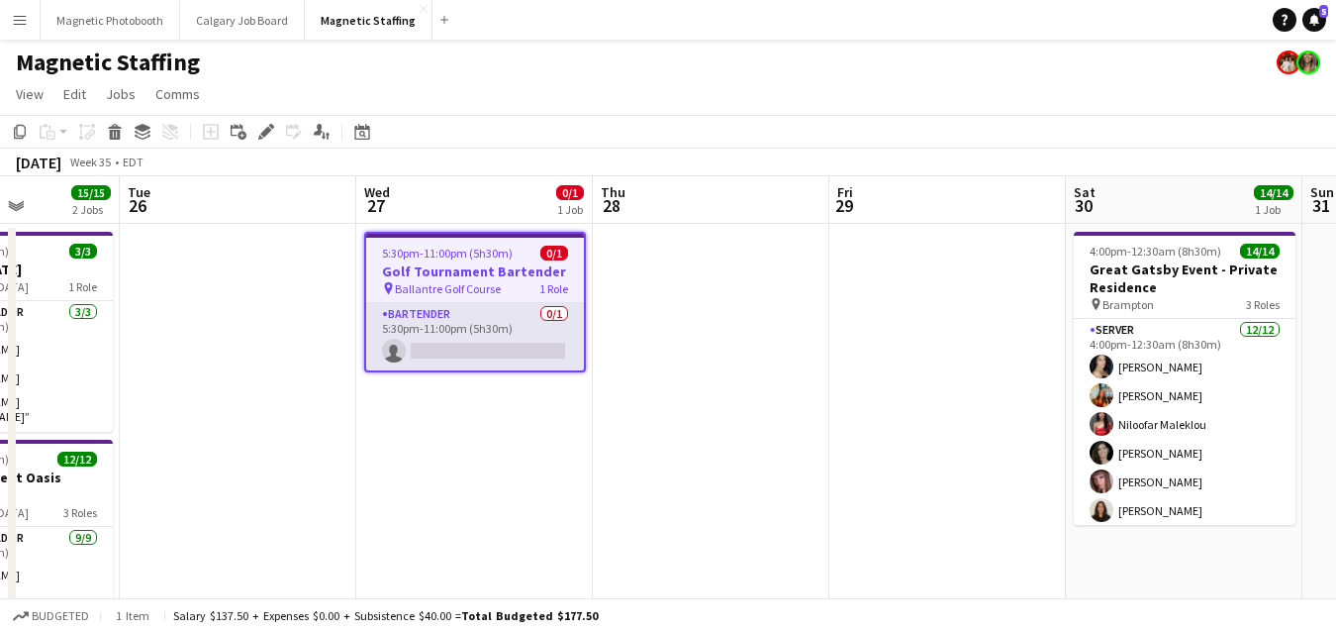
click at [509, 353] on app-card-role "Bartender 0/1 5:30pm-11:00pm (5h30m) single-neutral-actions" at bounding box center [475, 336] width 218 height 67
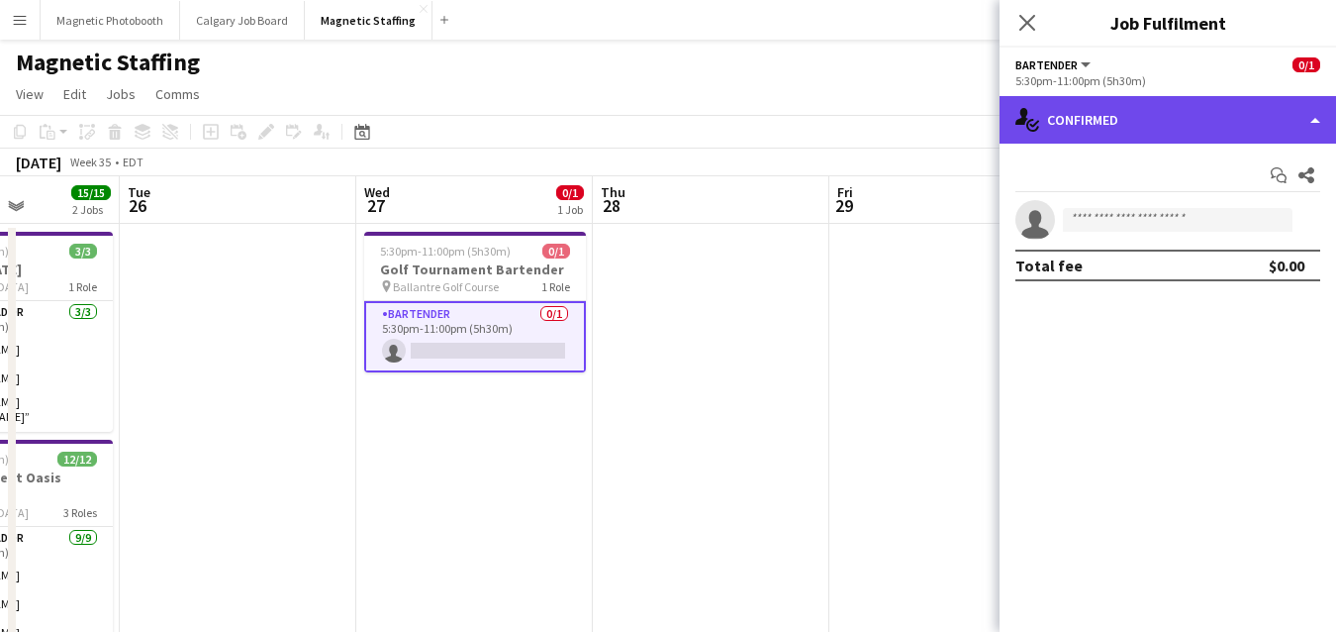
click at [1301, 124] on div "single-neutral-actions-check-2 Confirmed" at bounding box center [1168, 120] width 337 height 48
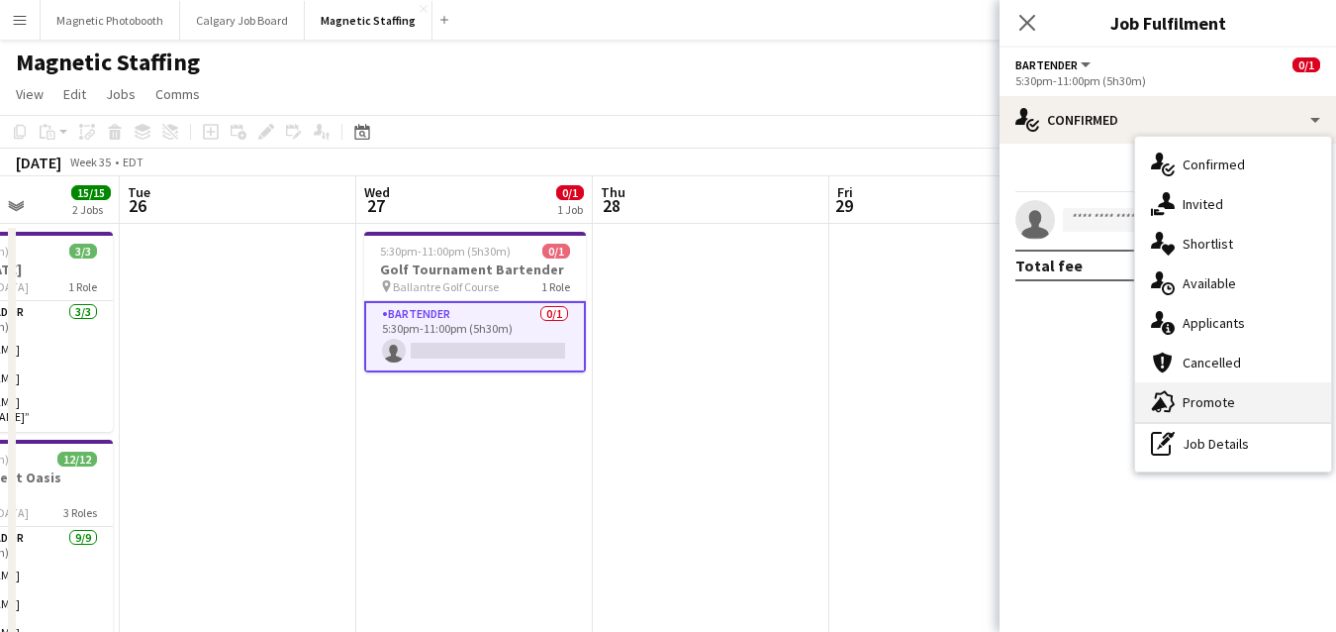
click at [1204, 397] on div "advertising-megaphone Promote" at bounding box center [1233, 402] width 196 height 40
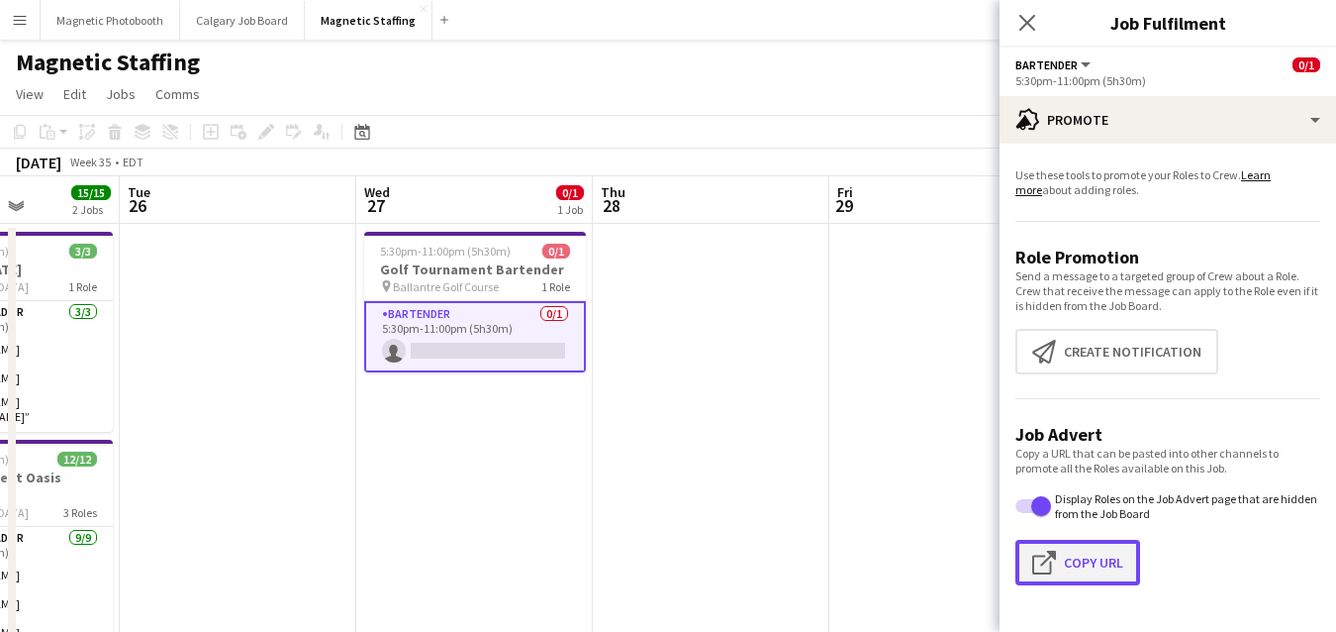
click at [1083, 581] on button "Click to copy URL Copy Url" at bounding box center [1078, 563] width 125 height 46
type textarea "**********"
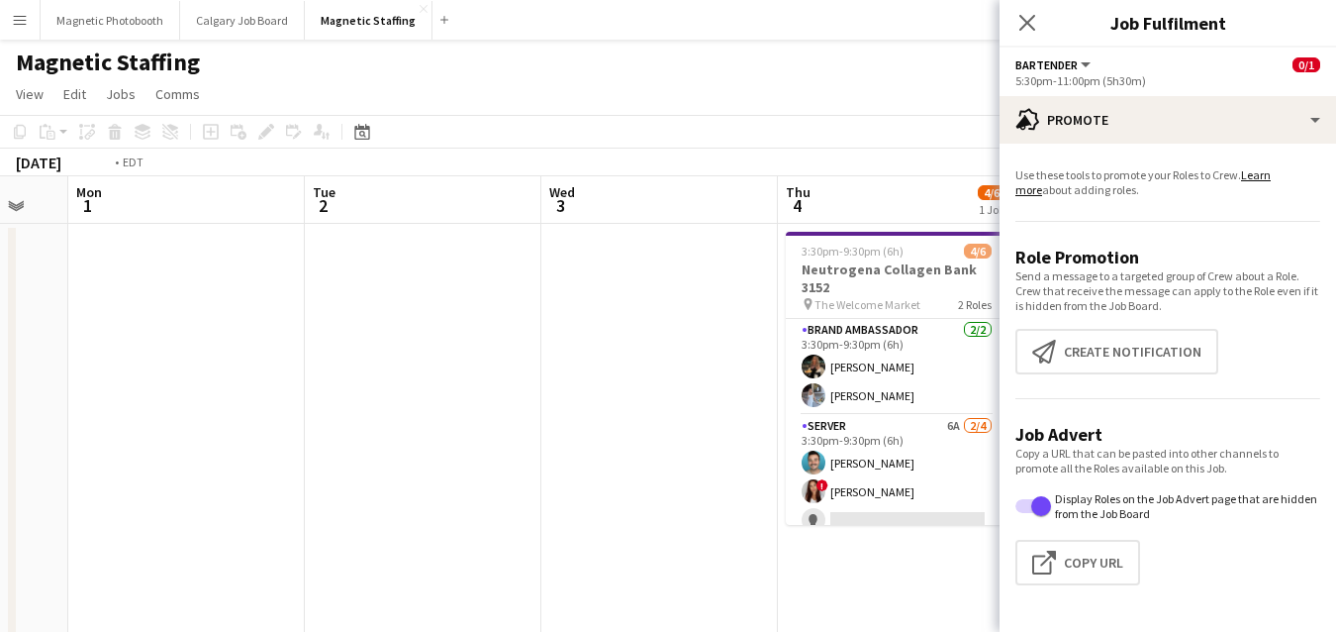
scroll to position [0, 862]
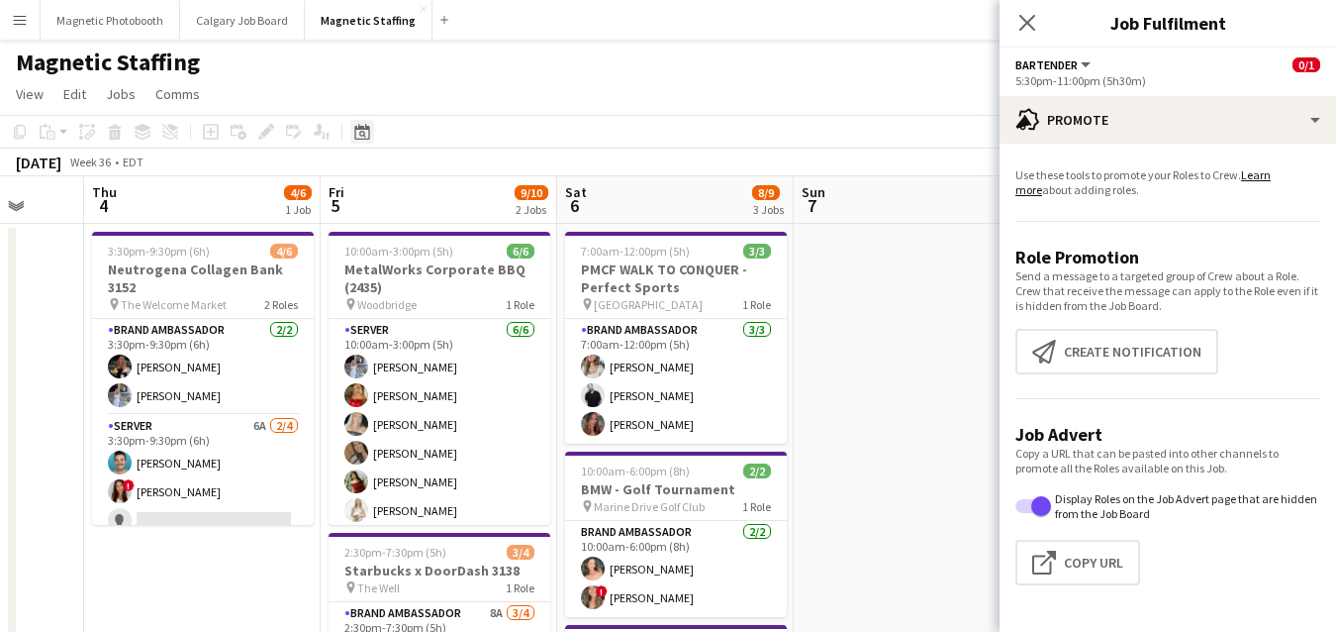
click at [368, 140] on div "Date picker" at bounding box center [362, 132] width 24 height 24
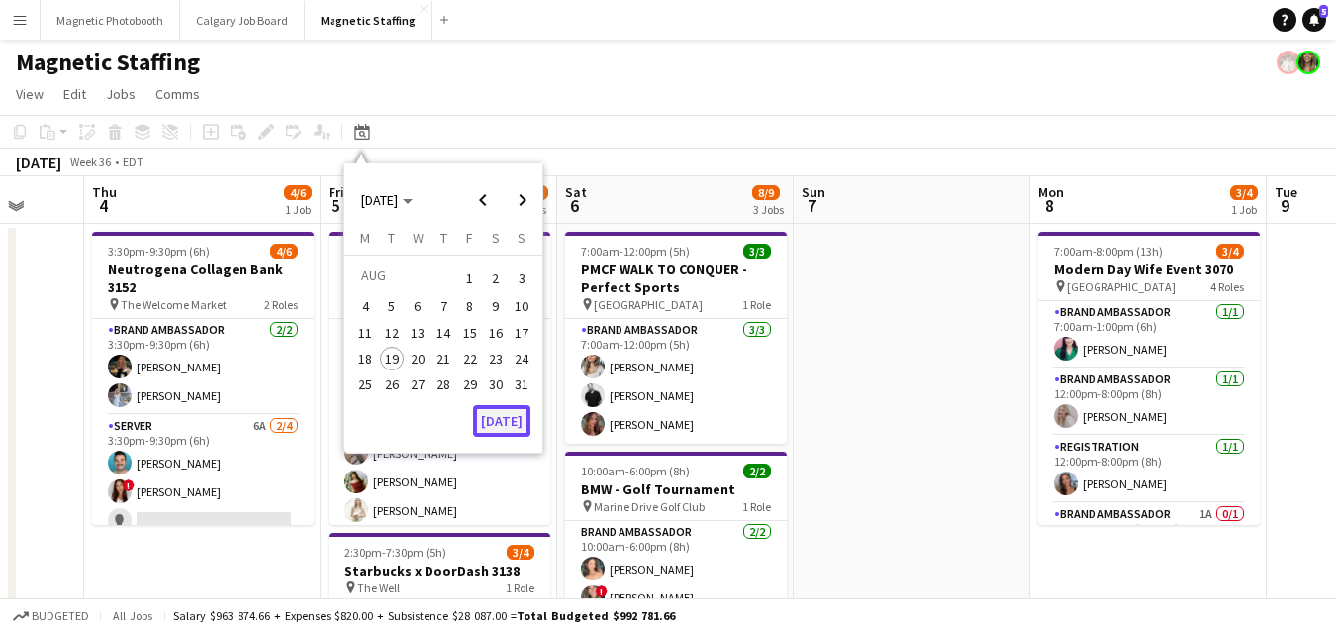
click at [496, 426] on button "[DATE]" at bounding box center [501, 421] width 57 height 32
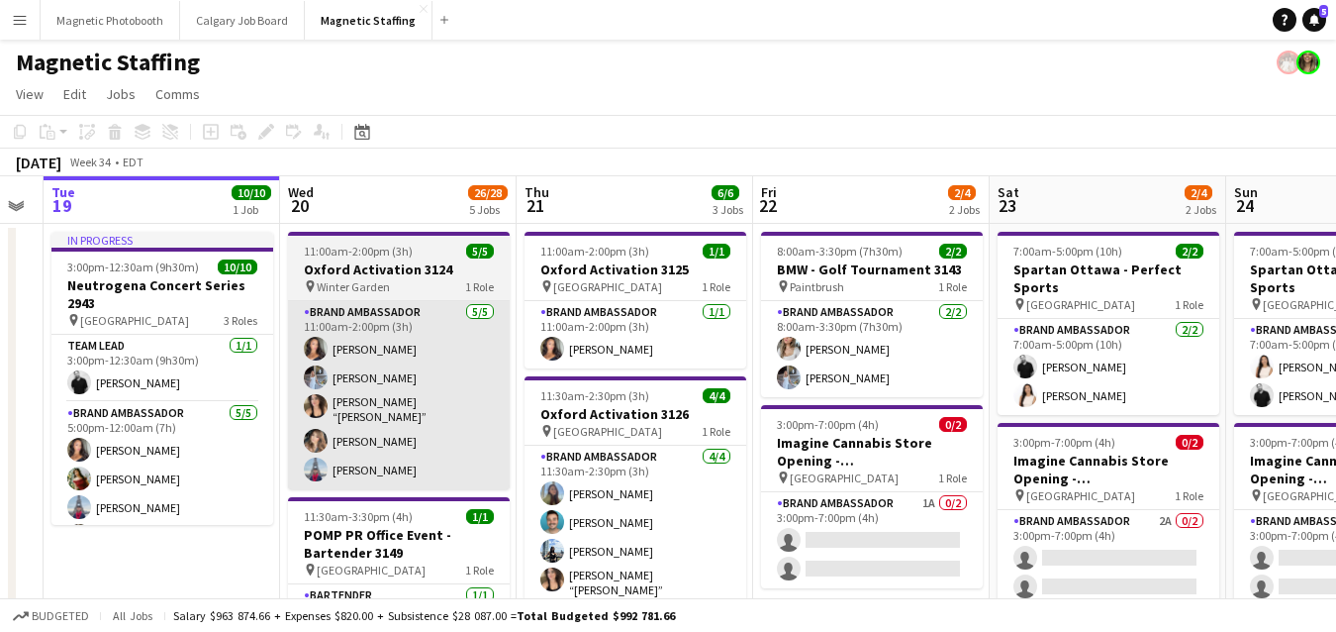
scroll to position [0, 787]
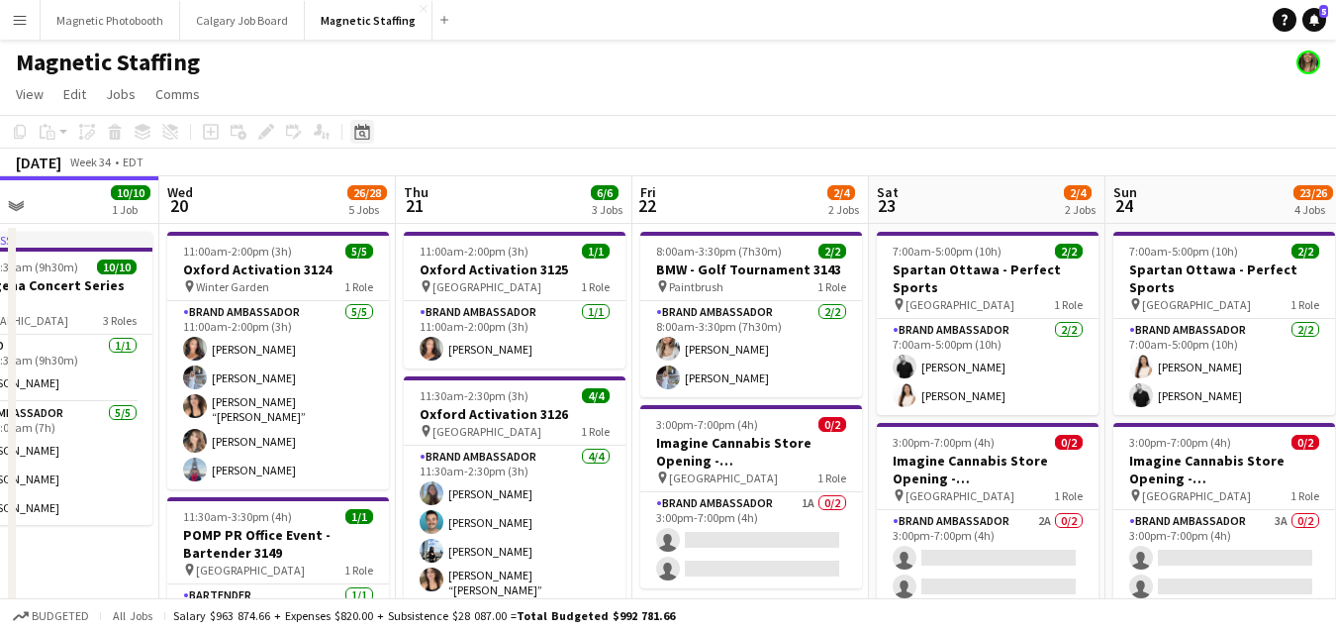
click at [368, 129] on icon at bounding box center [361, 132] width 15 height 16
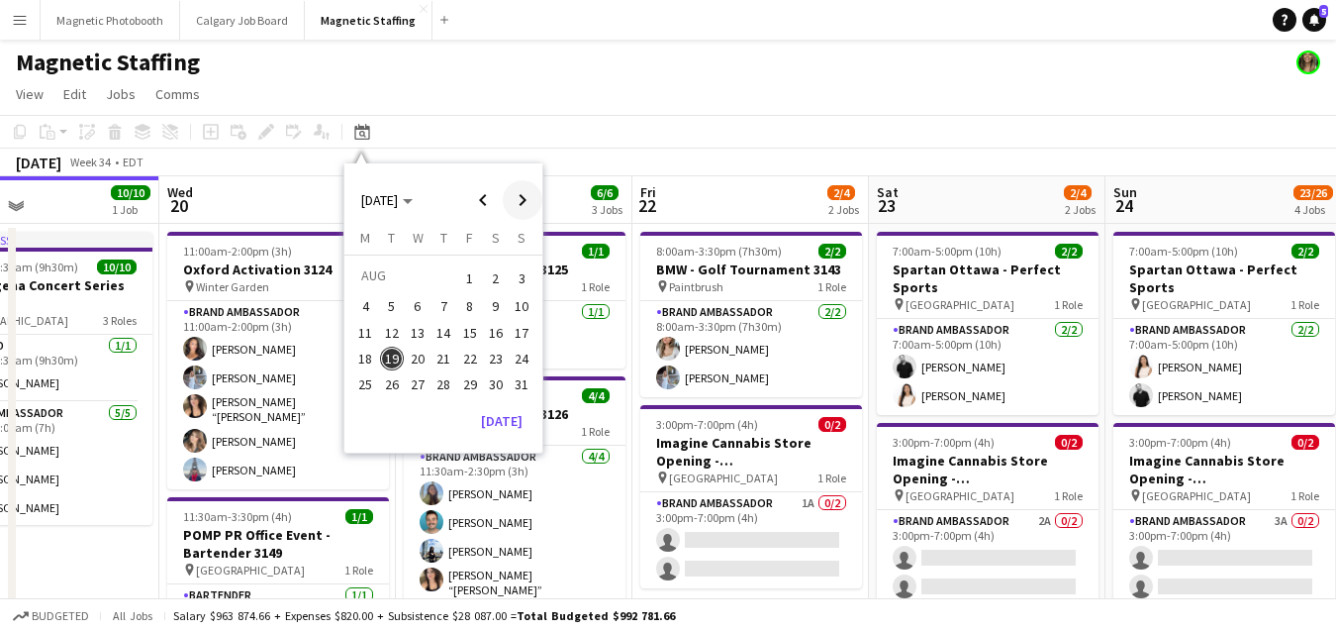
click at [533, 197] on span "Next month" at bounding box center [523, 200] width 40 height 40
click at [497, 353] on span "20" at bounding box center [496, 354] width 24 height 24
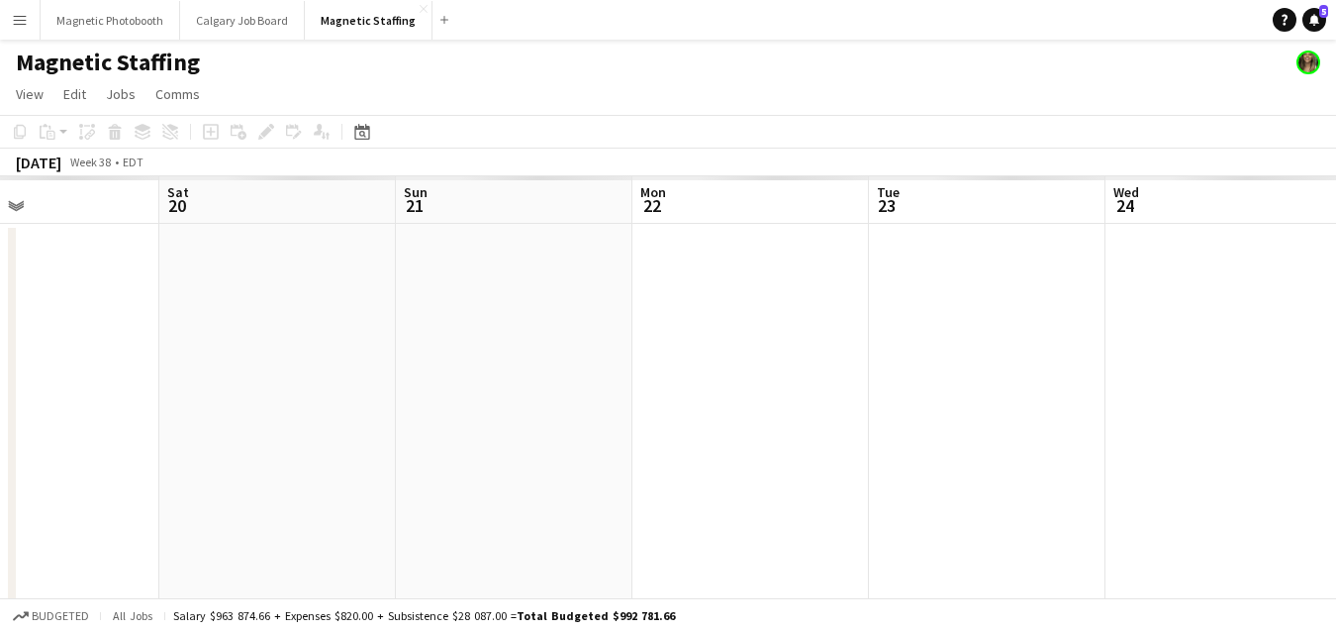
scroll to position [0, 680]
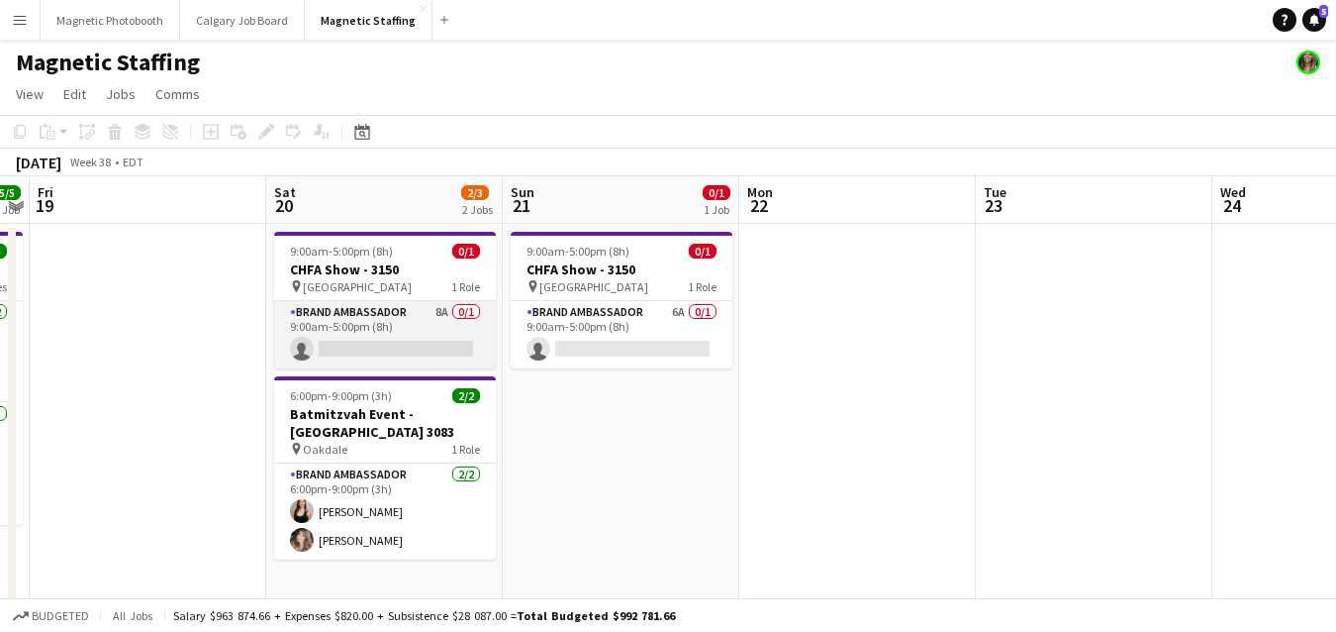
click at [388, 356] on app-card-role "Brand Ambassador 8A 0/1 9:00am-5:00pm (8h) single-neutral-actions" at bounding box center [385, 334] width 222 height 67
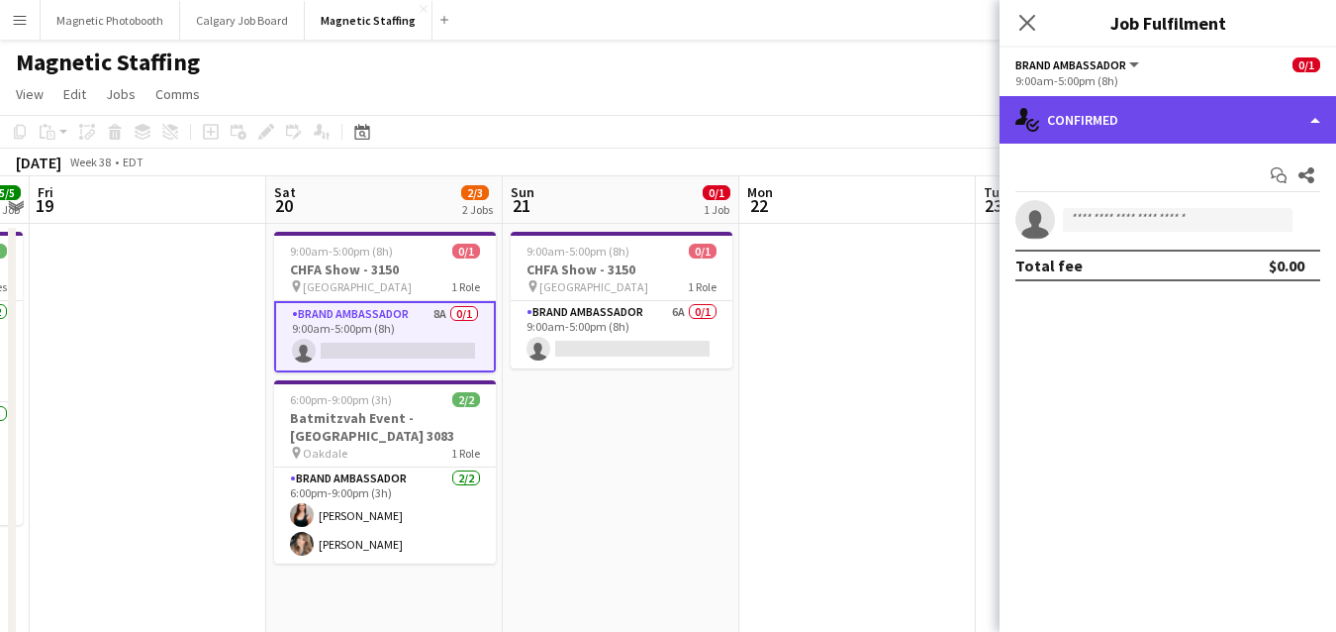
click at [1191, 129] on div "single-neutral-actions-check-2 Confirmed" at bounding box center [1168, 120] width 337 height 48
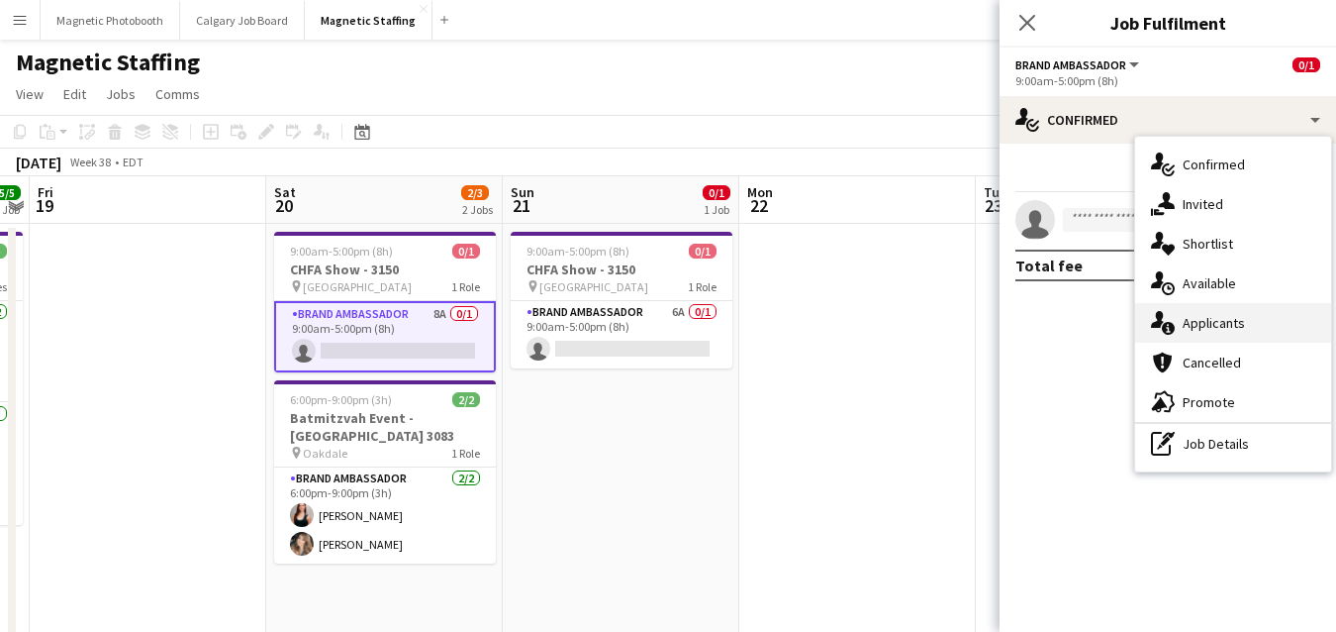
click at [1197, 313] on div "single-neutral-actions-information Applicants" at bounding box center [1233, 323] width 196 height 40
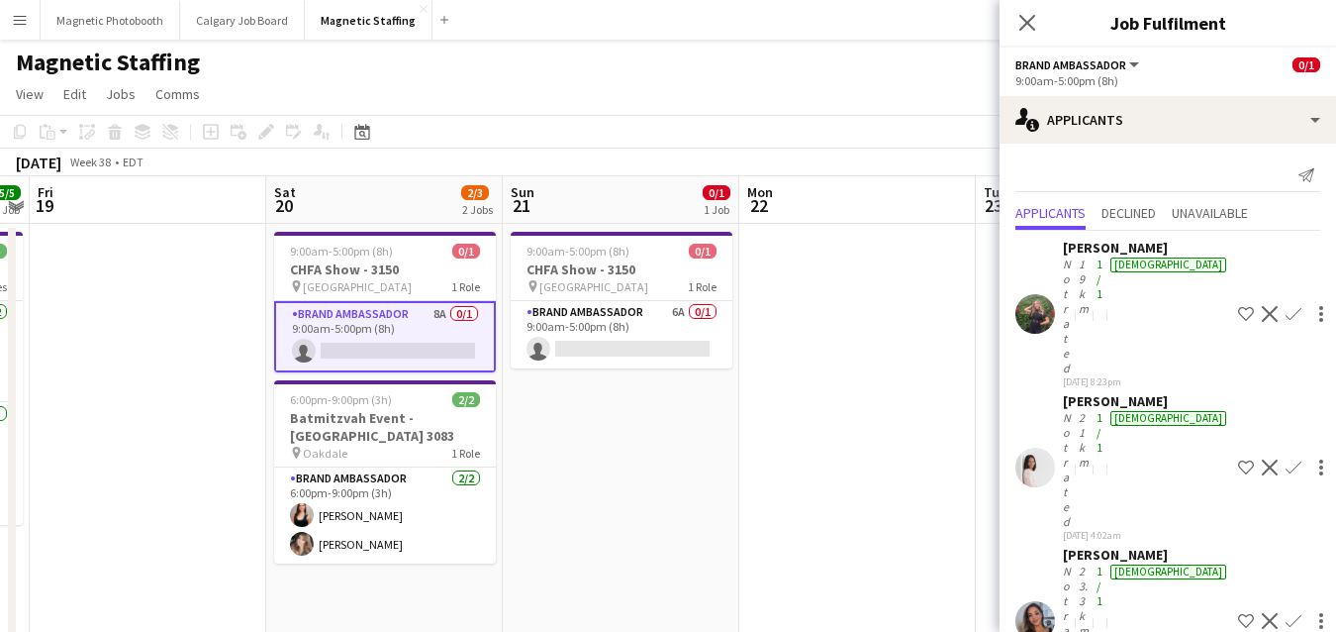
scroll to position [123, 0]
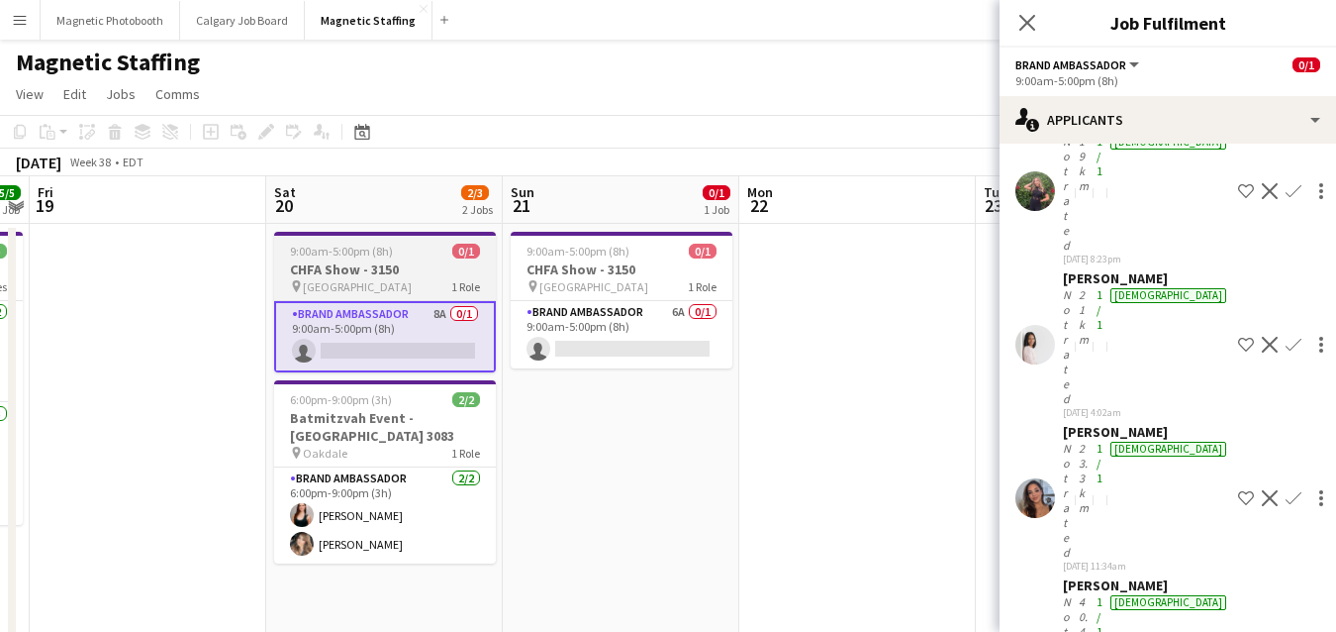
click at [375, 269] on h3 "CHFA Show - 3150" at bounding box center [385, 269] width 222 height 18
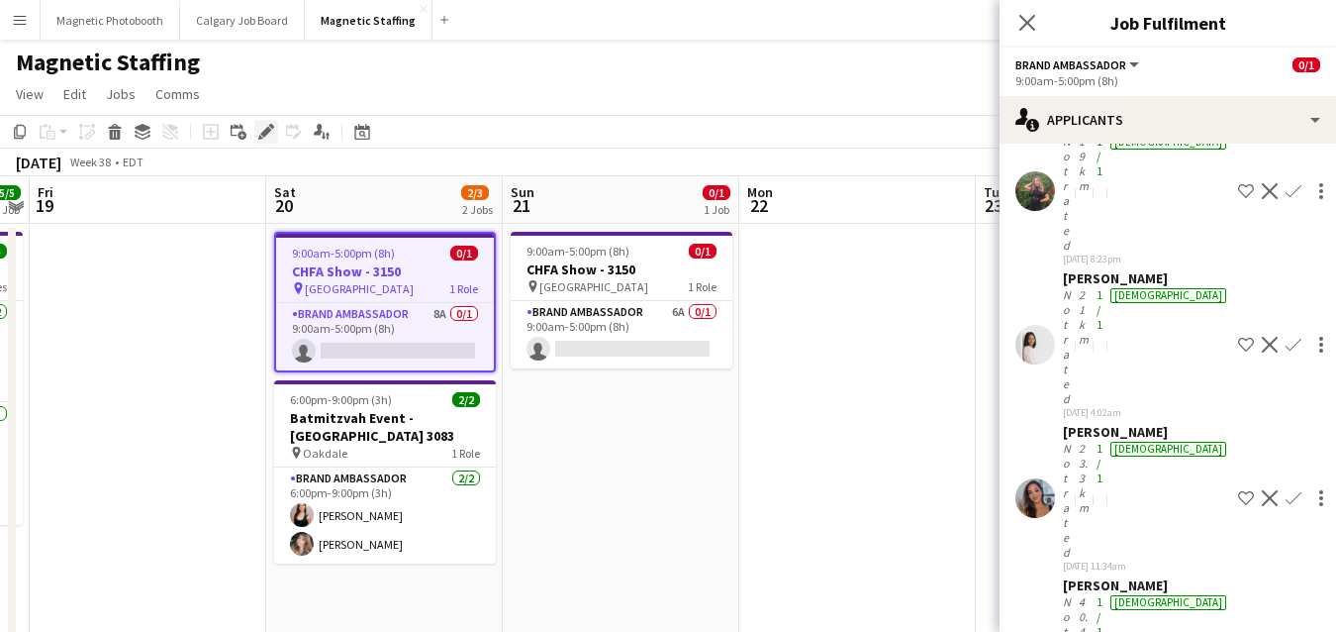
click at [262, 129] on icon "Edit" at bounding box center [266, 132] width 16 height 16
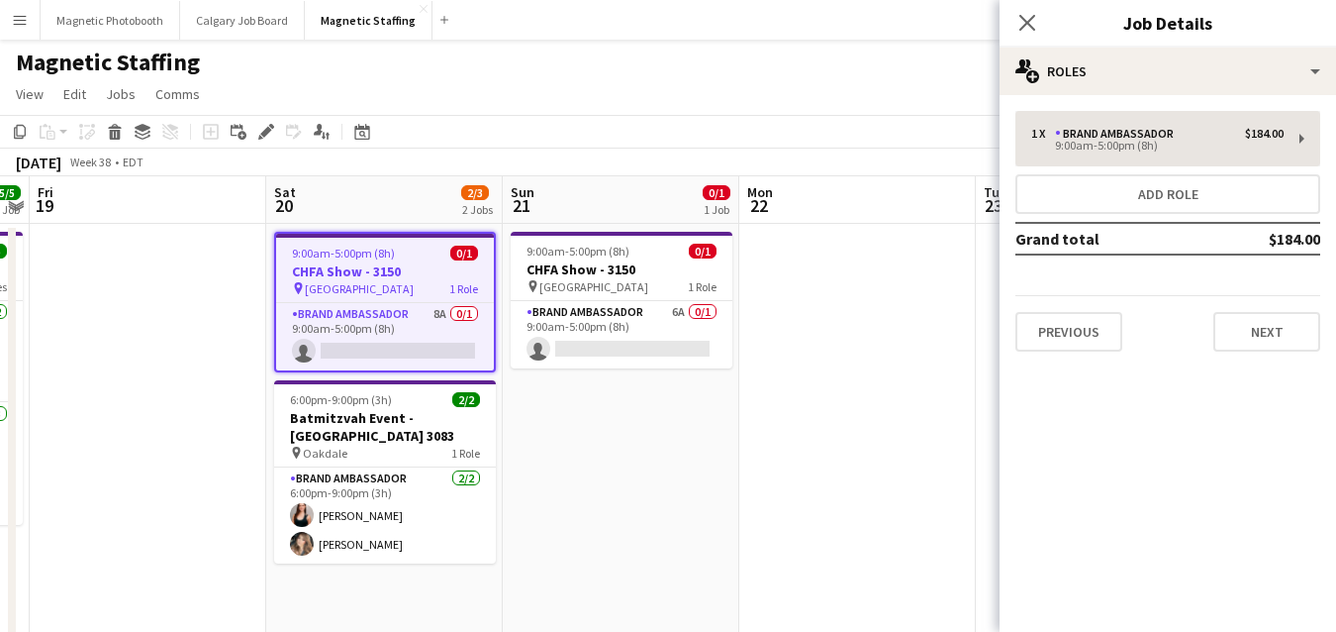
scroll to position [0, 0]
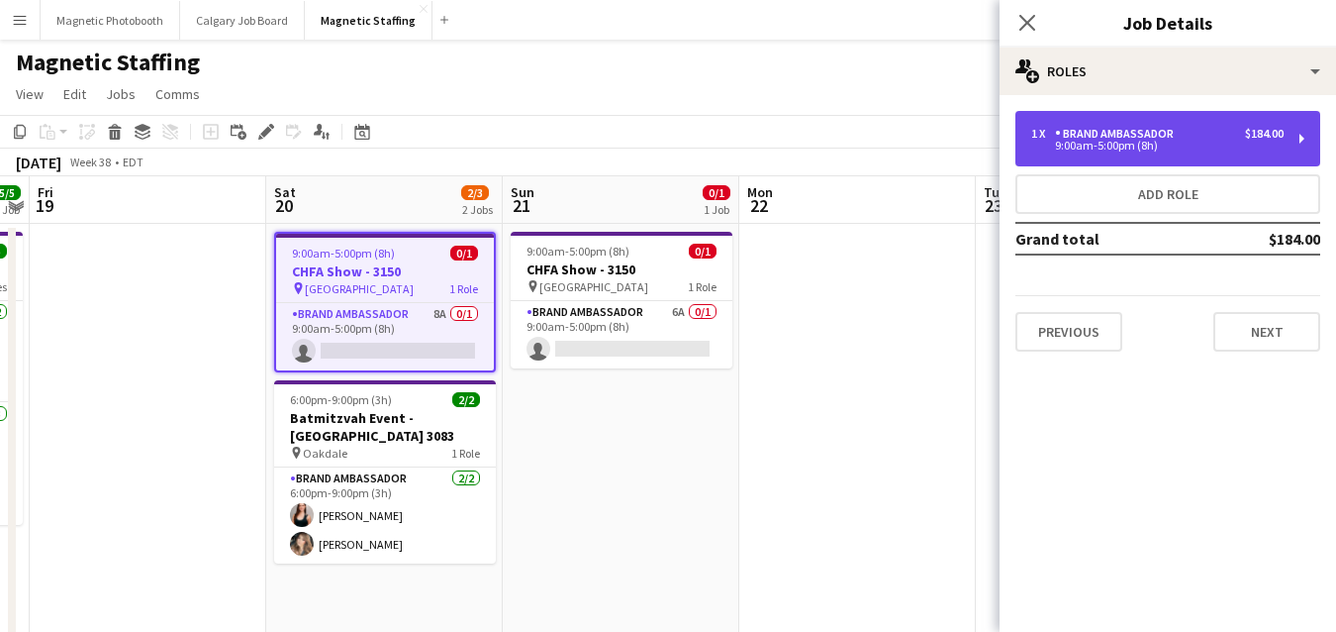
click at [1204, 143] on div "9:00am-5:00pm (8h)" at bounding box center [1158, 146] width 252 height 10
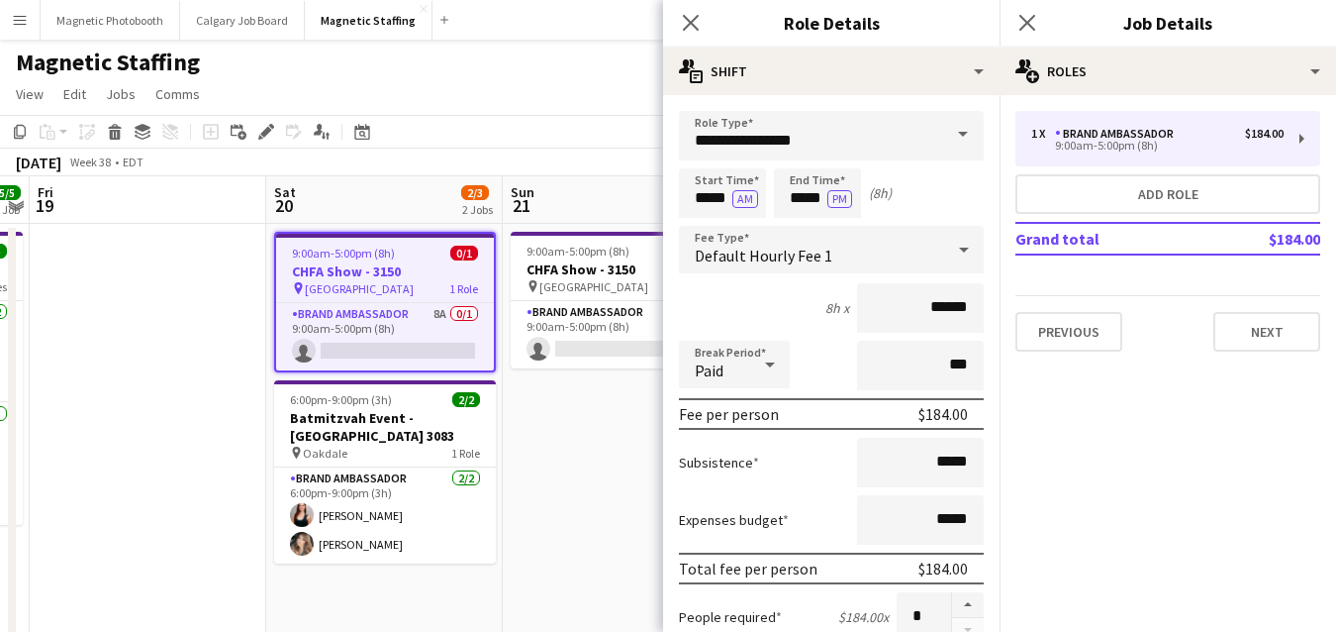
click at [347, 265] on h3 "CHFA Show - 3150" at bounding box center [385, 271] width 218 height 18
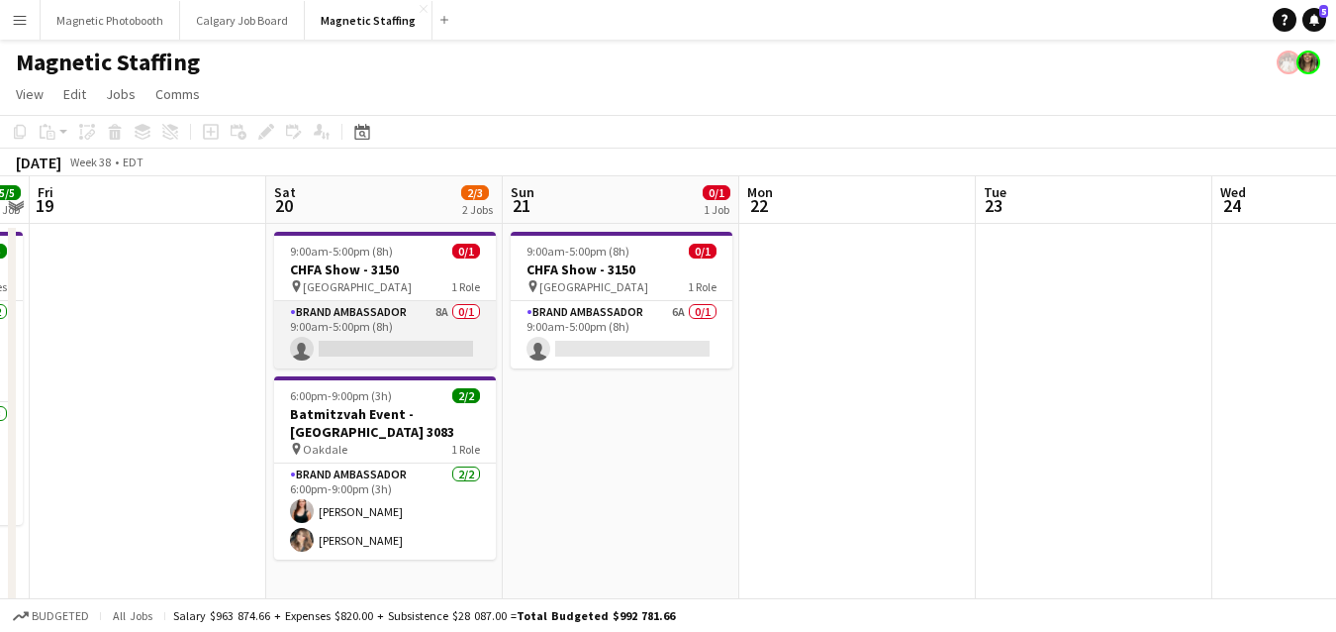
click at [440, 320] on app-card-role "Brand Ambassador 8A 0/1 9:00am-5:00pm (8h) single-neutral-actions" at bounding box center [385, 334] width 222 height 67
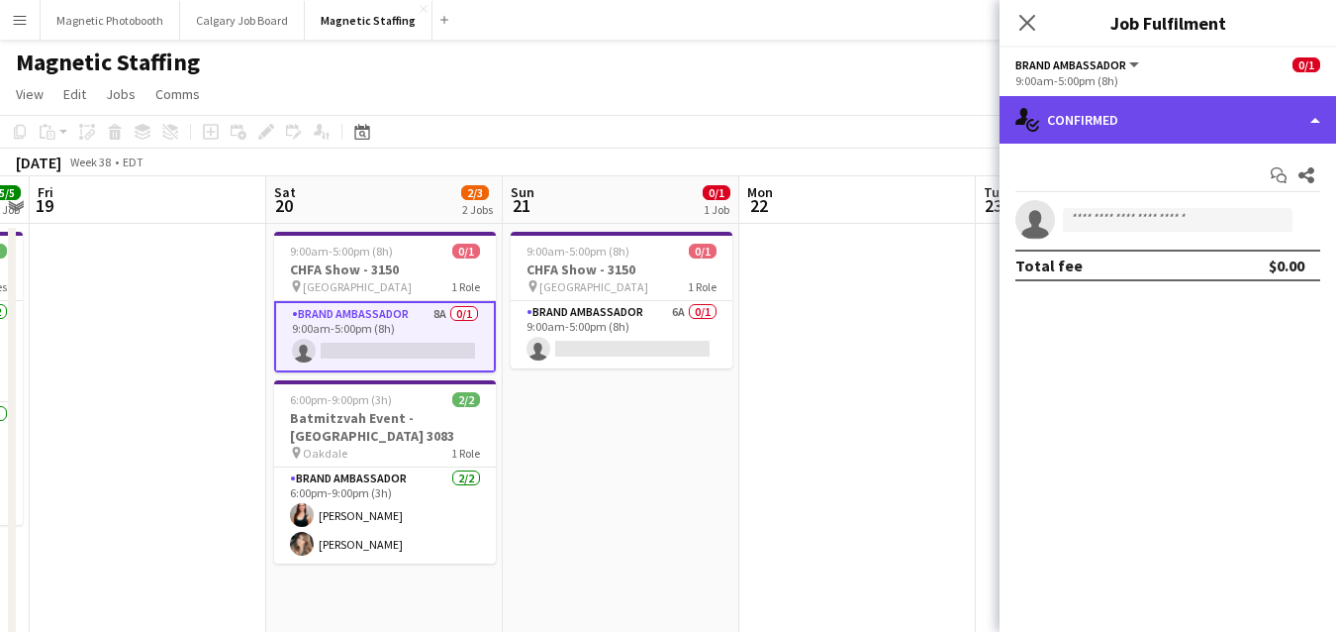
click at [1199, 133] on div "single-neutral-actions-check-2 Confirmed" at bounding box center [1168, 120] width 337 height 48
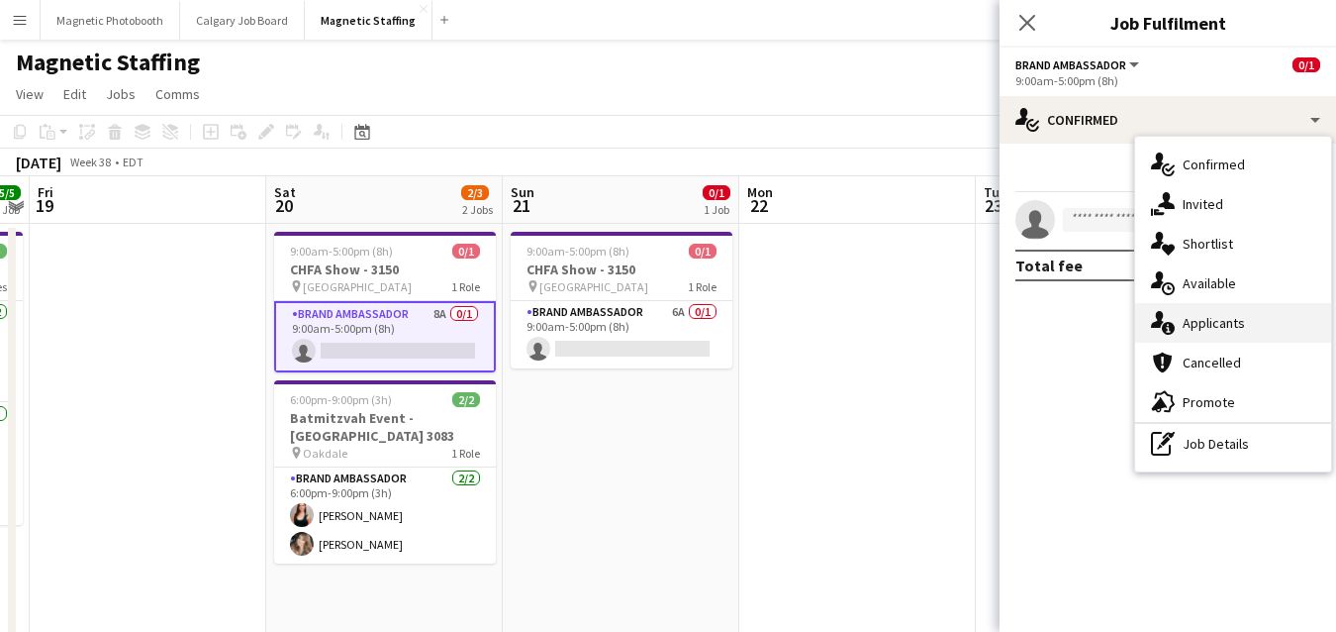
click at [1186, 315] on div "single-neutral-actions-information Applicants" at bounding box center [1233, 323] width 196 height 40
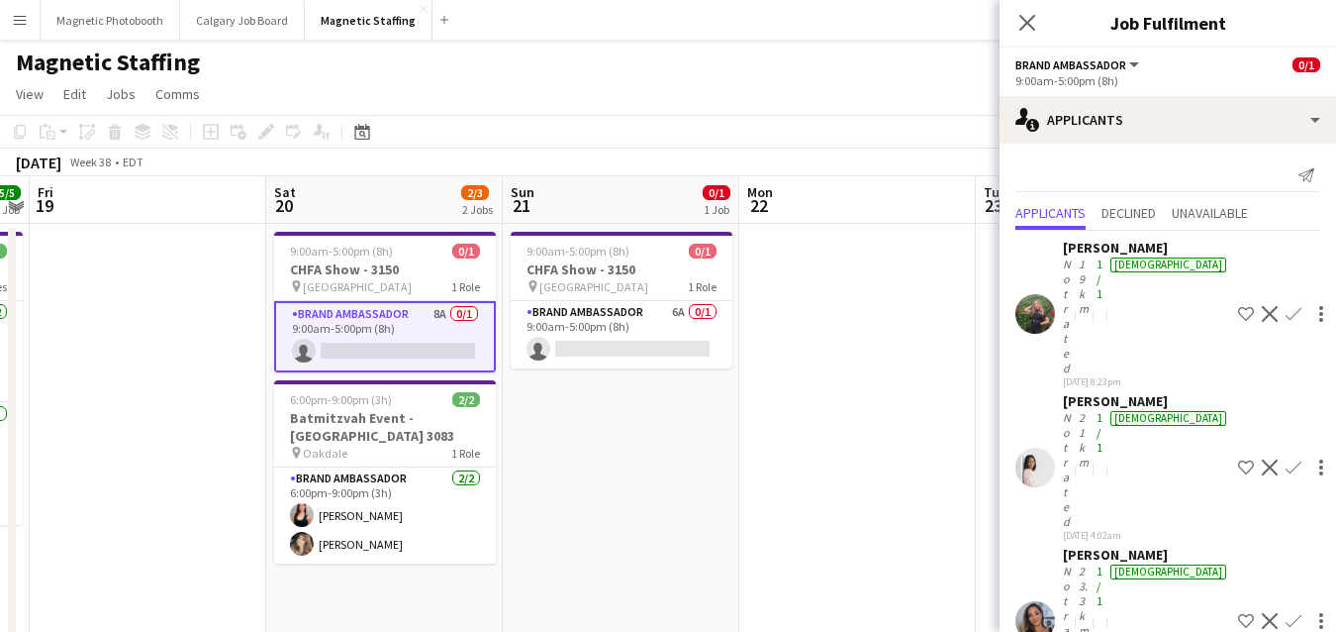
scroll to position [4, 0]
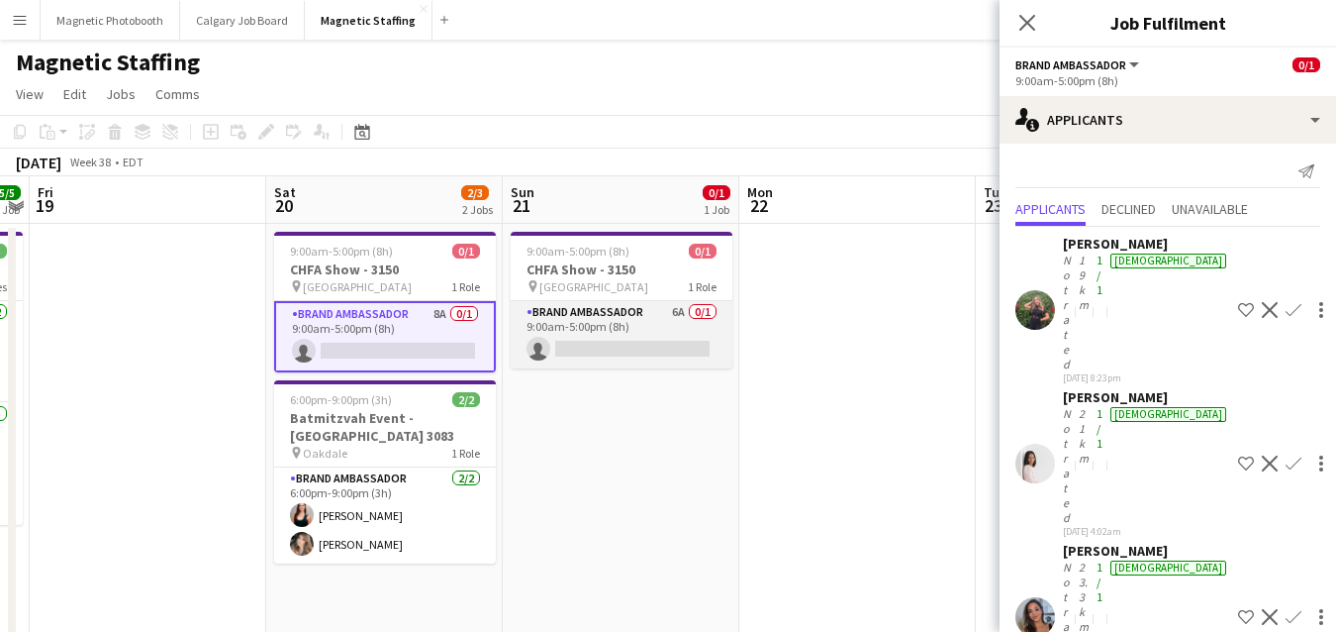
click at [698, 343] on app-card-role "Brand Ambassador 6A 0/1 9:00am-5:00pm (8h) single-neutral-actions" at bounding box center [622, 334] width 222 height 67
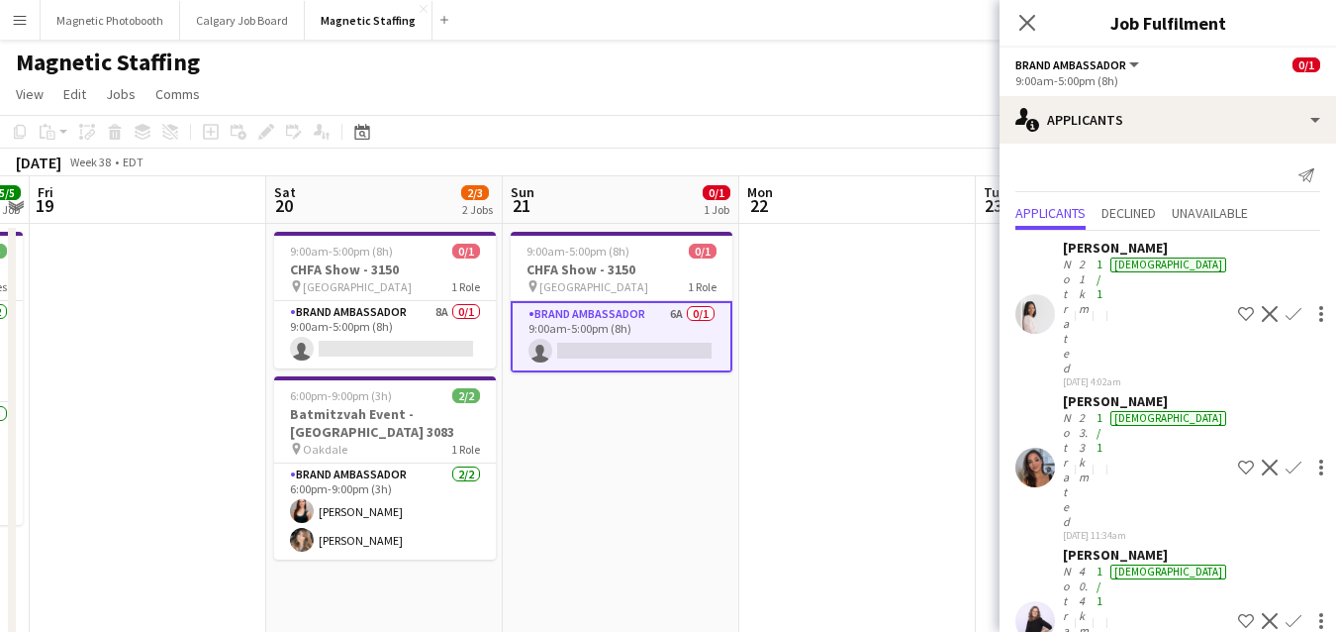
scroll to position [8, 0]
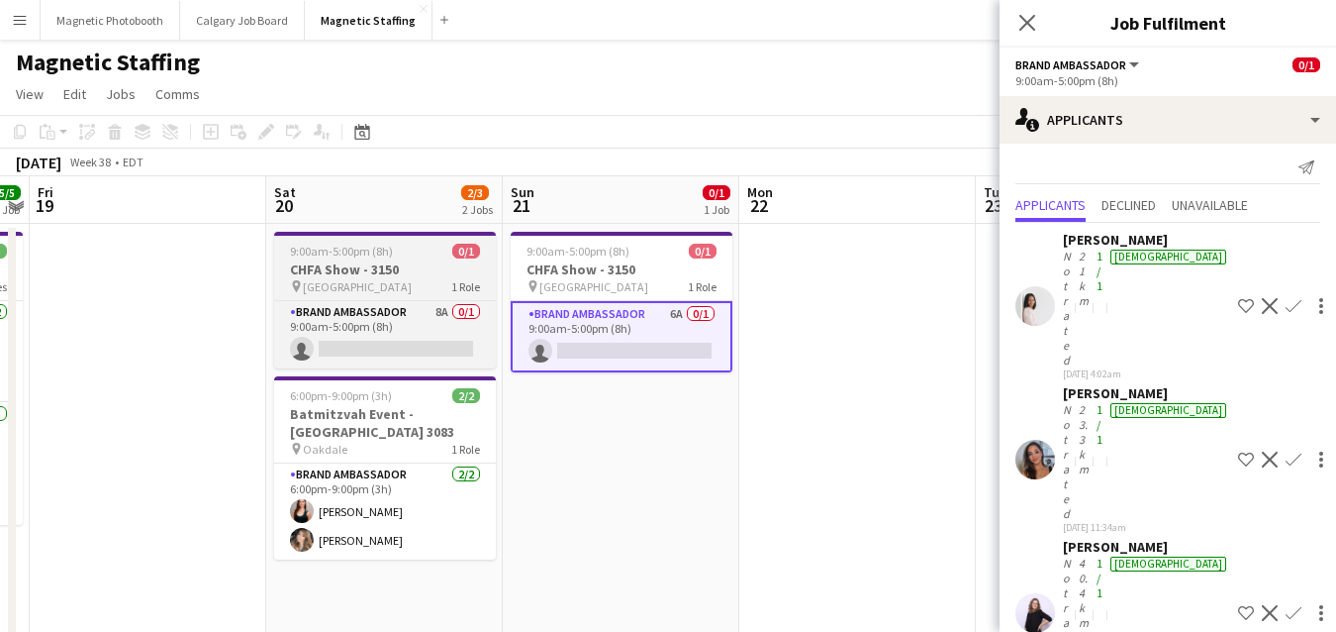
click at [391, 248] on div "9:00am-5:00pm (8h) 0/1" at bounding box center [385, 251] width 222 height 15
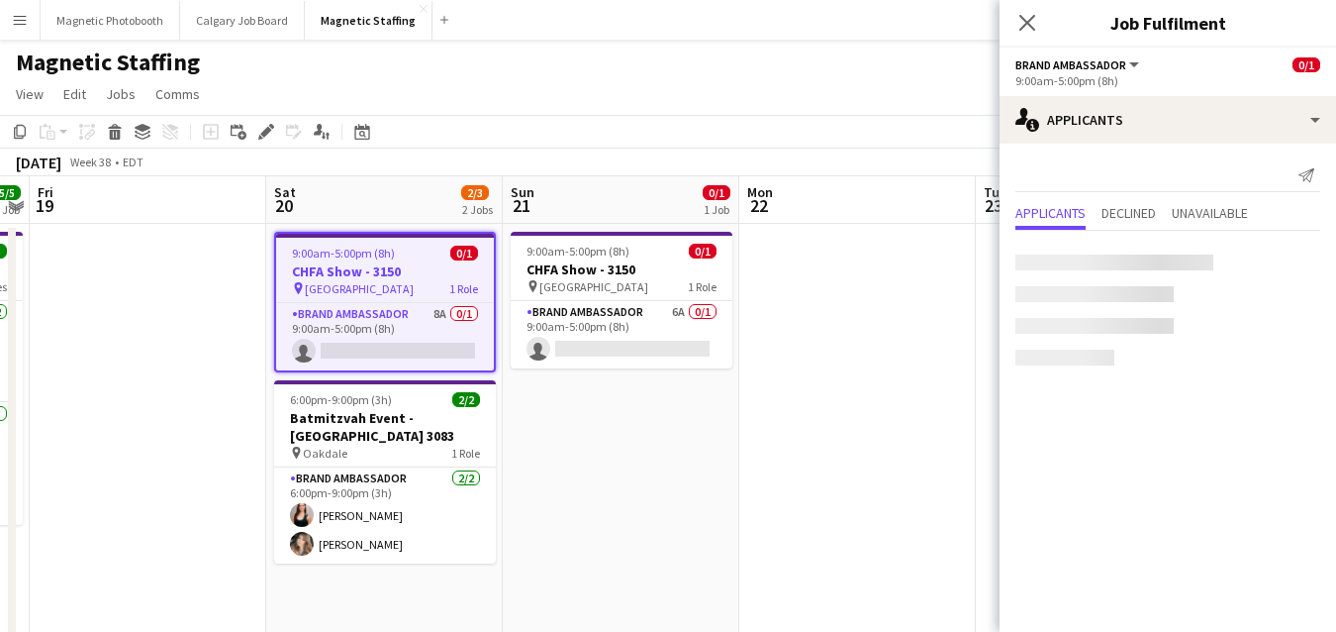
scroll to position [0, 0]
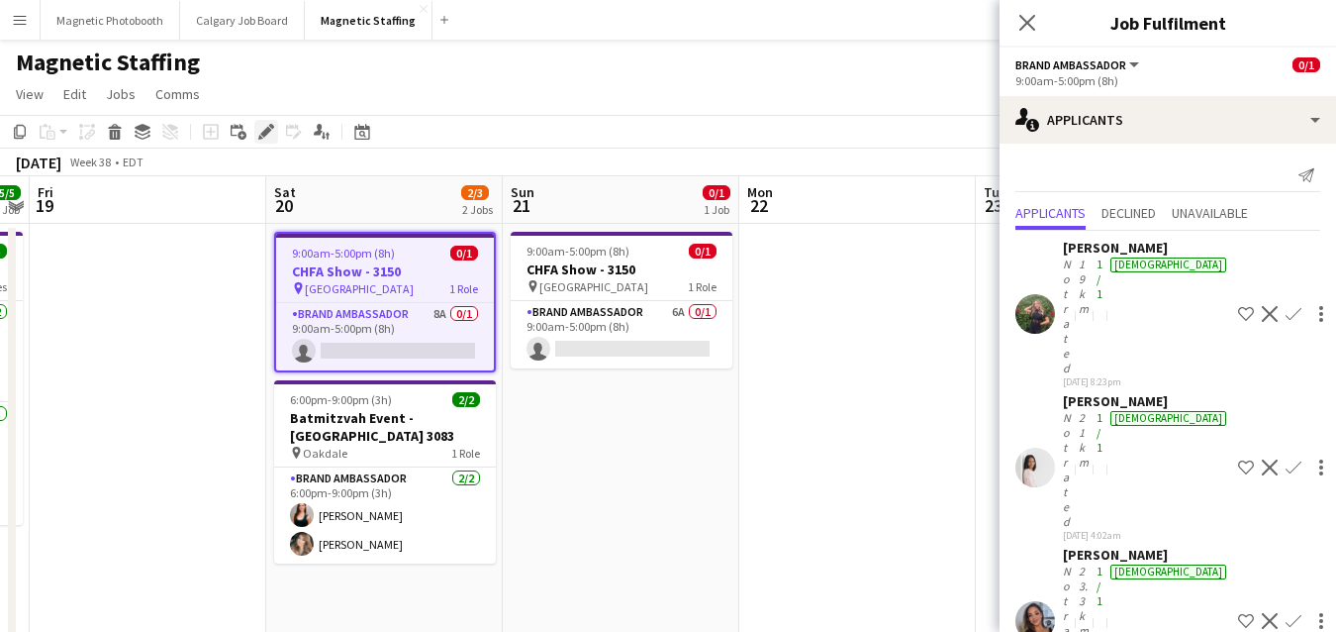
click at [270, 129] on icon "Edit" at bounding box center [266, 132] width 16 height 16
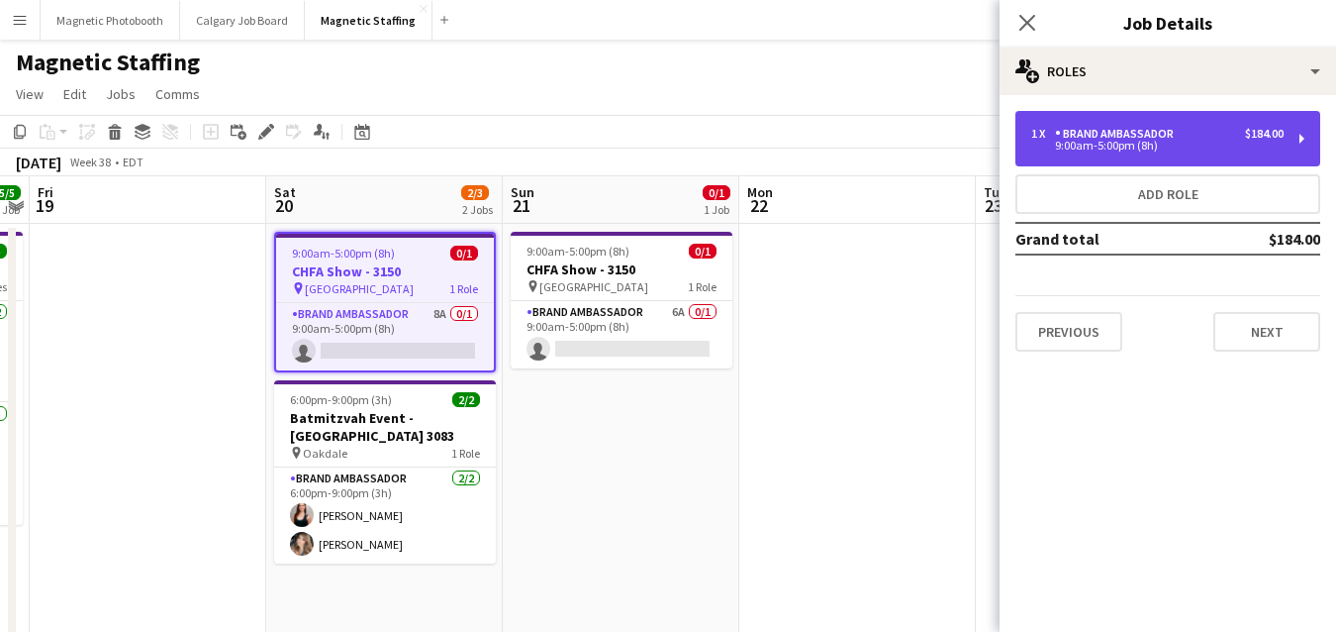
click at [1141, 136] on div "Brand Ambassador" at bounding box center [1118, 134] width 127 height 14
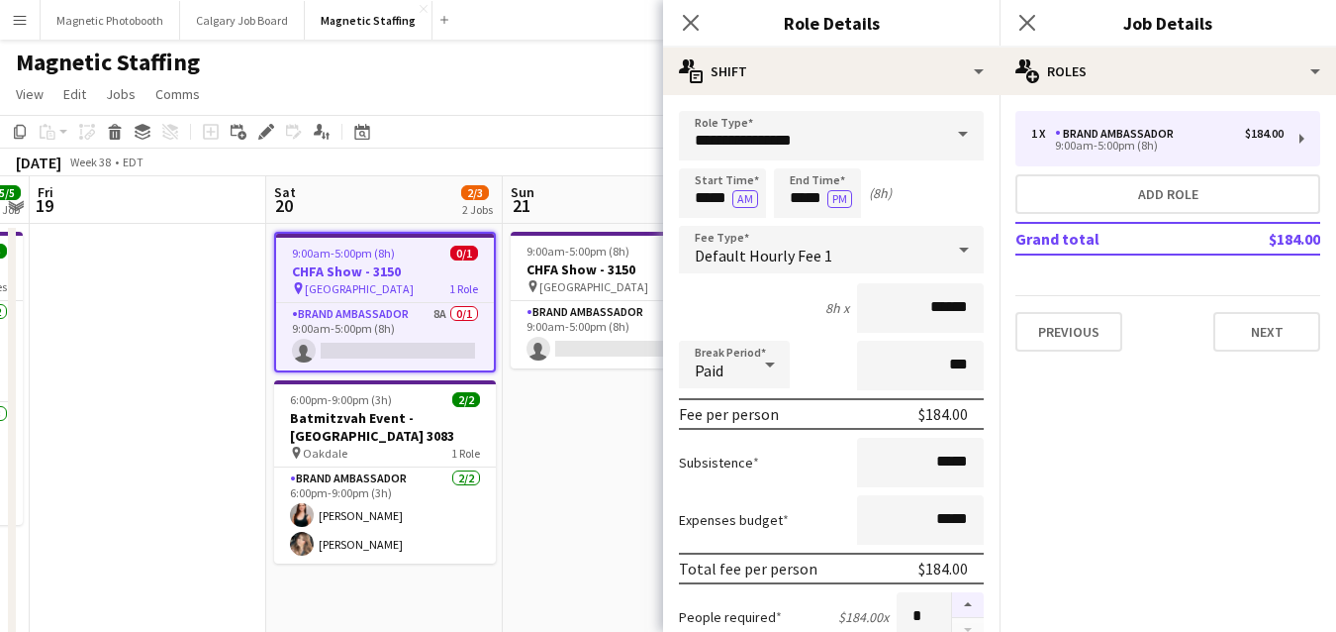
click at [968, 603] on button "button" at bounding box center [968, 605] width 32 height 26
type input "*"
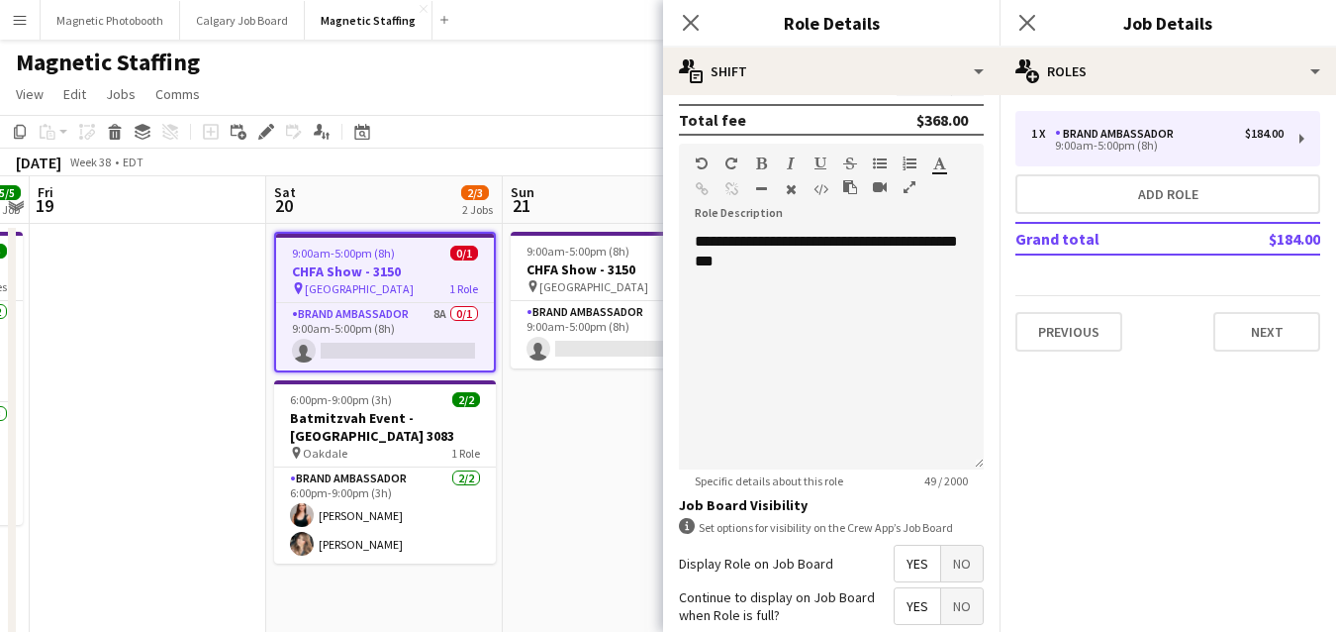
scroll to position [707, 0]
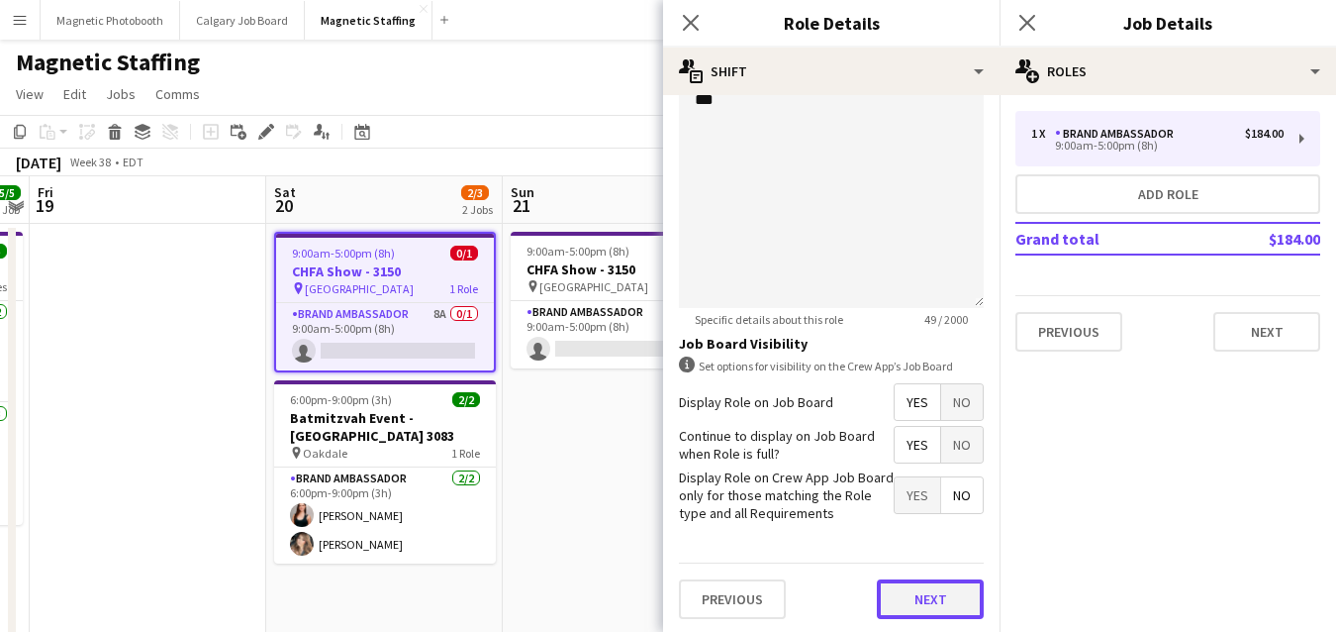
click at [948, 601] on button "Next" at bounding box center [930, 599] width 107 height 40
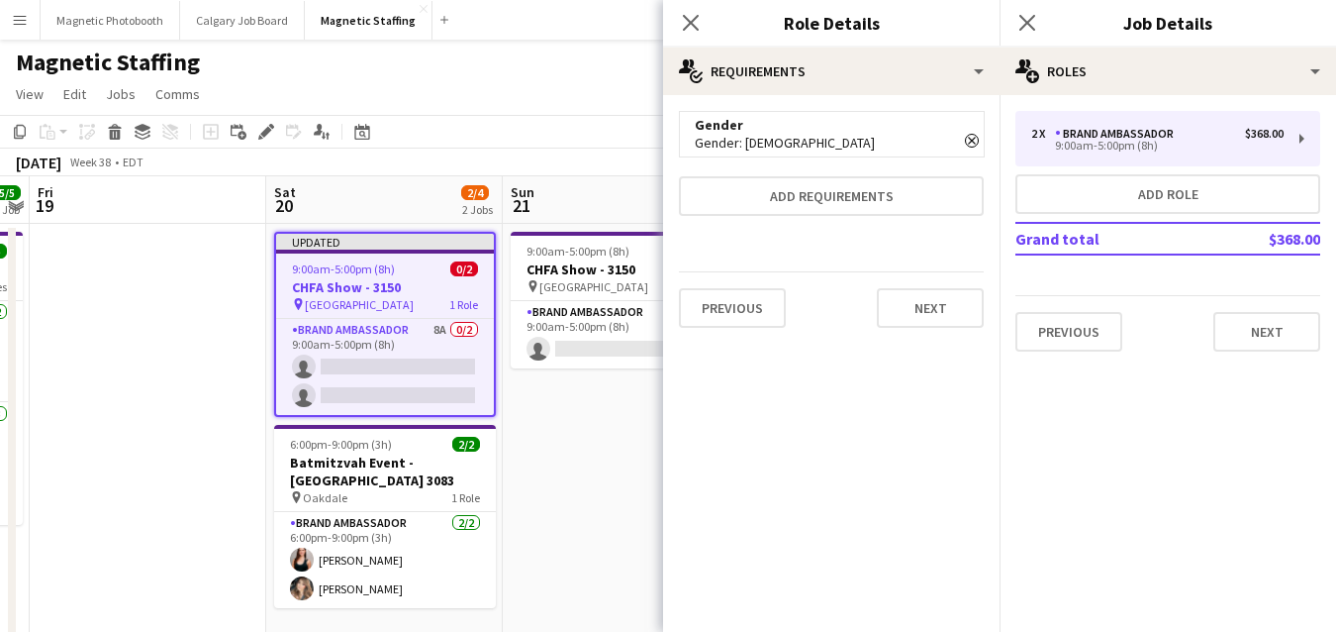
scroll to position [0, 0]
click at [935, 315] on button "Next" at bounding box center [930, 308] width 107 height 40
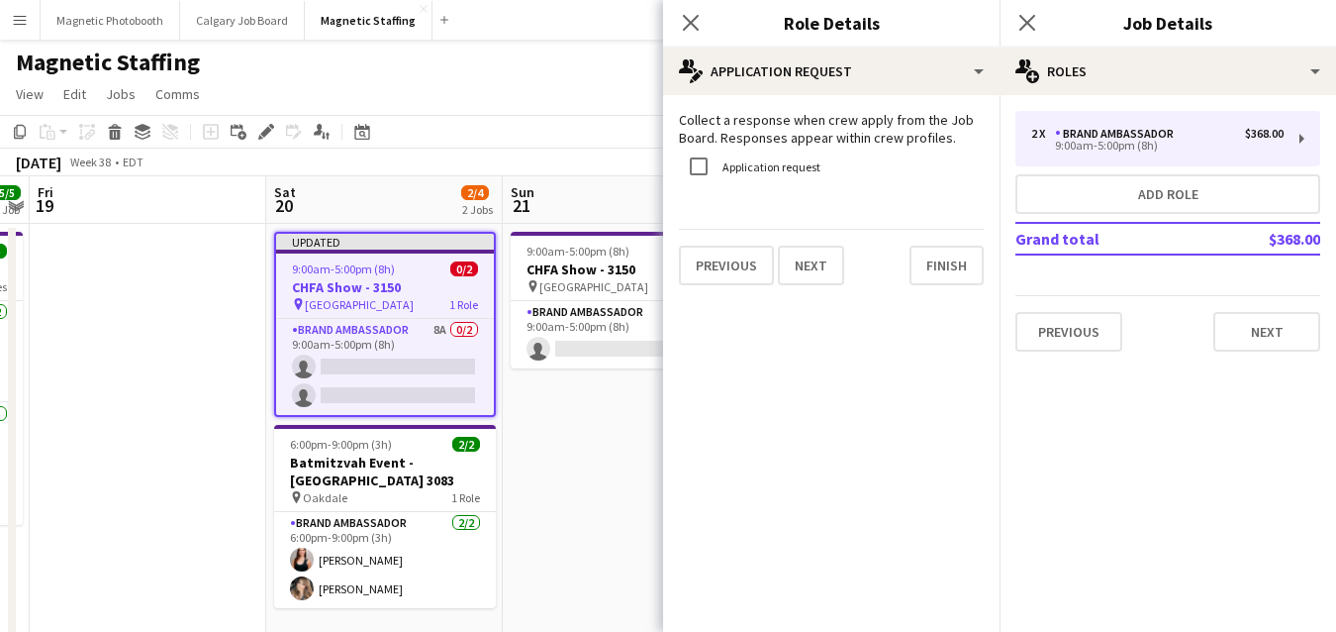
click at [935, 315] on mat-expansion-panel "pencil4 Application Request Collect a response when crew apply from the Job Boa…" at bounding box center [831, 363] width 337 height 537
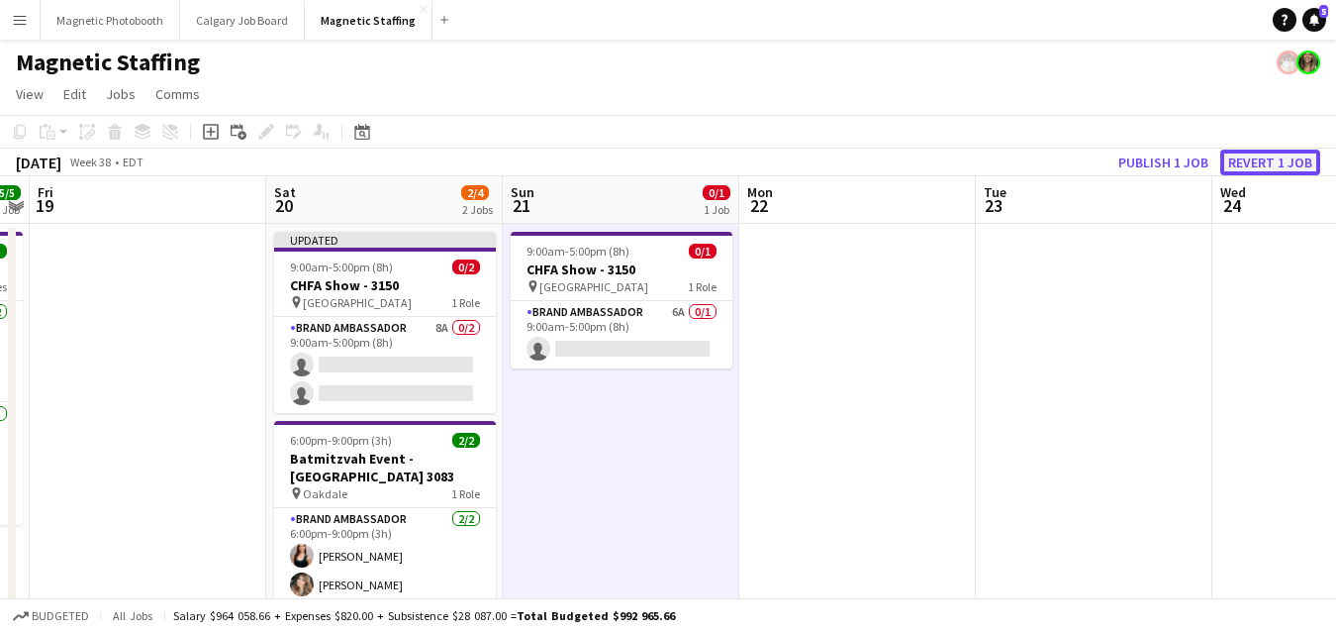
click at [1269, 166] on button "Revert 1 job" at bounding box center [1271, 162] width 100 height 26
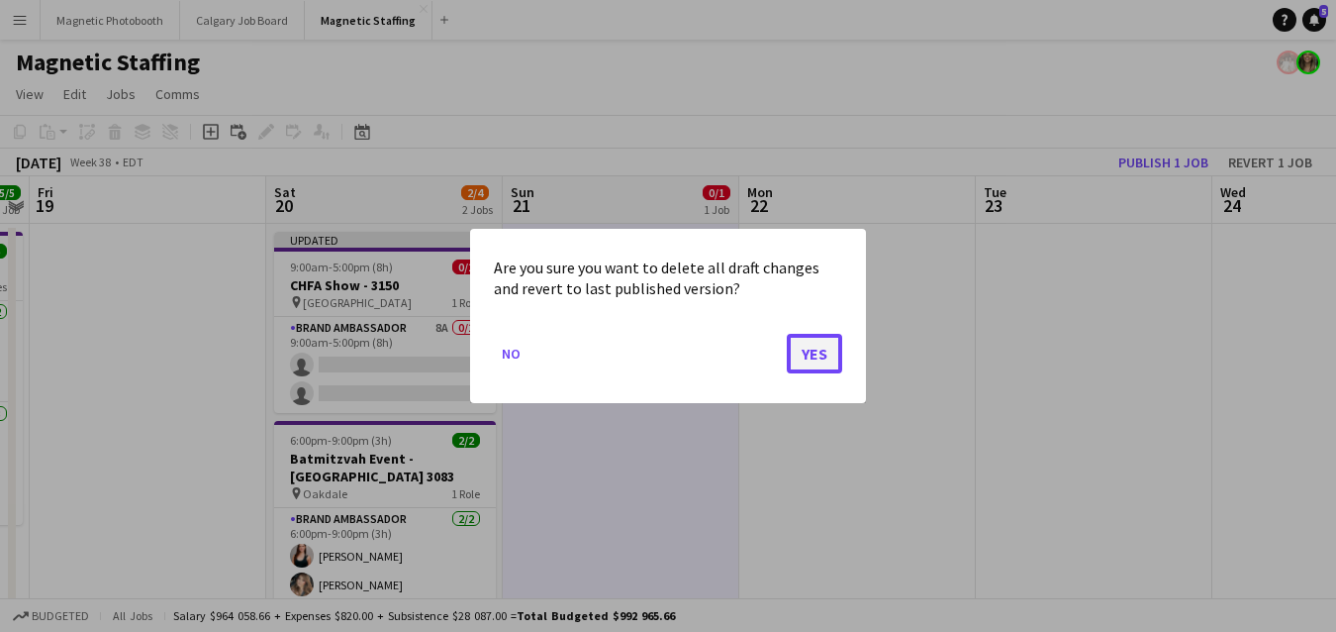
click at [821, 365] on button "Yes" at bounding box center [814, 354] width 55 height 40
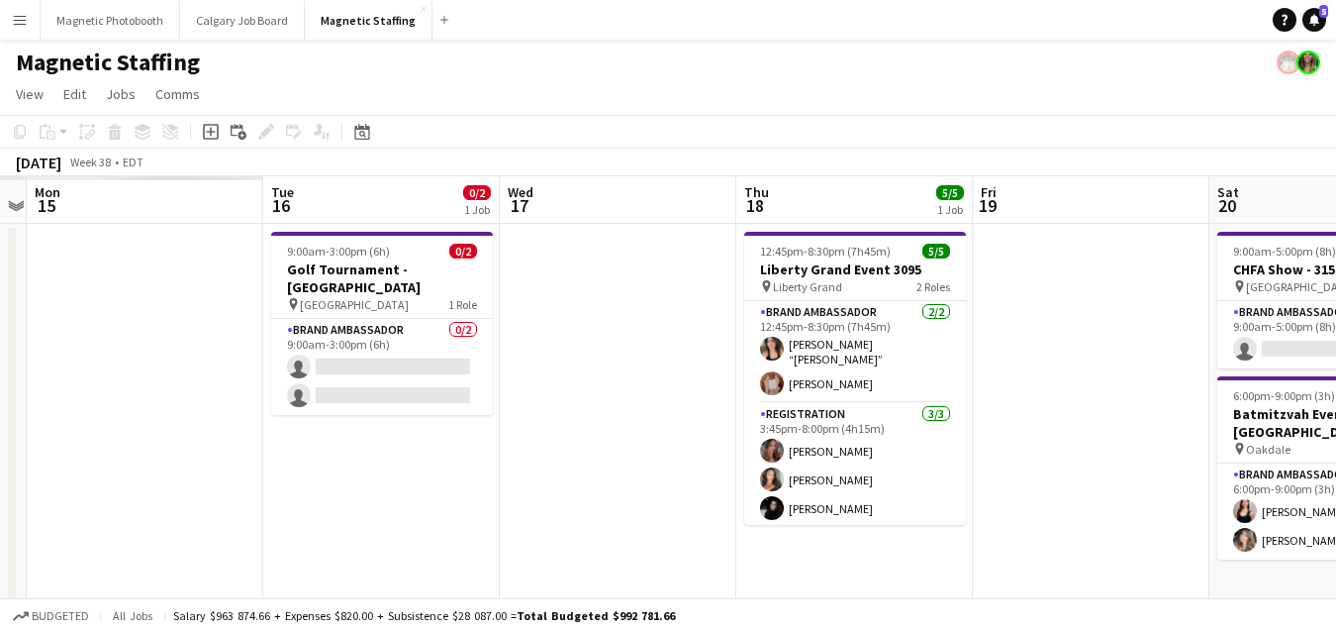
drag, startPoint x: 833, startPoint y: 203, endPoint x: 1161, endPoint y: 203, distance: 328.7
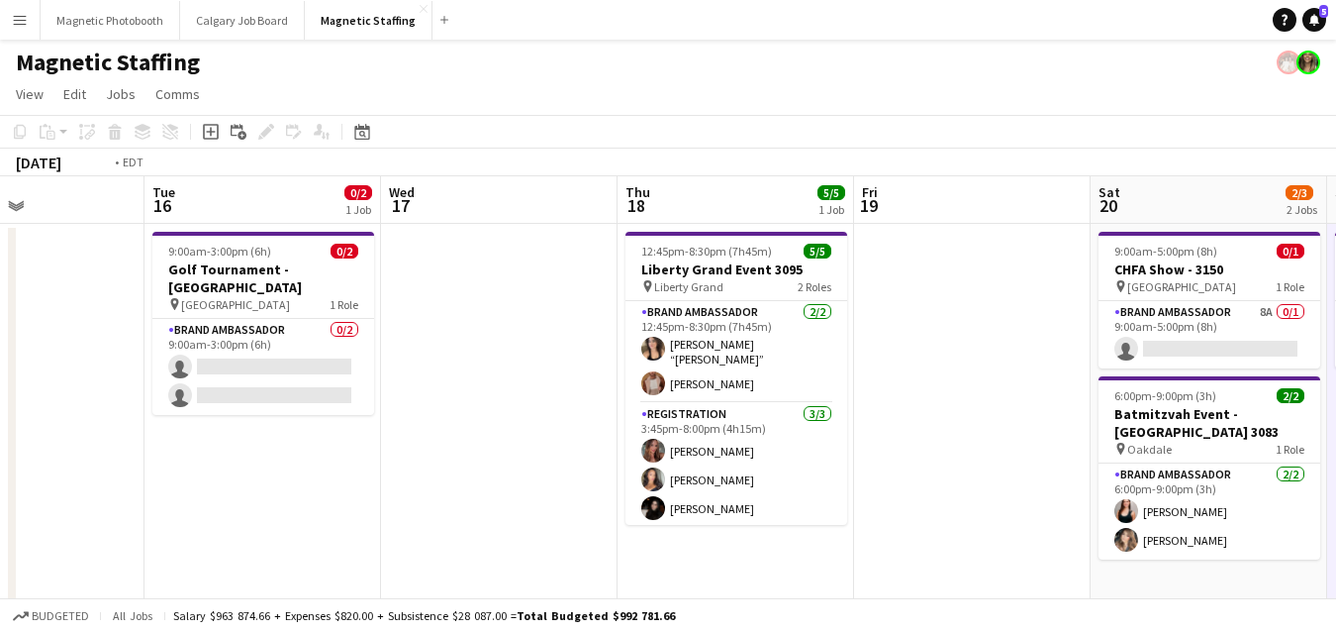
drag, startPoint x: 267, startPoint y: 428, endPoint x: 795, endPoint y: 380, distance: 529.8
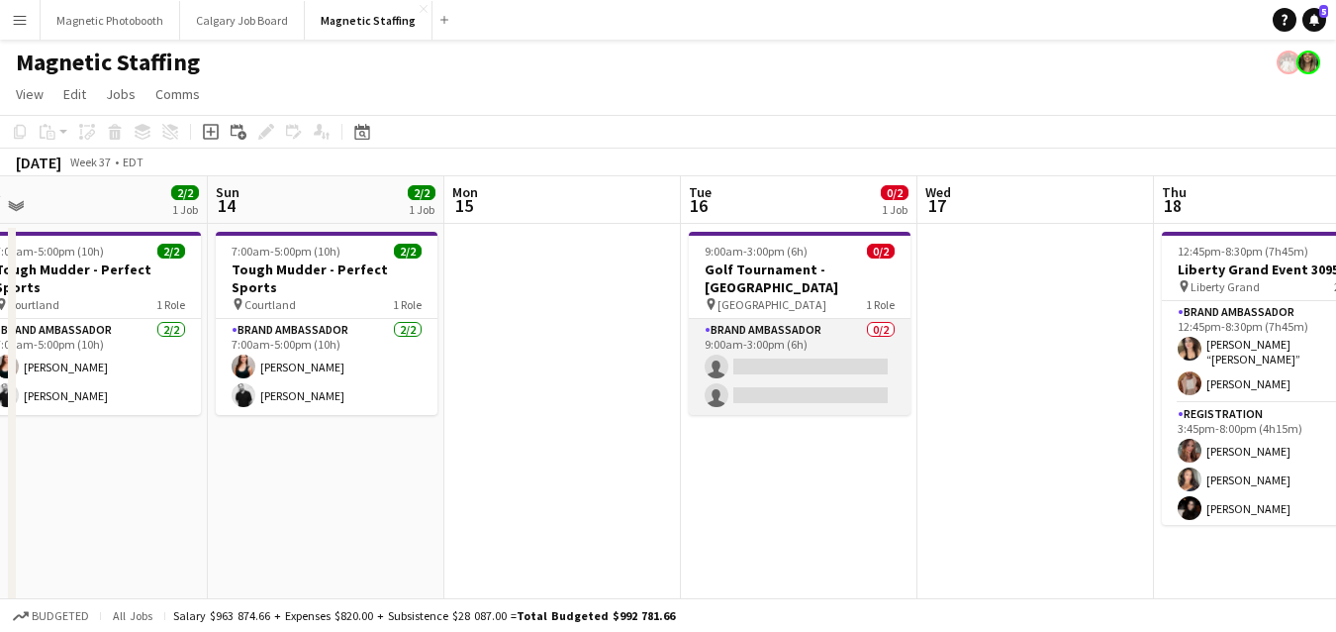
click at [807, 340] on app-card-role "Brand Ambassador 0/2 9:00am-3:00pm (6h) single-neutral-actions single-neutral-a…" at bounding box center [800, 367] width 222 height 96
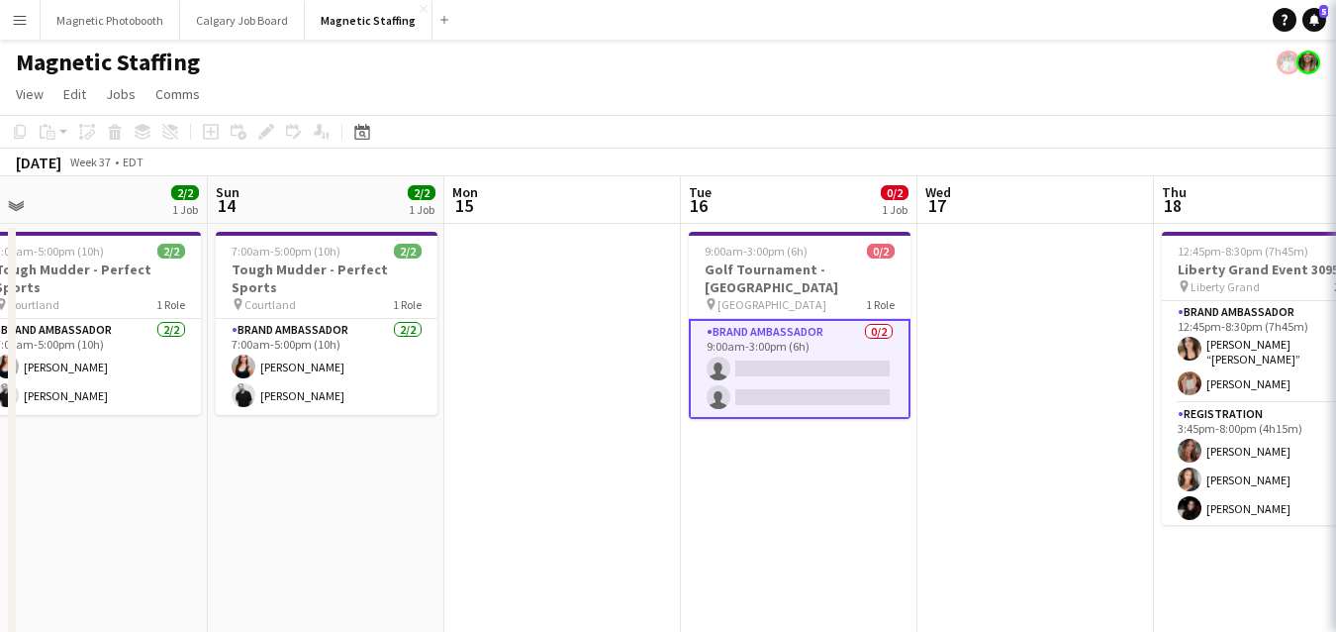
scroll to position [0, 501]
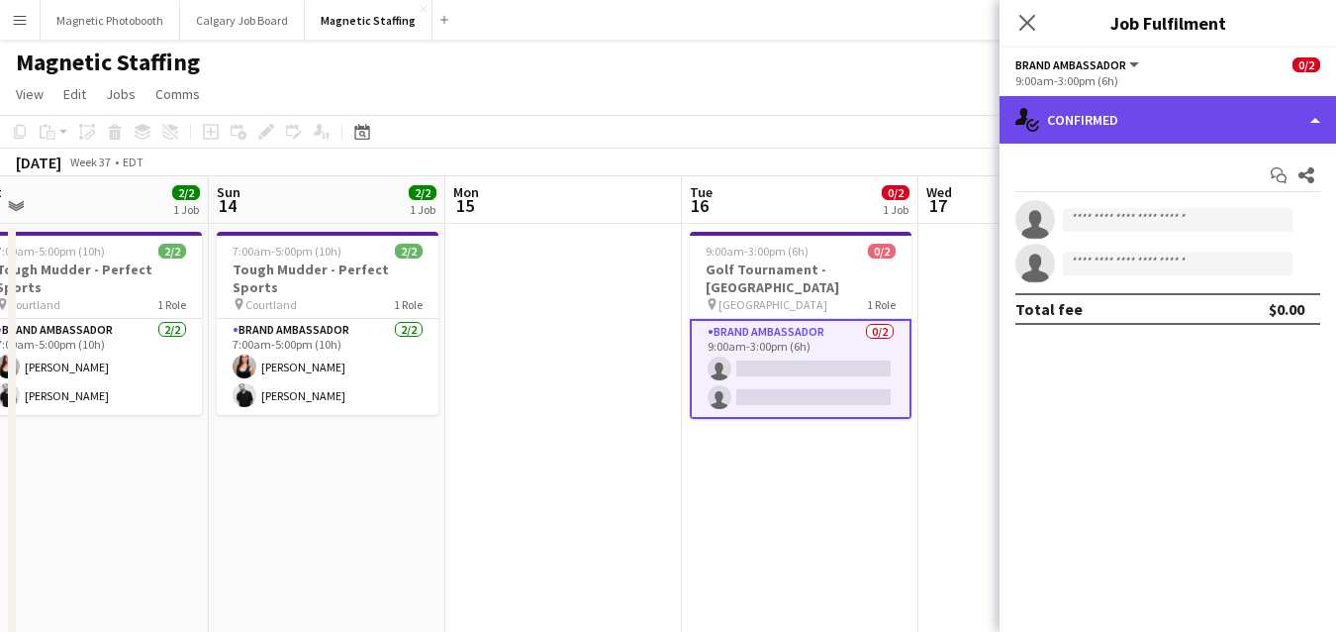
click at [1181, 121] on div "single-neutral-actions-check-2 Confirmed" at bounding box center [1168, 120] width 337 height 48
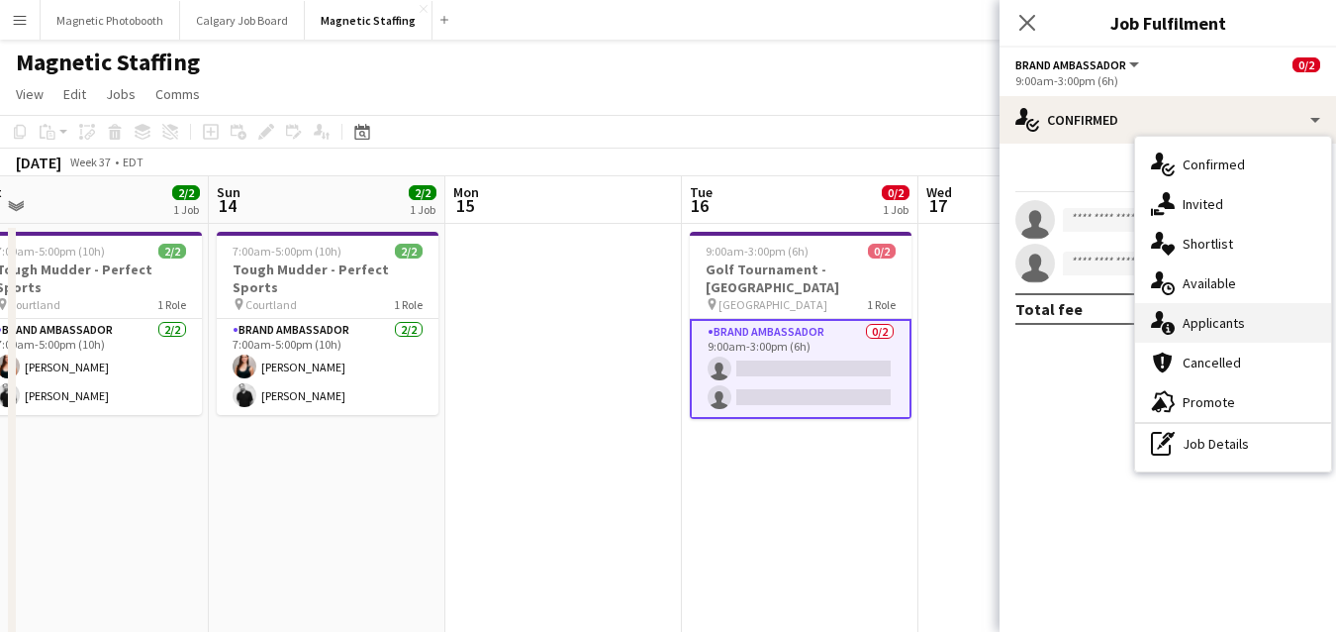
click at [1196, 325] on div "single-neutral-actions-information Applicants" at bounding box center [1233, 323] width 196 height 40
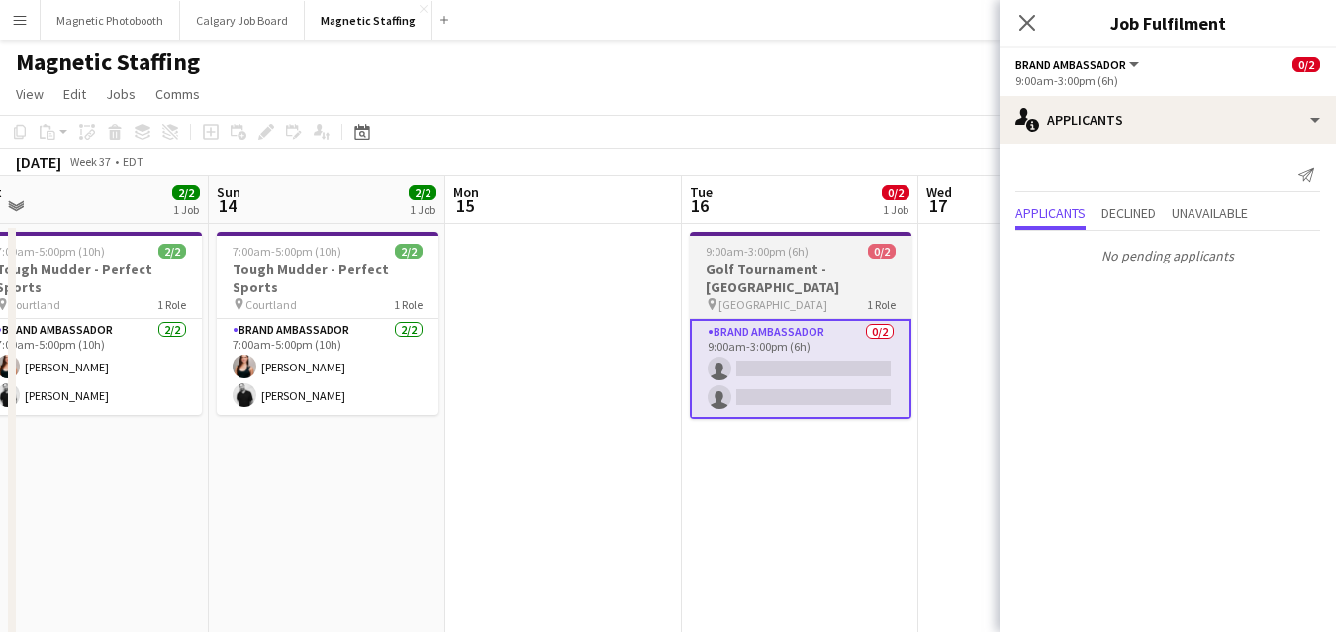
click at [769, 296] on div "pin OTTAWA 1 Role" at bounding box center [801, 304] width 222 height 16
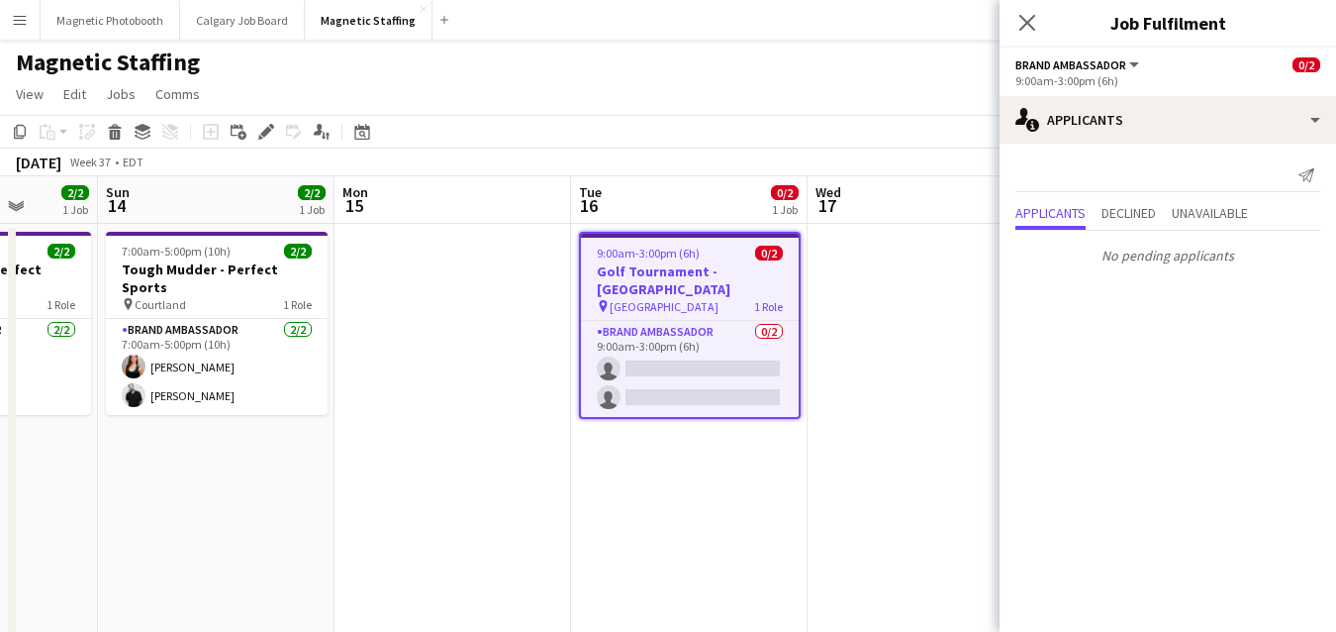
drag, startPoint x: 558, startPoint y: 365, endPoint x: 982, endPoint y: 335, distance: 424.8
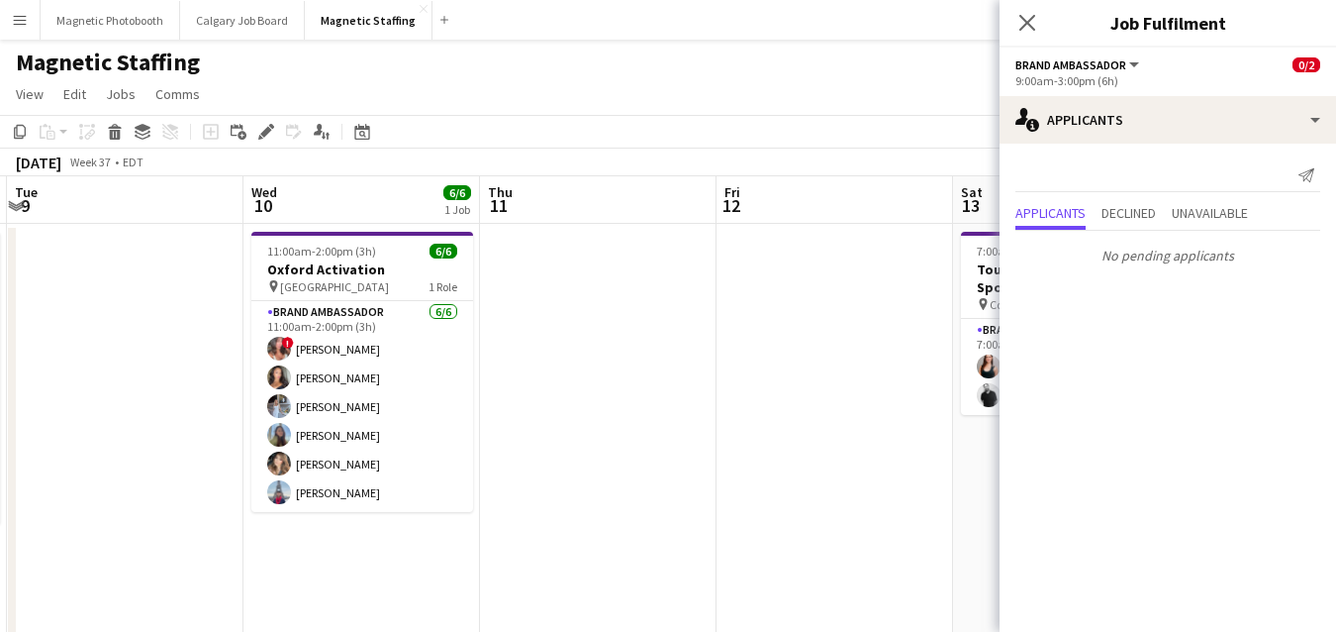
scroll to position [0, 432]
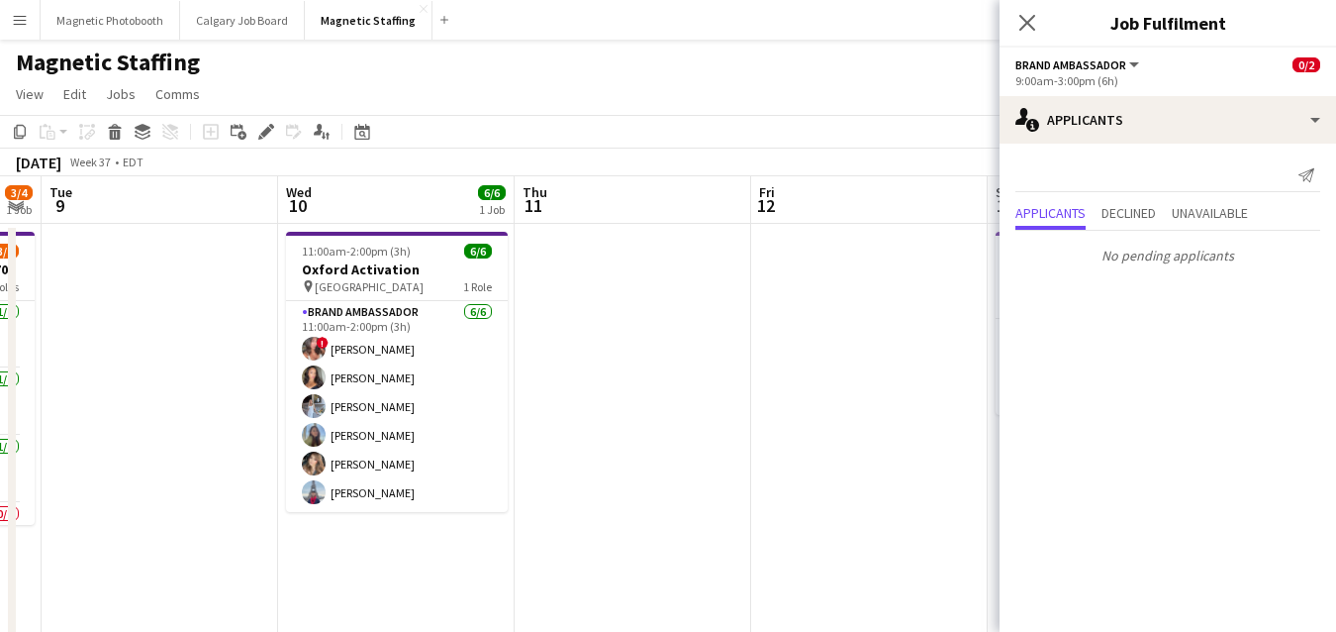
drag, startPoint x: 468, startPoint y: 413, endPoint x: 824, endPoint y: 404, distance: 355.5
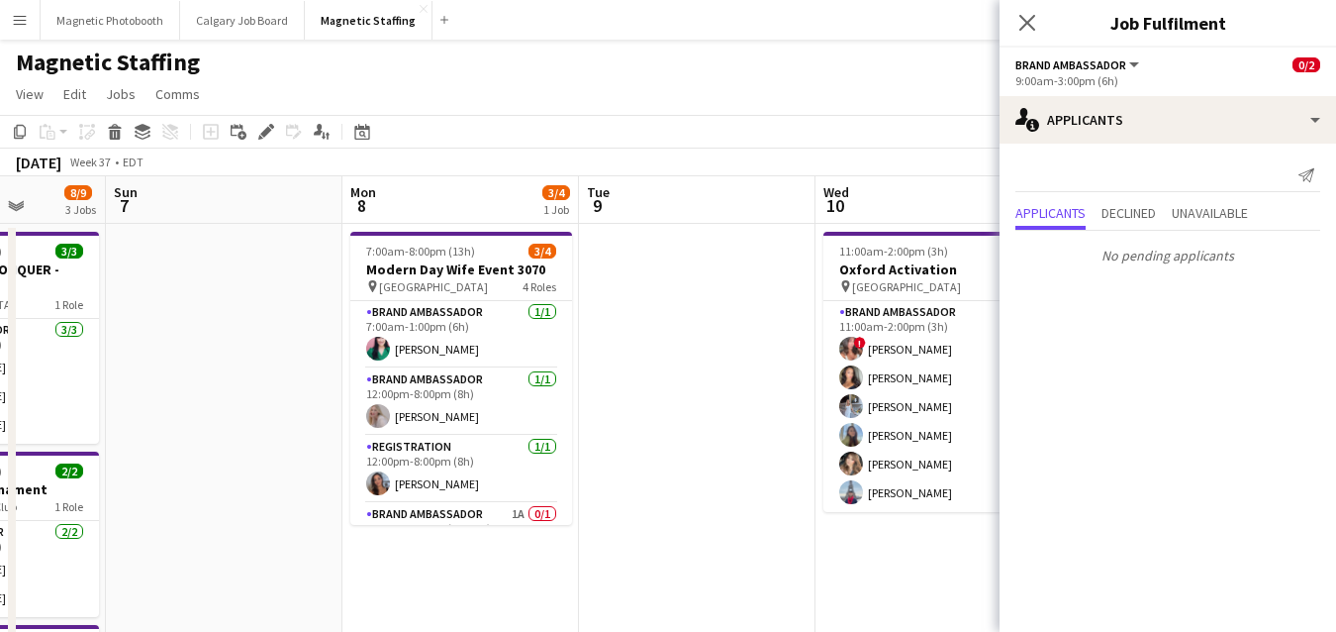
scroll to position [0, 602]
drag, startPoint x: 87, startPoint y: 407, endPoint x: 622, endPoint y: 377, distance: 535.4
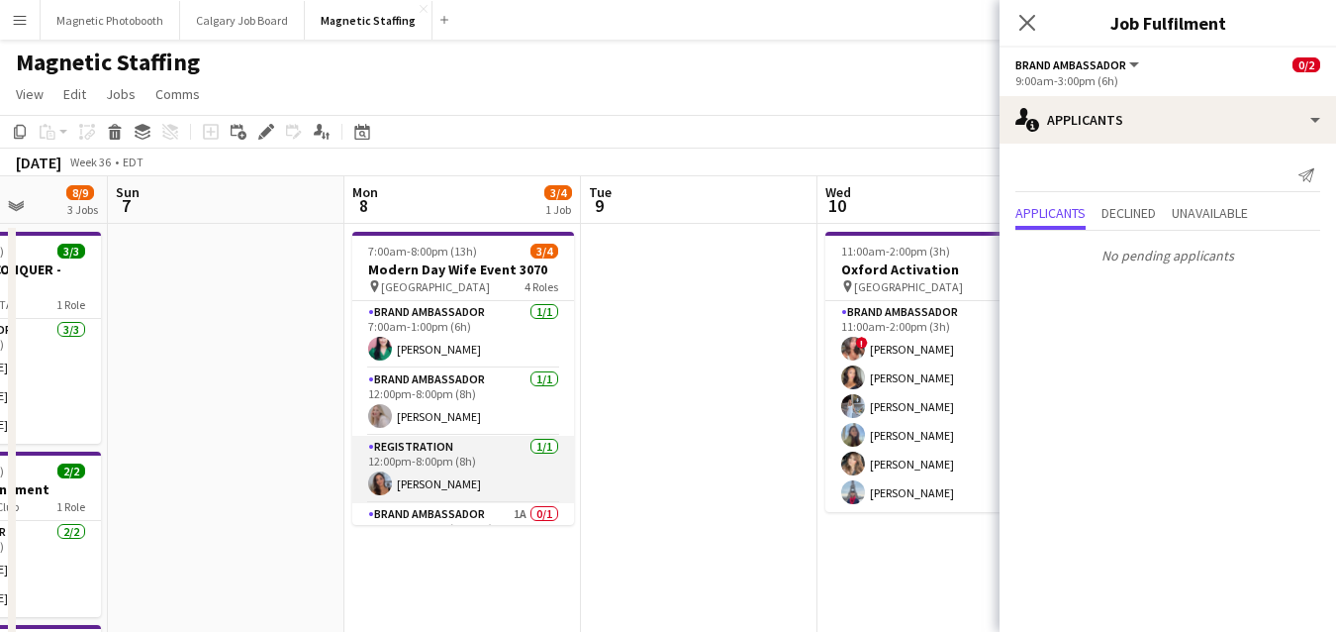
scroll to position [45, 0]
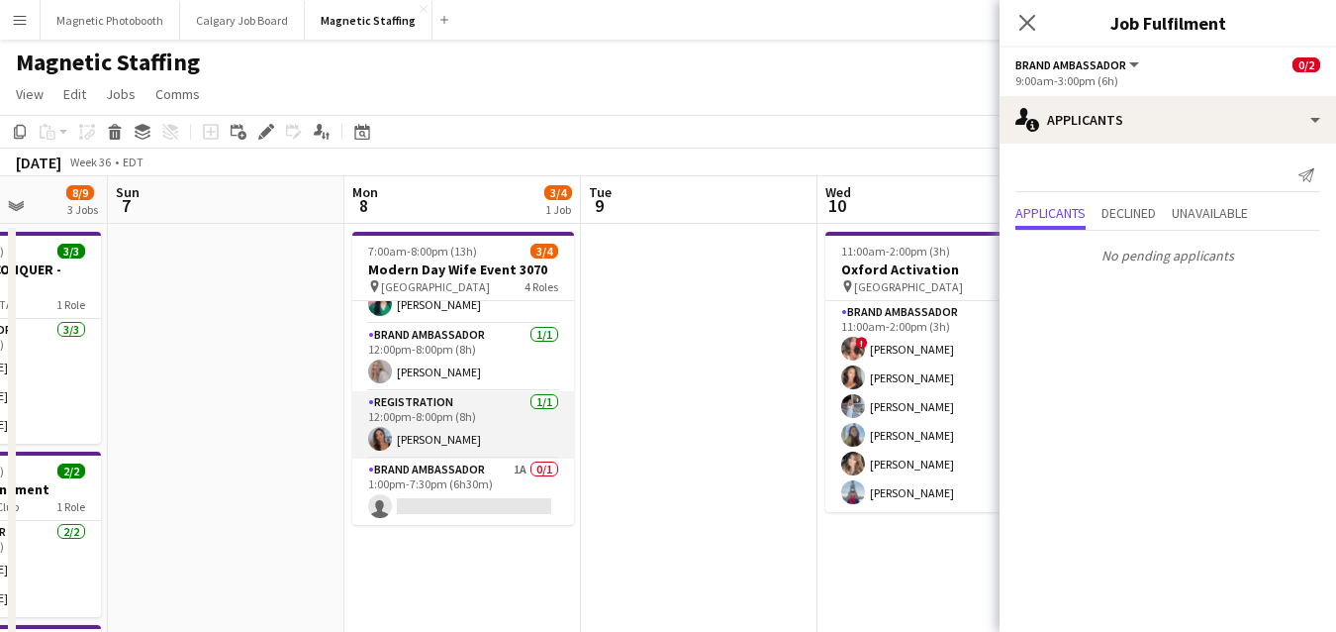
click at [448, 458] on app-card-role "Brand Ambassador 1A 0/1 1:00pm-7:30pm (6h30m) single-neutral-actions" at bounding box center [463, 491] width 222 height 67
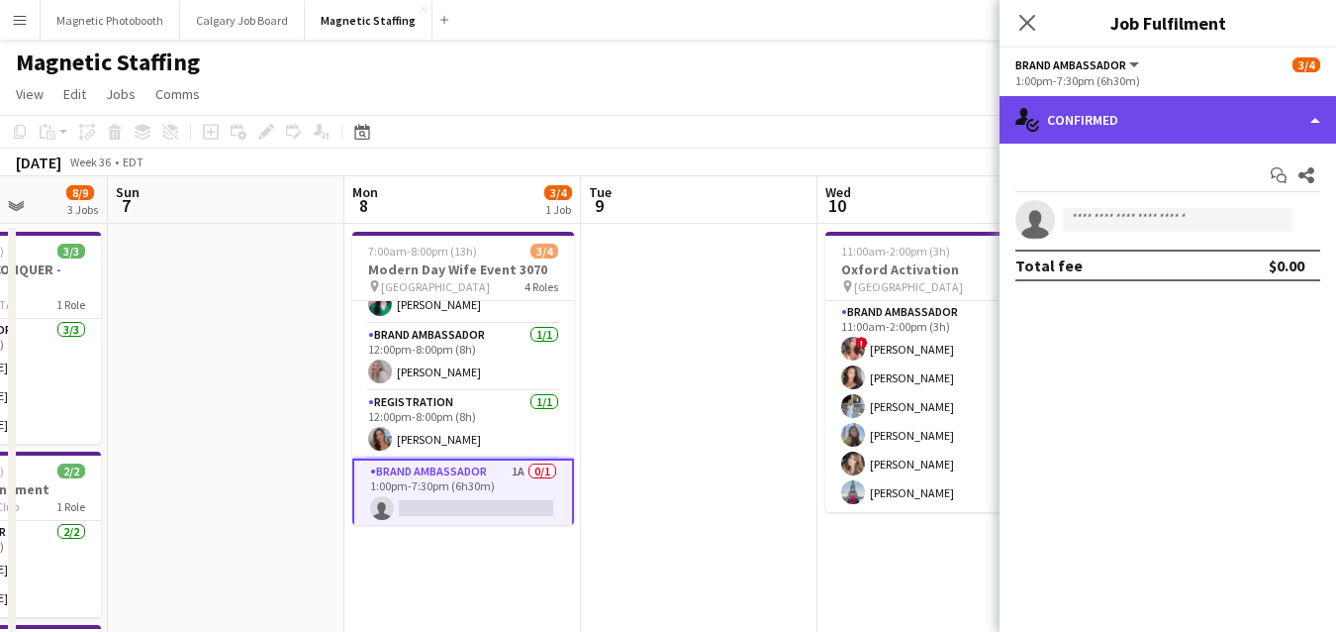
click at [1109, 115] on div "single-neutral-actions-check-2 Confirmed" at bounding box center [1168, 120] width 337 height 48
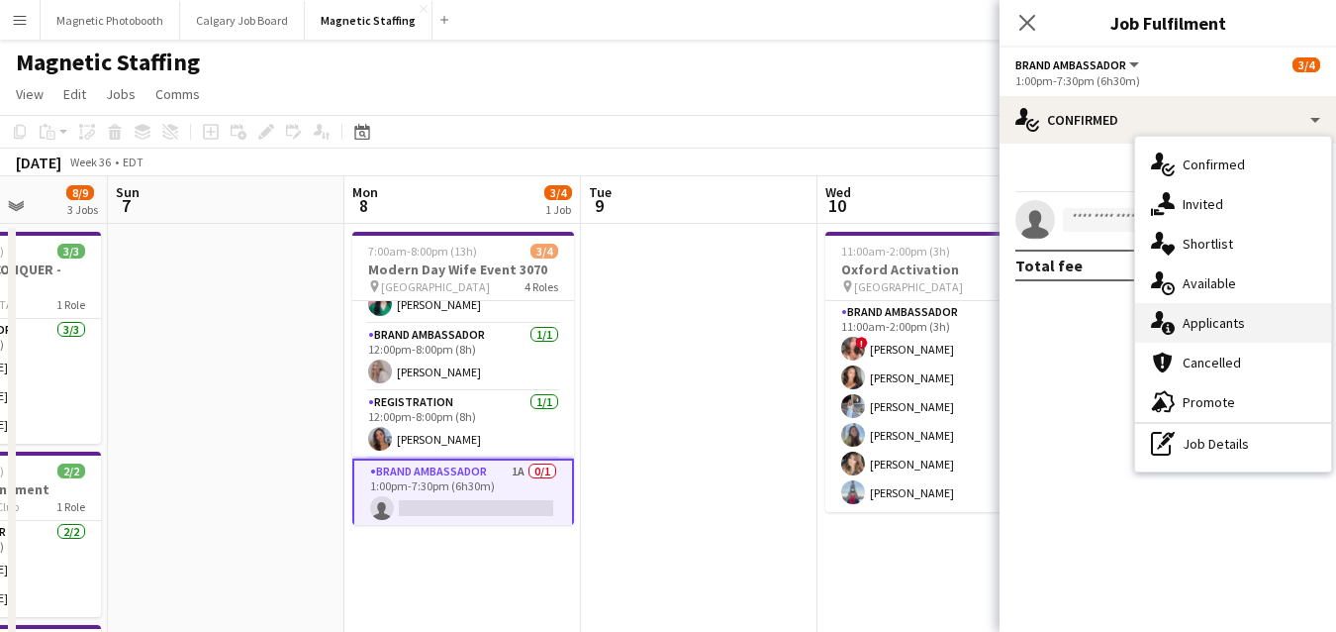
click at [1176, 331] on div "single-neutral-actions-information Applicants" at bounding box center [1233, 323] width 196 height 40
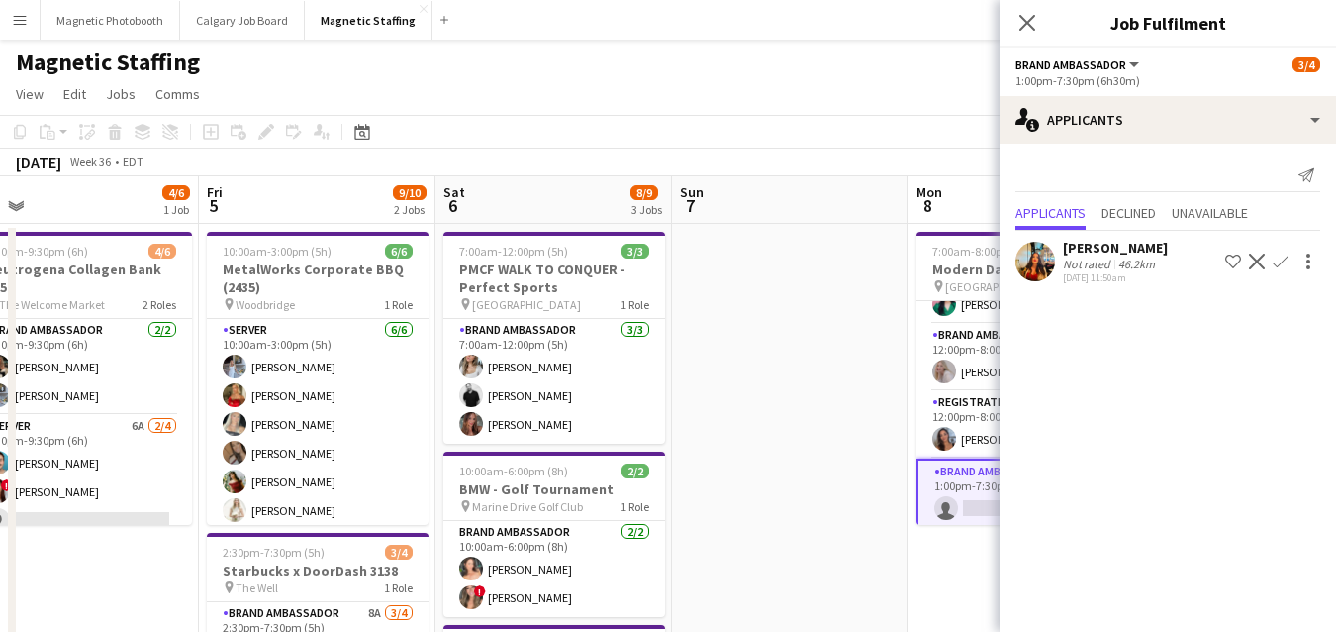
drag, startPoint x: 150, startPoint y: 499, endPoint x: 711, endPoint y: 443, distance: 563.0
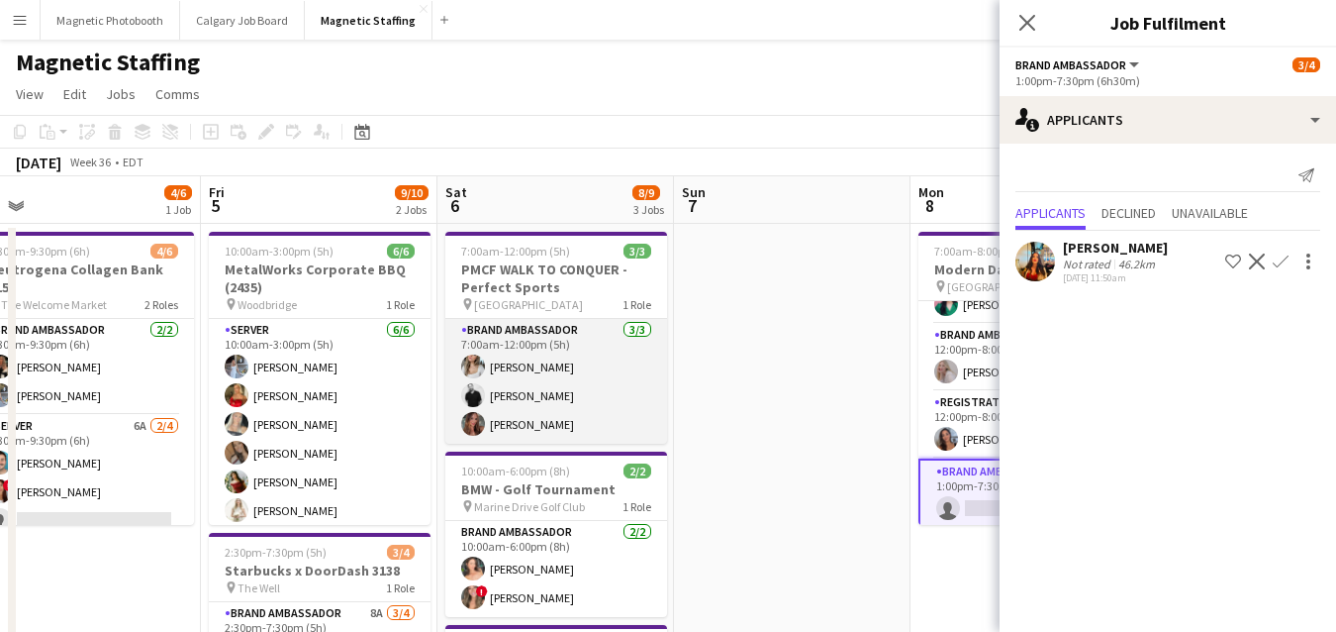
click at [631, 377] on app-card-role "Brand Ambassador [DATE] 7:00am-12:00pm (5h) [PERSON_NAME] [PERSON_NAME] [PERSON…" at bounding box center [556, 381] width 222 height 125
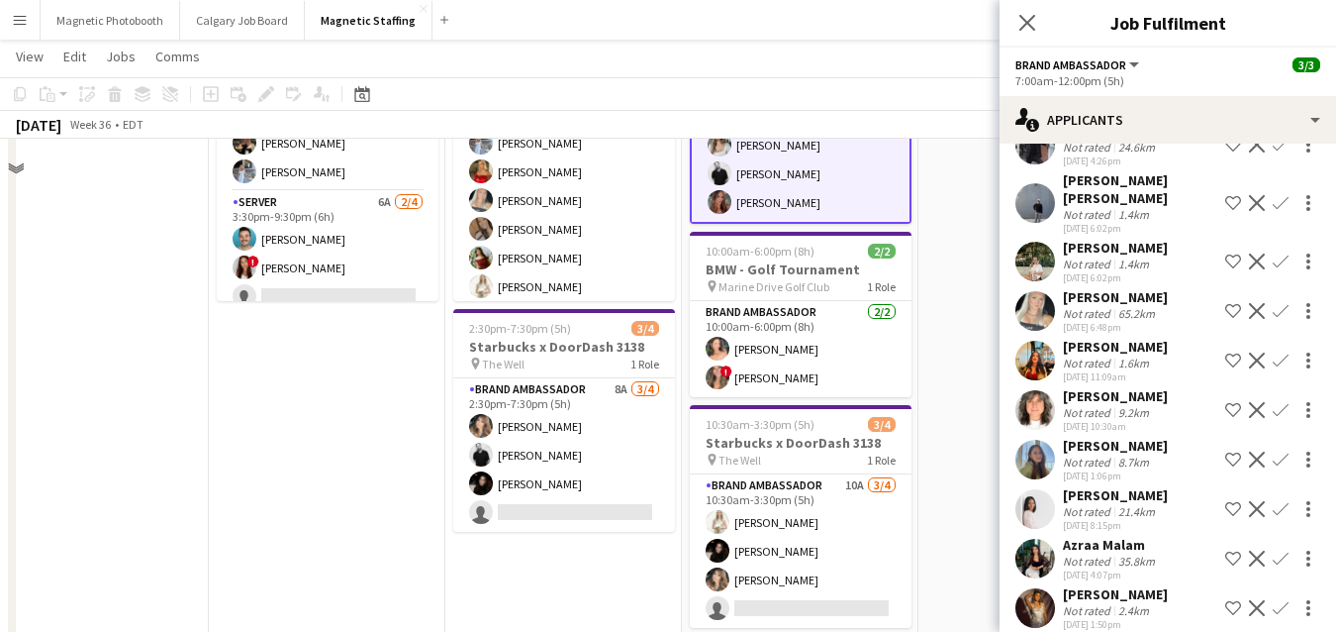
scroll to position [238, 0]
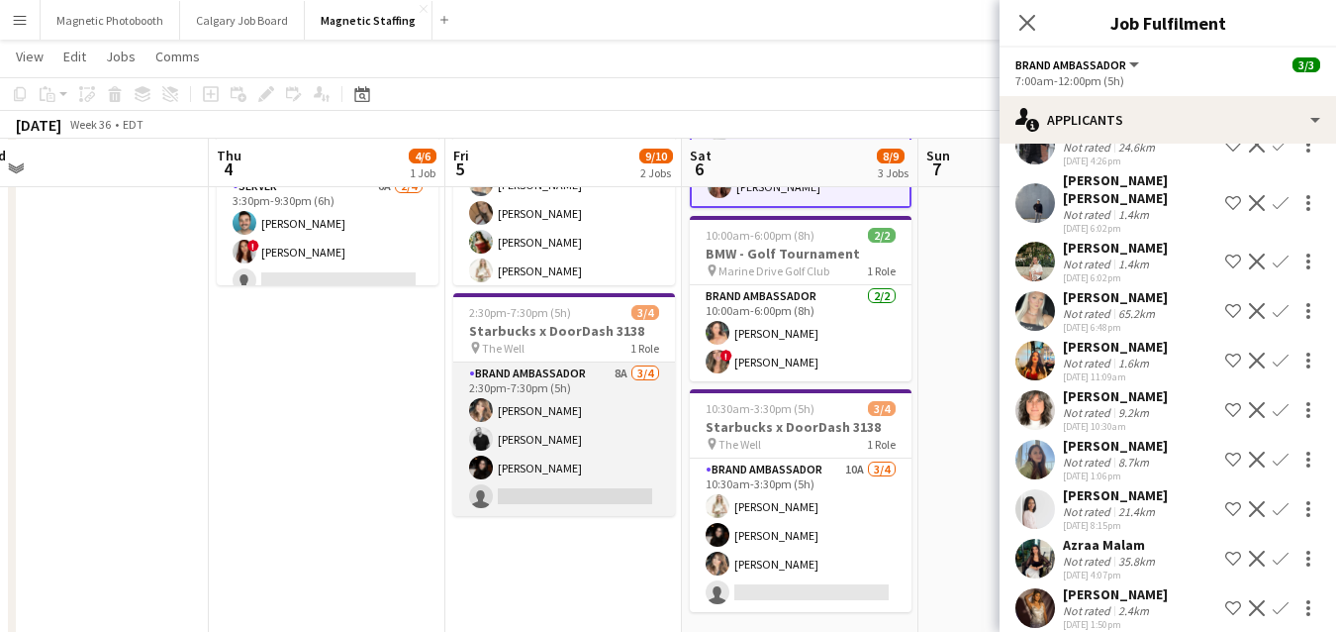
click at [605, 473] on app-card-role "Brand Ambassador 8A [DATE] 2:30pm-7:30pm (5h) [PERSON_NAME] [PERSON_NAME] [PERS…" at bounding box center [564, 438] width 222 height 153
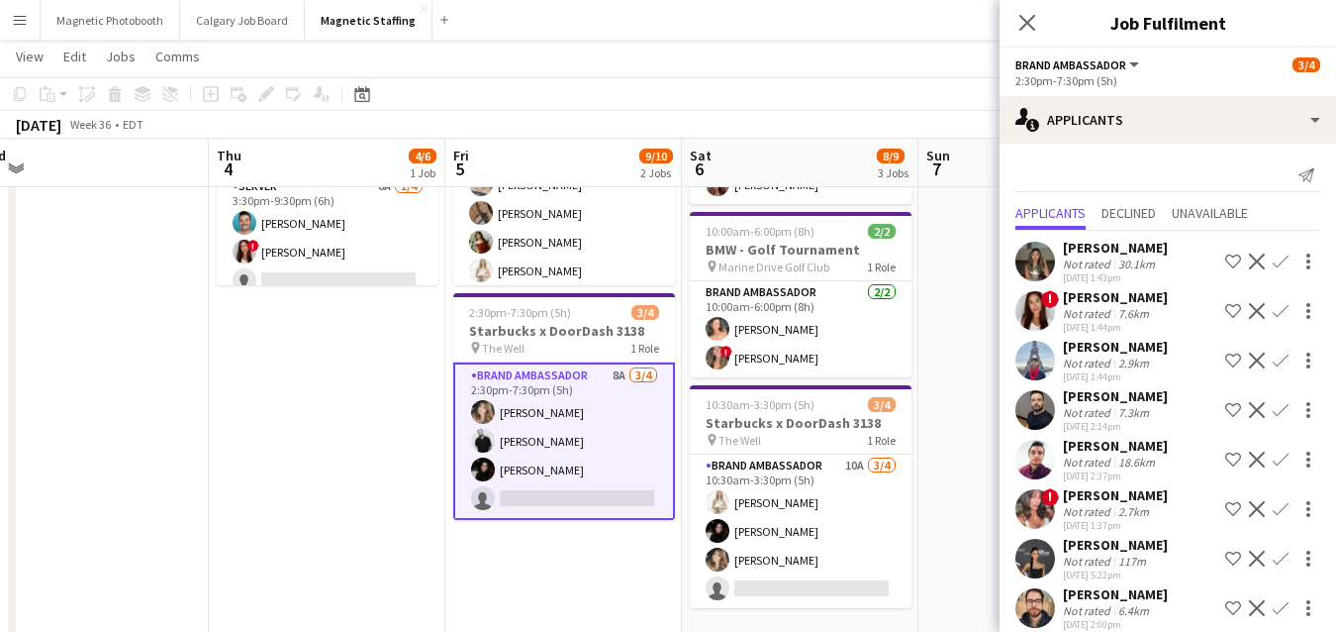
scroll to position [18, 0]
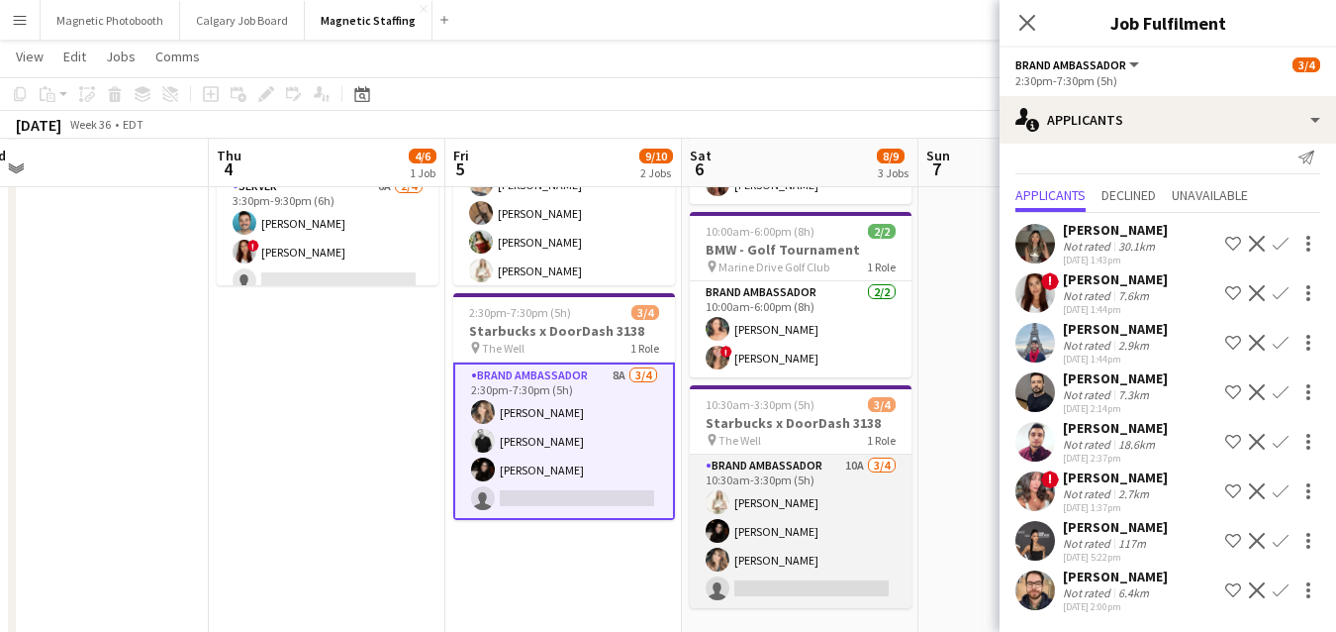
click at [771, 568] on app-card-role "Brand Ambassador 10A [DATE] 10:30am-3:30pm (5h) [PERSON_NAME] [PERSON_NAME] [PE…" at bounding box center [801, 530] width 222 height 153
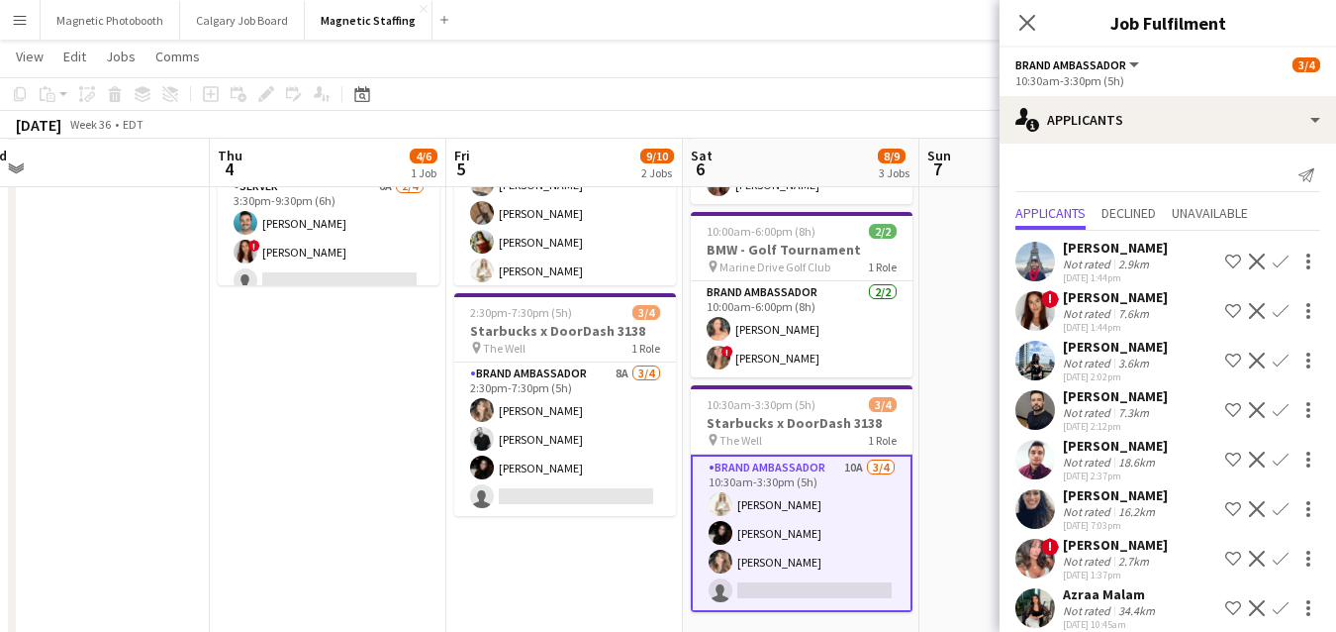
scroll to position [117, 0]
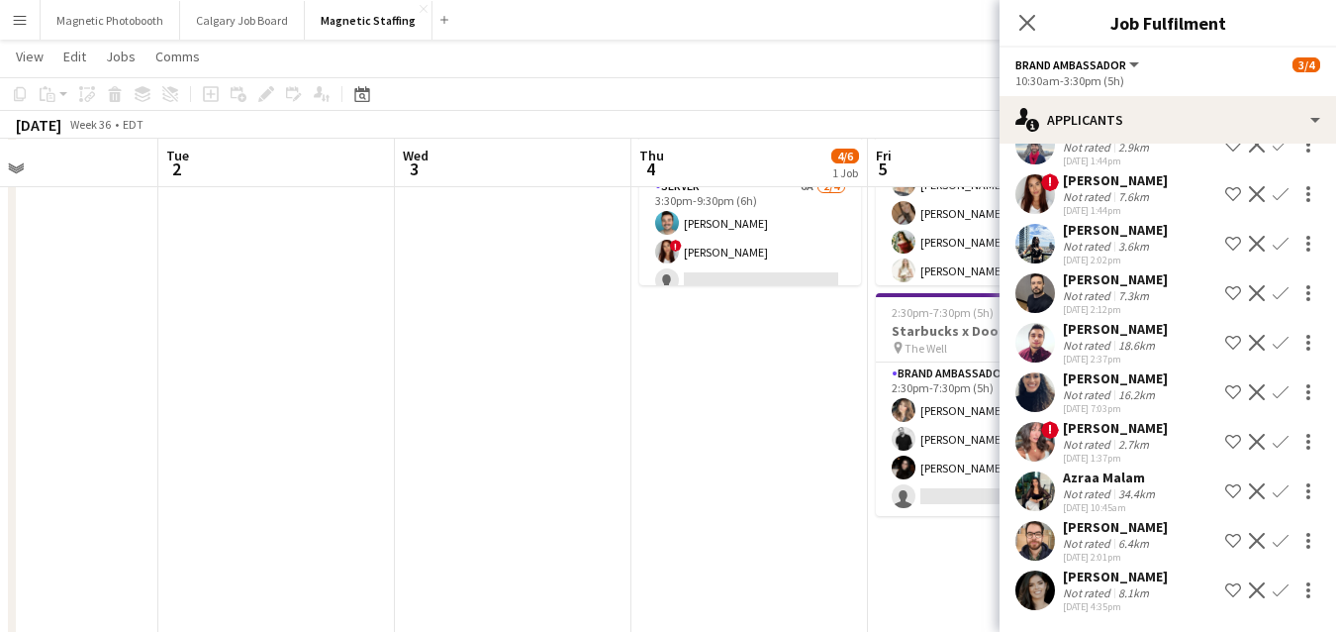
drag, startPoint x: 464, startPoint y: 565, endPoint x: 946, endPoint y: 527, distance: 483.6
click at [944, 527] on app-calendar-viewport "Sat 30 14/14 1 Job Sun 31 Mon 1 Tue 2 Wed 3 Thu 4 4/6 1 Job Fri 5 9/10 2 Jobs S…" at bounding box center [668, 582] width 1336 height 1484
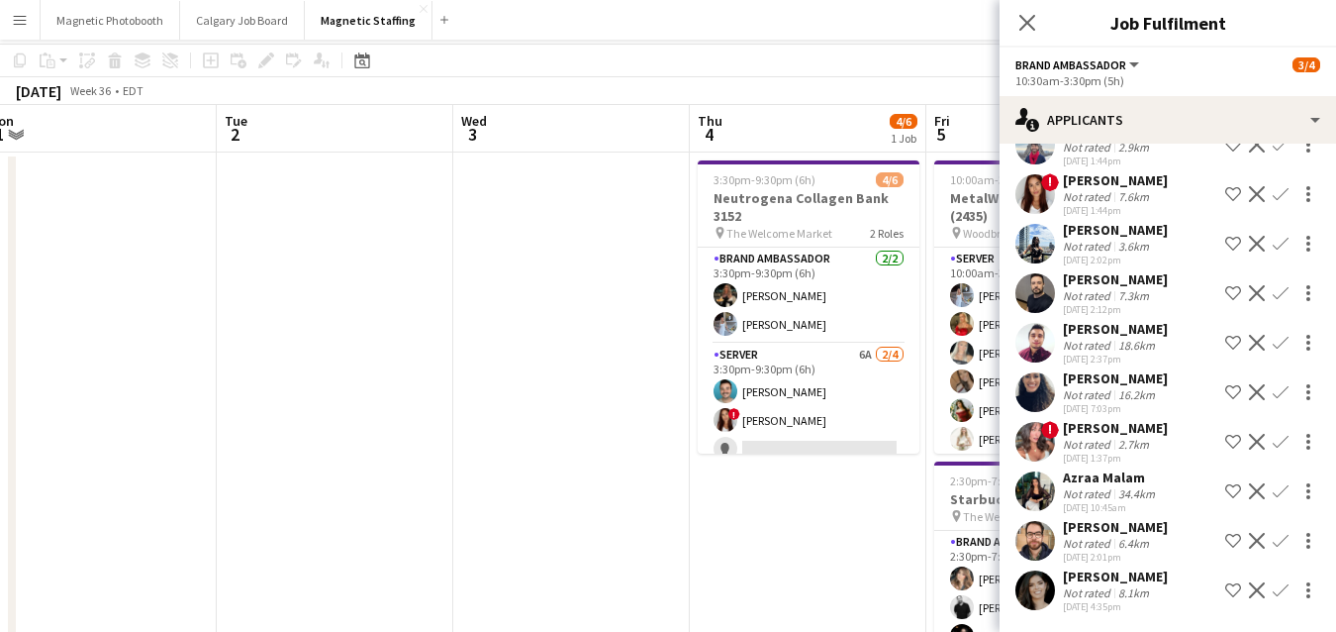
scroll to position [0, 0]
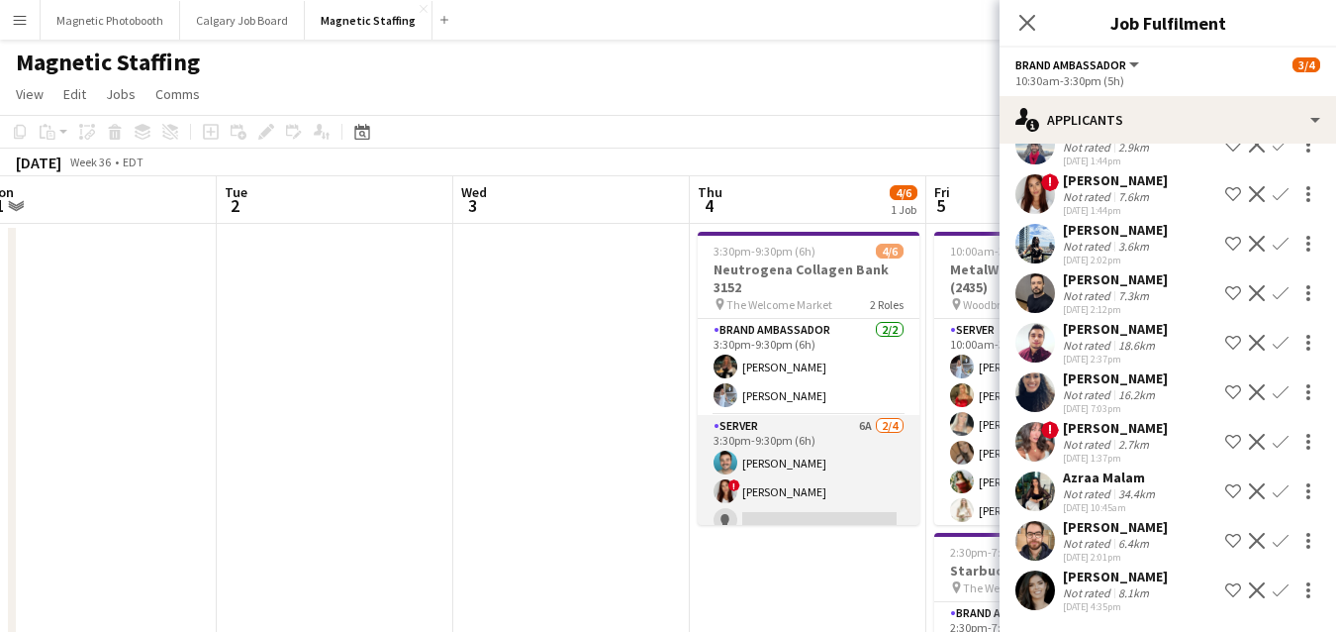
click at [769, 462] on app-card-role "Server 6A [DATE] 3:30pm-9:30pm (6h) [PERSON_NAME] ! [PERSON_NAME] single-neutra…" at bounding box center [809, 491] width 222 height 153
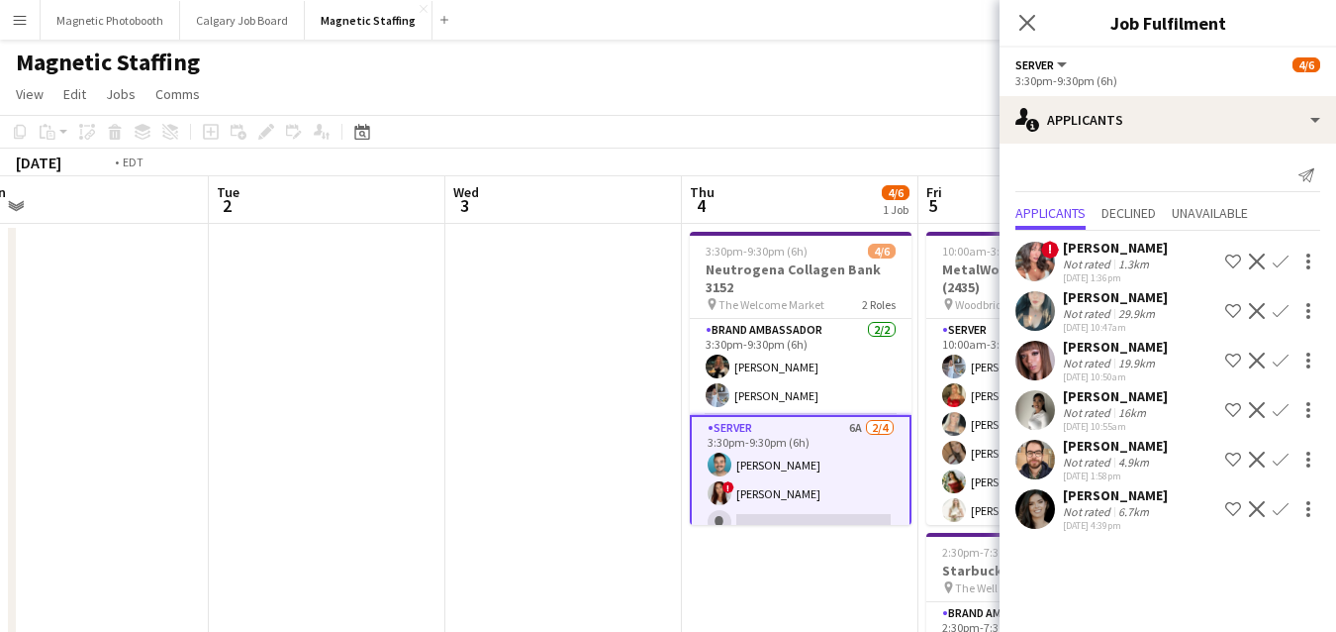
drag, startPoint x: 444, startPoint y: 441, endPoint x: 973, endPoint y: 419, distance: 529.1
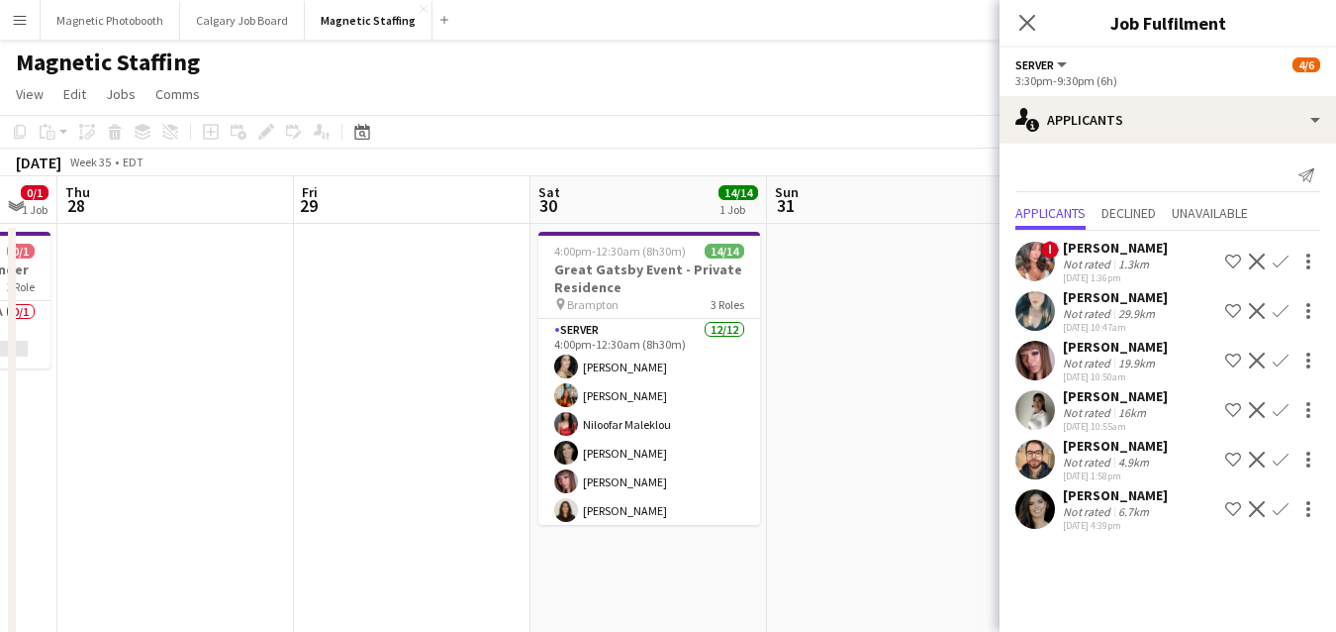
drag, startPoint x: 366, startPoint y: 419, endPoint x: 904, endPoint y: 418, distance: 537.5
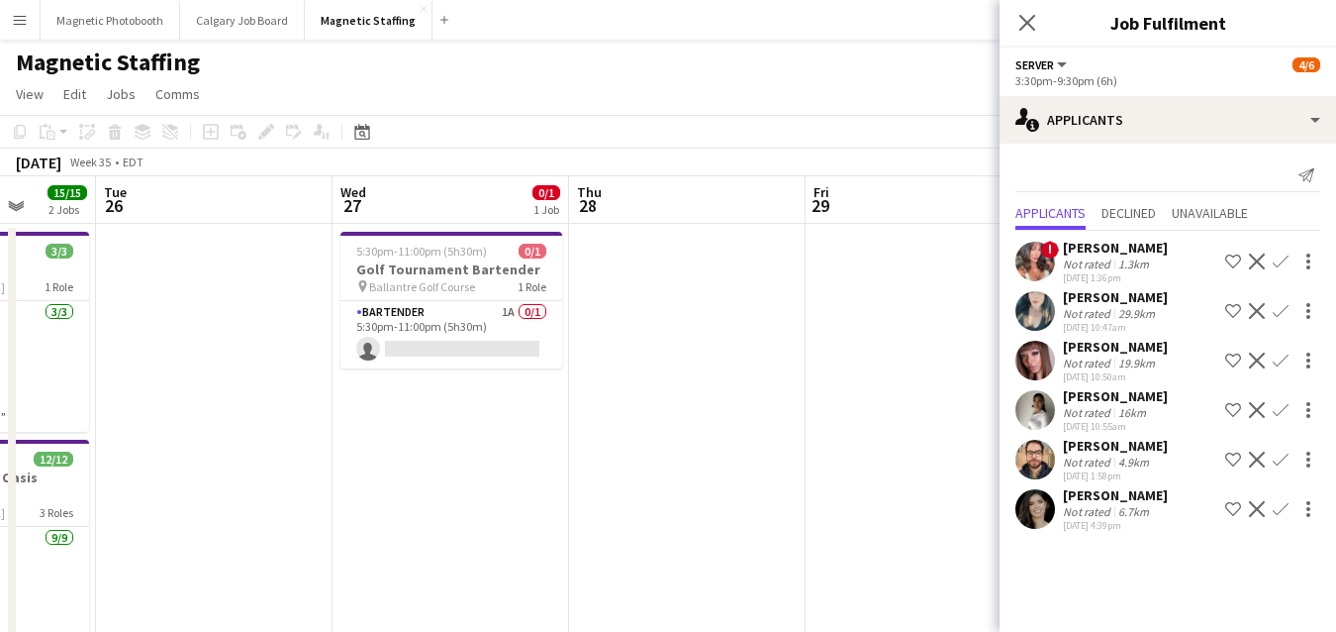
scroll to position [0, 494]
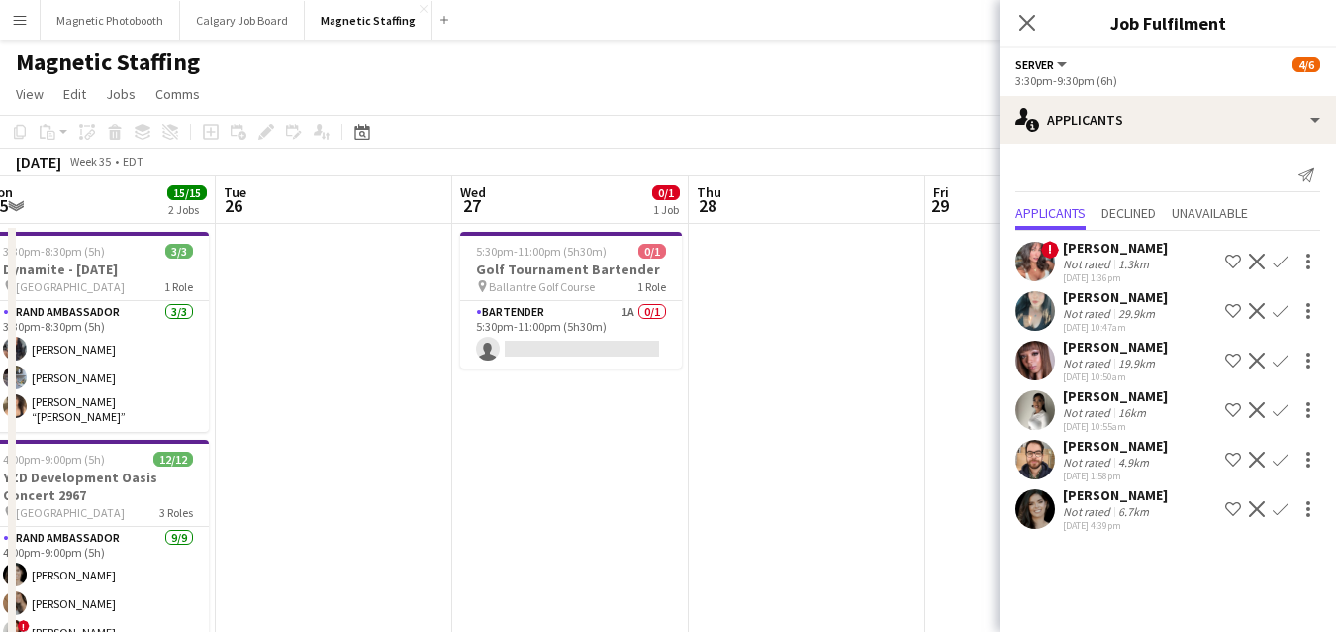
drag, startPoint x: 263, startPoint y: 433, endPoint x: 752, endPoint y: 433, distance: 489.0
click at [556, 336] on app-card-role "Bartender 1A 0/1 5:30pm-11:00pm (5h30m) single-neutral-actions" at bounding box center [571, 334] width 222 height 67
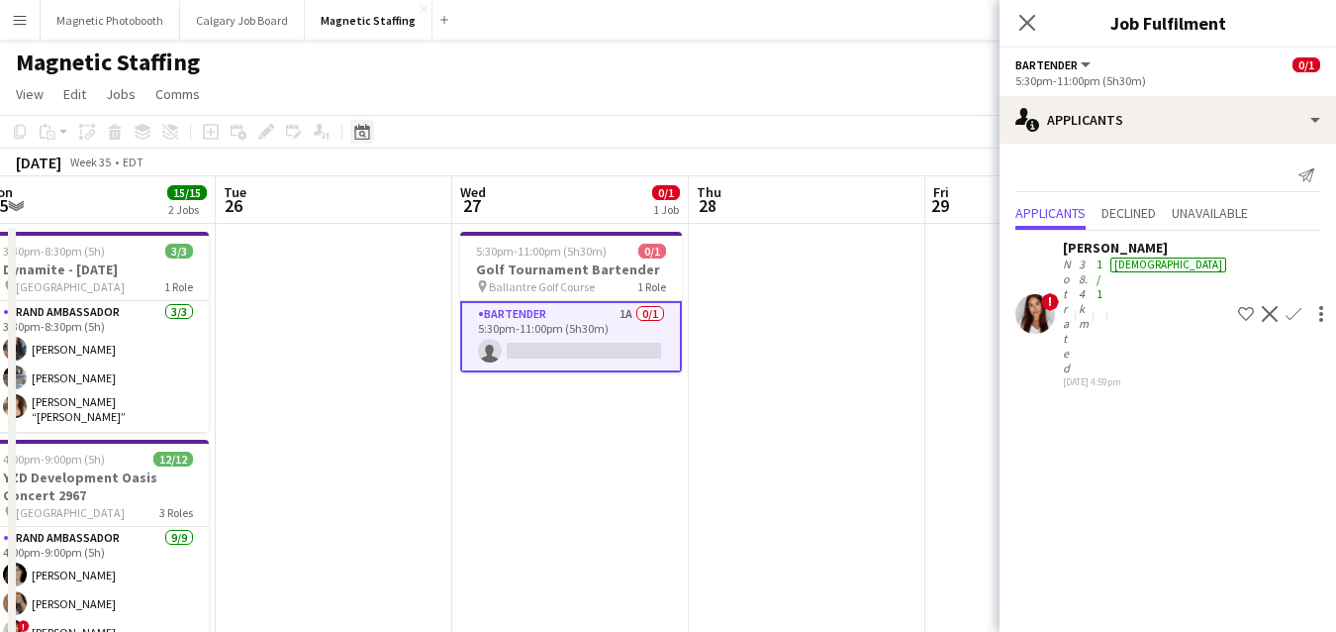
click at [364, 130] on icon "Date picker" at bounding box center [362, 132] width 16 height 16
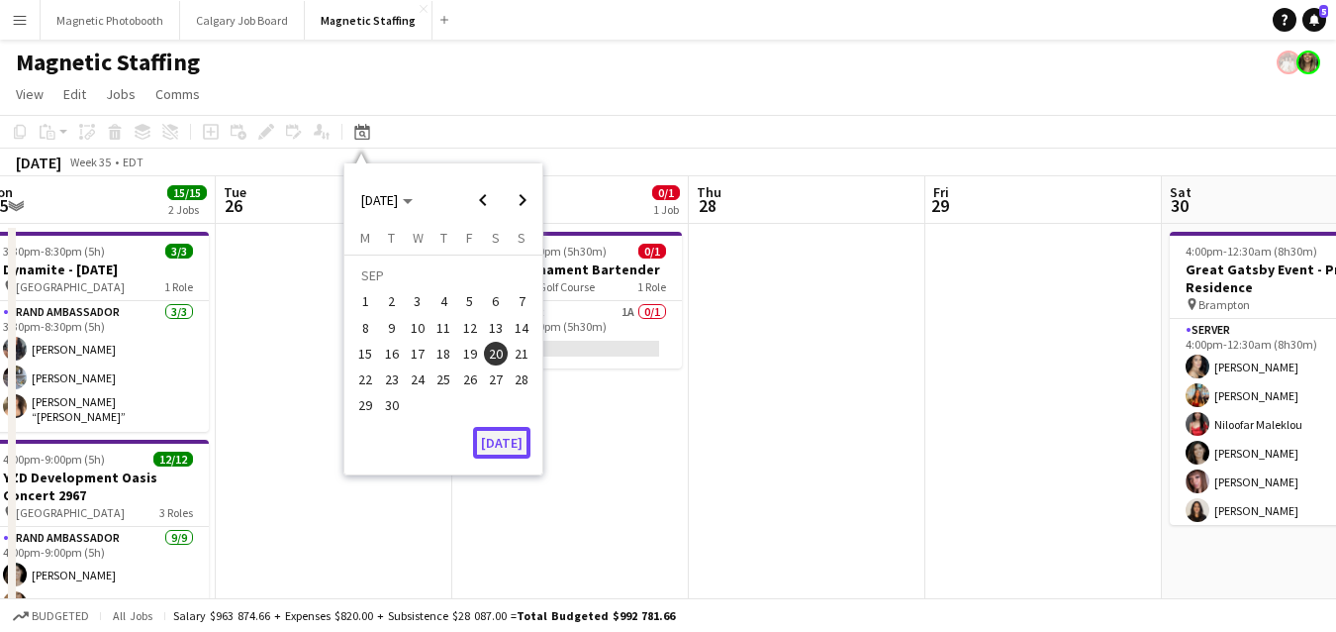
click at [497, 441] on button "[DATE]" at bounding box center [501, 443] width 57 height 32
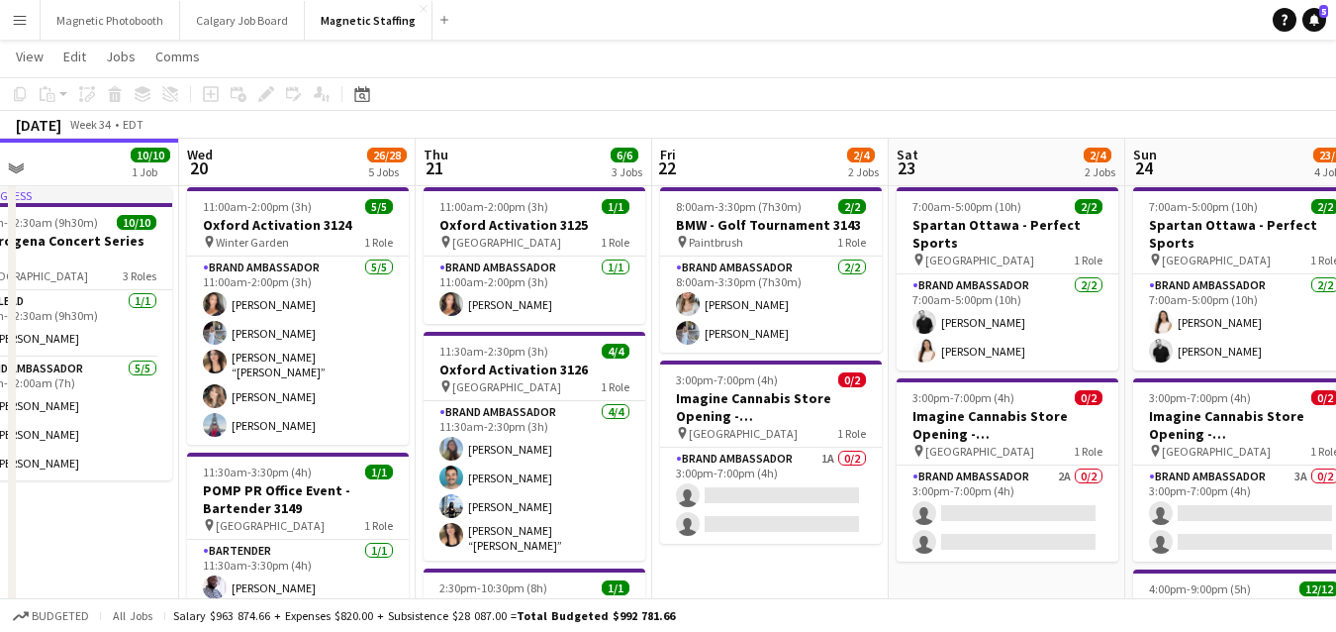
scroll to position [0, 0]
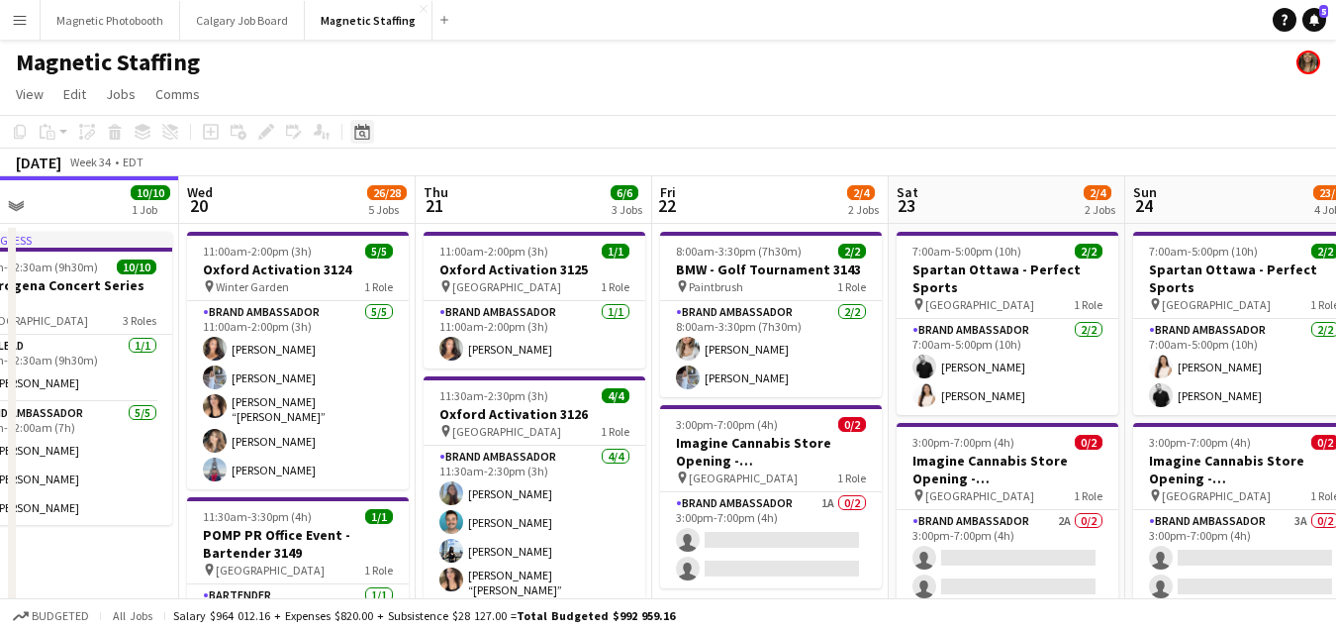
click at [357, 123] on div "Date picker" at bounding box center [362, 132] width 24 height 24
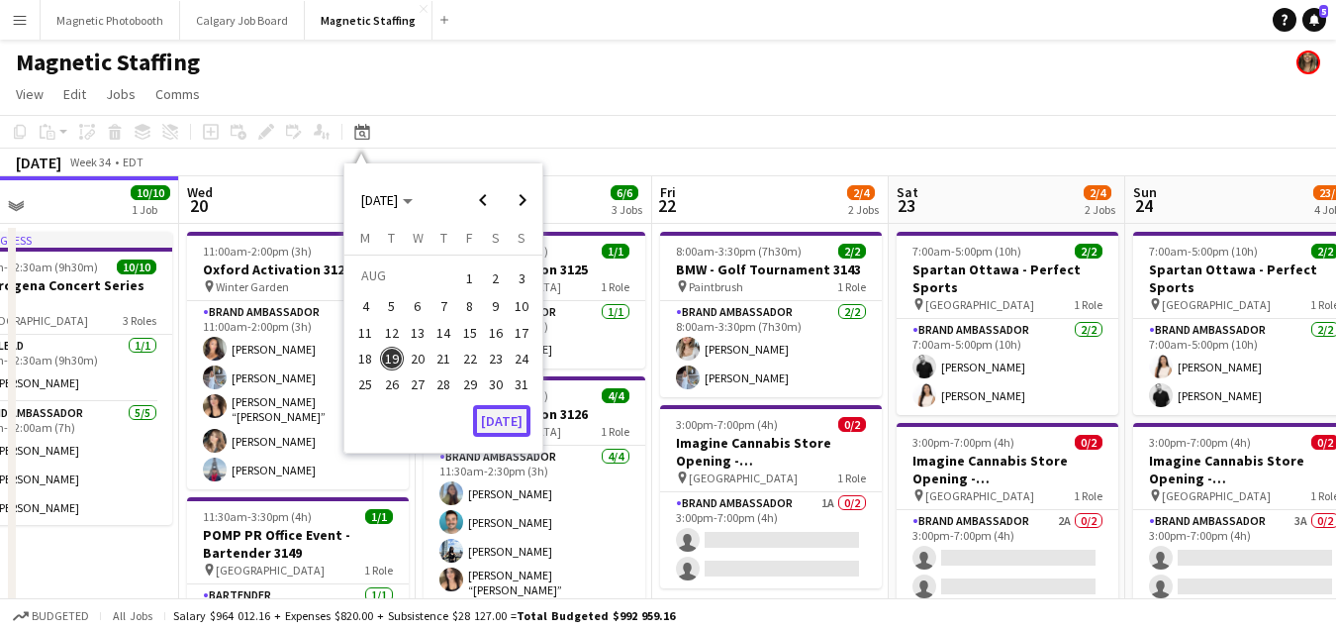
click at [516, 414] on button "[DATE]" at bounding box center [501, 421] width 57 height 32
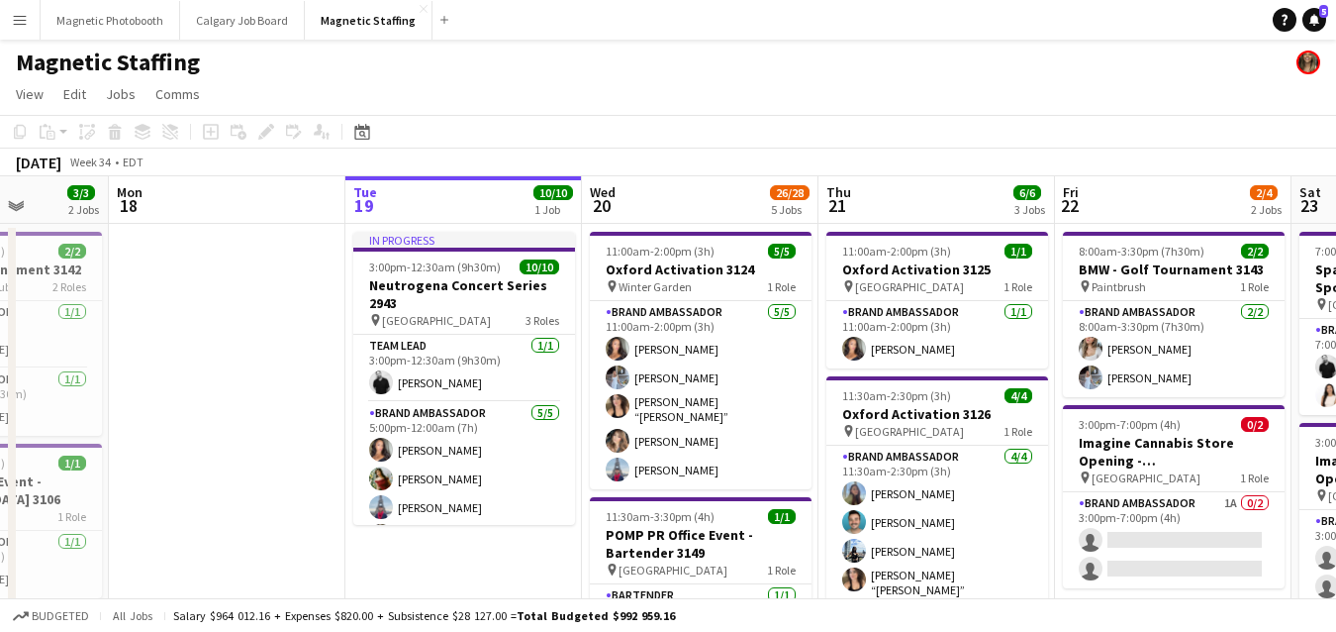
drag, startPoint x: 532, startPoint y: 400, endPoint x: 258, endPoint y: 400, distance: 273.2
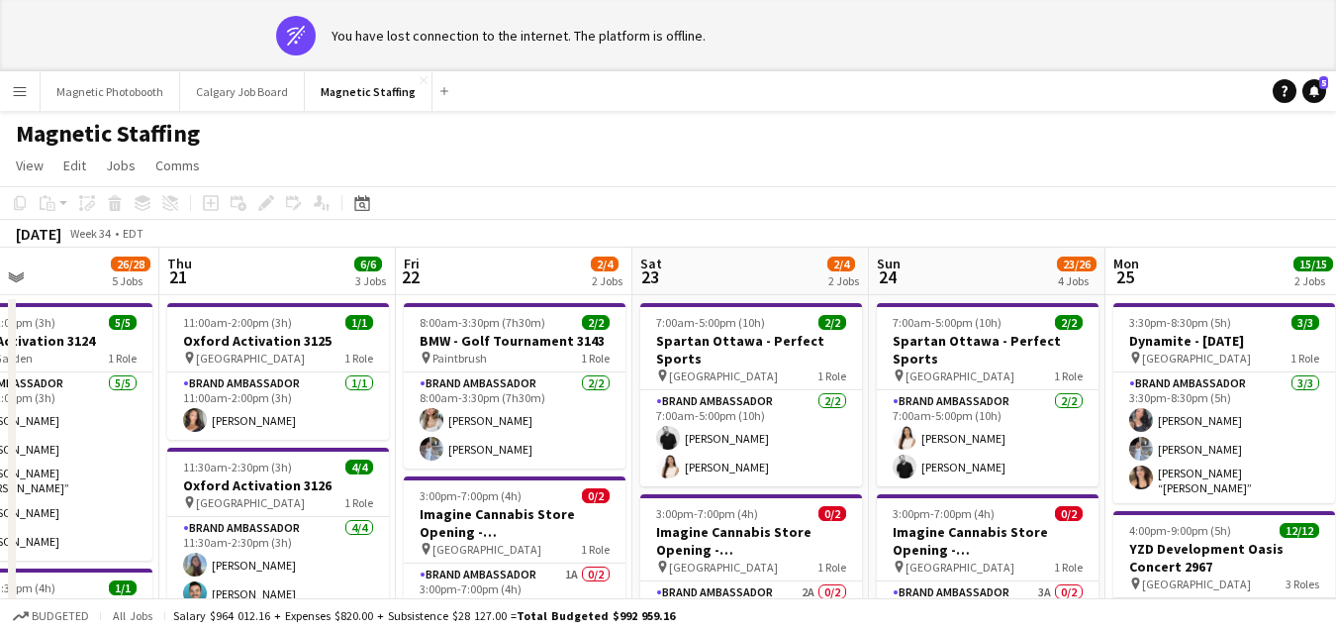
scroll to position [0, 841]
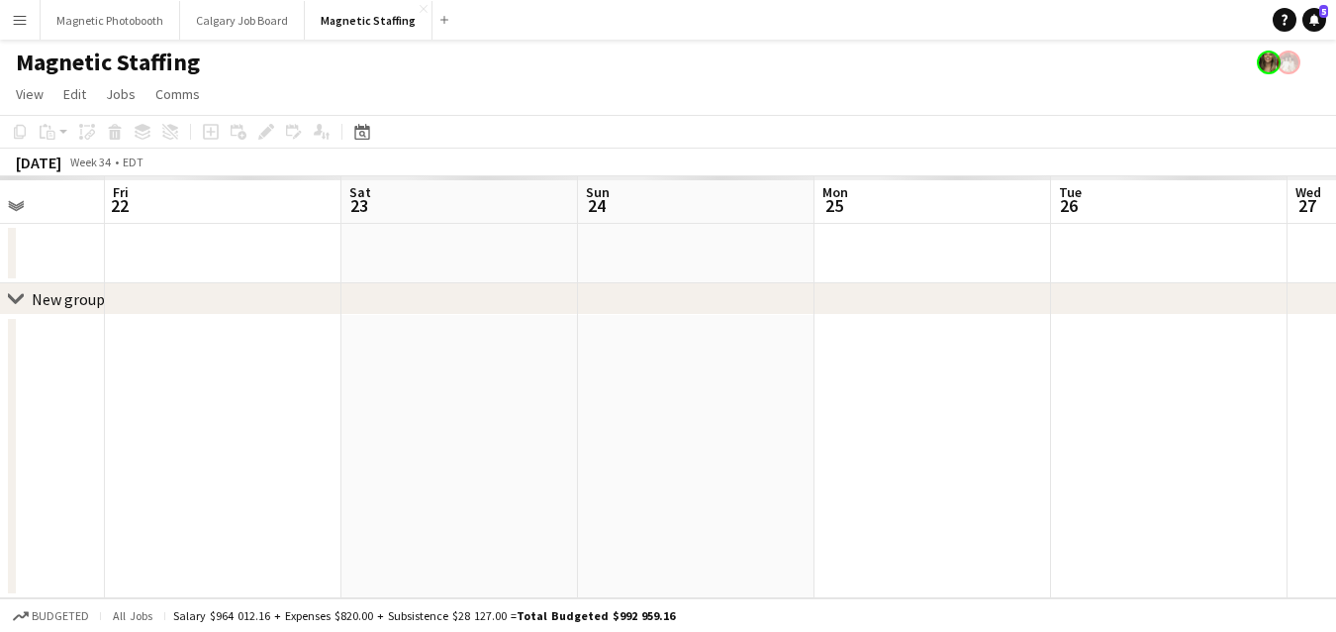
drag, startPoint x: 710, startPoint y: 392, endPoint x: 417, endPoint y: 390, distance: 293.0
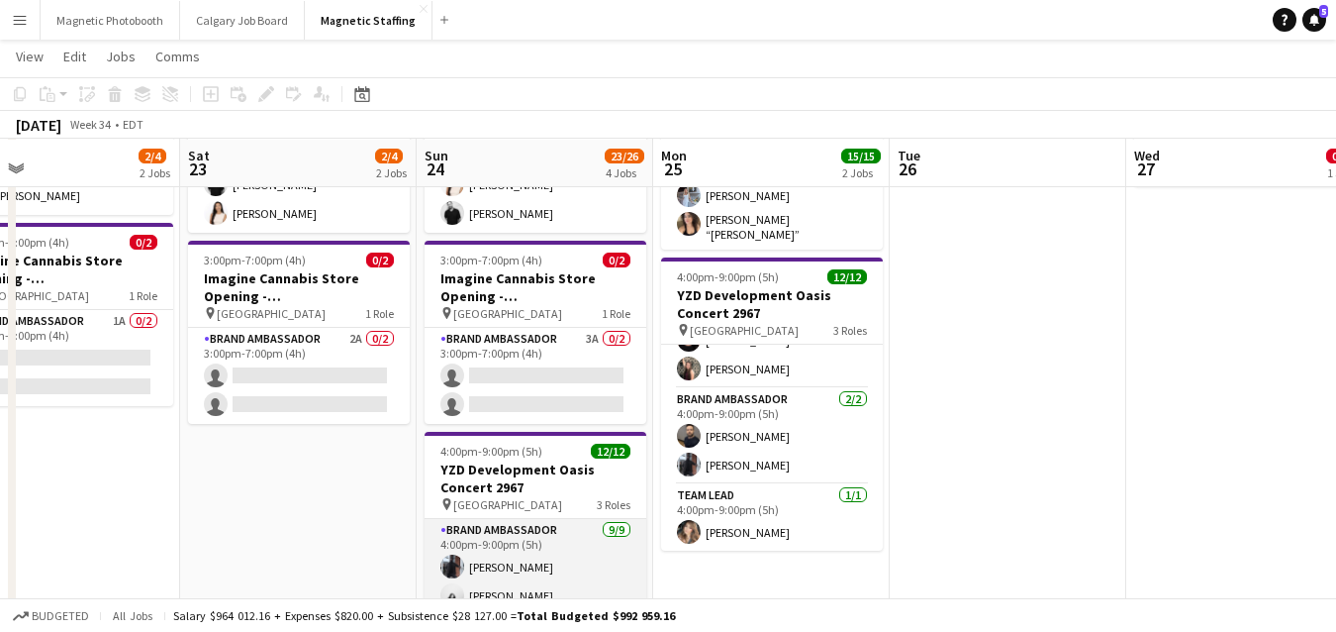
scroll to position [253, 0]
